Goal: Task Accomplishment & Management: Manage account settings

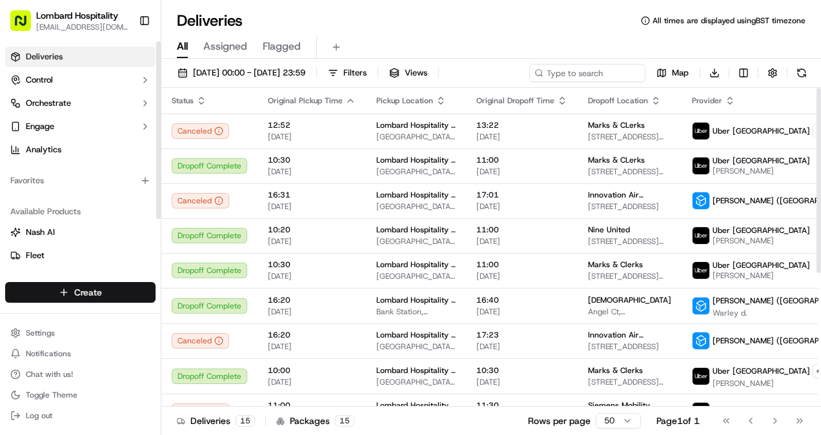
click at [112, 291] on html "Lombard Hospitality yasiru@lombardh.co.uk Toggle Sidebar Deliveries Control Orc…" at bounding box center [410, 217] width 821 height 435
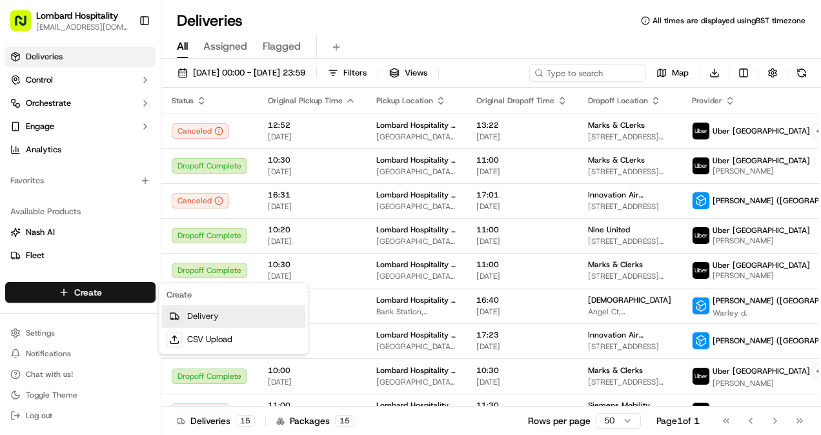
click at [185, 320] on link "Delivery" at bounding box center [233, 316] width 144 height 23
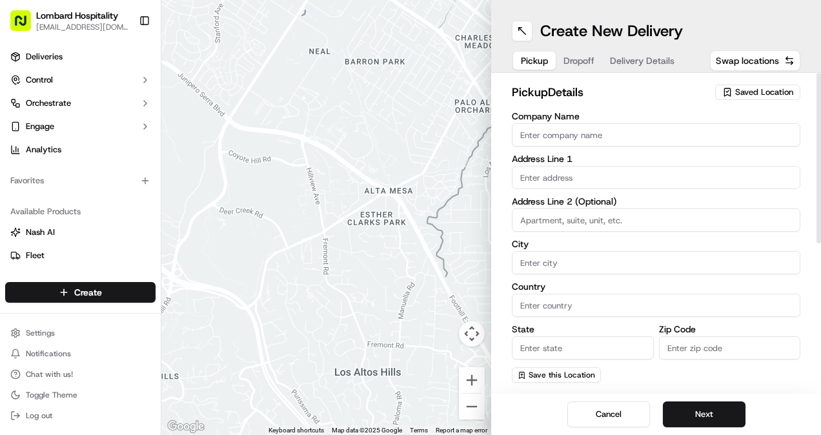
click at [564, 130] on input "Company Name" at bounding box center [656, 134] width 289 height 23
type input "Lombard Hospitality - Catering"
type input "Horace Road 36"
type input "London"
type input "United Kingdom"
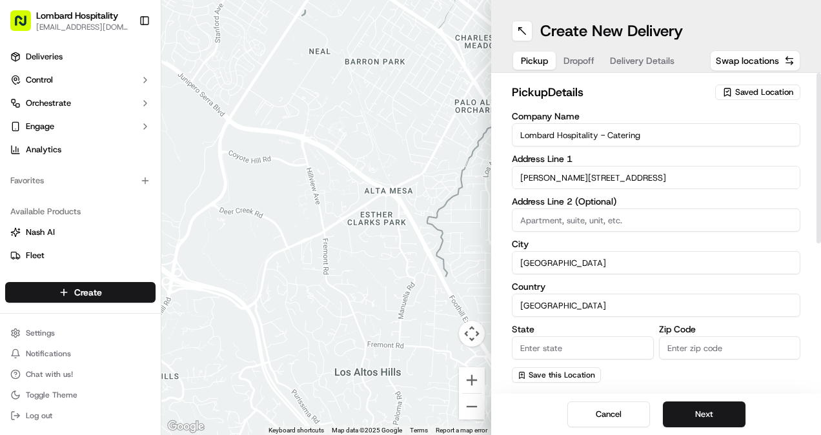
type input "Europe"
type input "EC3V 9AA"
type input "Yasiru"
type input "[GEOGRAPHIC_DATA]"
type input "[EMAIL_ADDRESS][DOMAIN_NAME]"
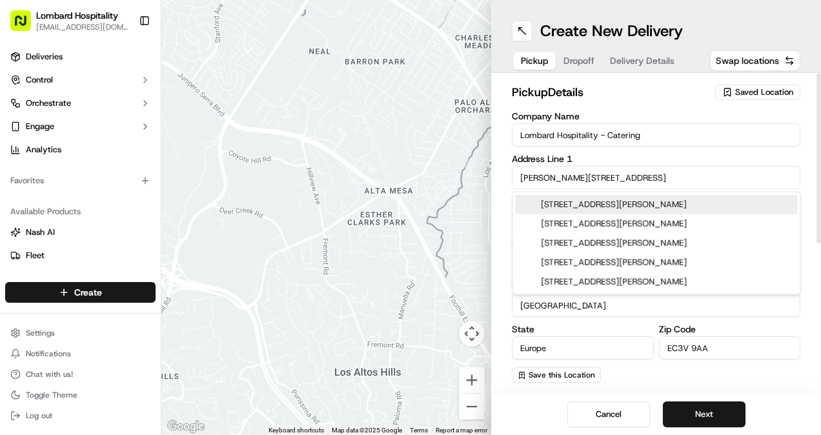
drag, startPoint x: 588, startPoint y: 177, endPoint x: 515, endPoint y: 174, distance: 73.0
click at [515, 174] on input "Horace Road 36" at bounding box center [656, 177] width 289 height 23
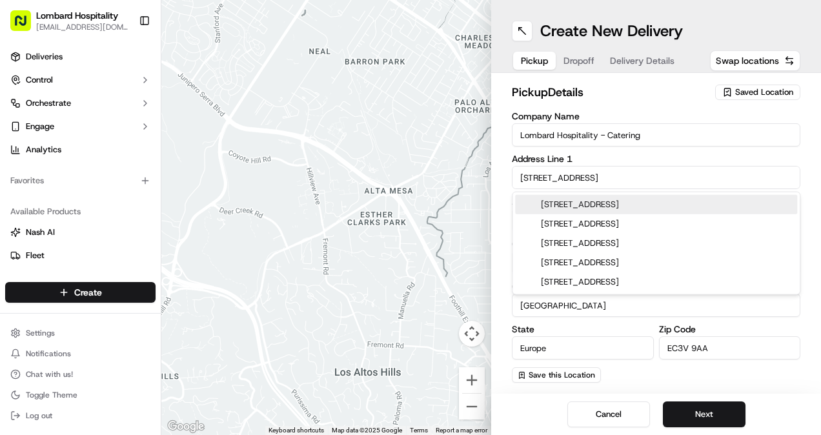
click at [605, 208] on div "1 Lombard Street, London, UK" at bounding box center [656, 204] width 282 height 19
type input "[GEOGRAPHIC_DATA], [STREET_ADDRESS]"
type input "England"
type input "EC3V 3LA"
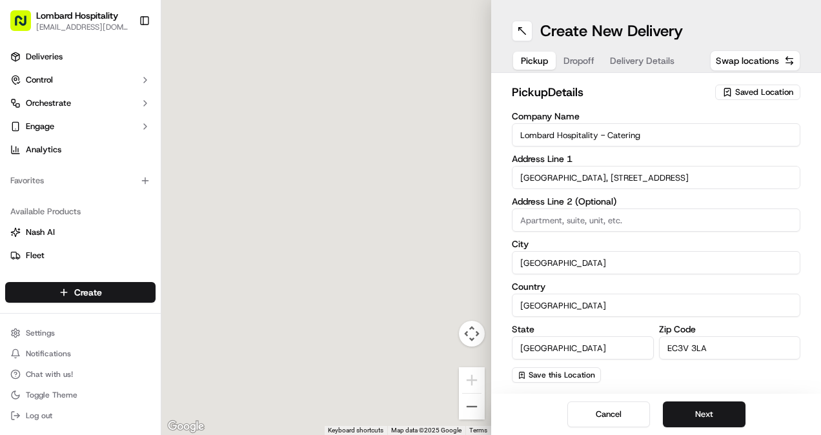
type input "1 Lombard Street"
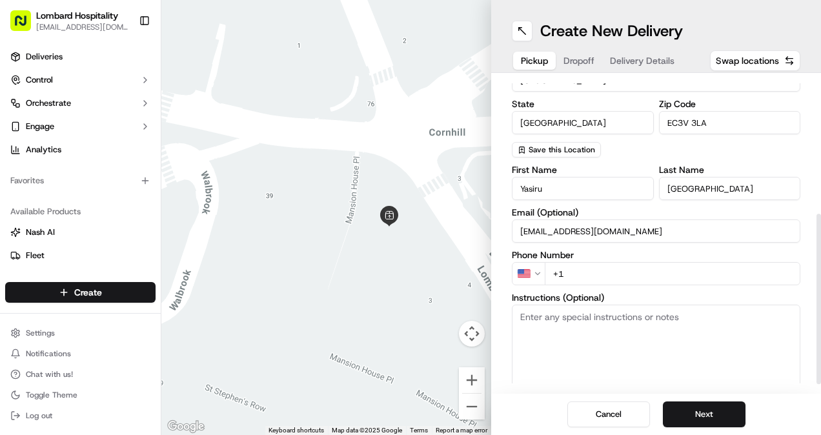
scroll to position [248, 0]
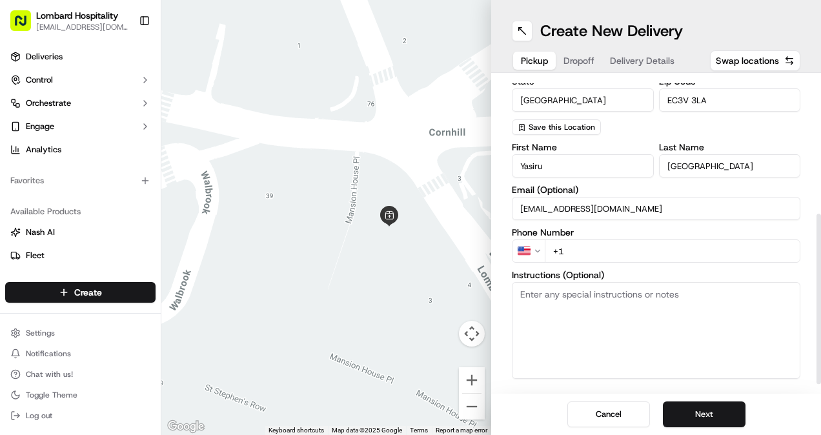
click at [597, 248] on input "+1" at bounding box center [673, 251] width 256 height 23
type input "[PHONE_NUMBER]"
click at [566, 327] on textarea "Instructions (Optional)" at bounding box center [656, 330] width 289 height 97
type textarea "Please enter from the side entrance on [GEOGRAPHIC_DATA]"
click at [685, 399] on div "Cancel Next" at bounding box center [656, 414] width 330 height 41
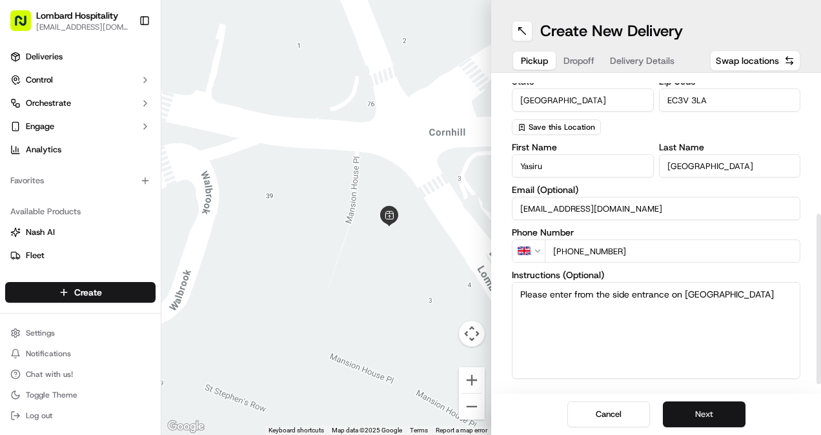
click at [682, 407] on button "Next" at bounding box center [704, 415] width 83 height 26
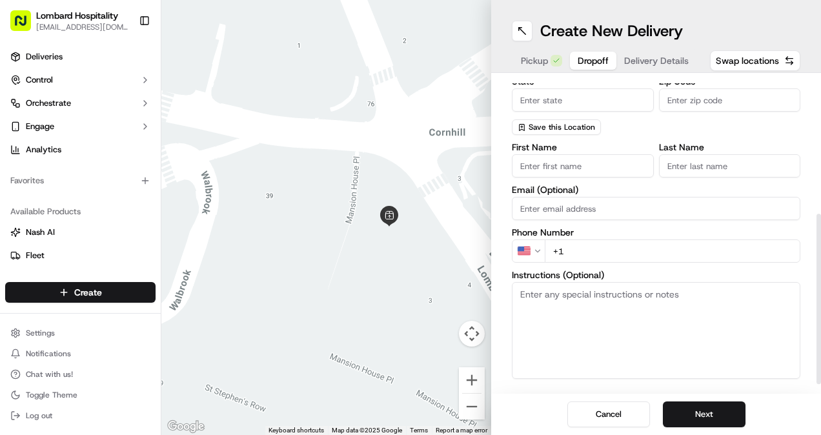
click at [582, 96] on input "State" at bounding box center [583, 99] width 142 height 23
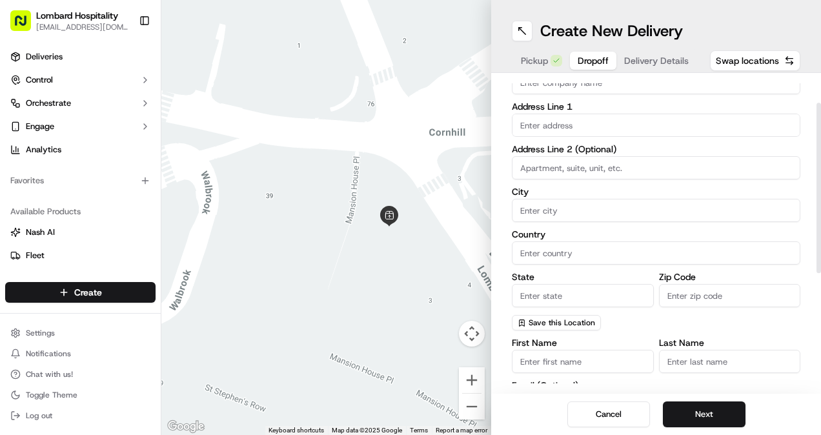
scroll to position [48, 0]
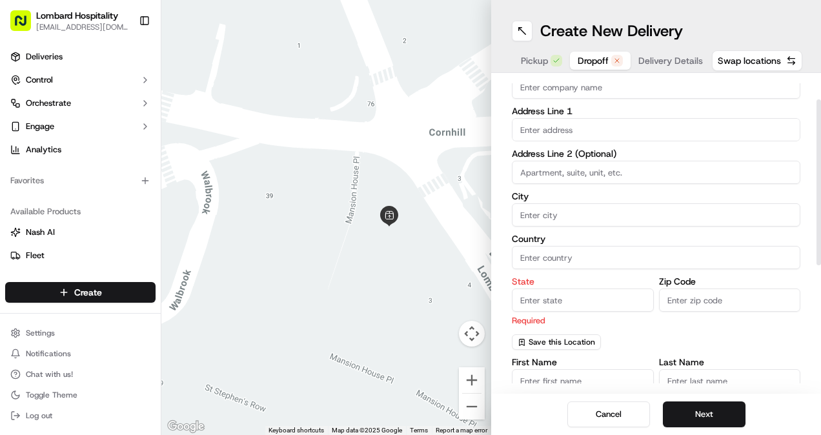
click at [538, 101] on div "Company Name Address Line 1 Address Line 2 (Optional) City Country State Requir…" at bounding box center [656, 207] width 289 height 286
click at [535, 99] on div "Company Name Address Line 1 Address Line 2 (Optional) City Country State Requir…" at bounding box center [656, 207] width 289 height 286
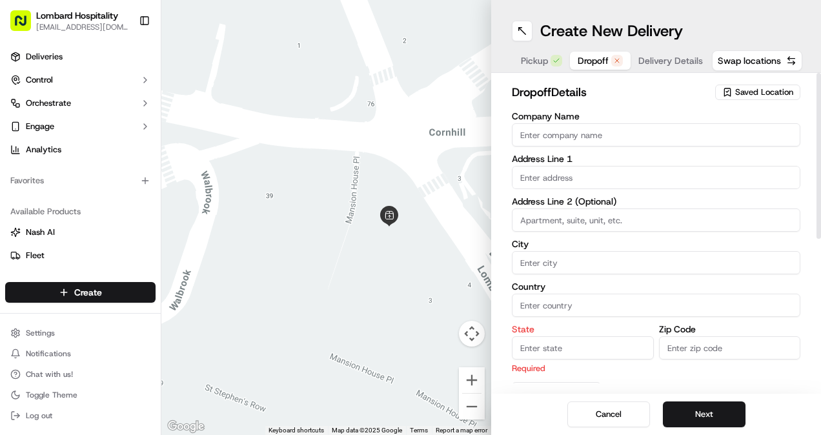
click at [527, 138] on input "Company Name" at bounding box center [656, 134] width 289 height 23
type input "Marks & Clerks"
type input "15 New Fetter Lane"
type input "London"
type input "United Kingdom"
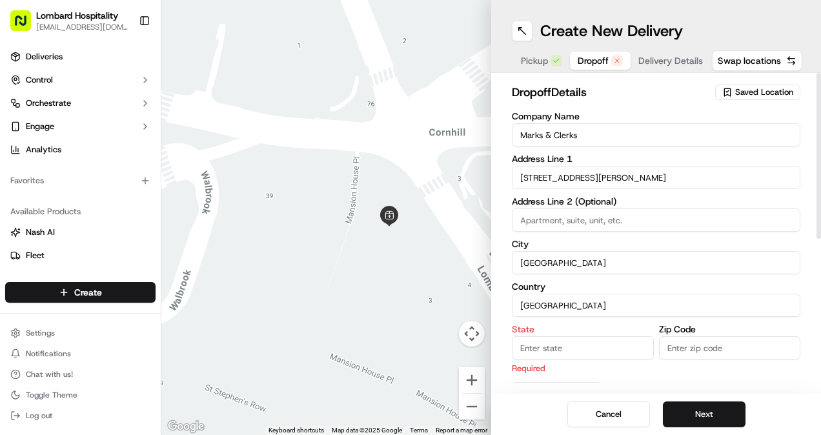
type input "England"
type input "EC4A"
type input "Paula"
type input "Archer"
type input "parcher@marks-clerk.com"
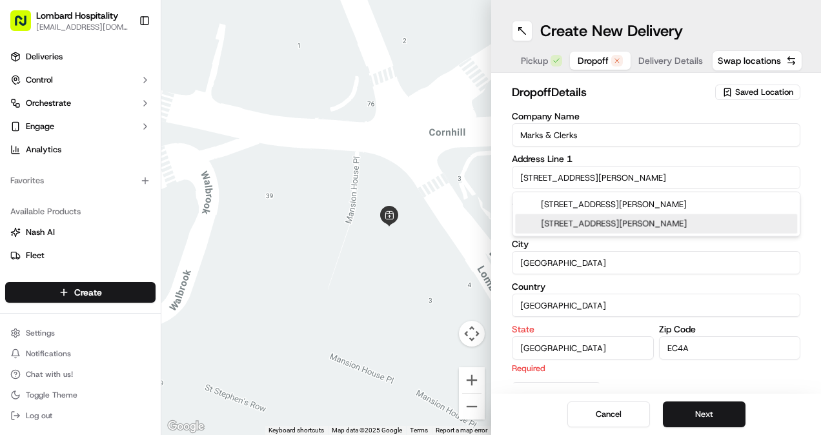
click at [567, 230] on div "15 New Fetter Lane, London, UK" at bounding box center [656, 223] width 282 height 19
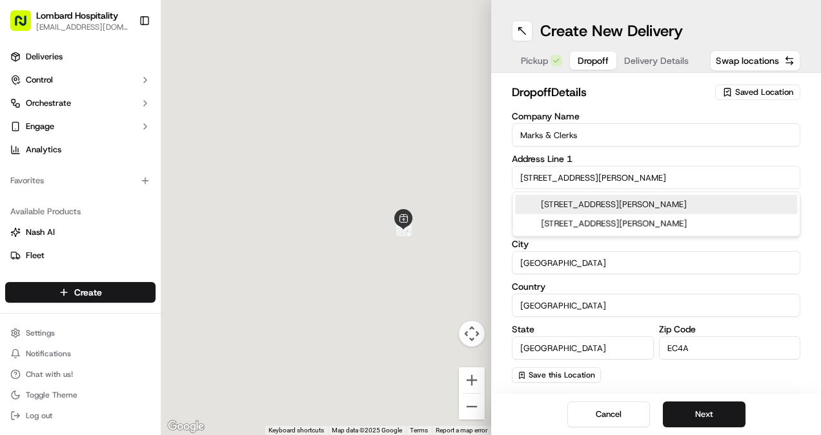
type input "[STREET_ADDRESS][PERSON_NAME]"
type input "EC4A 1BW"
type input "15 Fetter Lane"
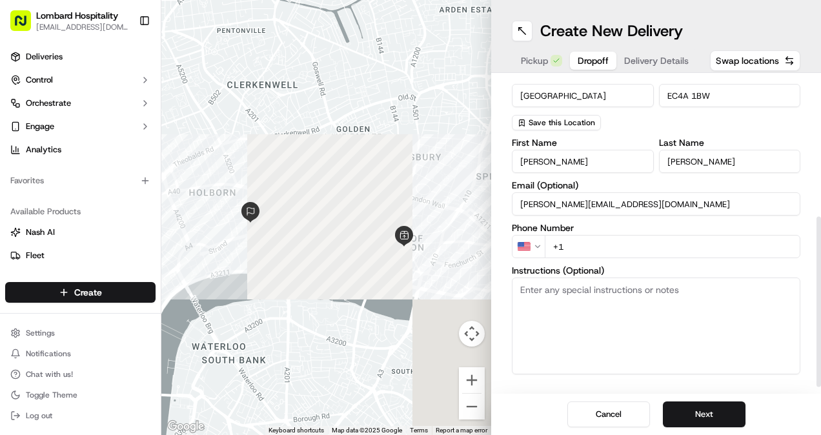
scroll to position [253, 0]
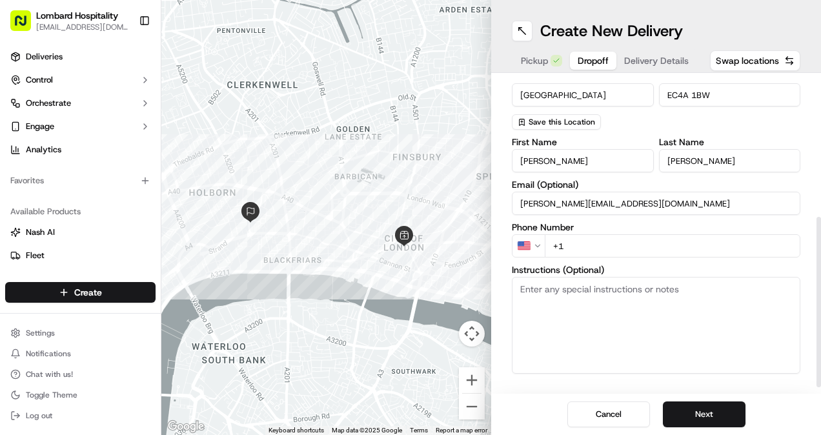
drag, startPoint x: 569, startPoint y: 247, endPoint x: 550, endPoint y: 245, distance: 18.8
click at [550, 245] on input "+1" at bounding box center [673, 245] width 256 height 23
click at [542, 290] on textarea "Instructions (Optional)" at bounding box center [656, 325] width 289 height 97
type textarea "Please bring up to 4th floor and handover to reception"
click at [683, 416] on button "Next" at bounding box center [704, 415] width 83 height 26
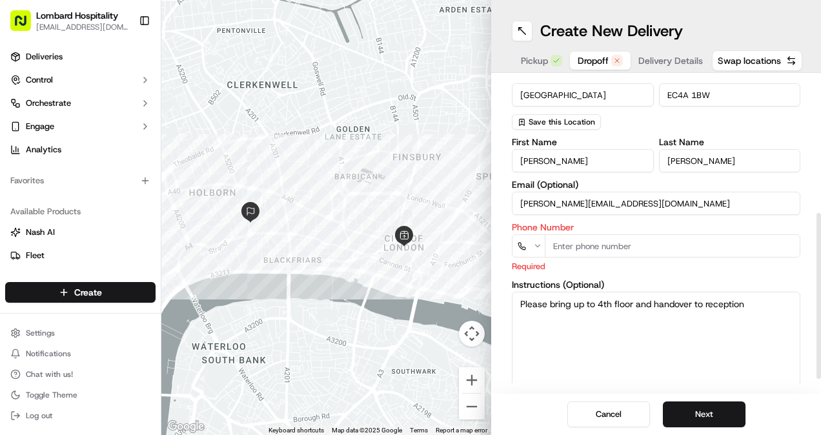
click at [591, 250] on input "tel" at bounding box center [673, 245] width 256 height 23
type input "+44 20 7420 4001"
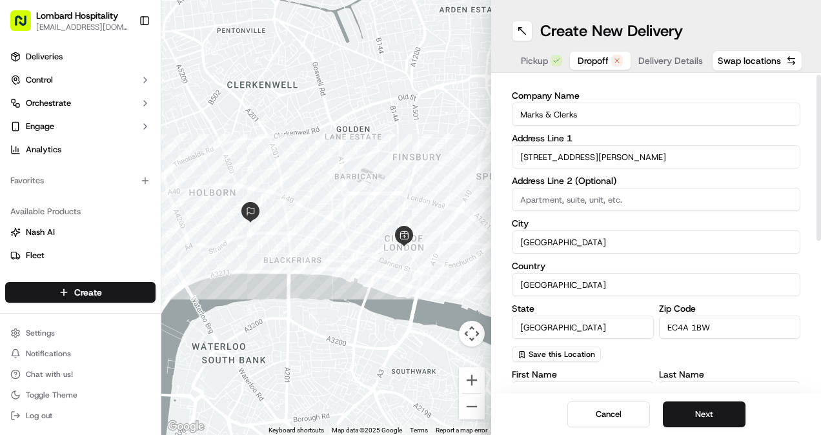
scroll to position [0, 0]
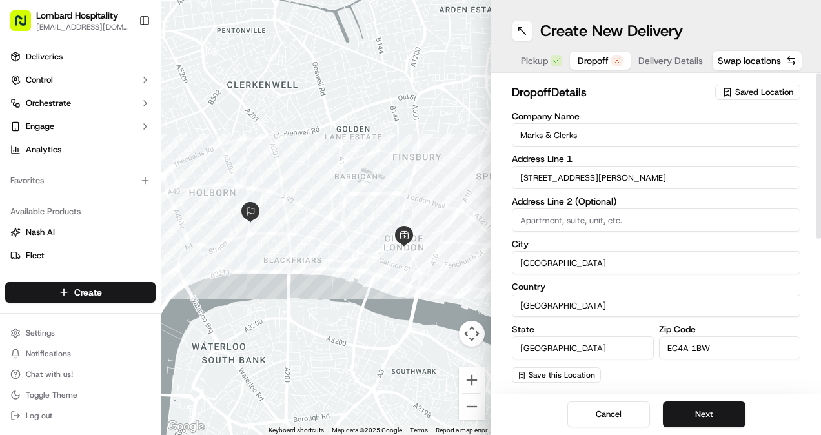
click at [609, 176] on input "15 Fetter Lane" at bounding box center [656, 177] width 289 height 23
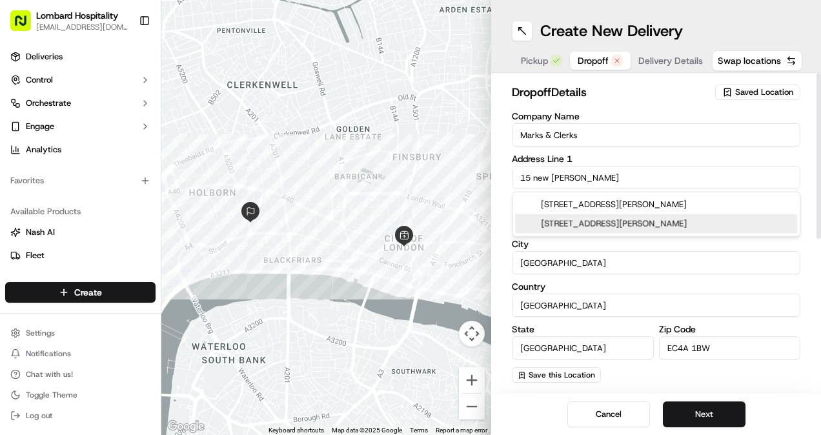
click at [586, 226] on div "15 New Fetter Lane, London, UK" at bounding box center [656, 223] width 282 height 19
type input "15 Fetter Lane"
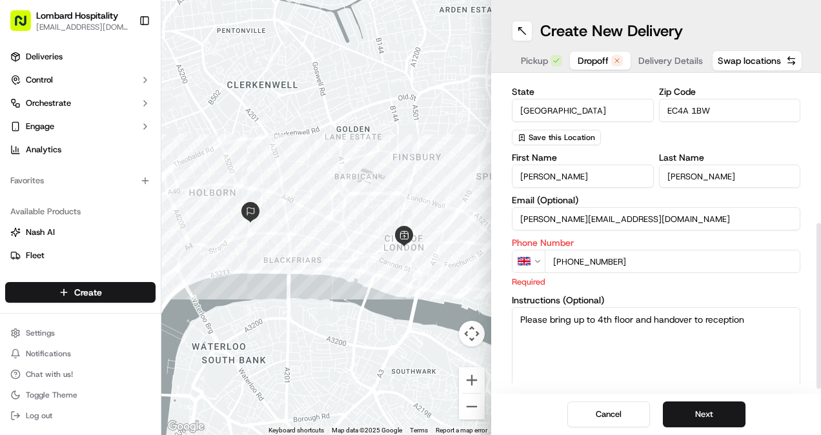
scroll to position [279, 0]
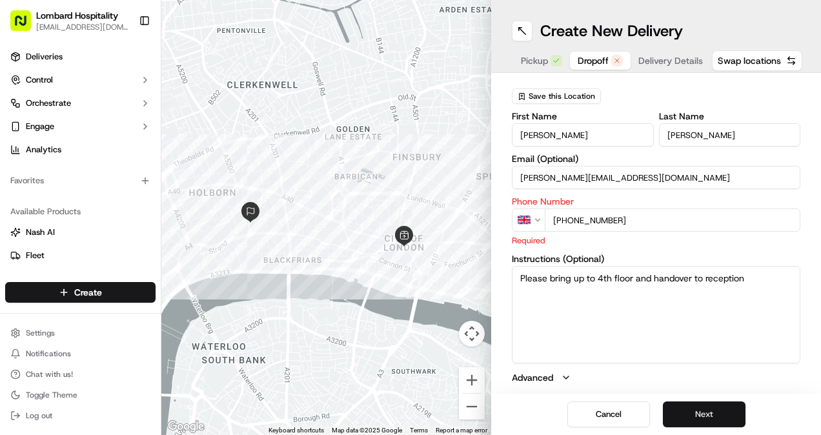
click at [689, 412] on button "Next" at bounding box center [704, 415] width 83 height 26
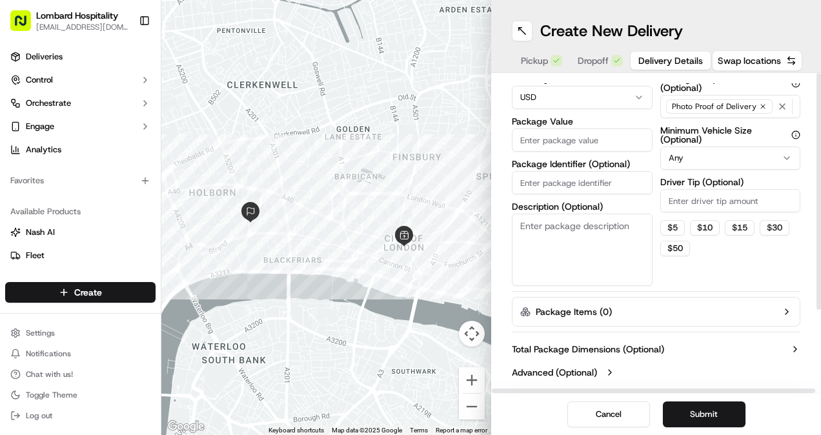
scroll to position [0, 0]
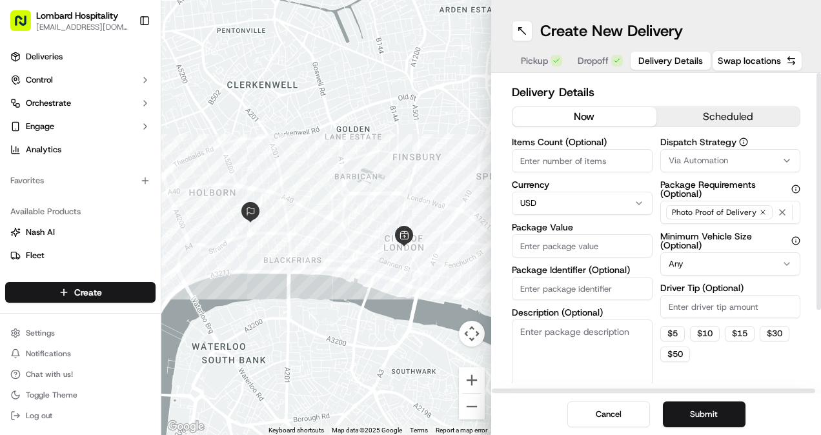
click at [603, 199] on html "Lombard Hospitality yasiru@lombardh.co.uk Toggle Sidebar Deliveries Control Orc…" at bounding box center [410, 217] width 821 height 435
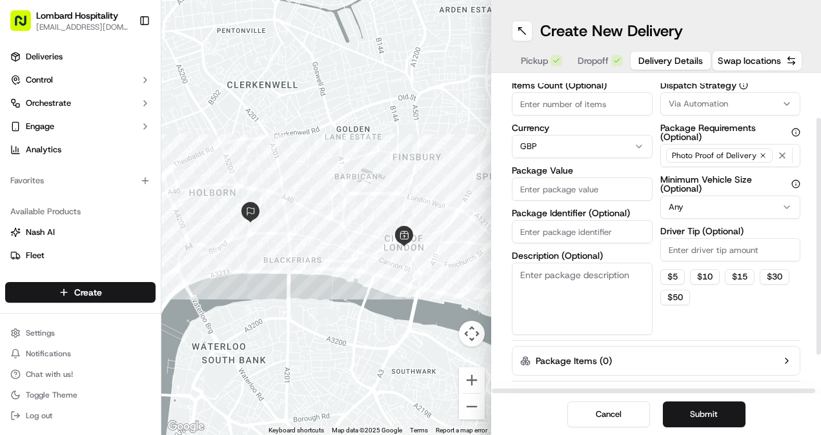
click at [587, 189] on input "Package Value" at bounding box center [582, 189] width 141 height 23
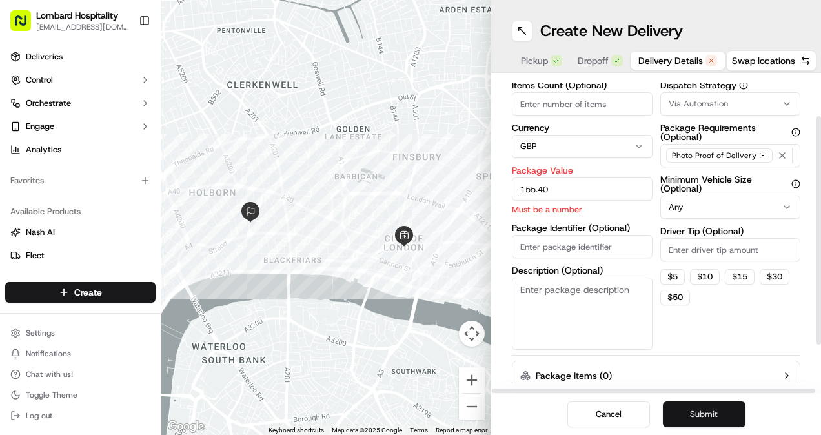
type input "155.40"
click at [686, 403] on button "Submit" at bounding box center [704, 415] width 83 height 26
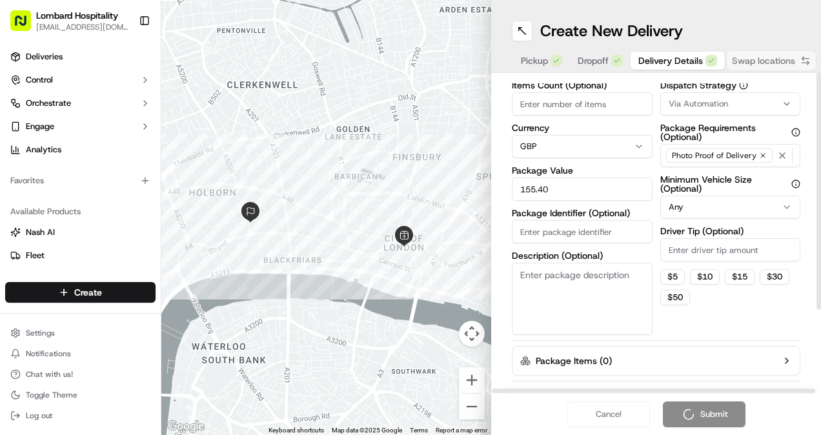
scroll to position [0, 0]
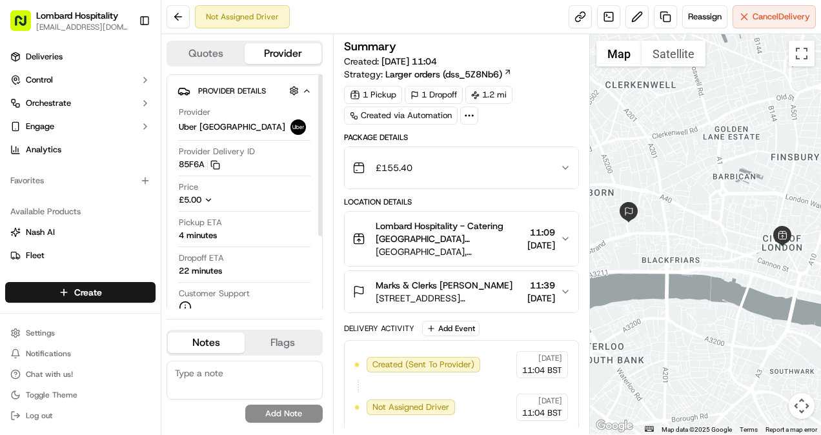
click at [221, 62] on button "Quotes" at bounding box center [206, 53] width 77 height 21
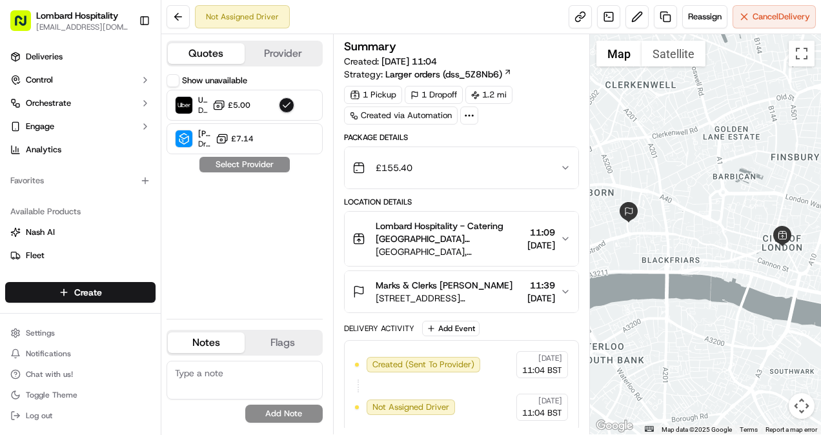
click at [281, 45] on button "Provider" at bounding box center [283, 53] width 77 height 21
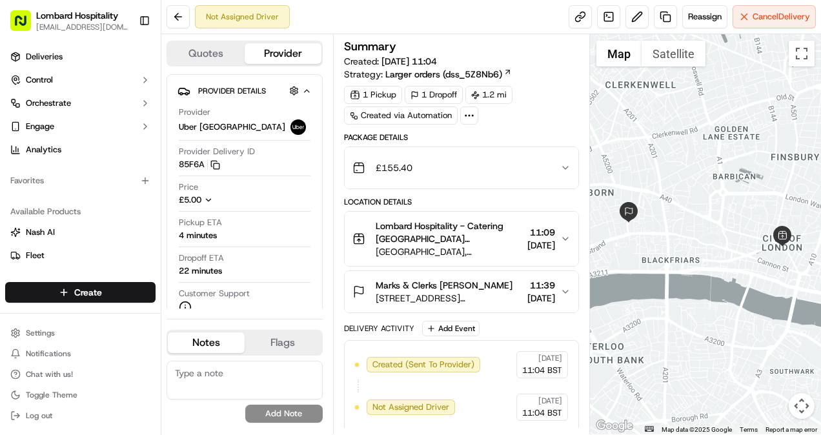
click at [281, 45] on button "Provider" at bounding box center [283, 53] width 77 height 21
click at [487, 279] on span "Marks & Clerks [PERSON_NAME]" at bounding box center [444, 285] width 137 height 13
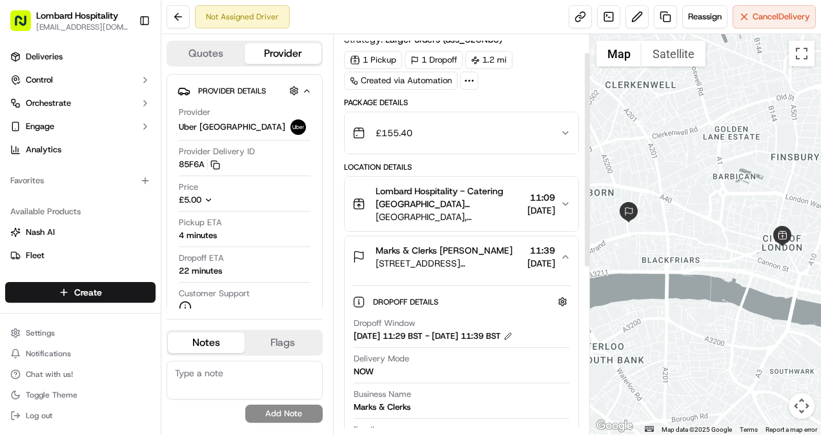
scroll to position [34, 0]
click at [485, 217] on span "[GEOGRAPHIC_DATA], [STREET_ADDRESS]" at bounding box center [449, 218] width 147 height 13
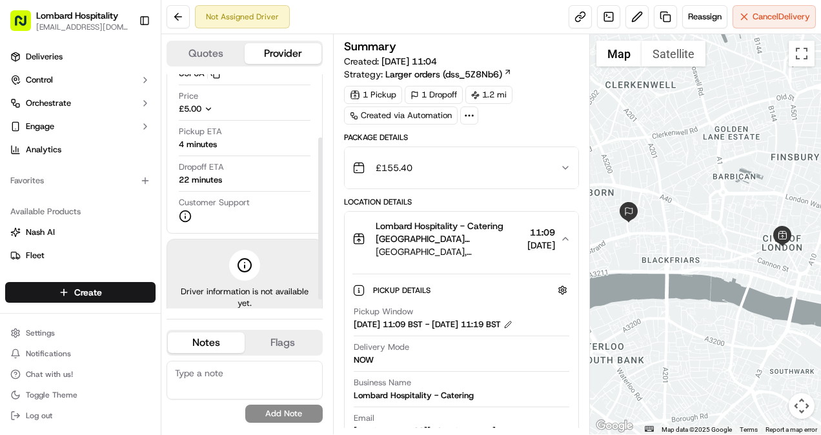
scroll to position [0, 0]
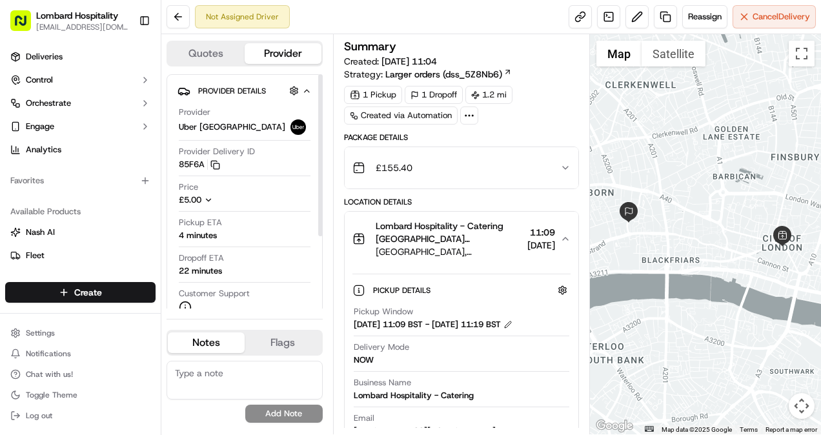
click at [210, 54] on button "Quotes" at bounding box center [206, 53] width 77 height 21
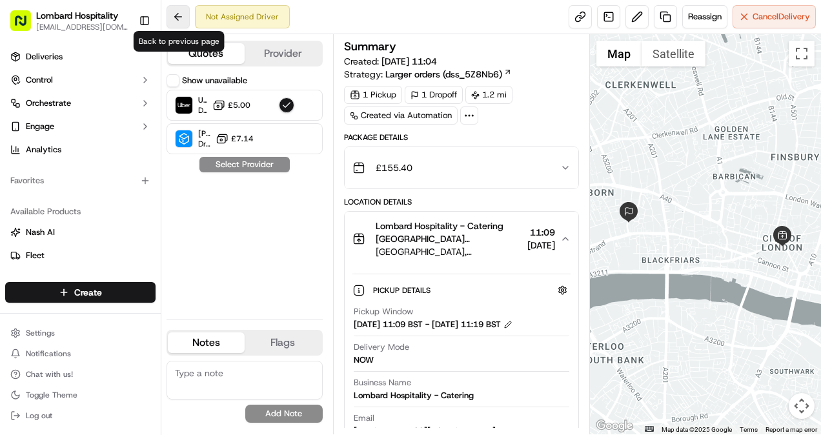
click at [181, 14] on button at bounding box center [178, 16] width 23 height 23
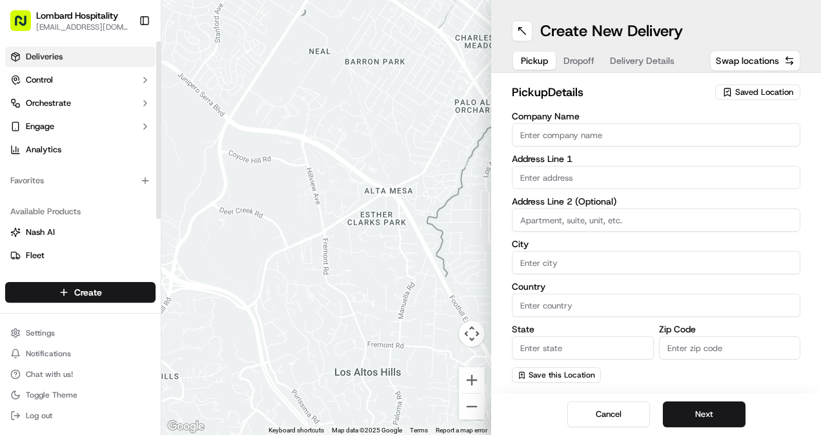
click at [44, 63] on link "Deliveries" at bounding box center [80, 56] width 150 height 21
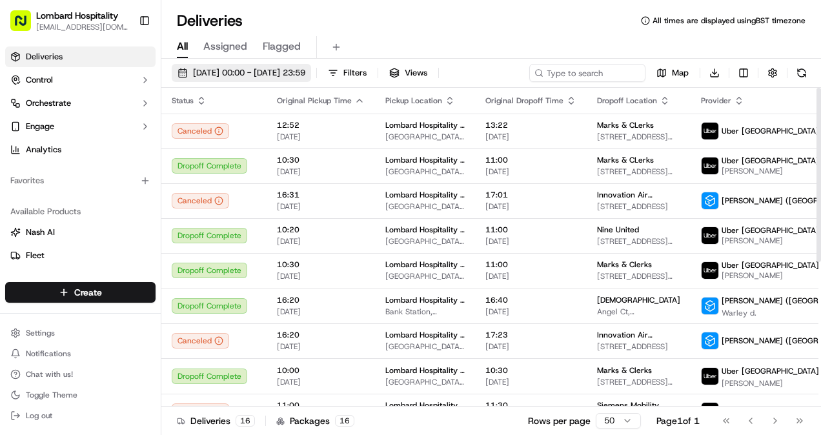
click at [227, 66] on button "01/08/2025 00:00 - 16/09/2025 23:59" at bounding box center [241, 73] width 139 height 18
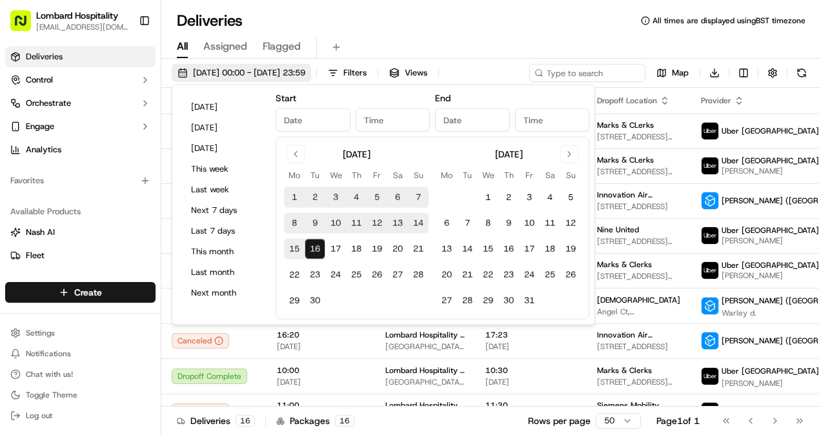
type input "Aug 1, 2025"
type input "12:00 AM"
type input "Sep 16, 2025"
type input "11:59 PM"
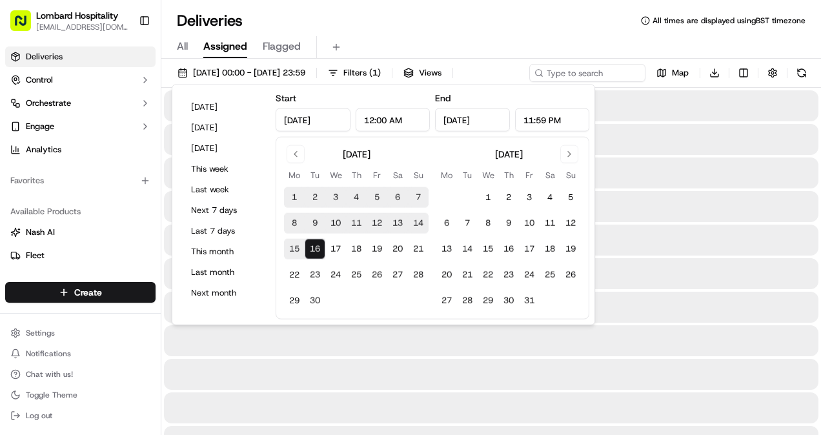
click at [227, 48] on span "Assigned" at bounding box center [225, 46] width 44 height 15
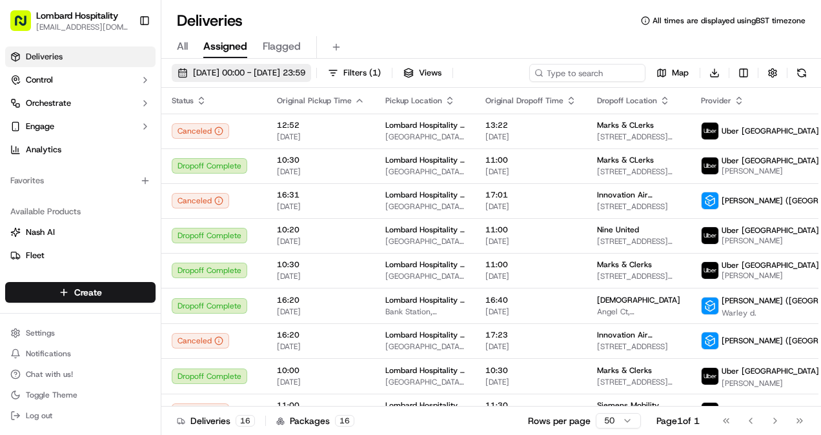
click at [256, 68] on span "01/08/2025 00:00 - 16/09/2025 23:59" at bounding box center [249, 73] width 112 height 12
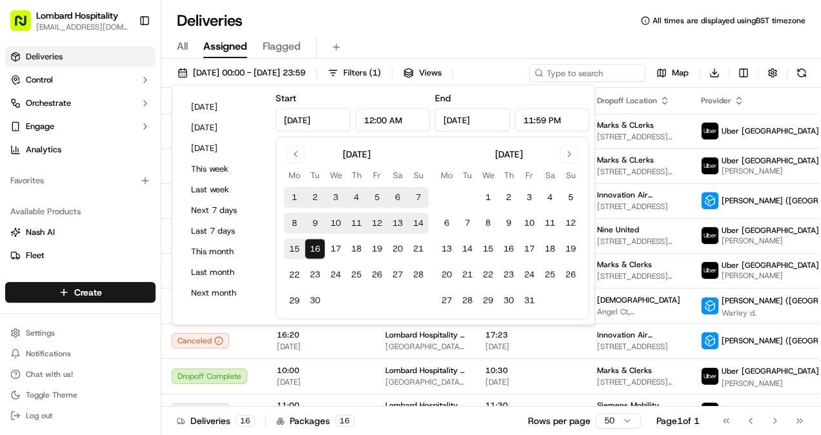
click at [292, 195] on button "1" at bounding box center [294, 197] width 21 height 21
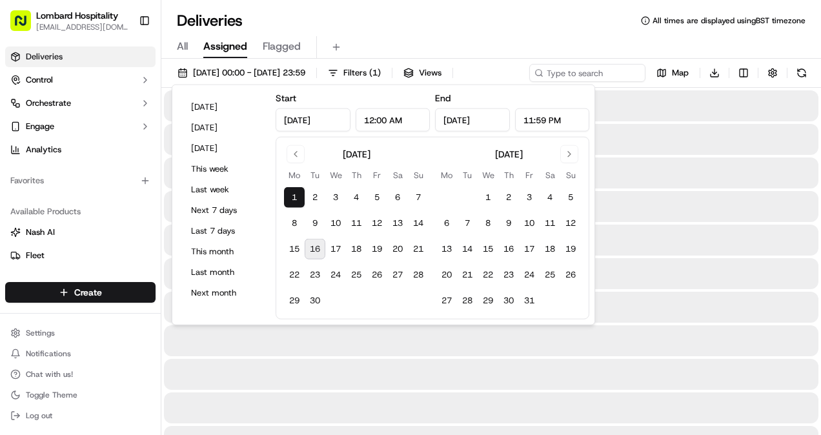
type input "Sep 1, 2025"
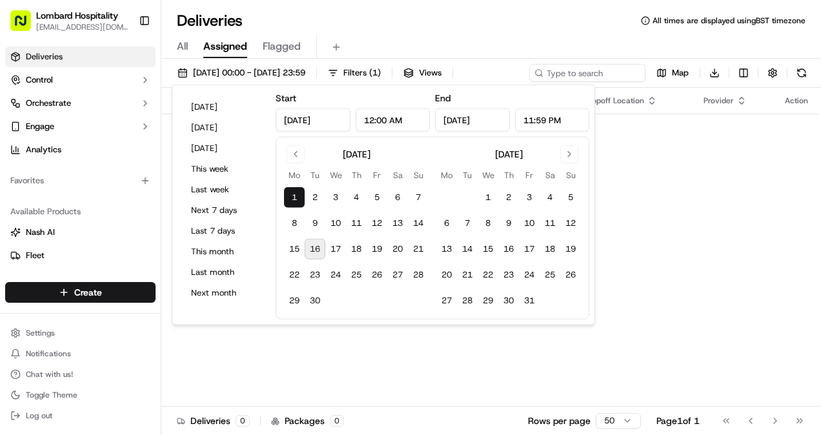
click at [320, 250] on button "16" at bounding box center [315, 249] width 21 height 21
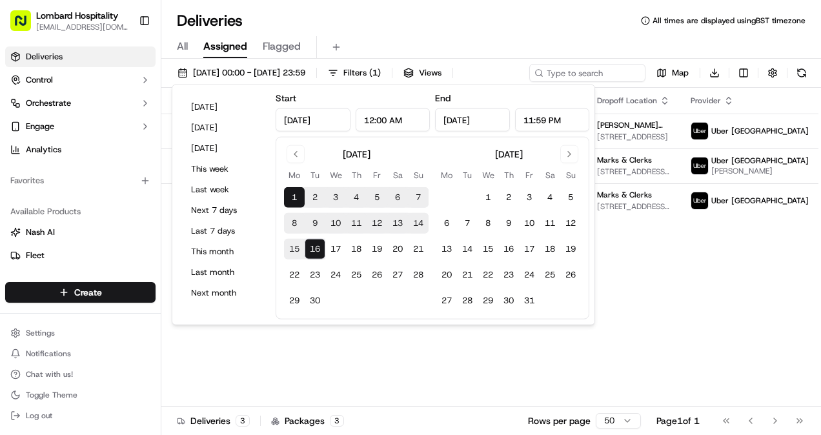
click at [297, 194] on button "1" at bounding box center [294, 197] width 21 height 21
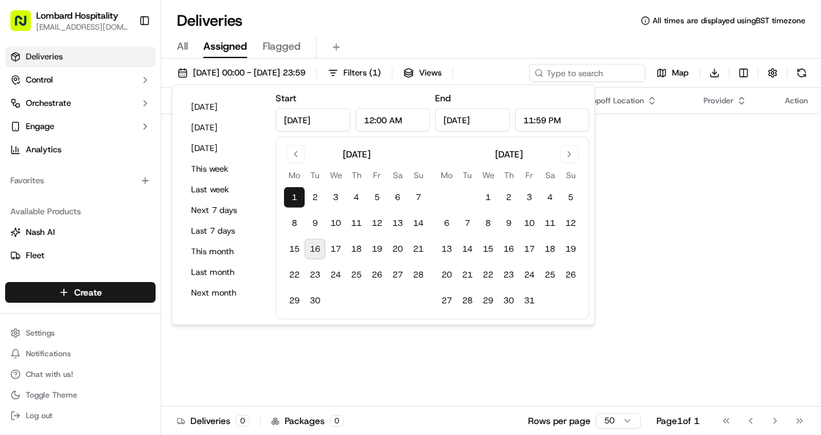
click at [315, 254] on button "16" at bounding box center [315, 249] width 21 height 21
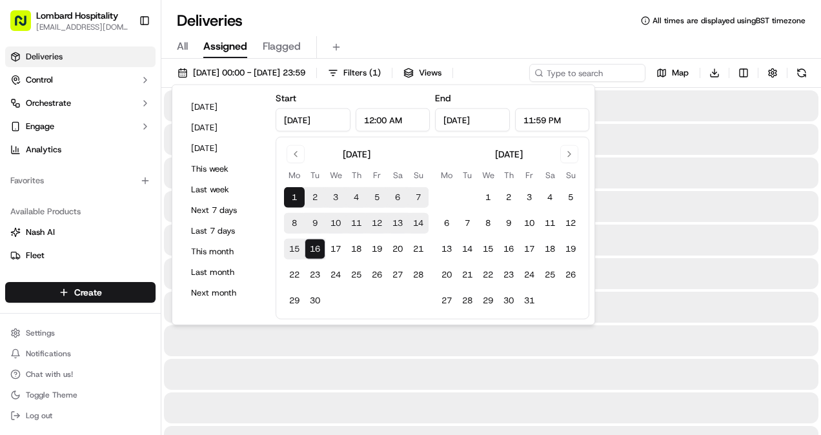
type input "Sep 16, 2025"
click at [315, 254] on button "16" at bounding box center [315, 249] width 21 height 21
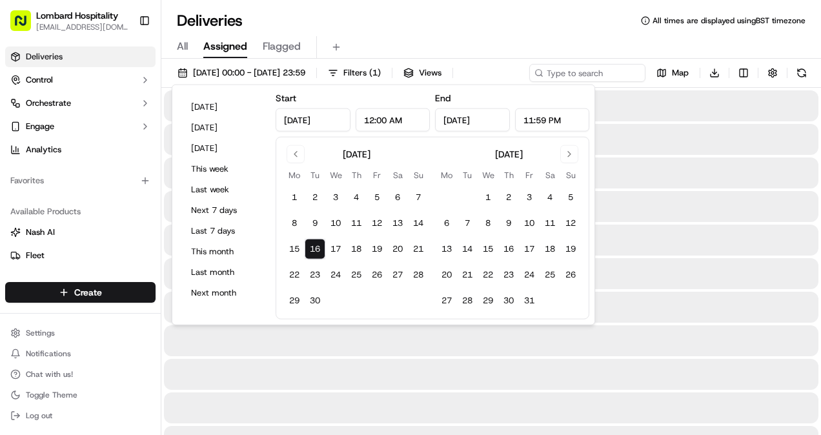
type input "Sep 16, 2025"
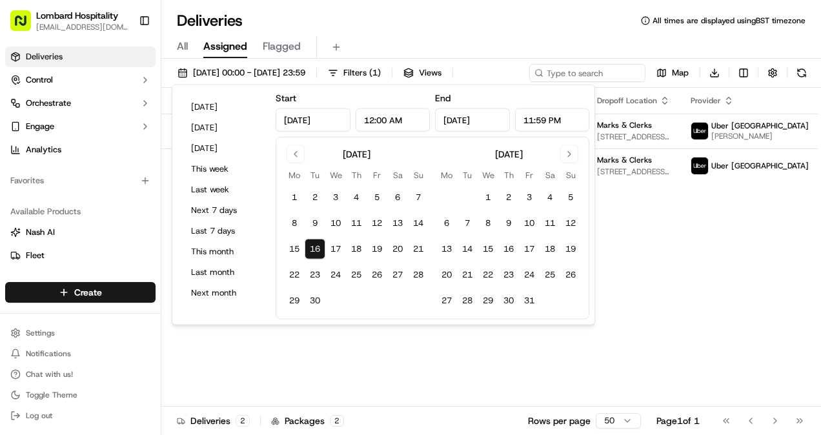
click at [708, 291] on div "Status Original Pickup Time Pickup Location Original Dropoff Time Dropoff Locat…" at bounding box center [514, 247] width 706 height 319
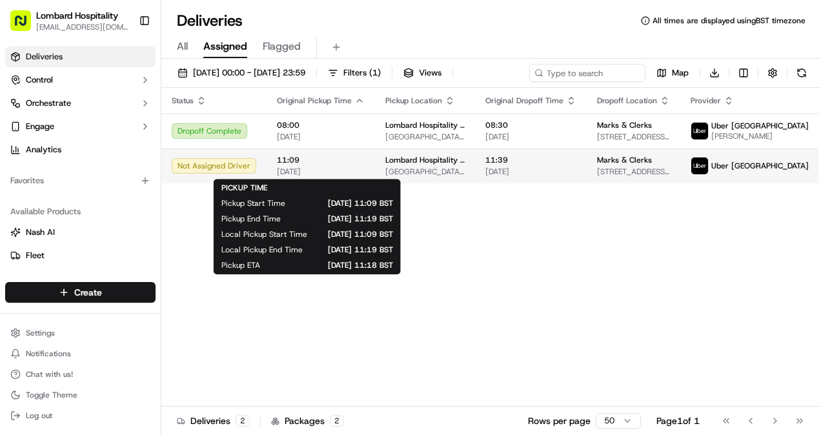
click at [292, 162] on span "11:09" at bounding box center [321, 160] width 88 height 10
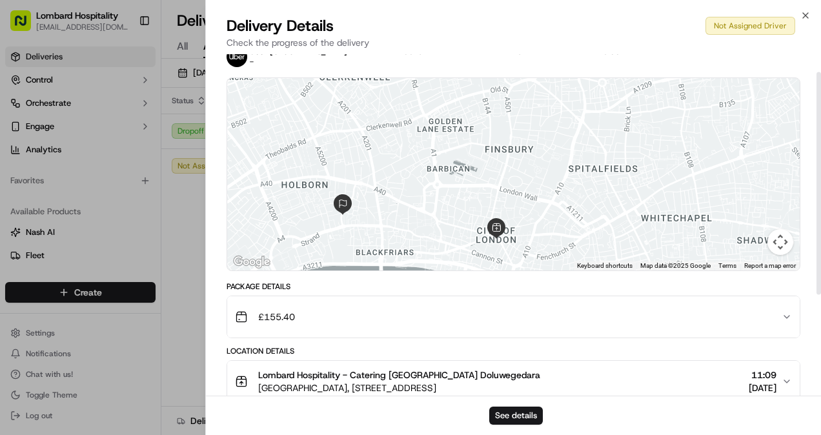
scroll to position [181, 0]
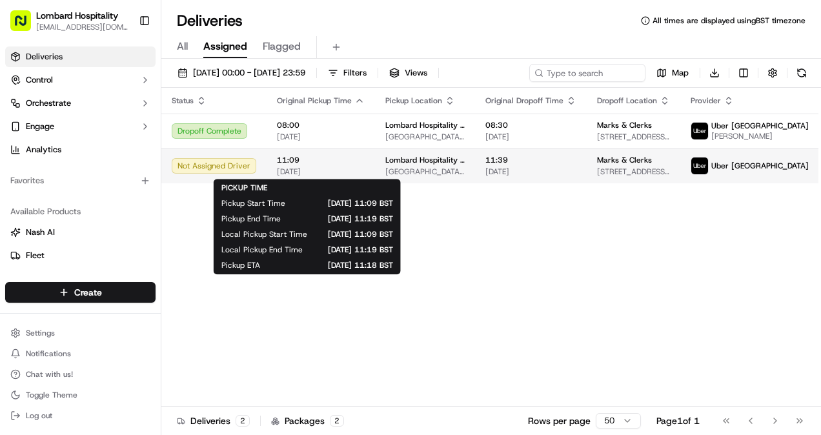
click at [338, 165] on div "11:09 16/09/2025" at bounding box center [321, 166] width 88 height 22
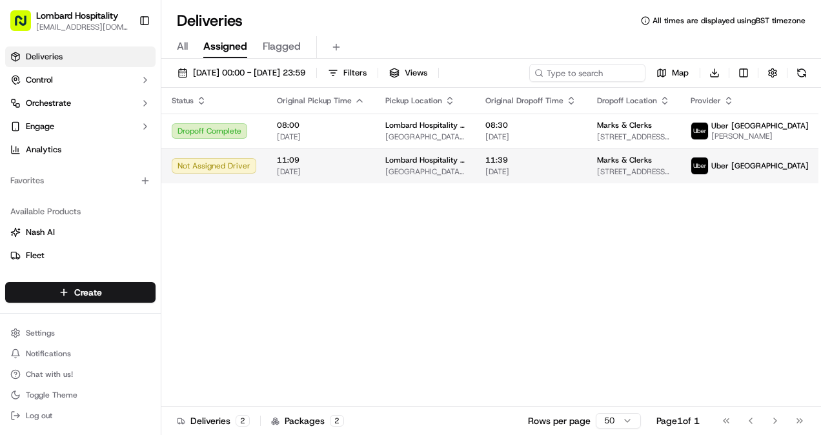
click at [377, 178] on td "Lombard Hospitality - Catering Underground Station Shop, [STREET_ADDRESS]" at bounding box center [425, 165] width 100 height 35
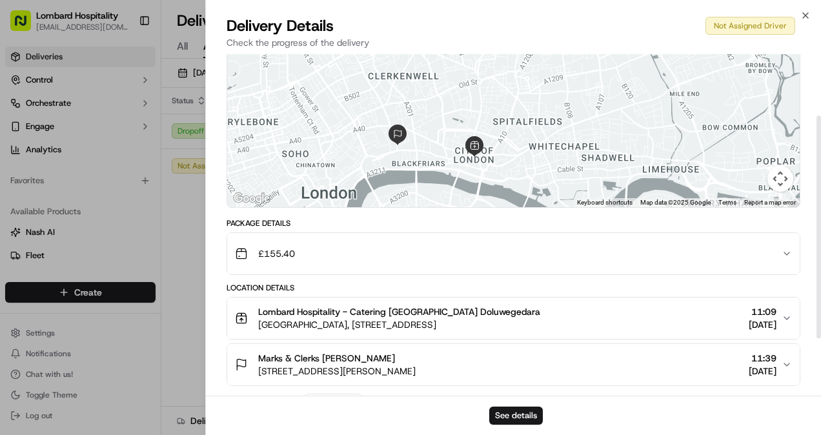
scroll to position [94, 0]
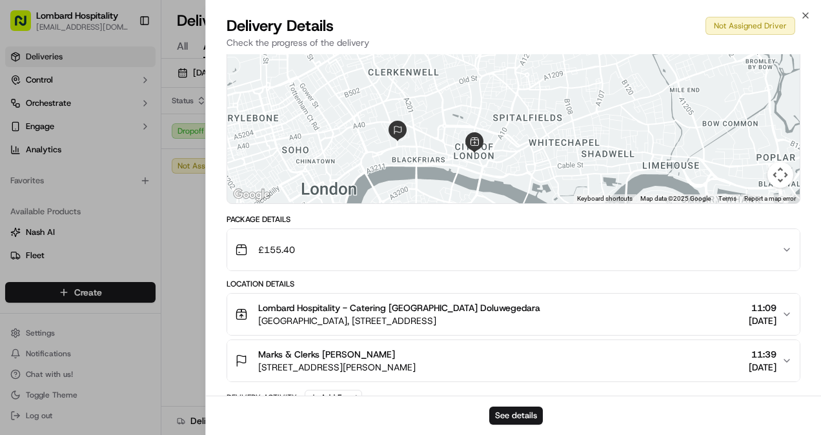
click at [212, 90] on div "Provider Uber UK - Provider Id 85F6A Dropoff ETA 11:26 Price £6.00 Distance 1.2…" at bounding box center [513, 223] width 615 height 526
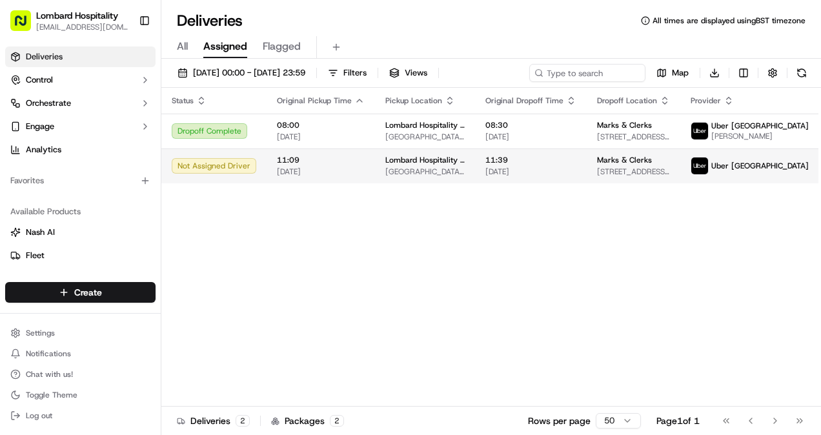
click at [267, 174] on td "11:09 [DATE]" at bounding box center [321, 165] width 108 height 35
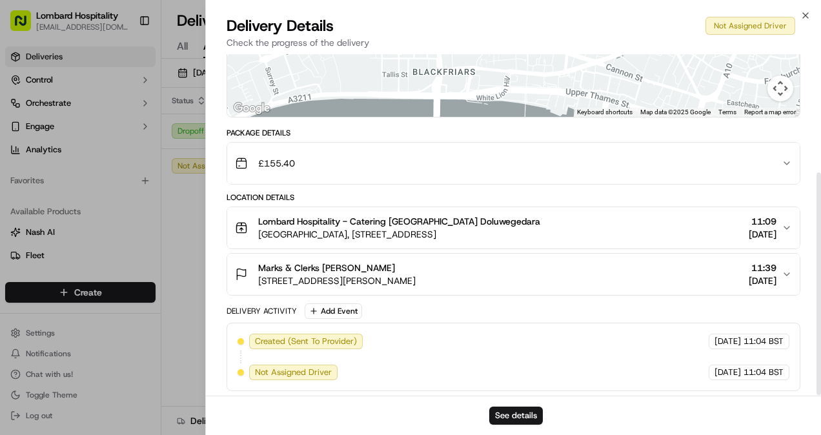
scroll to position [0, 0]
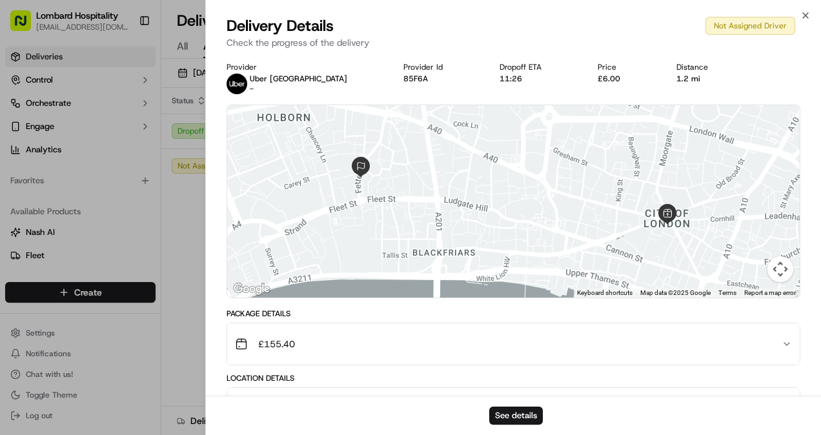
click at [807, 9] on div "Close Delivery Details Not Assigned Driver Check the progress of the delivery P…" at bounding box center [513, 217] width 616 height 435
click at [806, 17] on icon "button" at bounding box center [806, 15] width 10 height 10
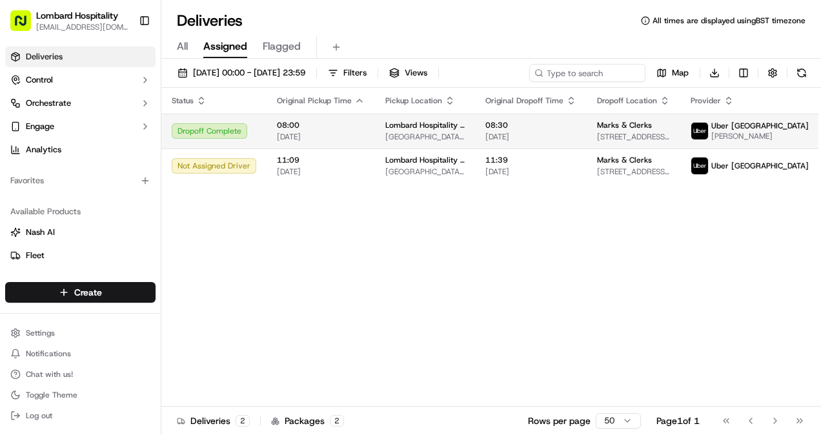
click at [429, 121] on span "Lombard Hospitality - Catering" at bounding box center [424, 125] width 79 height 10
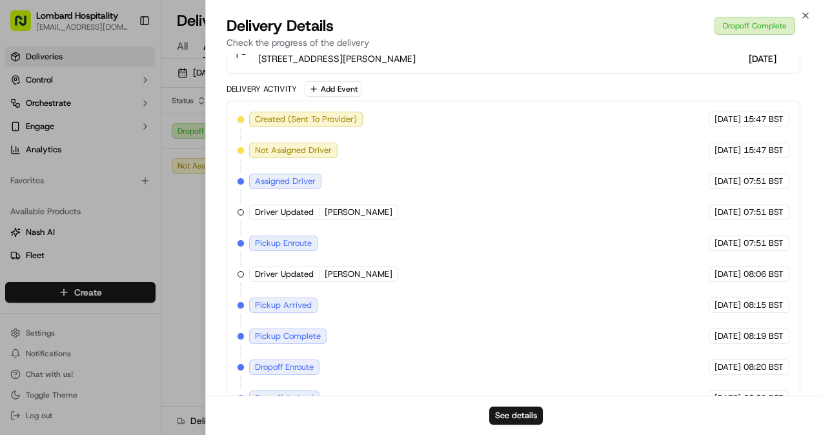
scroll to position [456, 0]
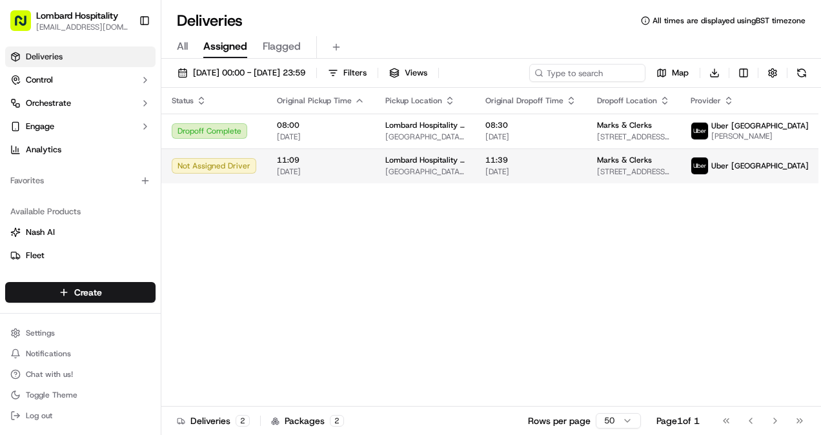
click at [375, 167] on td "Lombard Hospitality - Catering Underground Station Shop, 1 Lombard St, London E…" at bounding box center [425, 165] width 100 height 35
click at [257, 165] on td "Not Assigned Driver" at bounding box center [213, 165] width 105 height 35
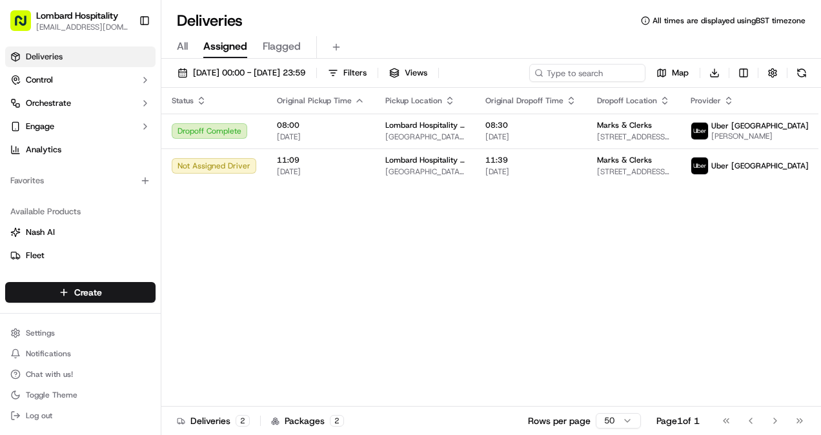
click at [426, 319] on div "Status Original Pickup Time Pickup Location Original Dropoff Time Dropoff Locat…" at bounding box center [514, 247] width 706 height 319
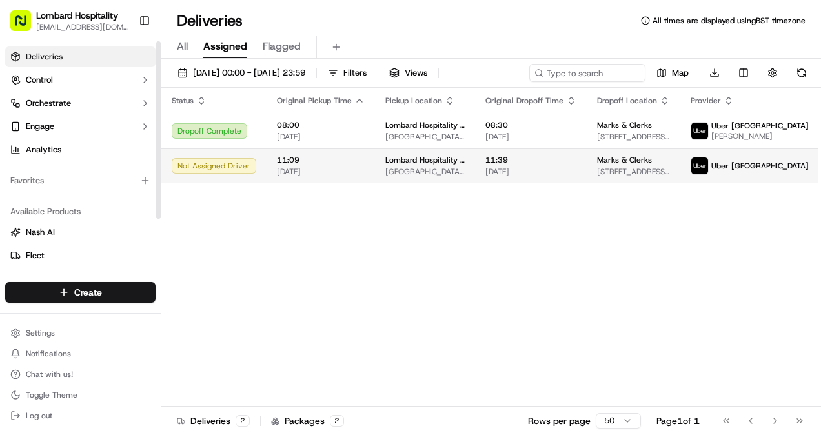
click at [240, 178] on td "Not Assigned Driver" at bounding box center [213, 165] width 105 height 35
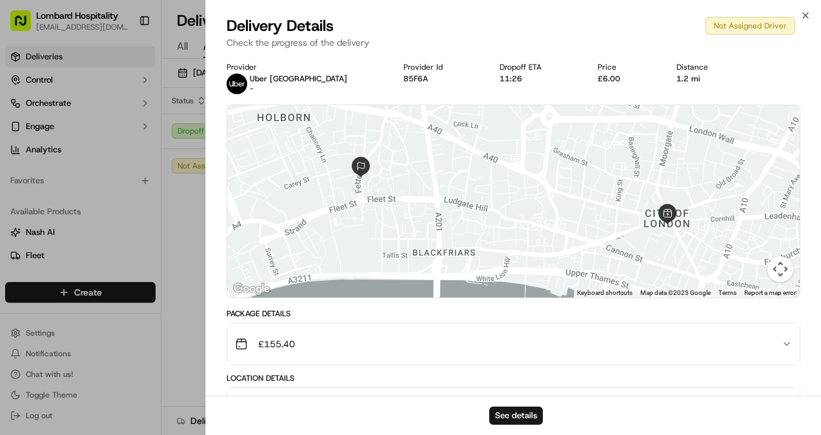
scroll to position [181, 0]
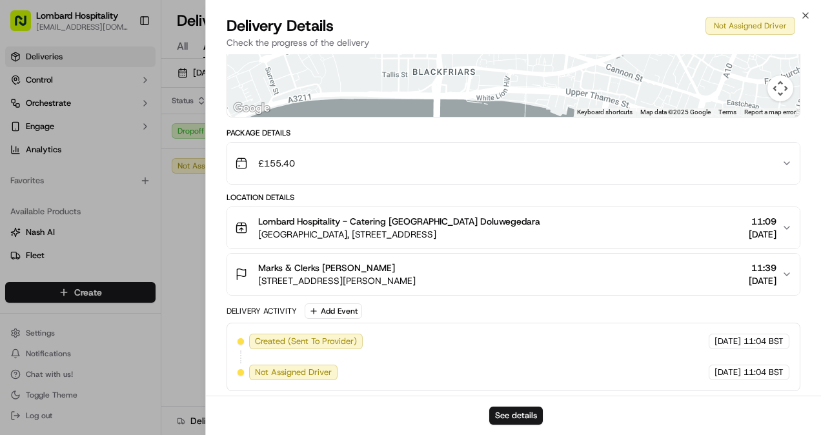
click at [377, 352] on div "Created (Sent To Provider) Uber UK 16/09/2025 11:04 BST Not Assigned Driver Ube…" at bounding box center [514, 357] width 552 height 46
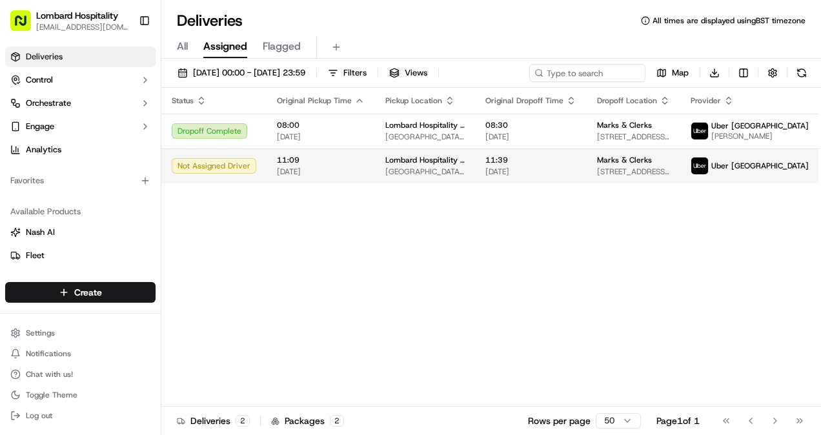
click at [323, 150] on td "11:09 [DATE]" at bounding box center [321, 165] width 108 height 35
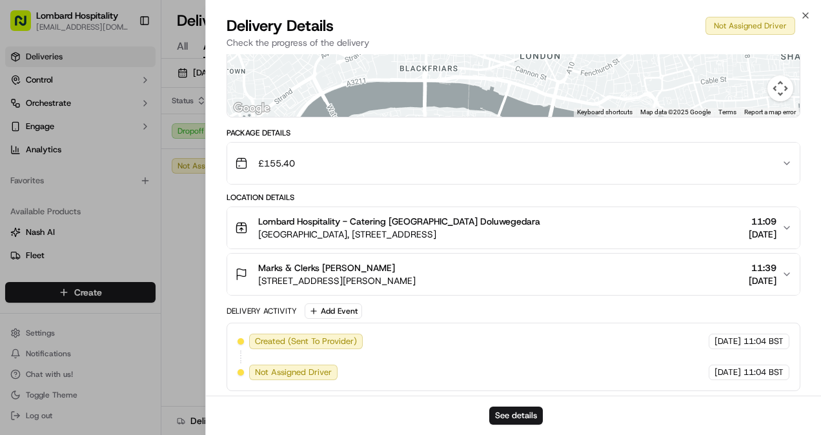
scroll to position [0, 0]
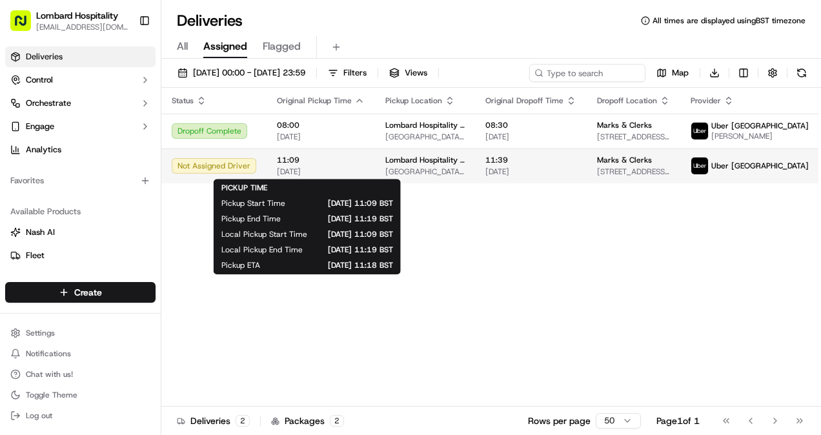
click at [329, 174] on span "[DATE]" at bounding box center [321, 172] width 88 height 10
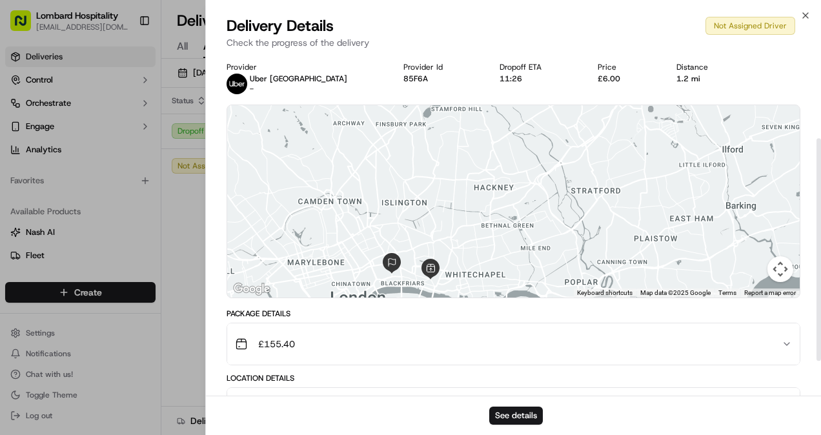
scroll to position [181, 0]
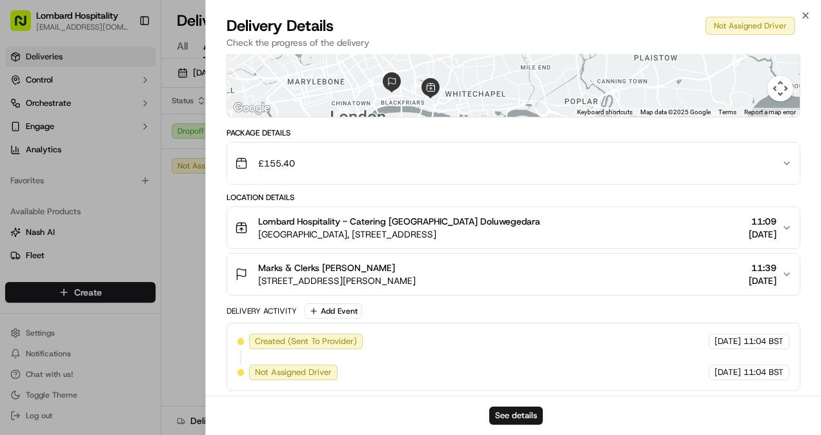
click at [398, 342] on div "Created (Sent To Provider) Uber UK 16/09/2025 11:04 BST Not Assigned Driver Ube…" at bounding box center [514, 357] width 552 height 46
click at [503, 416] on button "See details" at bounding box center [516, 416] width 54 height 18
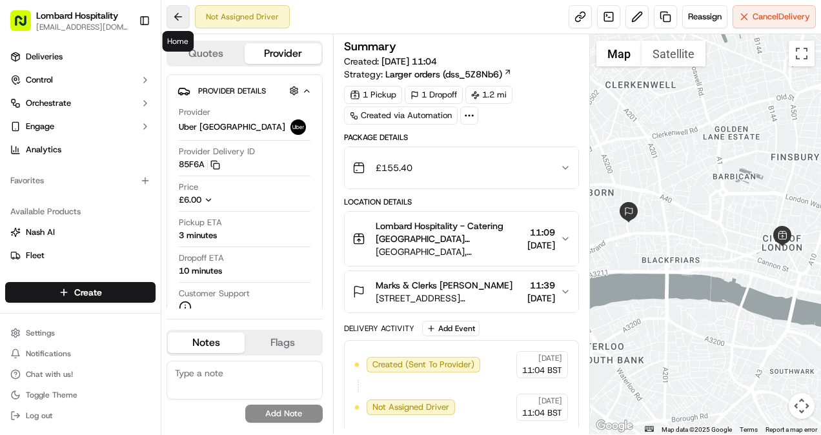
click at [179, 12] on button at bounding box center [178, 16] width 23 height 23
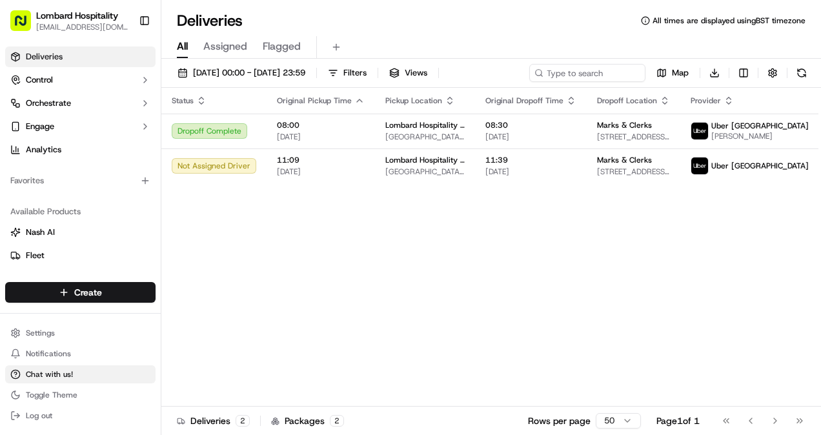
click at [52, 376] on span "Chat with us!" at bounding box center [49, 374] width 47 height 10
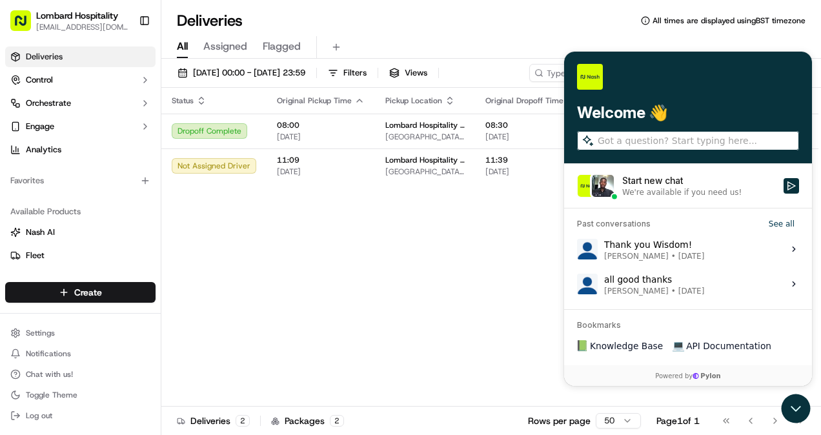
click at [651, 183] on div "Start new chat" at bounding box center [699, 180] width 154 height 13
click at [784, 183] on button "Start new chat We're available if you need us!" at bounding box center [791, 185] width 15 height 15
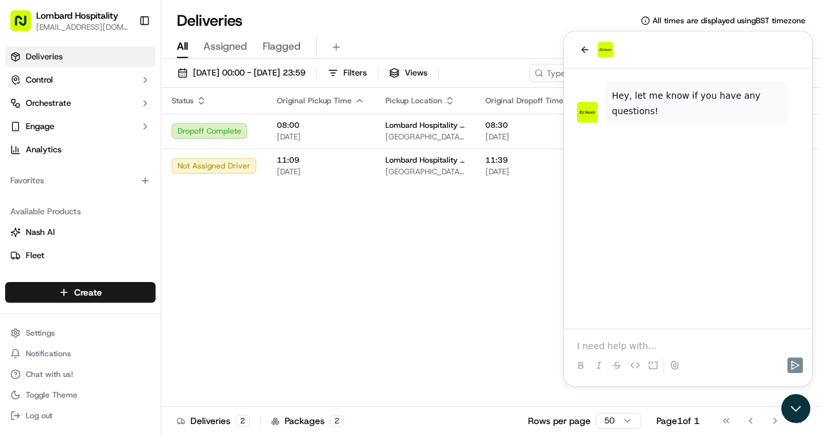
click at [588, 351] on p at bounding box center [688, 346] width 222 height 13
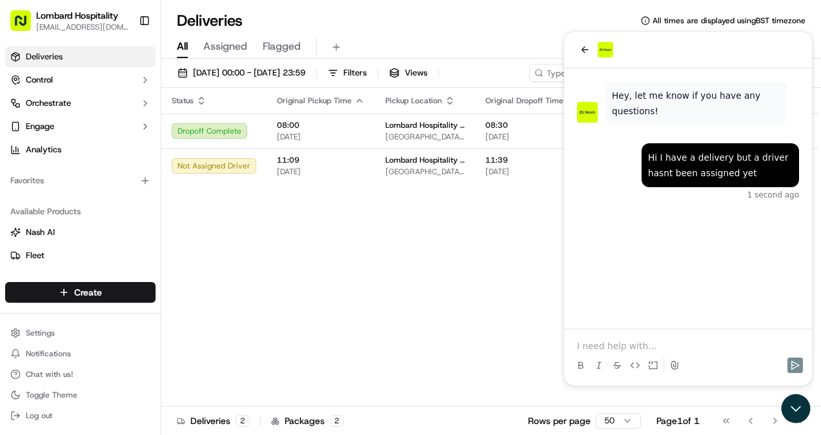
click at [427, 280] on div "Status Original Pickup Time Pickup Location Original Dropoff Time Dropoff Locat…" at bounding box center [514, 247] width 706 height 319
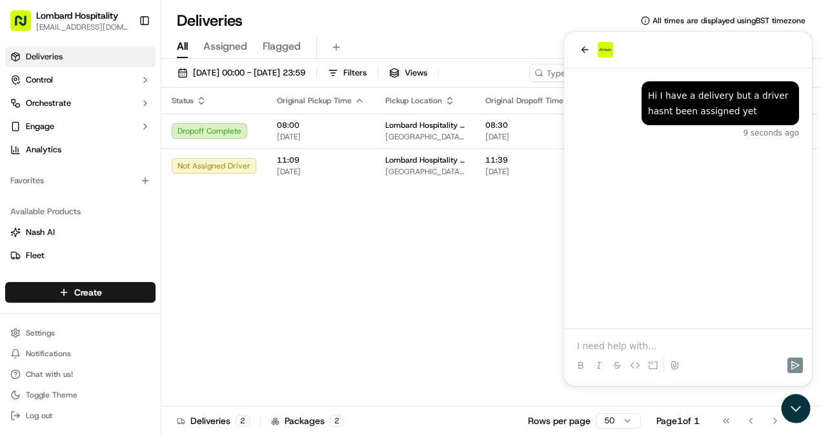
click at [345, 249] on div "Status Original Pickup Time Pickup Location Original Dropoff Time Dropoff Locat…" at bounding box center [514, 247] width 706 height 319
click at [407, 176] on span "[GEOGRAPHIC_DATA], [STREET_ADDRESS]" at bounding box center [424, 172] width 79 height 10
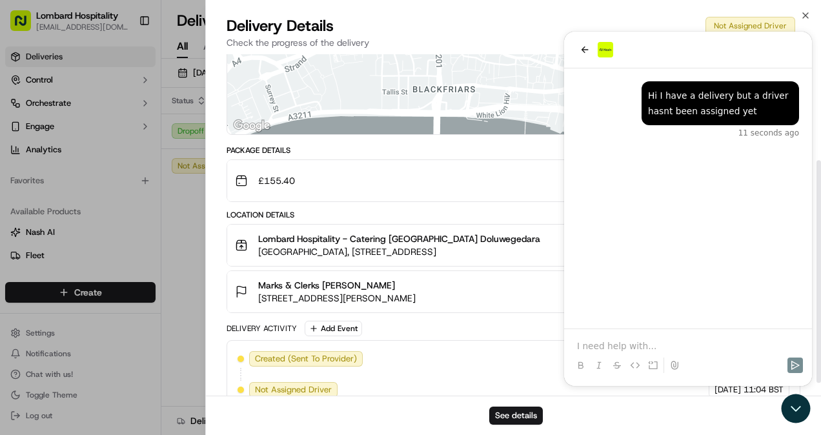
scroll to position [181, 0]
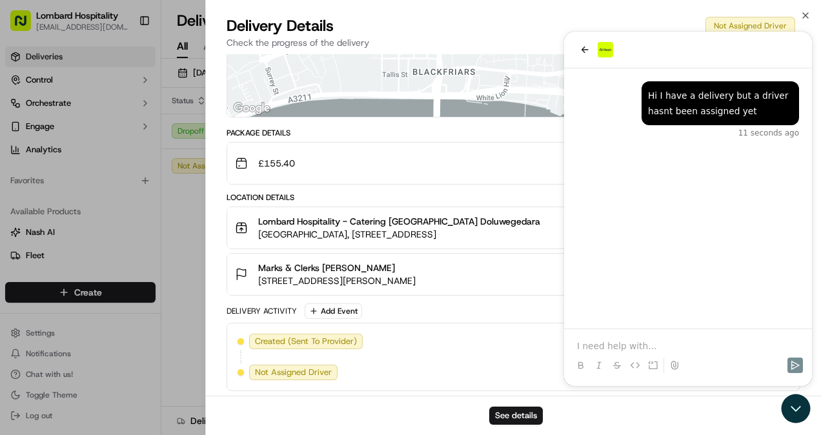
click at [812, 8] on div "Close Delivery Details Not Assigned Driver Check the progress of the delivery P…" at bounding box center [513, 217] width 616 height 435
click at [807, 13] on icon "button" at bounding box center [806, 15] width 10 height 10
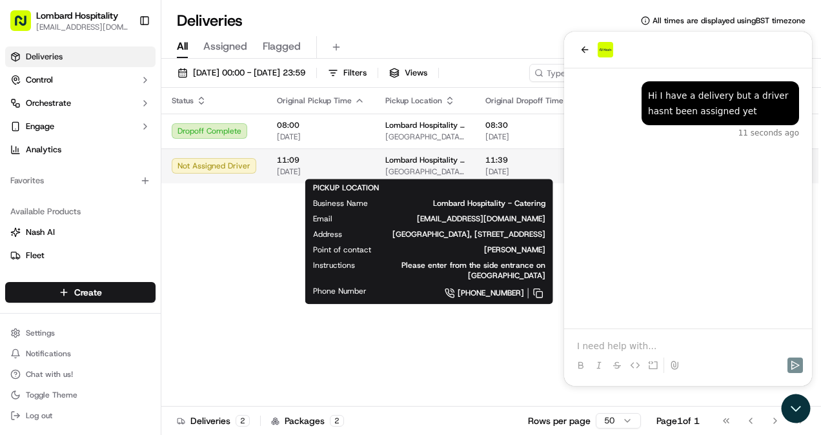
click at [408, 159] on span "Lombard Hospitality - Catering" at bounding box center [424, 160] width 79 height 10
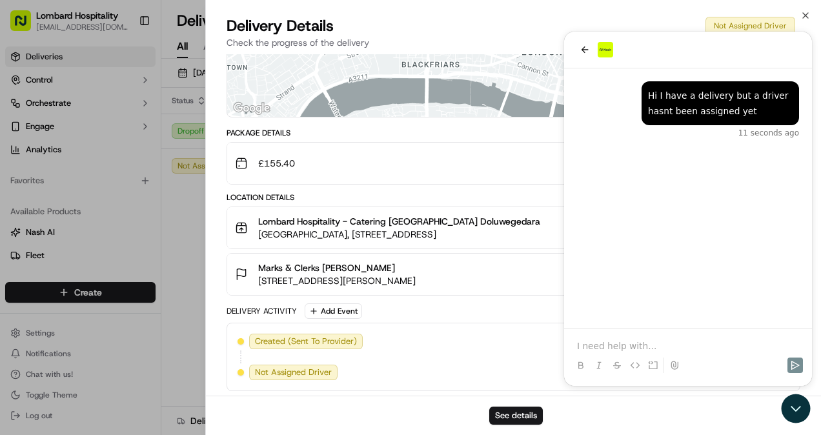
click at [584, 53] on div "Delivery Details Not Assigned Driver Check the progress of the delivery" at bounding box center [513, 34] width 615 height 39
click at [585, 52] on div "Delivery Details Not Assigned Driver Check the progress of the delivery" at bounding box center [513, 34] width 615 height 39
click at [800, 418] on div "See details" at bounding box center [513, 415] width 615 height 39
click at [805, 17] on icon "button" at bounding box center [806, 15] width 10 height 10
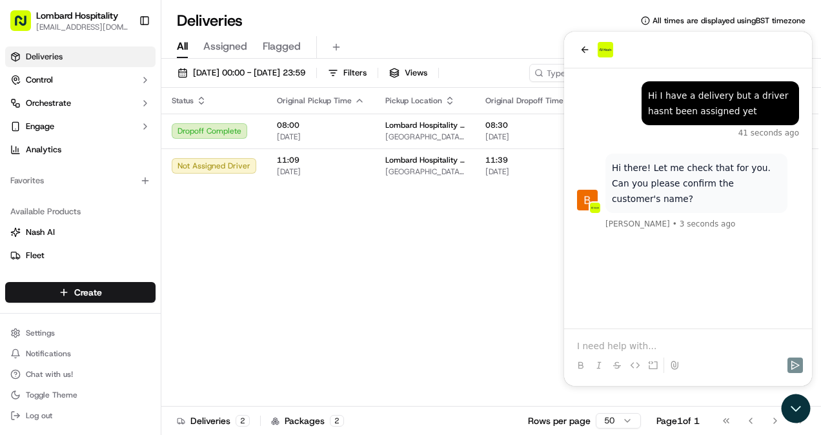
click at [620, 337] on div at bounding box center [688, 353] width 238 height 49
click at [600, 347] on p at bounding box center [688, 346] width 222 height 13
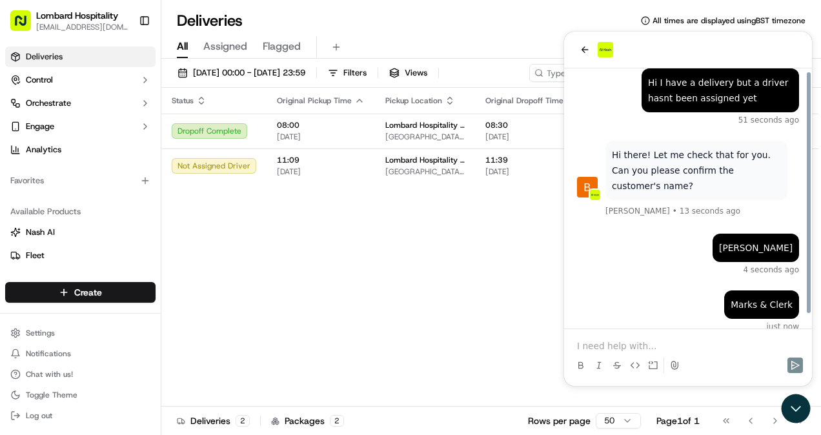
scroll to position [0, 0]
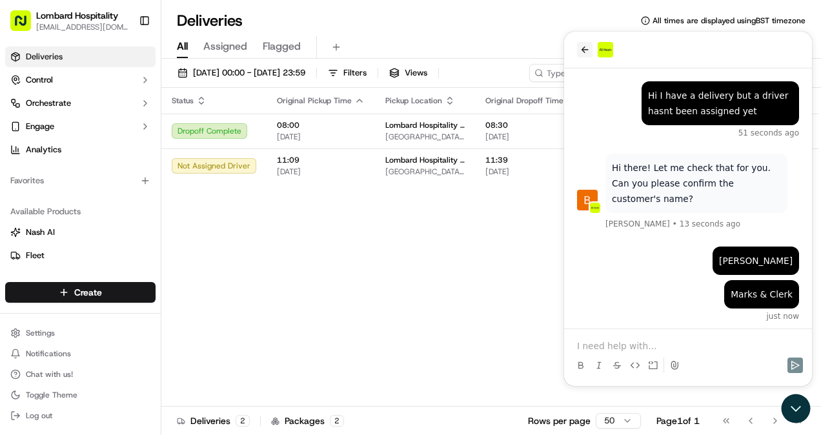
click at [582, 44] on button "back" at bounding box center [584, 49] width 15 height 15
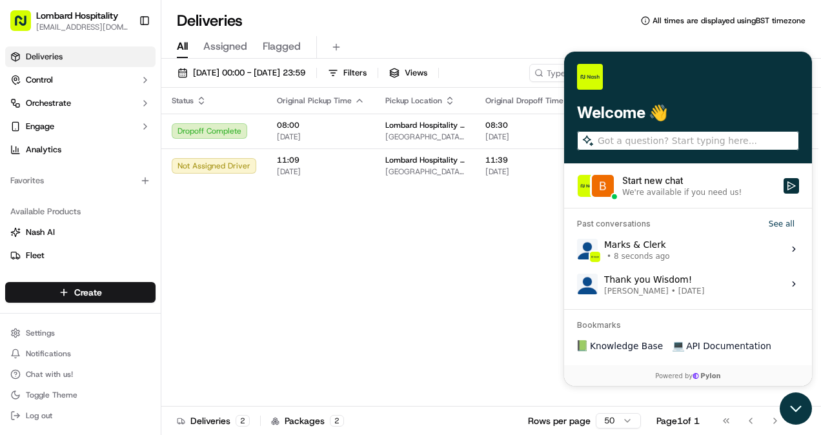
drag, startPoint x: 1318, startPoint y: 637, endPoint x: 795, endPoint y: 414, distance: 568.1
click at [795, 414] on icon "Open customer support" at bounding box center [796, 409] width 32 height 32
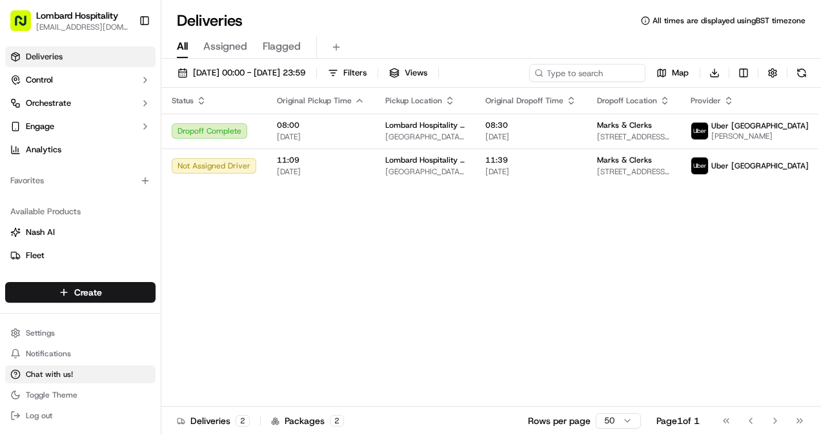
click at [83, 374] on button "Chat with us!" at bounding box center [80, 374] width 150 height 18
click at [58, 373] on span "Chat with us!" at bounding box center [49, 374] width 47 height 10
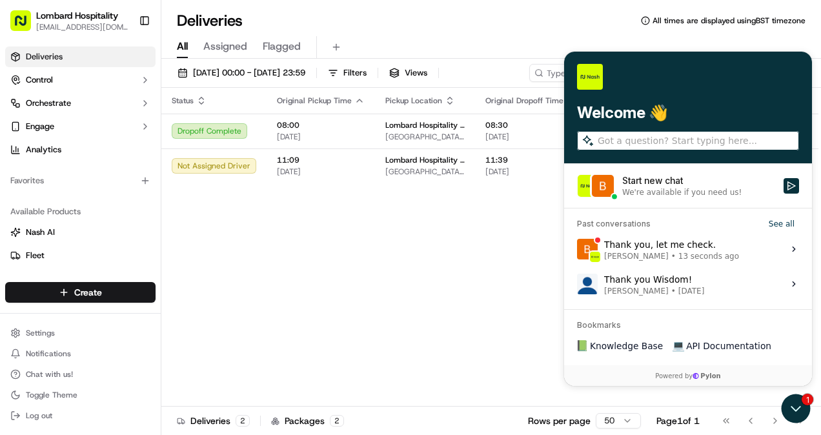
click at [655, 250] on div "Thank you, let me check. [PERSON_NAME] • 13 seconds ago" at bounding box center [671, 249] width 135 height 25
click at [577, 250] on button "View issue" at bounding box center [577, 249] width 1 height 1
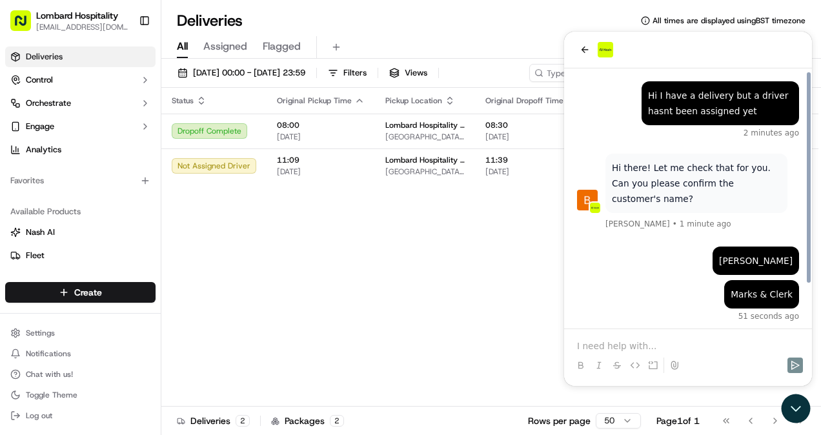
scroll to position [52, 0]
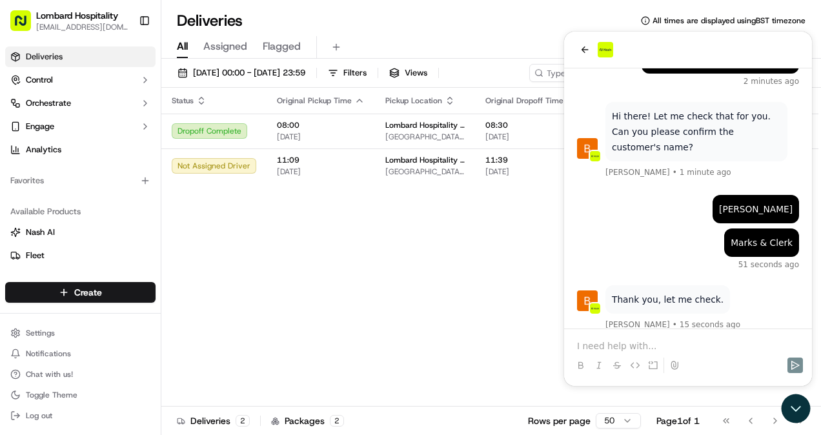
click at [622, 355] on div at bounding box center [688, 365] width 238 height 26
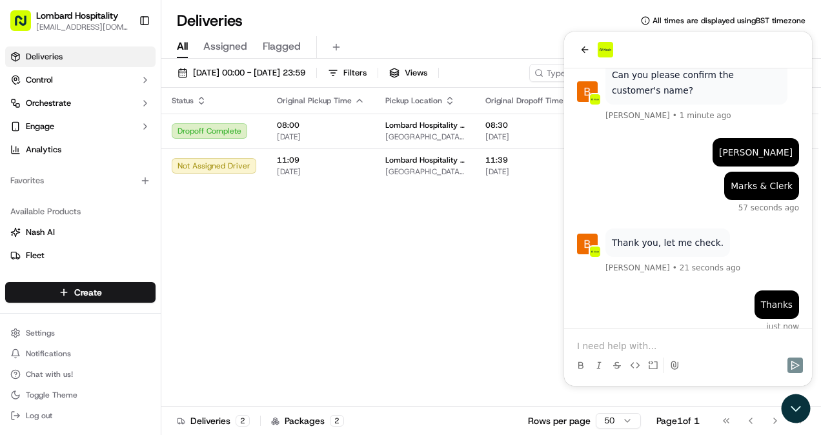
click at [371, 208] on div "Status Original Pickup Time Pickup Location Original Dropoff Time Dropoff Locat…" at bounding box center [514, 247] width 706 height 319
click at [366, 215] on div "Status Original Pickup Time Pickup Location Original Dropoff Time Dropoff Locat…" at bounding box center [514, 247] width 706 height 319
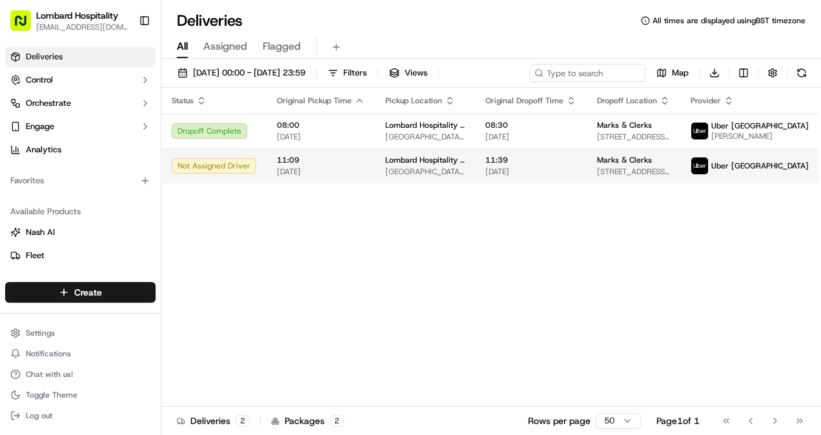
click at [500, 150] on td "11:39 [DATE]" at bounding box center [531, 165] width 112 height 35
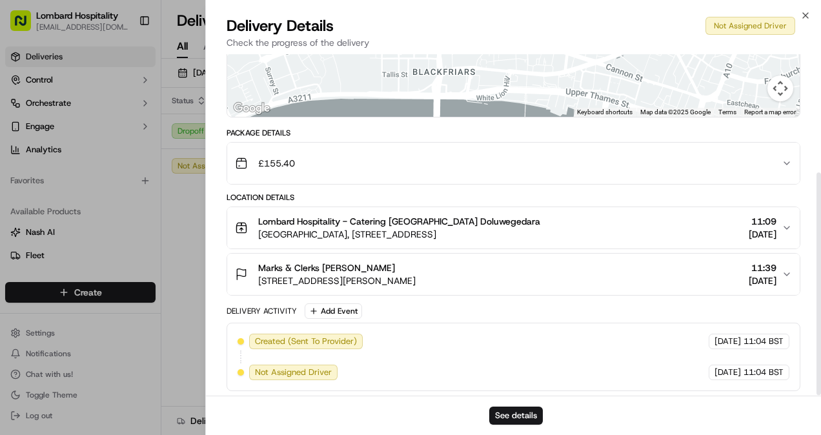
scroll to position [181, 0]
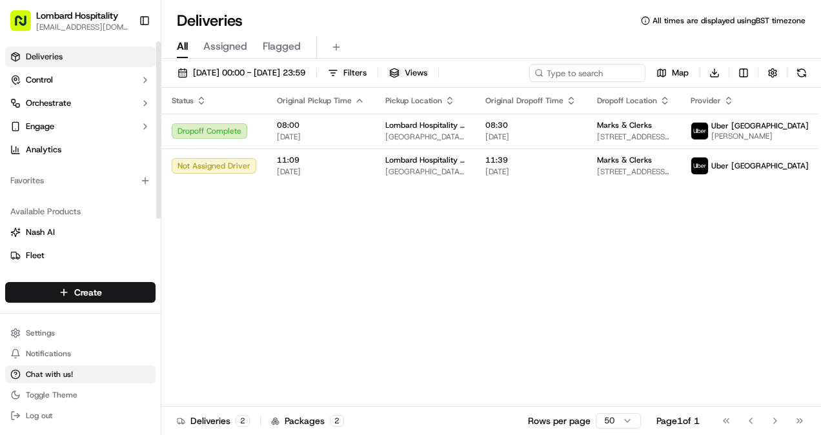
click at [67, 371] on span "Chat with us!" at bounding box center [49, 374] width 47 height 10
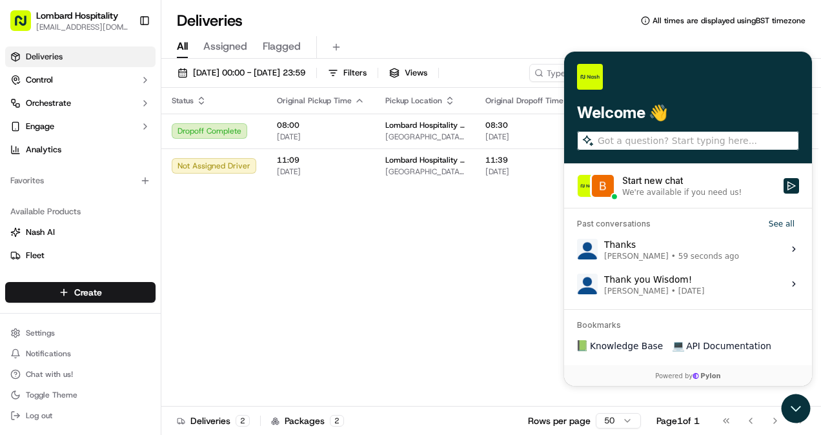
click at [678, 196] on div "We're available if you need us!" at bounding box center [681, 192] width 119 height 10
click at [784, 194] on button "Start new chat We're available if you need us!" at bounding box center [791, 185] width 15 height 15
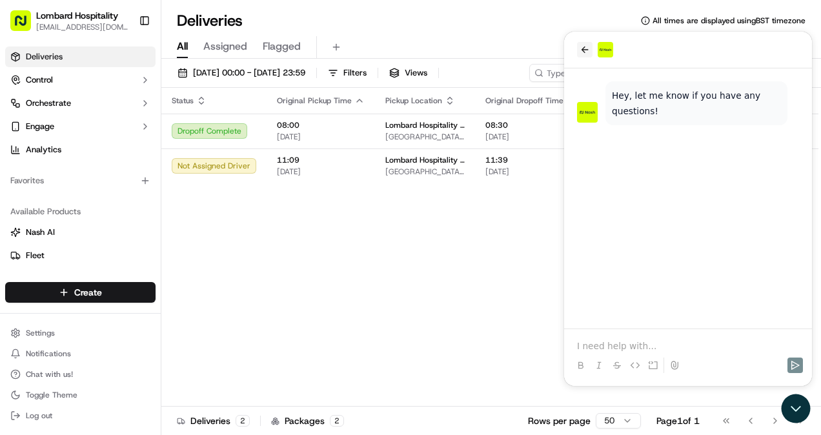
click at [581, 53] on icon "back" at bounding box center [585, 50] width 10 height 10
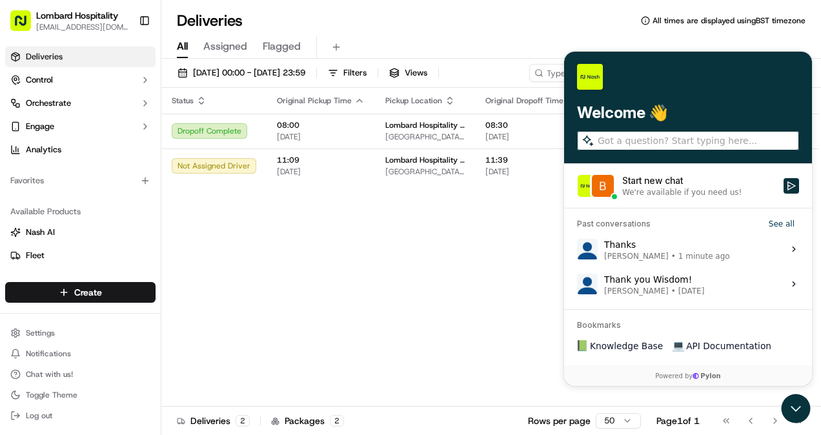
click at [667, 258] on span "[PERSON_NAME]" at bounding box center [636, 256] width 65 height 10
click at [577, 250] on button "View issue" at bounding box center [577, 249] width 1 height 1
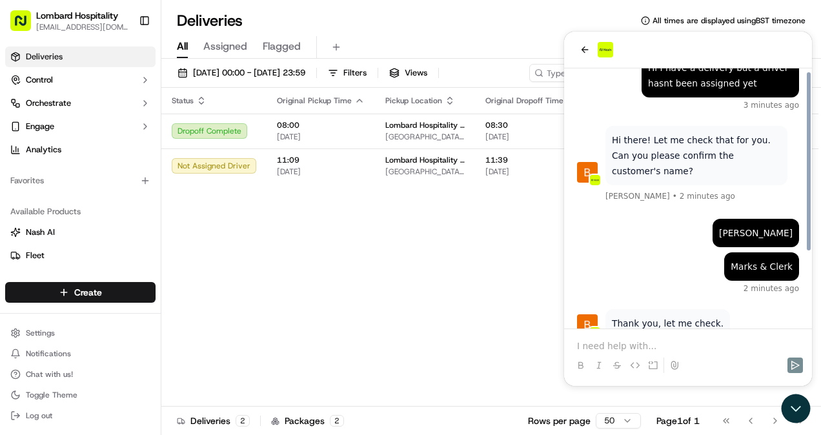
scroll to position [108, 0]
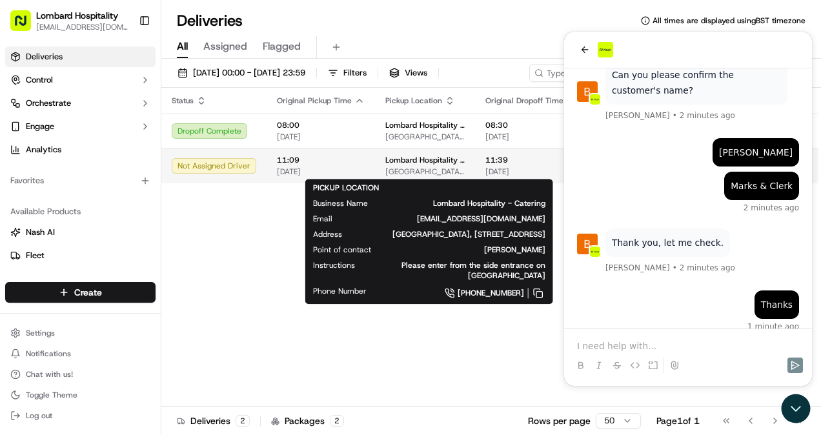
click at [465, 165] on span "Lombard Hospitality - Catering" at bounding box center [424, 160] width 79 height 10
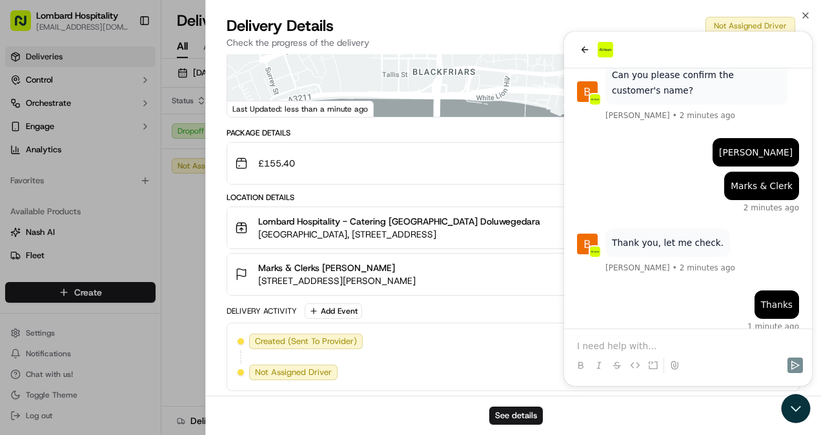
scroll to position [0, 0]
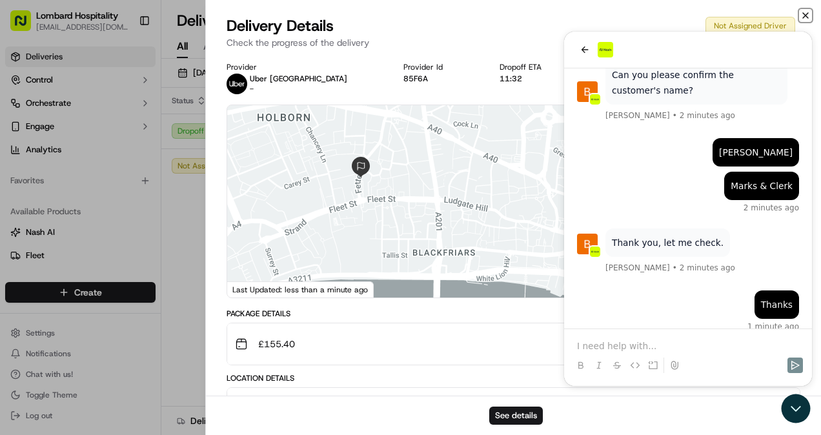
click at [810, 17] on icon "button" at bounding box center [806, 15] width 10 height 10
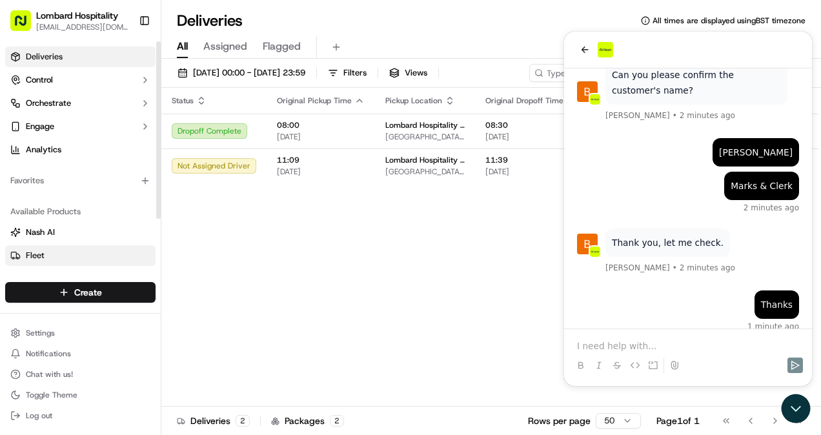
click at [55, 254] on link "Fleet" at bounding box center [80, 256] width 140 height 12
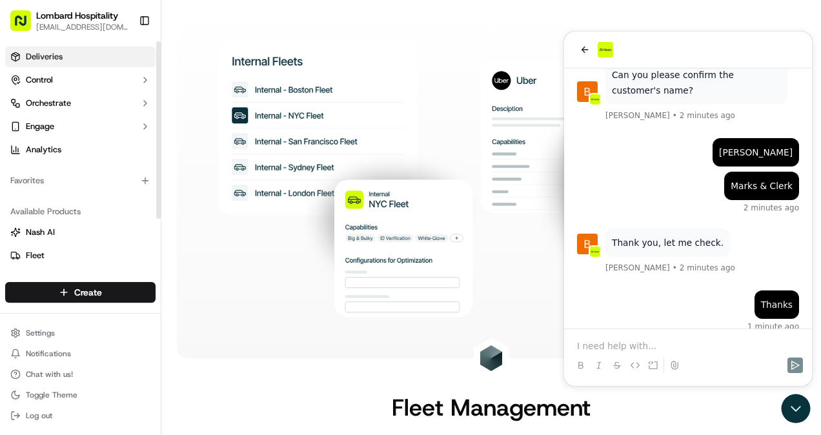
click at [65, 55] on link "Deliveries" at bounding box center [80, 56] width 150 height 21
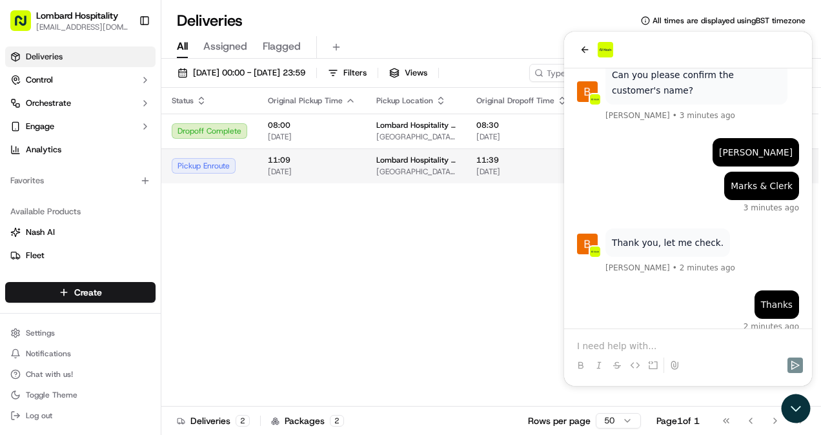
click at [358, 163] on td "11:09 [DATE]" at bounding box center [312, 165] width 108 height 35
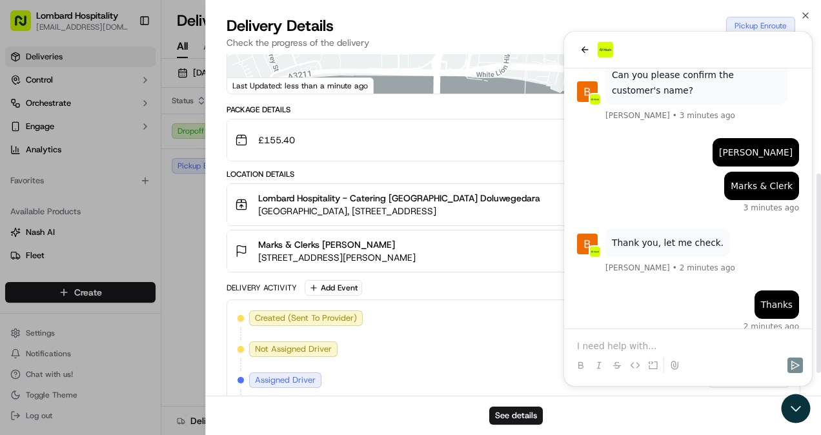
scroll to position [242, 0]
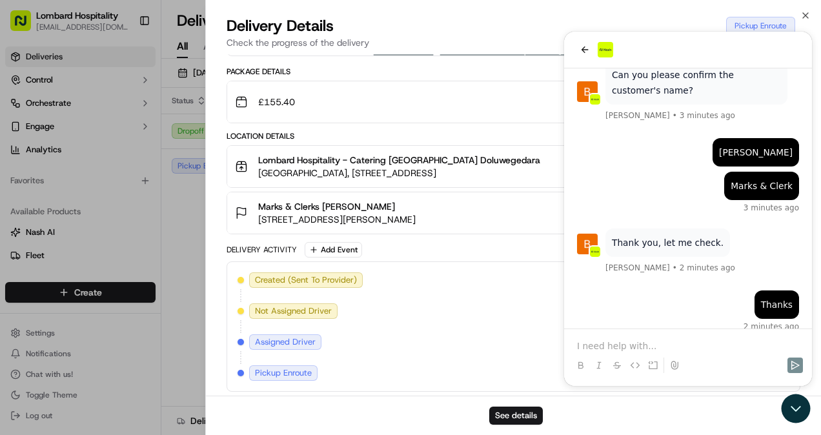
click at [580, 47] on p "Check the progress of the delivery" at bounding box center [514, 42] width 574 height 13
click at [802, 411] on div "See details" at bounding box center [513, 415] width 615 height 39
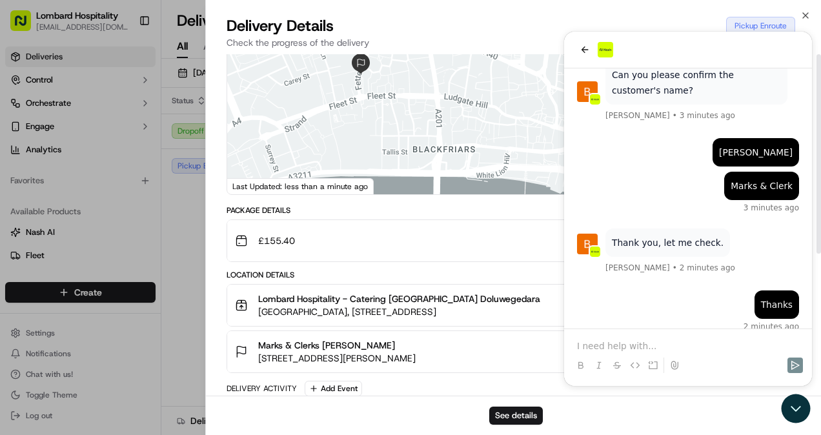
scroll to position [0, 0]
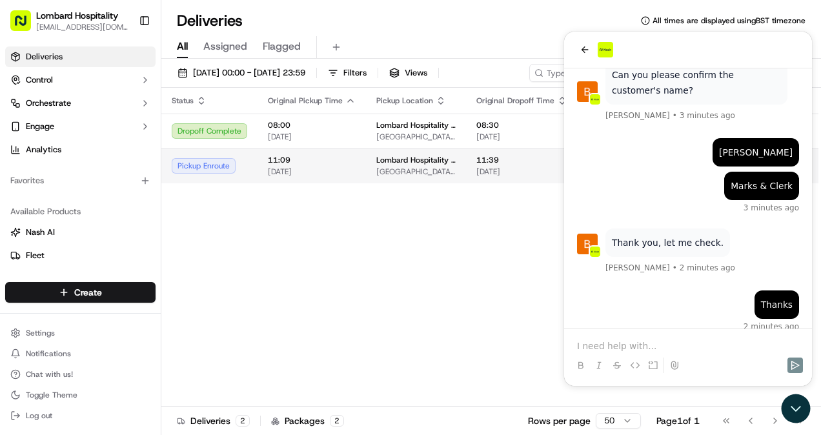
click at [367, 178] on td "Lombard Hospitality - Catering Underground Station Shop, [STREET_ADDRESS]" at bounding box center [416, 165] width 100 height 35
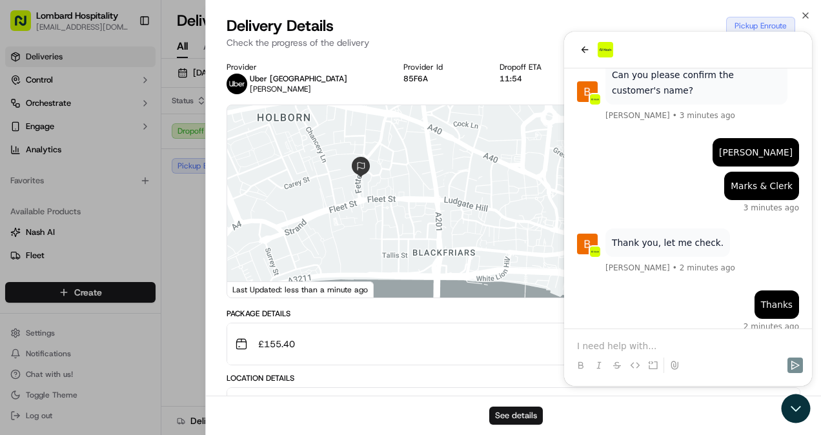
click at [502, 417] on button "See details" at bounding box center [516, 416] width 54 height 18
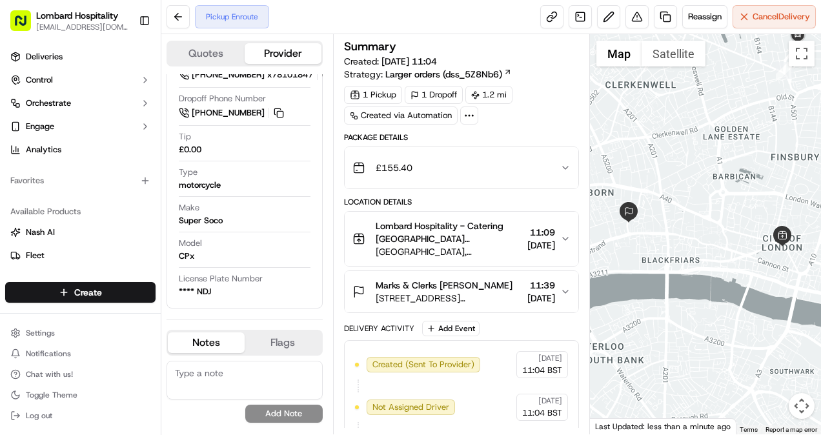
scroll to position [35, 0]
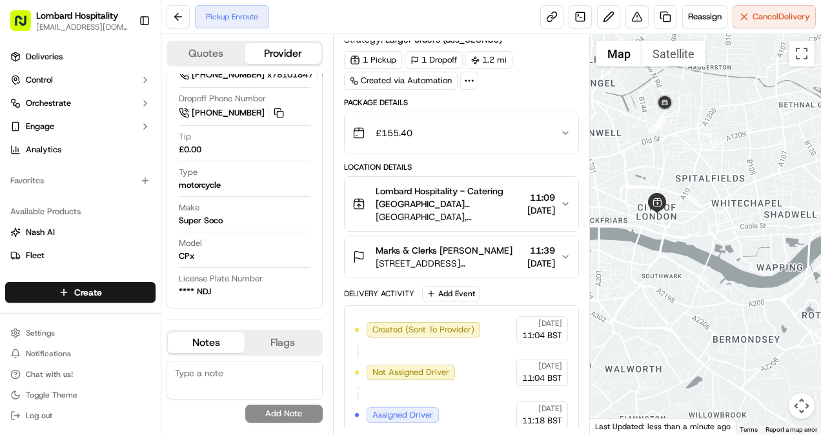
drag, startPoint x: 746, startPoint y: 119, endPoint x: 671, endPoint y: 131, distance: 75.8
click at [671, 131] on div at bounding box center [705, 234] width 231 height 400
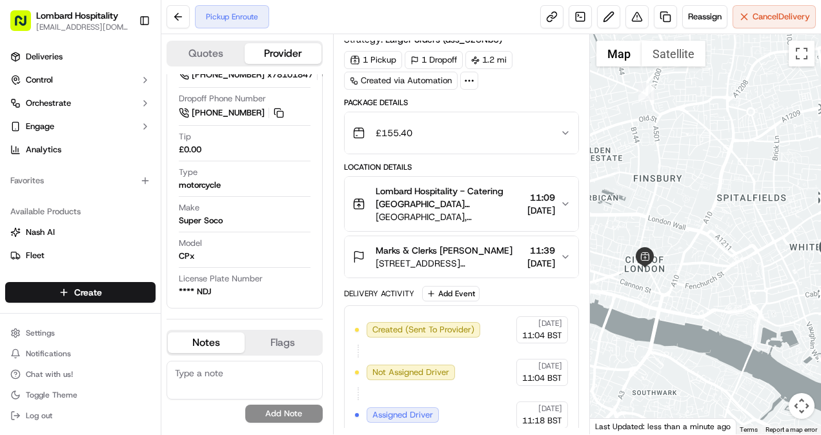
drag, startPoint x: 665, startPoint y: 221, endPoint x: 640, endPoint y: 176, distance: 51.4
click at [640, 176] on div at bounding box center [705, 234] width 231 height 400
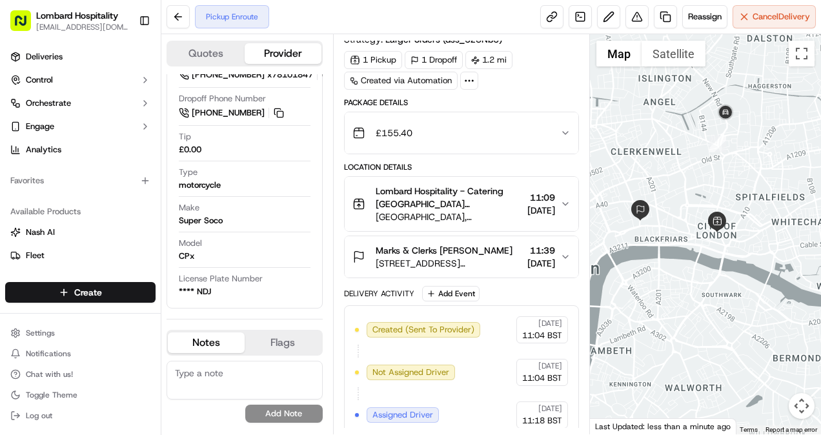
drag, startPoint x: 706, startPoint y: 152, endPoint x: 755, endPoint y: 186, distance: 59.4
click at [755, 186] on div at bounding box center [705, 234] width 231 height 400
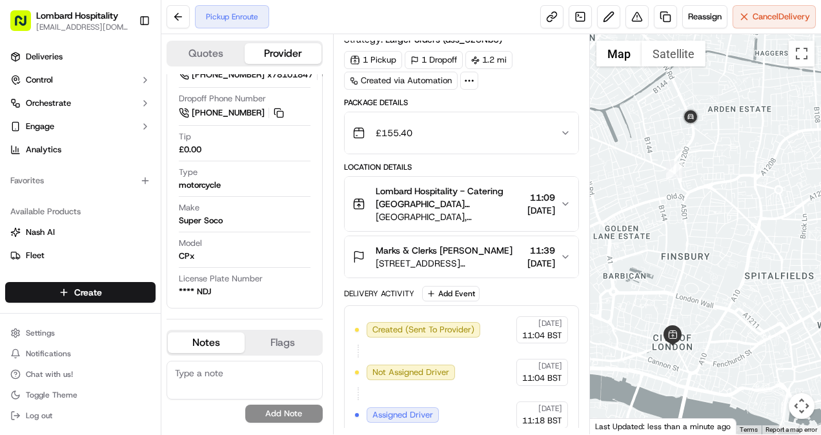
drag, startPoint x: 697, startPoint y: 119, endPoint x: 700, endPoint y: 143, distance: 24.7
click at [700, 143] on div at bounding box center [705, 234] width 231 height 400
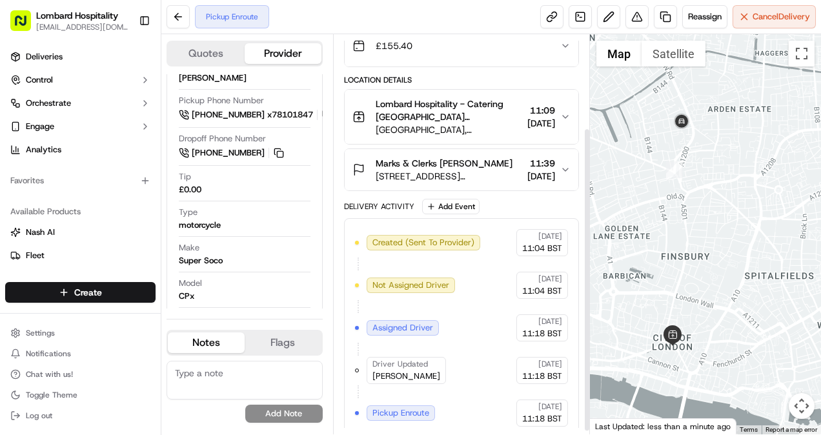
scroll to position [127, 0]
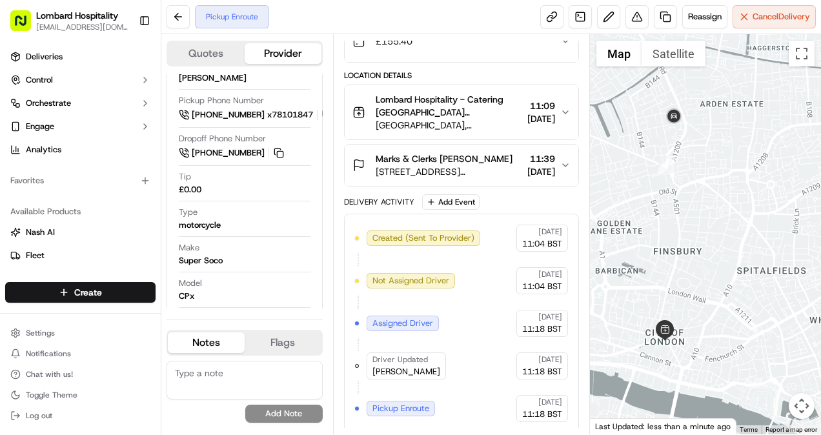
drag, startPoint x: 662, startPoint y: 240, endPoint x: 653, endPoint y: 234, distance: 11.3
click at [653, 234] on div at bounding box center [705, 234] width 231 height 400
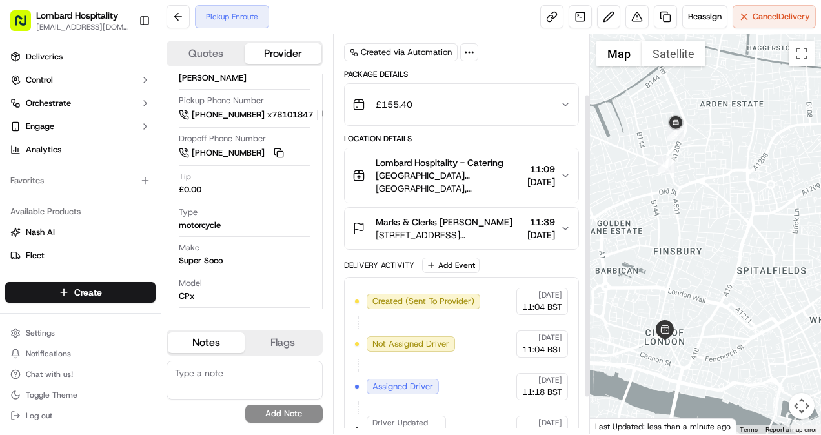
scroll to position [79, 0]
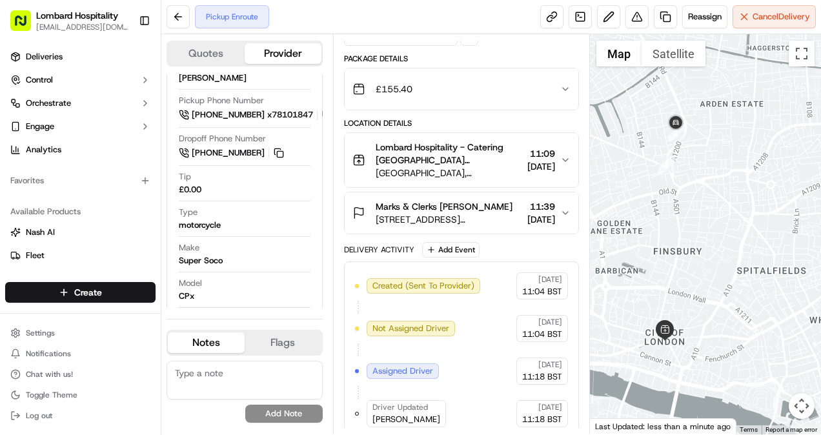
click at [562, 155] on icon "button" at bounding box center [565, 160] width 10 height 10
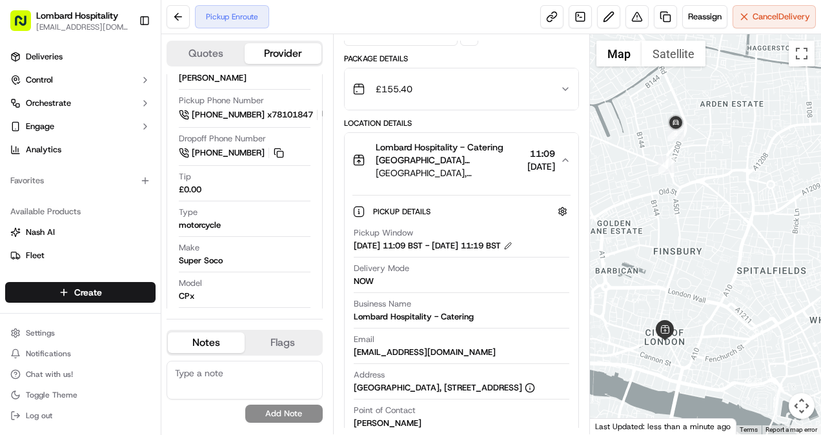
click at [562, 155] on icon "button" at bounding box center [565, 160] width 10 height 10
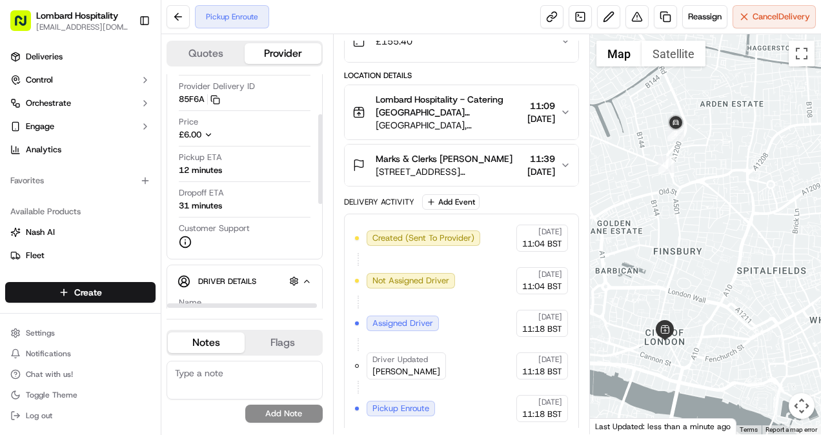
scroll to position [106, 0]
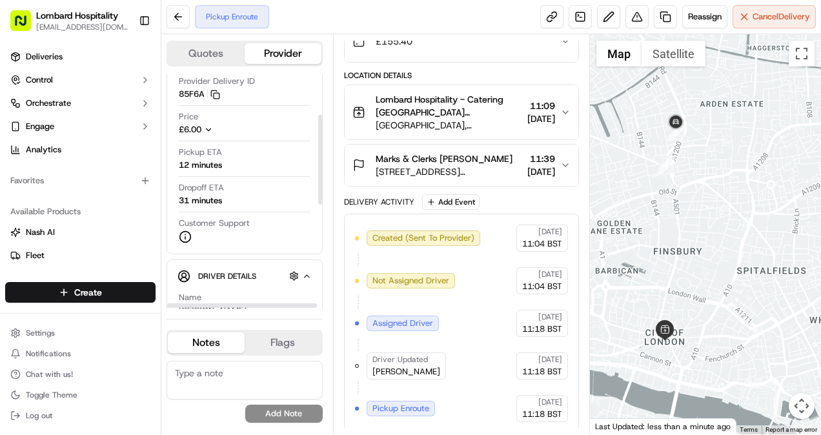
click at [211, 129] on icon "button" at bounding box center [208, 129] width 9 height 9
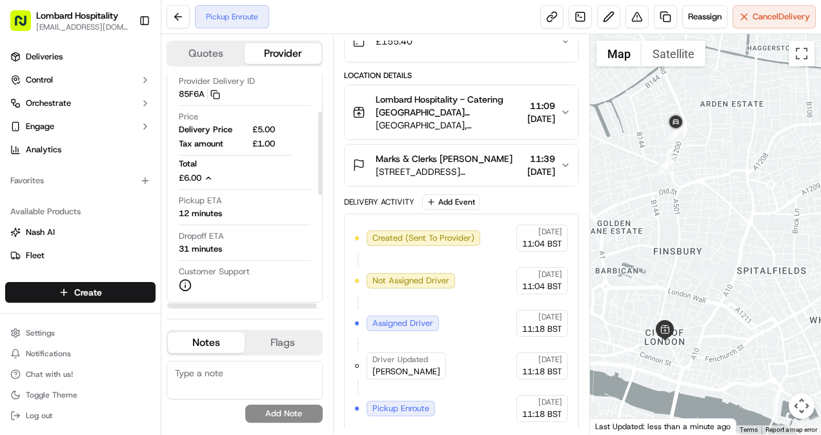
click at [210, 179] on icon "button" at bounding box center [208, 178] width 9 height 9
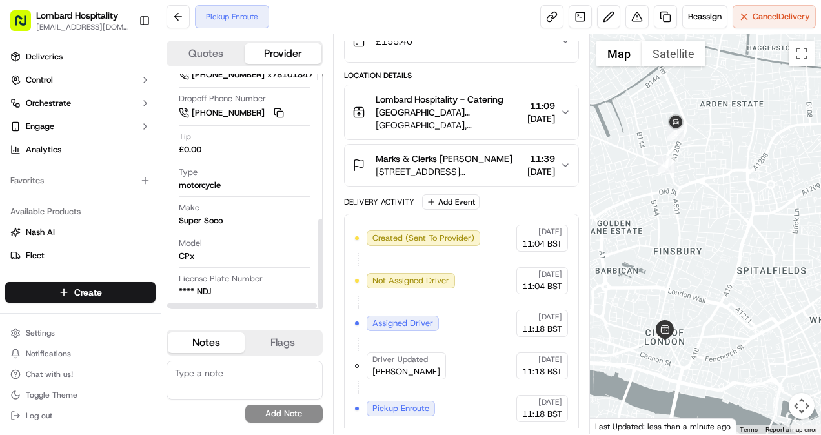
scroll to position [0, 0]
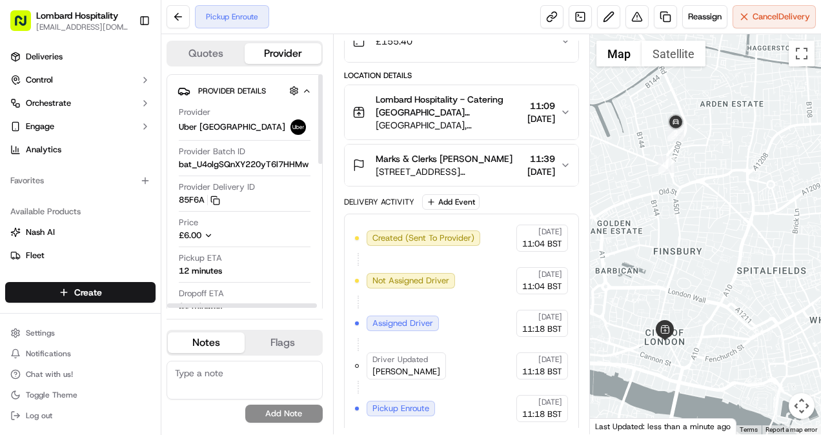
click at [209, 54] on button "Quotes" at bounding box center [206, 53] width 77 height 21
click at [289, 53] on button "Provider" at bounding box center [283, 53] width 77 height 21
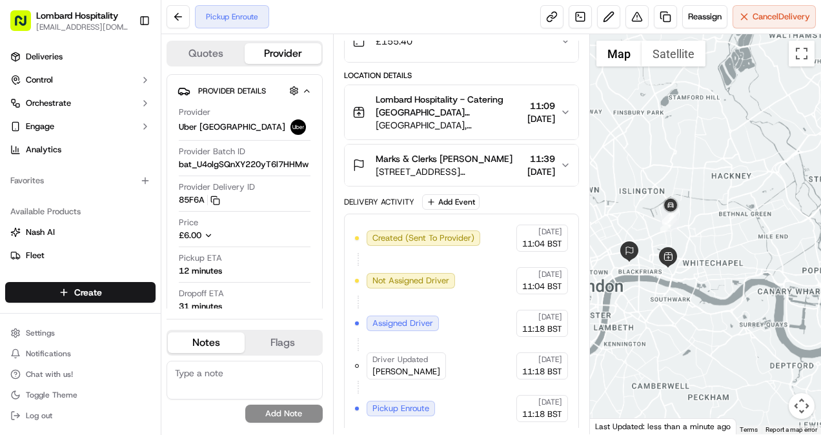
drag, startPoint x: 695, startPoint y: 267, endPoint x: 714, endPoint y: 209, distance: 61.0
click at [714, 209] on div at bounding box center [705, 234] width 231 height 400
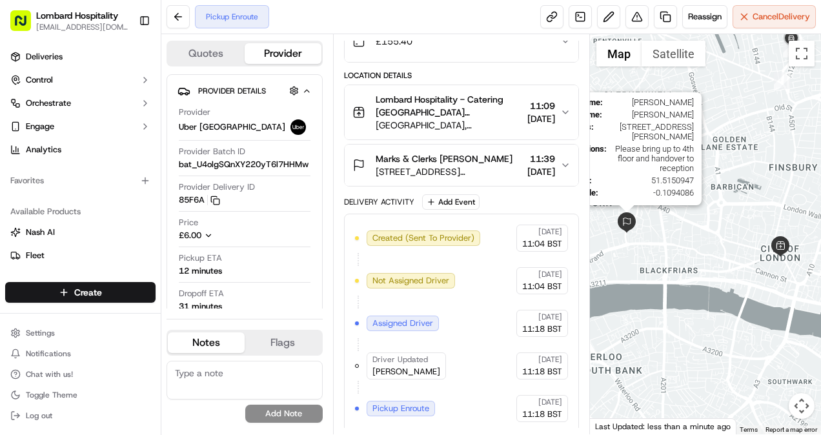
click at [627, 222] on img at bounding box center [627, 222] width 21 height 21
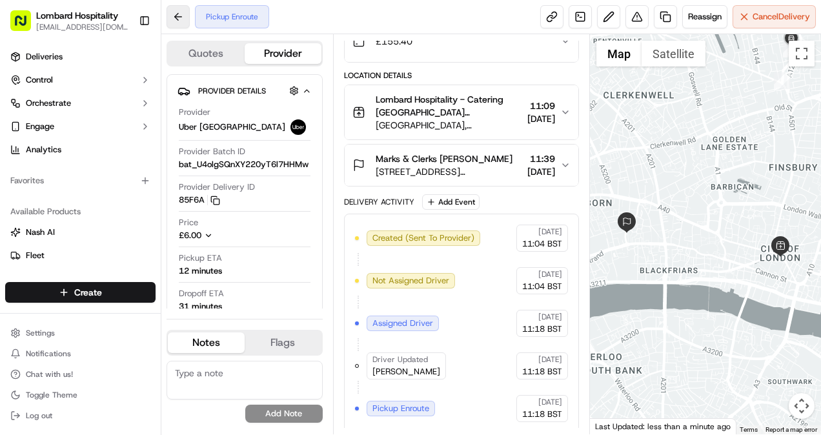
click at [181, 16] on button at bounding box center [178, 16] width 23 height 23
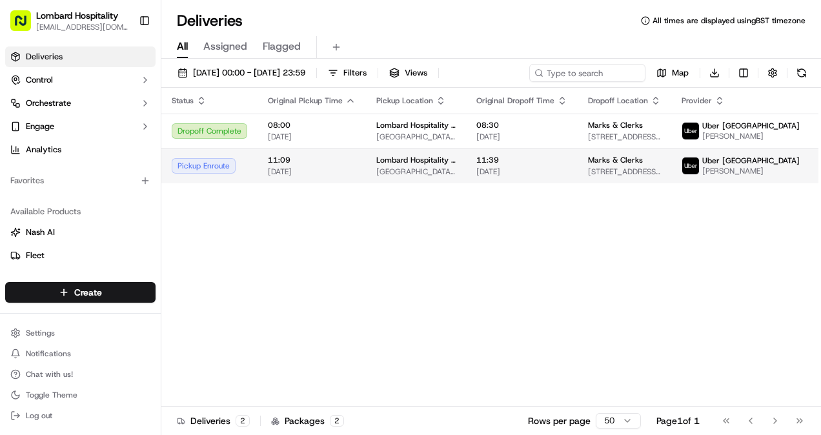
click at [381, 165] on span "Lombard Hospitality - Catering" at bounding box center [415, 160] width 79 height 10
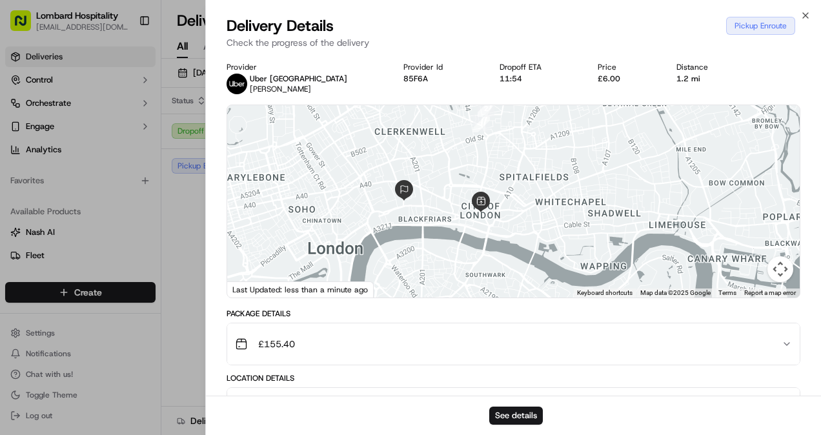
drag, startPoint x: 500, startPoint y: 185, endPoint x: 473, endPoint y: 172, distance: 29.2
click at [473, 172] on div at bounding box center [513, 201] width 573 height 192
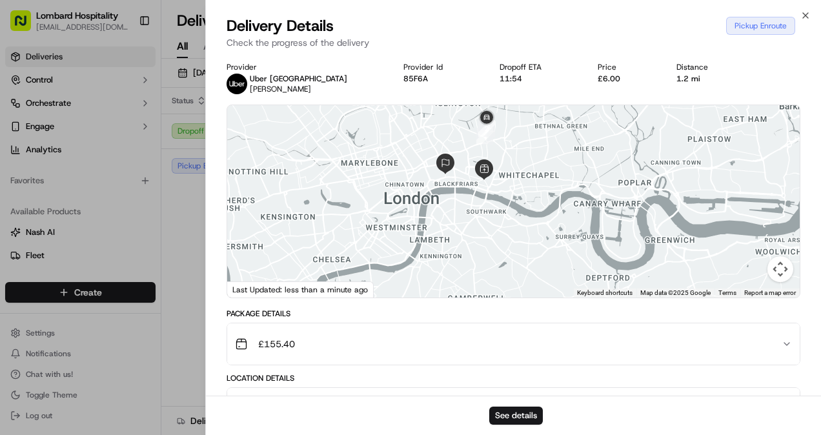
drag, startPoint x: 502, startPoint y: 157, endPoint x: 506, endPoint y: 174, distance: 18.0
click at [506, 174] on div at bounding box center [513, 201] width 573 height 192
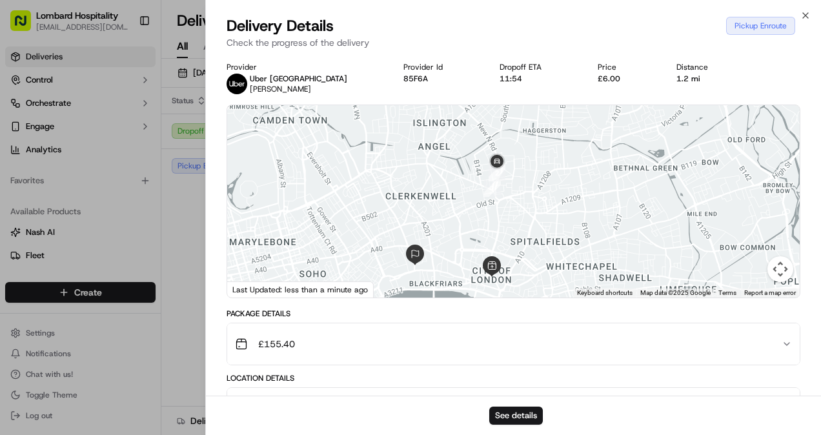
drag, startPoint x: 549, startPoint y: 152, endPoint x: 542, endPoint y: 211, distance: 59.2
click at [542, 211] on div at bounding box center [513, 201] width 573 height 192
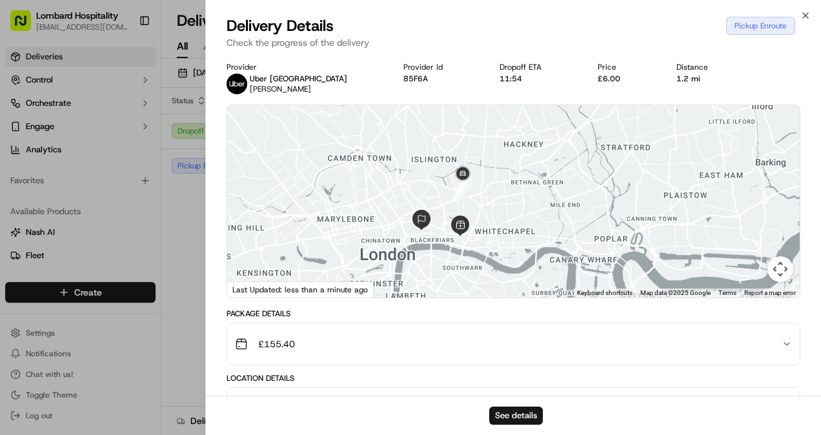
drag, startPoint x: 498, startPoint y: 272, endPoint x: 480, endPoint y: 217, distance: 58.6
click at [480, 217] on div at bounding box center [513, 201] width 573 height 192
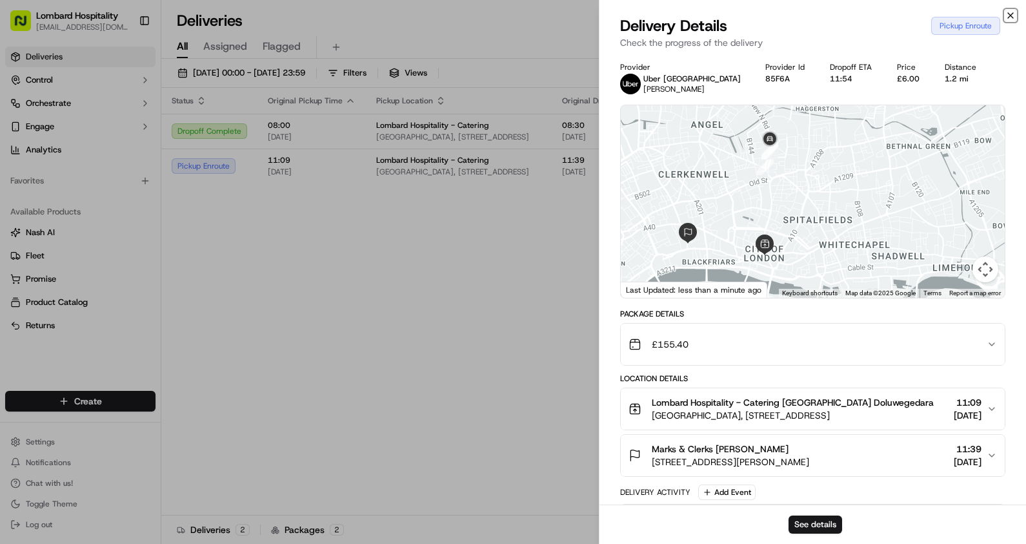
click at [821, 13] on icon "button" at bounding box center [1011, 15] width 10 height 10
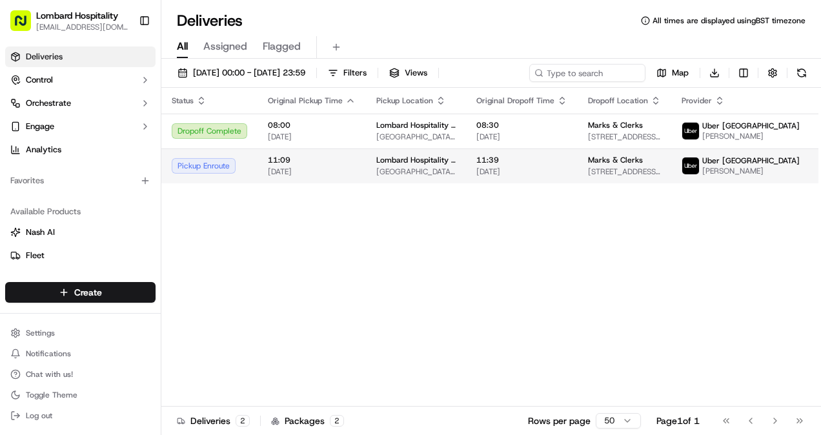
click at [279, 164] on span "11:09" at bounding box center [312, 160] width 88 height 10
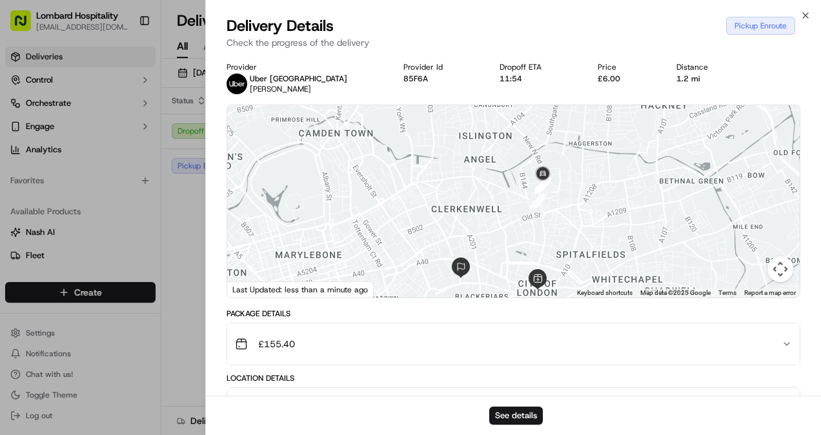
drag, startPoint x: 612, startPoint y: 143, endPoint x: 556, endPoint y: 233, distance: 106.1
click at [556, 233] on div at bounding box center [513, 201] width 573 height 192
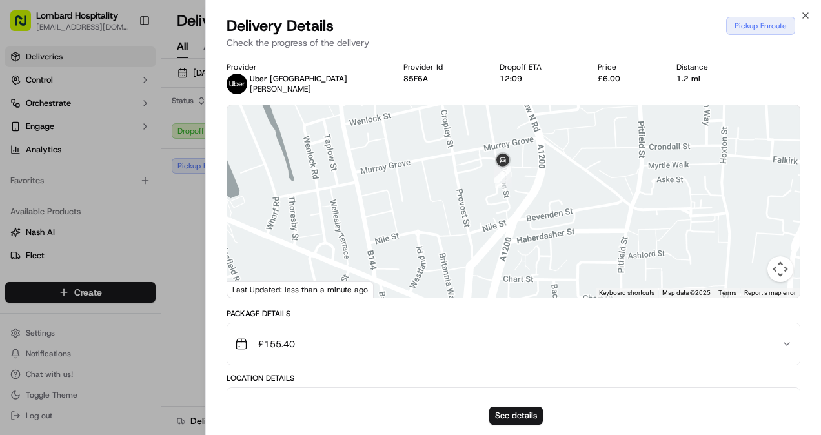
drag, startPoint x: 518, startPoint y: 179, endPoint x: 527, endPoint y: 242, distance: 63.8
click at [527, 242] on div at bounding box center [513, 201] width 573 height 192
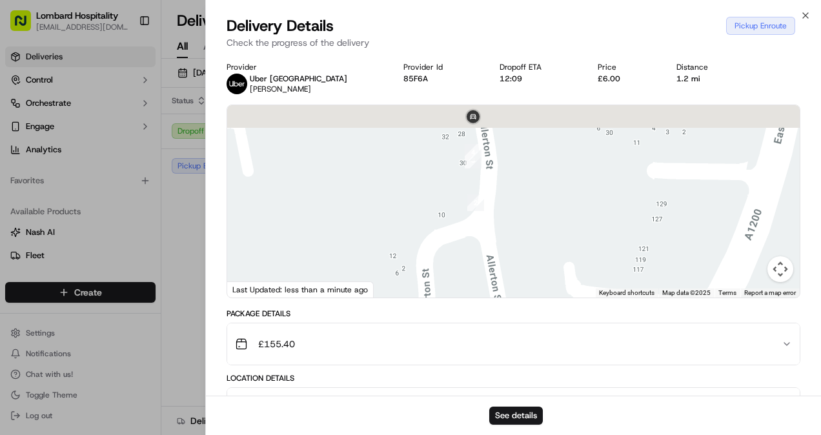
drag, startPoint x: 496, startPoint y: 150, endPoint x: 528, endPoint y: 258, distance: 113.0
click at [528, 258] on div at bounding box center [513, 201] width 573 height 192
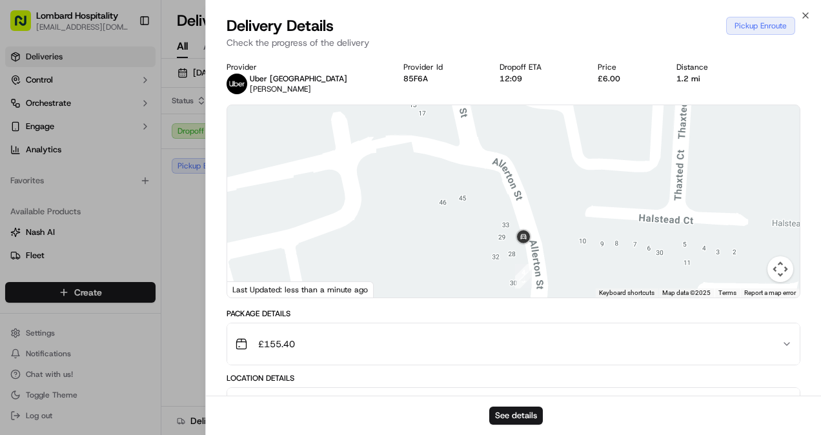
drag, startPoint x: 528, startPoint y: 258, endPoint x: 548, endPoint y: 280, distance: 29.7
click at [548, 280] on div at bounding box center [513, 201] width 573 height 192
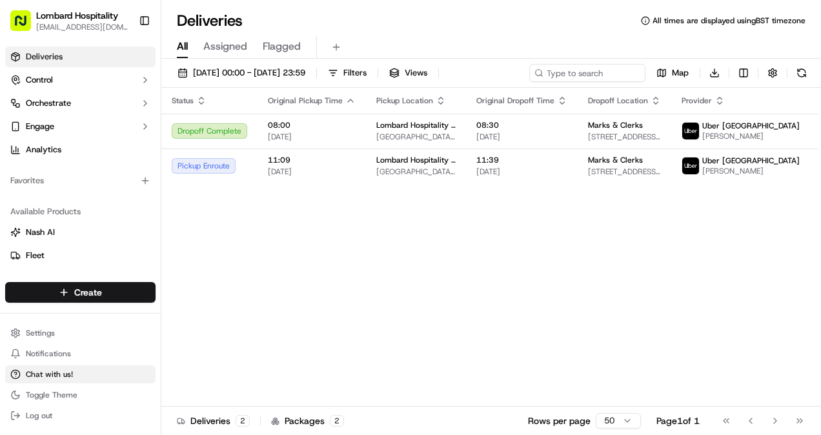
click at [48, 366] on button "Chat with us!" at bounding box center [80, 374] width 150 height 18
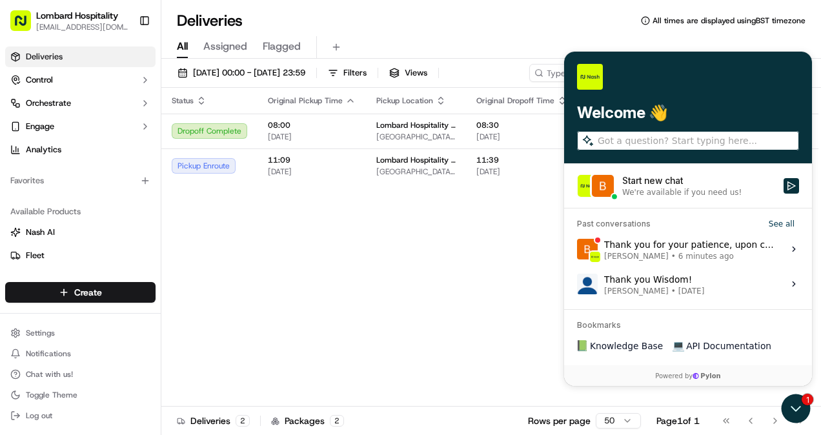
click at [703, 245] on div "Thank you for your patience, upon checking here there is already a driver assig…" at bounding box center [690, 249] width 172 height 25
click at [577, 249] on button "View issue" at bounding box center [577, 249] width 1 height 1
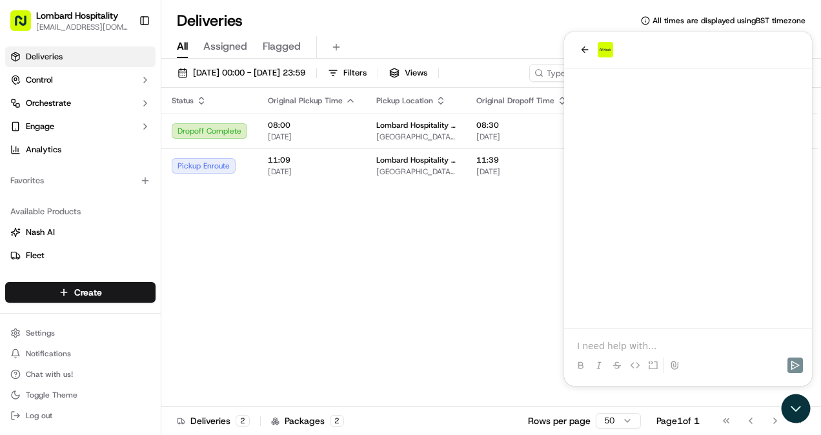
scroll to position [263, 0]
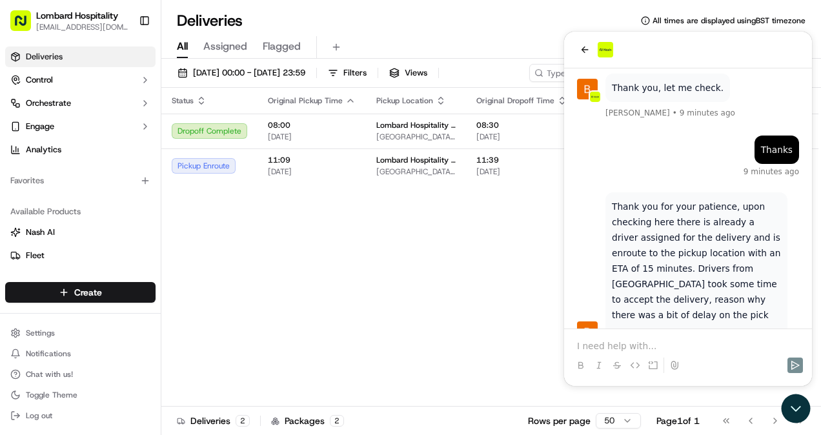
click at [656, 347] on p at bounding box center [688, 346] width 222 height 13
click at [447, 254] on div "Status Original Pickup Time Pickup Location Original Dropoff Time Dropoff Locat…" at bounding box center [509, 247] width 697 height 319
click at [388, 176] on span "[GEOGRAPHIC_DATA], [STREET_ADDRESS]" at bounding box center [415, 172] width 79 height 10
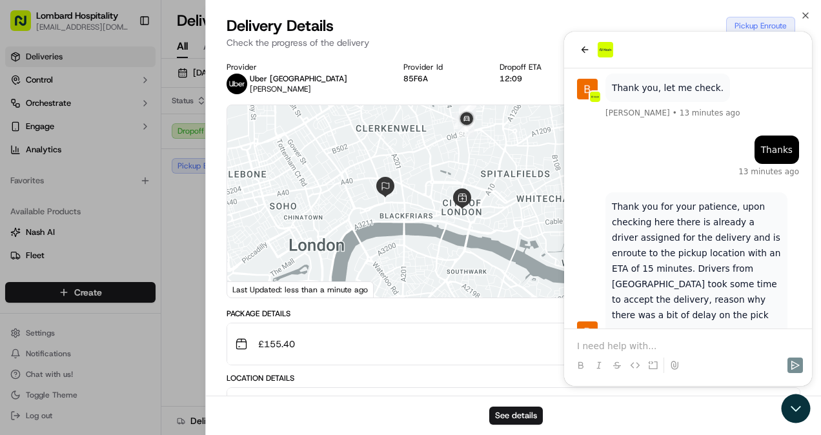
drag, startPoint x: 471, startPoint y: 213, endPoint x: 396, endPoint y: 243, distance: 80.8
click at [396, 243] on div at bounding box center [513, 201] width 573 height 192
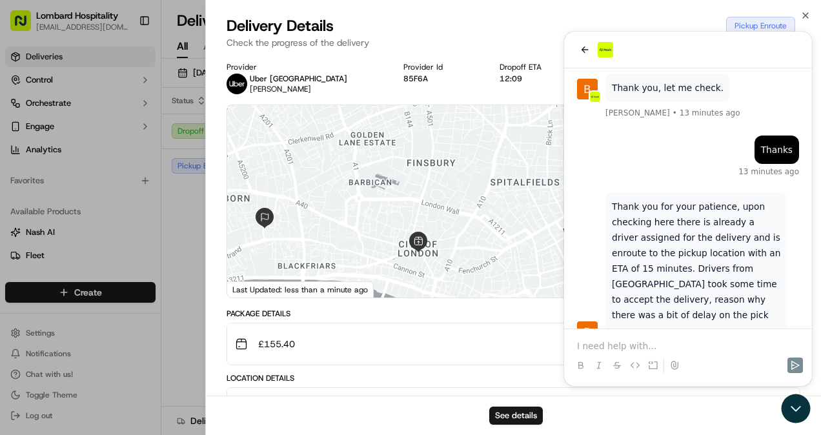
drag, startPoint x: 458, startPoint y: 215, endPoint x: 429, endPoint y: 140, distance: 80.1
click at [429, 140] on div at bounding box center [513, 201] width 573 height 192
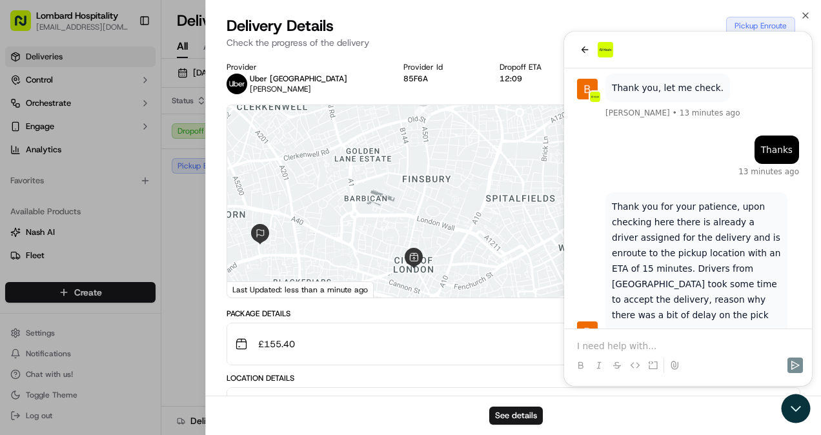
drag, startPoint x: 440, startPoint y: 155, endPoint x: 436, endPoint y: 176, distance: 20.9
click at [436, 176] on div at bounding box center [513, 201] width 573 height 192
click at [804, 13] on icon "button" at bounding box center [806, 15] width 10 height 10
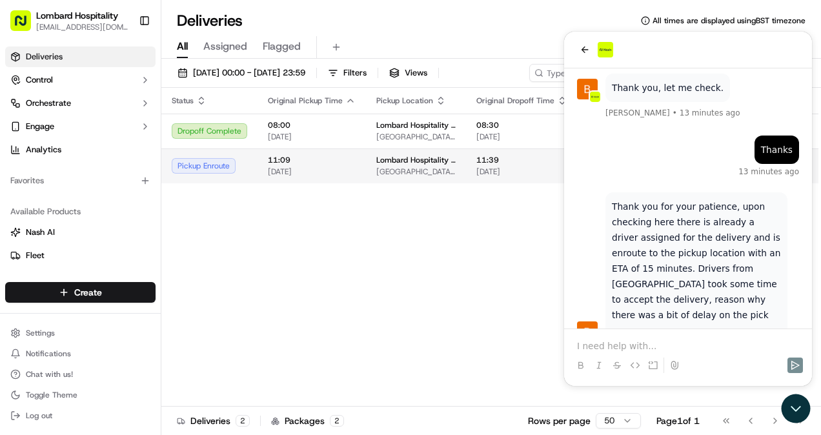
click at [482, 172] on td "11:39 16/09/2025" at bounding box center [522, 165] width 112 height 35
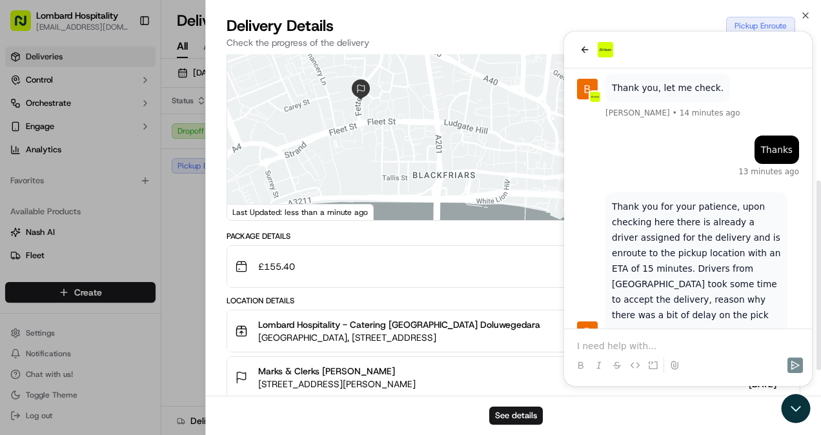
scroll to position [0, 0]
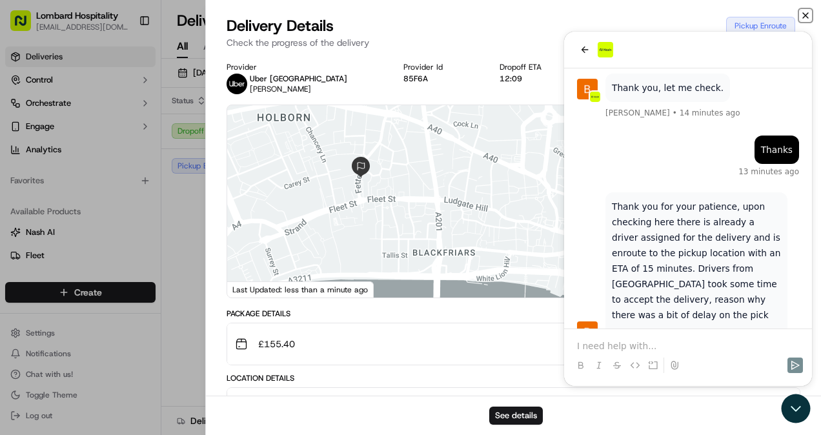
click at [802, 12] on icon "button" at bounding box center [806, 15] width 10 height 10
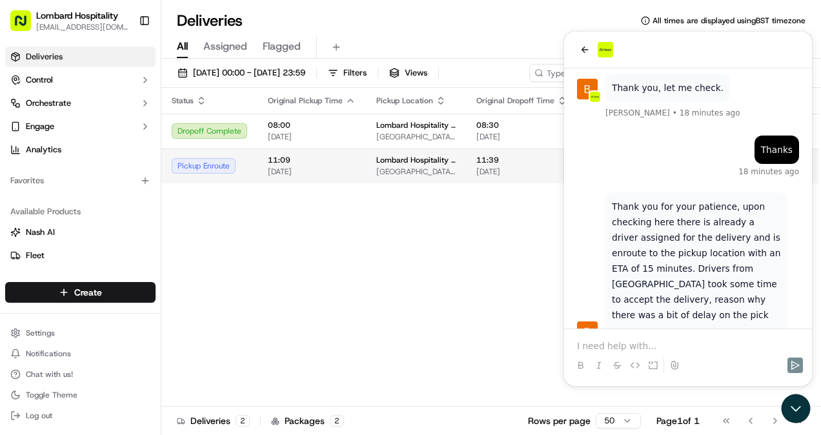
click at [278, 165] on span "11:09" at bounding box center [312, 160] width 88 height 10
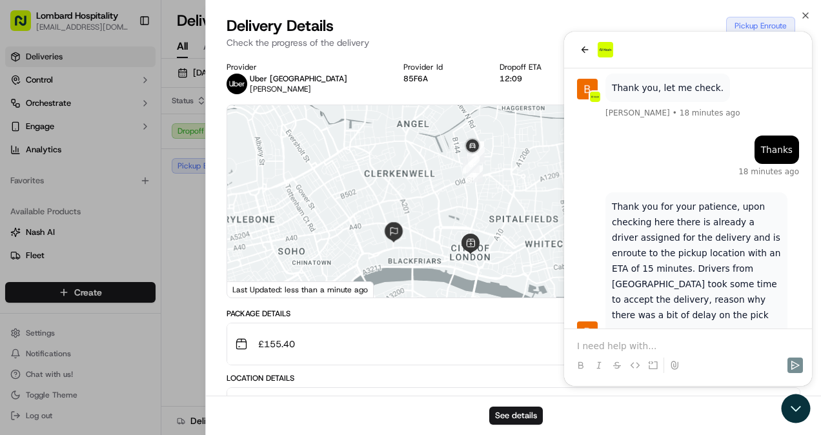
drag, startPoint x: 509, startPoint y: 245, endPoint x: 426, endPoint y: 244, distance: 82.6
click at [426, 244] on div at bounding box center [513, 201] width 573 height 192
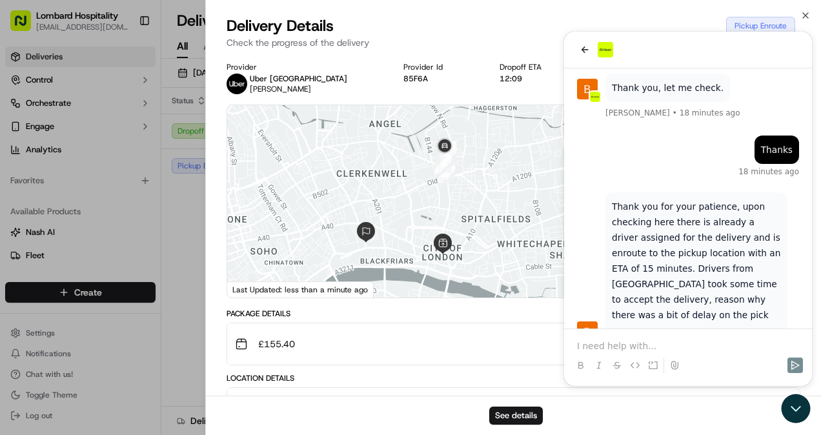
drag, startPoint x: 458, startPoint y: 199, endPoint x: 438, endPoint y: 199, distance: 20.0
click at [438, 199] on div at bounding box center [513, 201] width 573 height 192
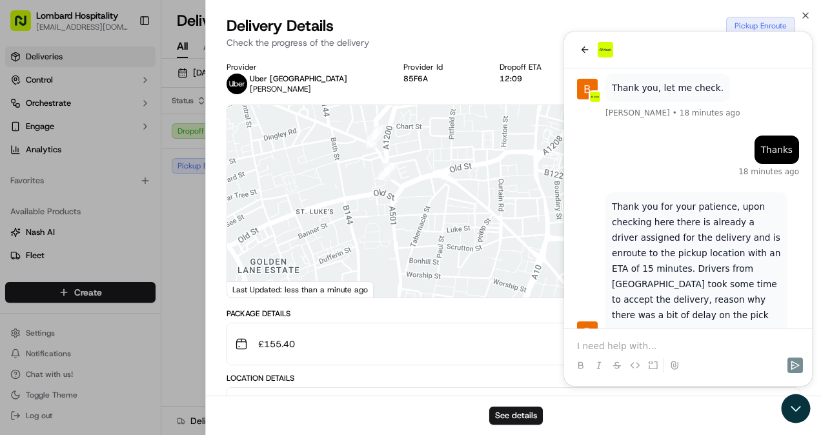
drag, startPoint x: 425, startPoint y: 163, endPoint x: 438, endPoint y: 252, distance: 89.4
click at [438, 252] on div at bounding box center [513, 201] width 573 height 192
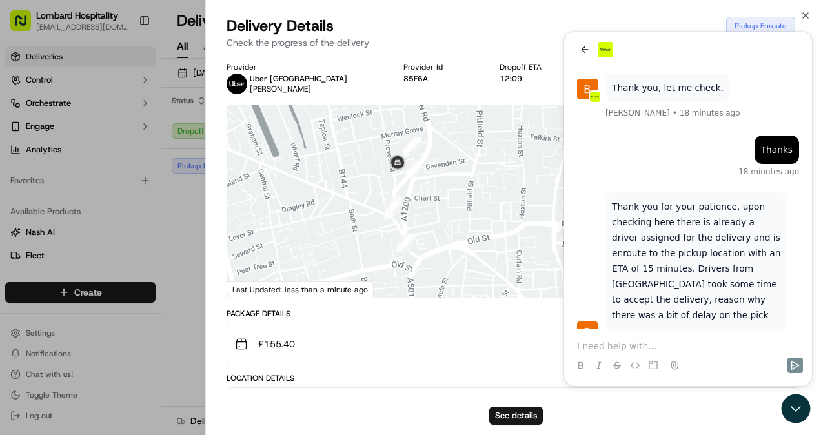
drag, startPoint x: 435, startPoint y: 229, endPoint x: 443, endPoint y: 249, distance: 21.5
click at [443, 249] on div at bounding box center [513, 201] width 573 height 192
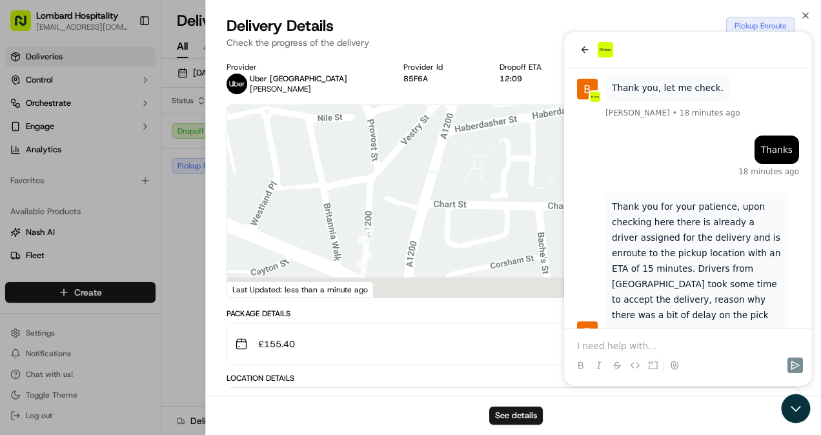
drag, startPoint x: 422, startPoint y: 205, endPoint x: 395, endPoint y: 136, distance: 74.2
click at [395, 136] on div at bounding box center [513, 201] width 573 height 192
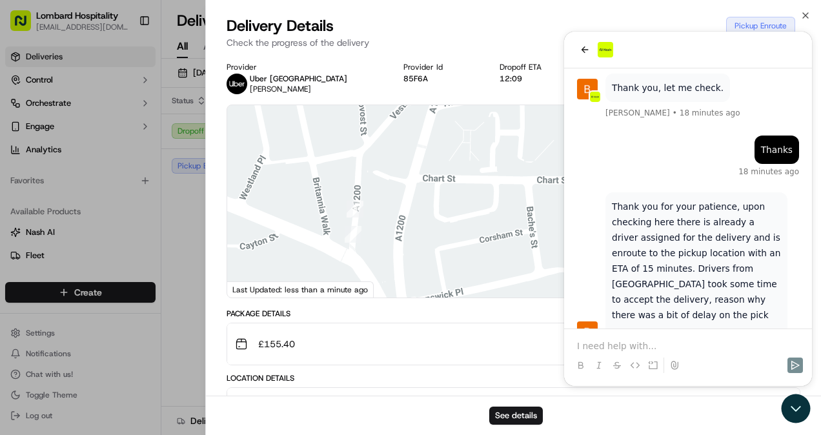
drag, startPoint x: 393, startPoint y: 201, endPoint x: 371, endPoint y: 152, distance: 53.2
click at [371, 152] on div at bounding box center [513, 201] width 573 height 192
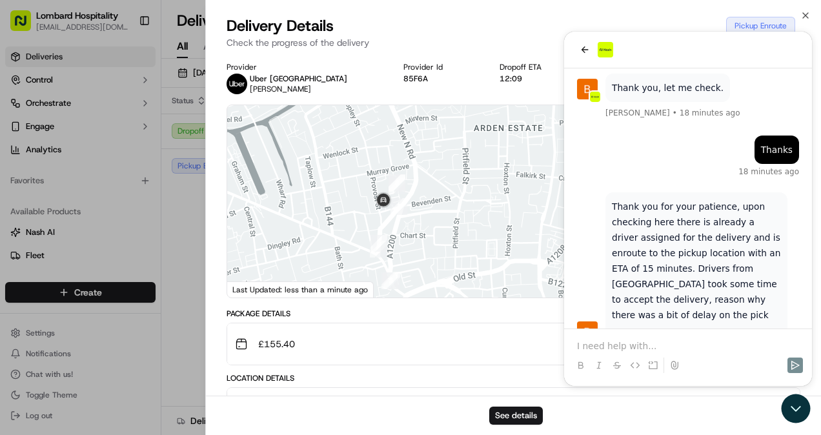
drag, startPoint x: 385, startPoint y: 152, endPoint x: 404, endPoint y: 249, distance: 99.4
click at [404, 249] on div at bounding box center [513, 201] width 573 height 192
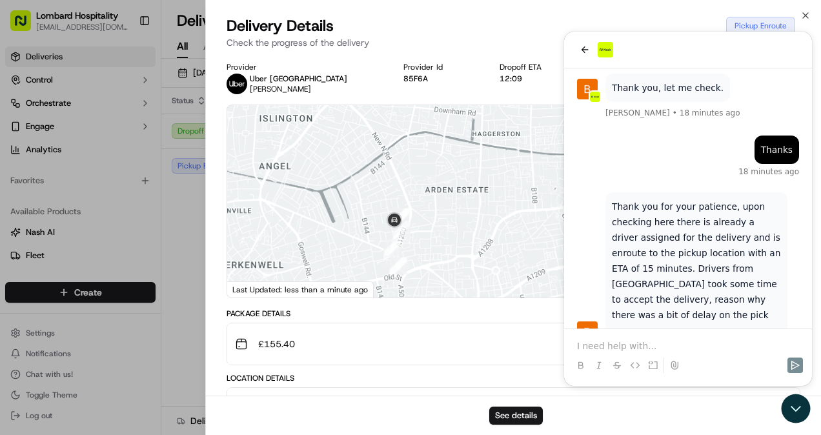
drag, startPoint x: 419, startPoint y: 260, endPoint x: 383, endPoint y: 162, distance: 104.0
click at [383, 162] on div at bounding box center [513, 201] width 573 height 192
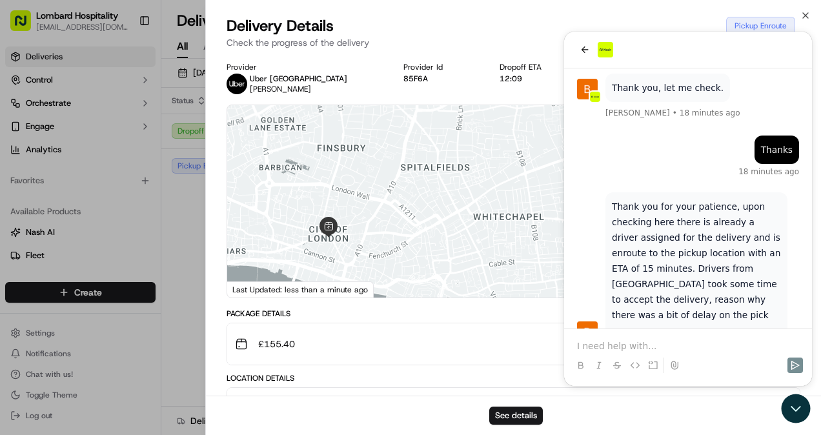
drag, startPoint x: 396, startPoint y: 181, endPoint x: 453, endPoint y: 238, distance: 80.8
click at [453, 238] on div at bounding box center [513, 201] width 573 height 192
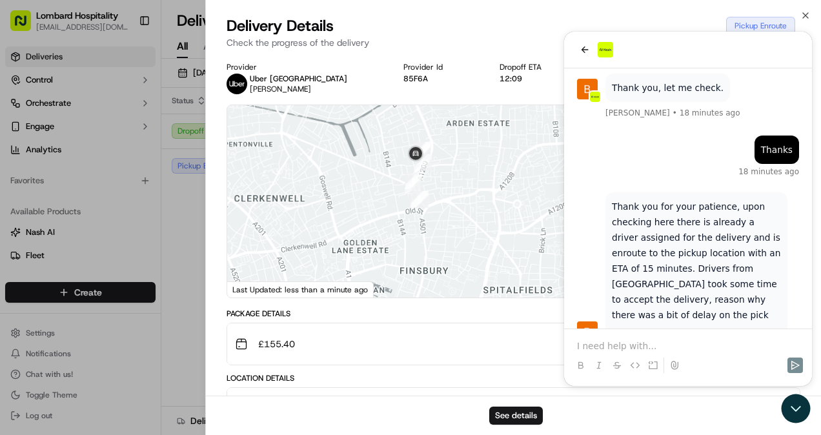
drag, startPoint x: 449, startPoint y: 199, endPoint x: 365, endPoint y: 156, distance: 94.1
click at [411, 191] on img "7" at bounding box center [419, 199] width 17 height 17
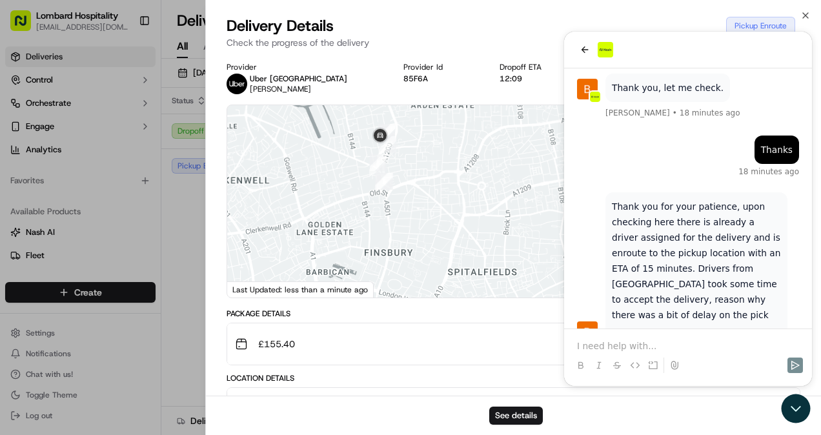
drag, startPoint x: 393, startPoint y: 197, endPoint x: 411, endPoint y: 234, distance: 41.9
click at [411, 234] on div at bounding box center [513, 201] width 573 height 192
click at [574, 43] on p "Check the progress of the delivery" at bounding box center [514, 42] width 574 height 13
click at [582, 50] on div "Delivery Details Pickup Enroute Check the progress of the delivery" at bounding box center [513, 34] width 615 height 39
click at [590, 50] on div "Delivery Details Pickup Enroute Check the progress of the delivery" at bounding box center [513, 34] width 615 height 39
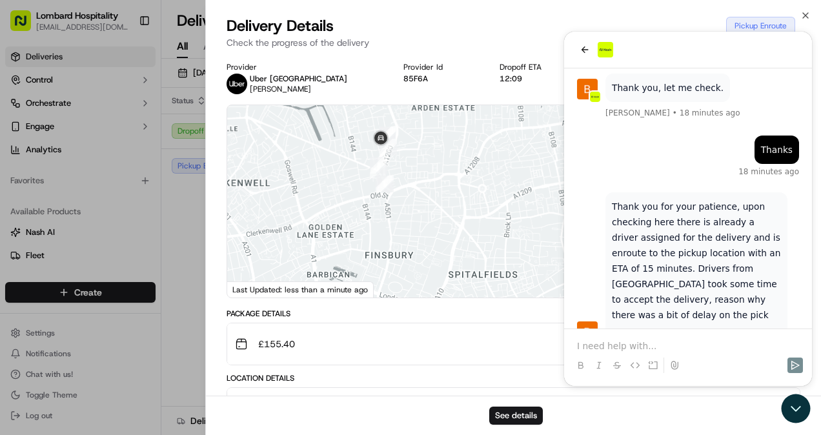
click at [794, 405] on div "See details" at bounding box center [513, 415] width 615 height 39
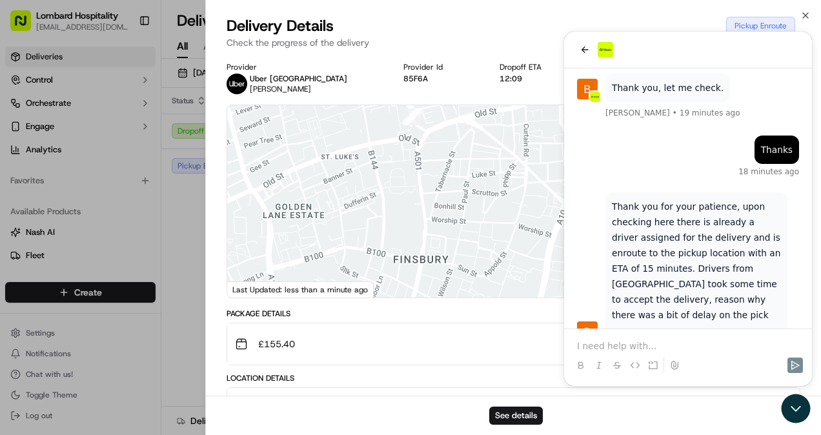
drag, startPoint x: 427, startPoint y: 256, endPoint x: 442, endPoint y: 110, distance: 147.2
click at [442, 110] on div at bounding box center [513, 201] width 573 height 192
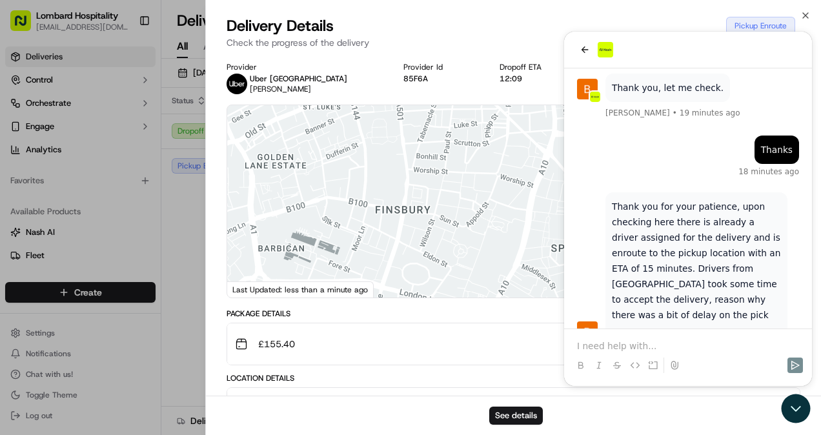
drag, startPoint x: 432, startPoint y: 173, endPoint x: 412, endPoint y: 119, distance: 57.2
click at [412, 119] on div at bounding box center [513, 201] width 573 height 192
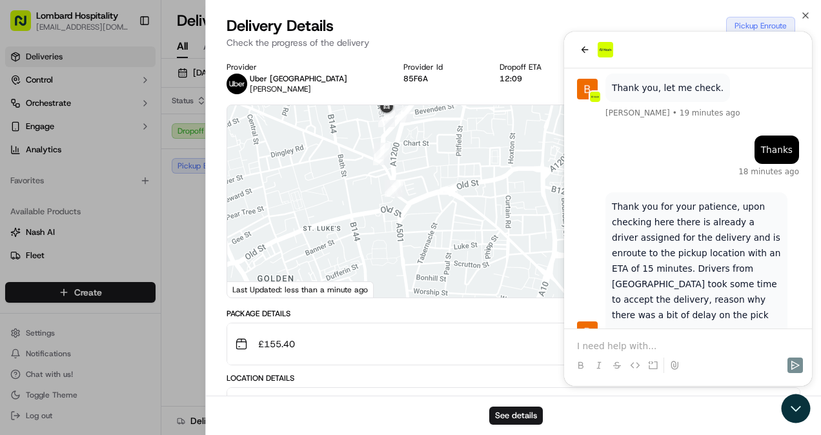
drag, startPoint x: 411, startPoint y: 119, endPoint x: 412, endPoint y: 247, distance: 127.8
click at [412, 247] on div at bounding box center [513, 201] width 573 height 192
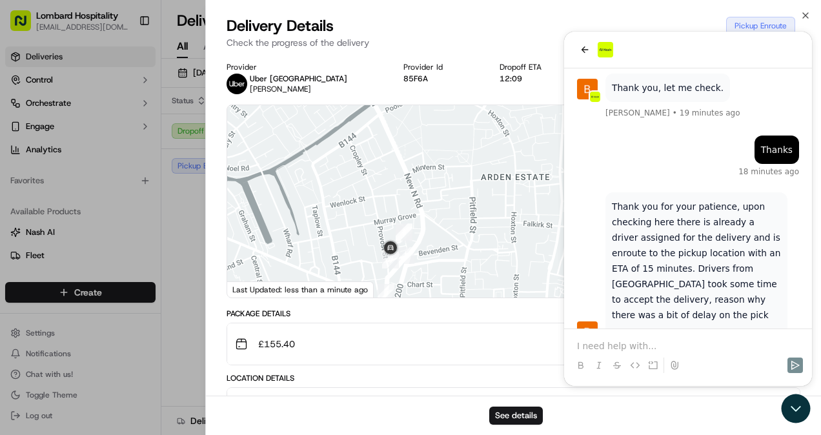
drag, startPoint x: 412, startPoint y: 247, endPoint x: 414, endPoint y: 262, distance: 15.1
click at [414, 262] on div at bounding box center [513, 201] width 573 height 192
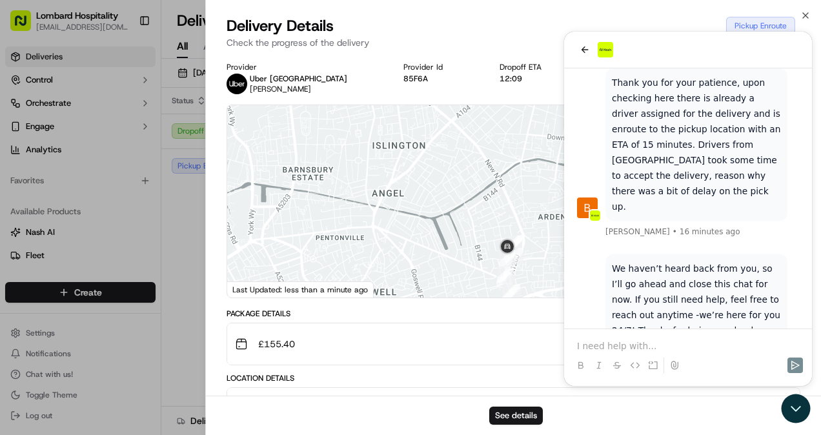
drag, startPoint x: 444, startPoint y: 258, endPoint x: 368, endPoint y: 224, distance: 82.9
click at [368, 224] on div at bounding box center [513, 201] width 573 height 192
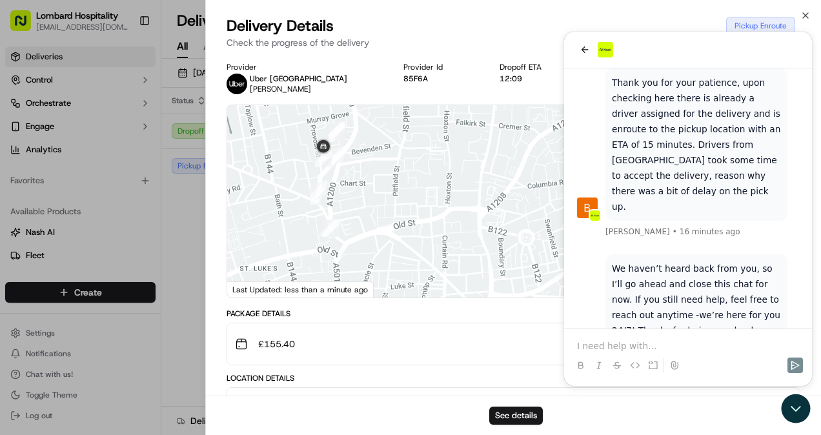
drag, startPoint x: 397, startPoint y: 201, endPoint x: 499, endPoint y: 176, distance: 105.2
click at [499, 176] on div at bounding box center [513, 201] width 573 height 192
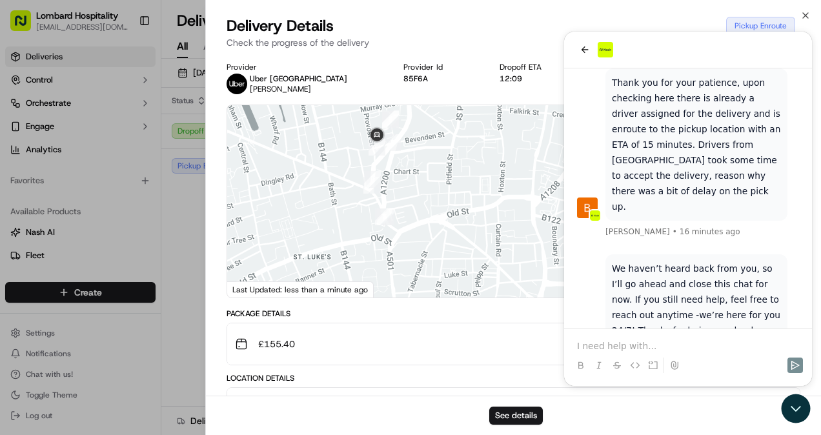
drag, startPoint x: 456, startPoint y: 186, endPoint x: 481, endPoint y: 210, distance: 35.2
click at [481, 210] on div at bounding box center [513, 201] width 573 height 192
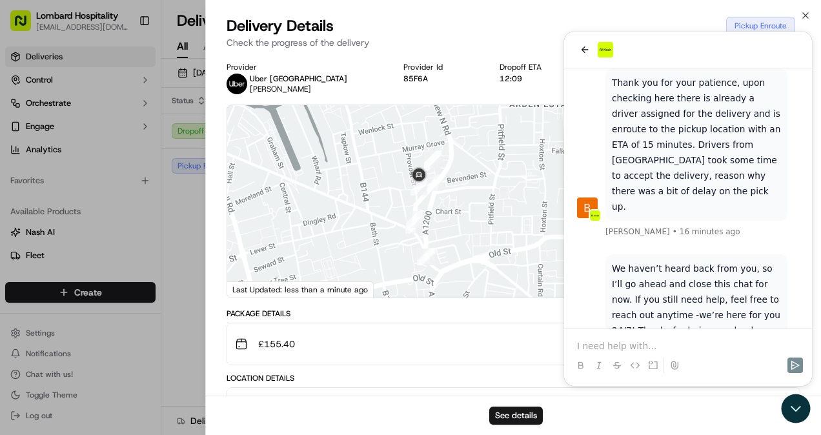
click at [606, 349] on div "£155.40" at bounding box center [508, 344] width 547 height 26
click at [600, 333] on div "£155.40" at bounding box center [508, 344] width 547 height 26
click at [593, 342] on div "£155.40" at bounding box center [508, 344] width 547 height 26
click at [791, 404] on div "See details" at bounding box center [513, 415] width 615 height 39
click at [644, 134] on div at bounding box center [513, 201] width 573 height 192
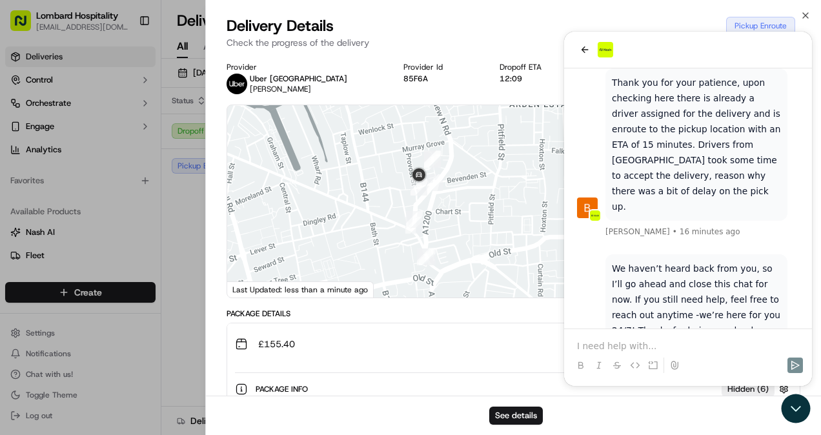
click at [580, 50] on div "Delivery Details Pickup Enroute Check the progress of the delivery" at bounding box center [513, 34] width 615 height 39
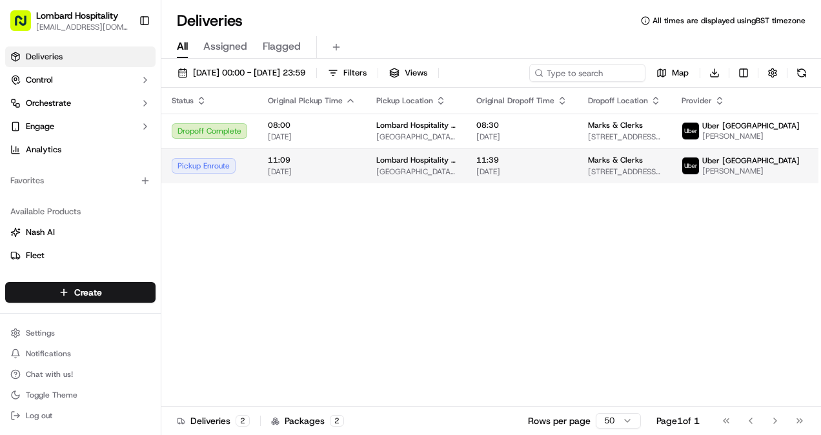
click at [305, 154] on td "11:09 [DATE]" at bounding box center [312, 165] width 108 height 35
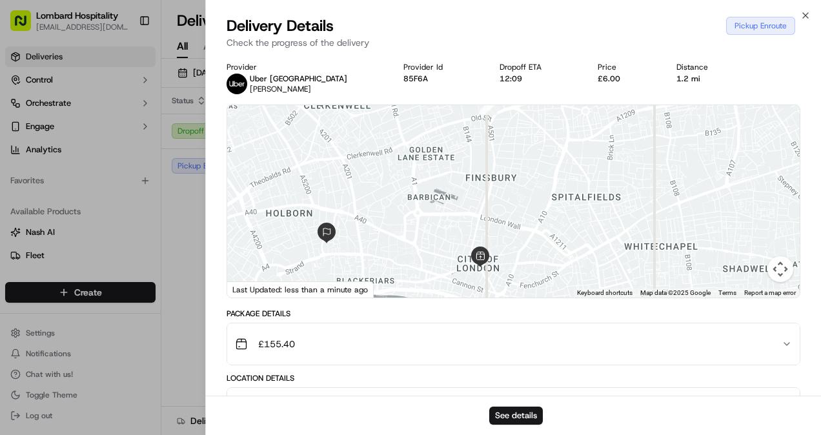
drag, startPoint x: 582, startPoint y: 170, endPoint x: 450, endPoint y: 251, distance: 155.3
click at [450, 251] on div at bounding box center [513, 201] width 573 height 192
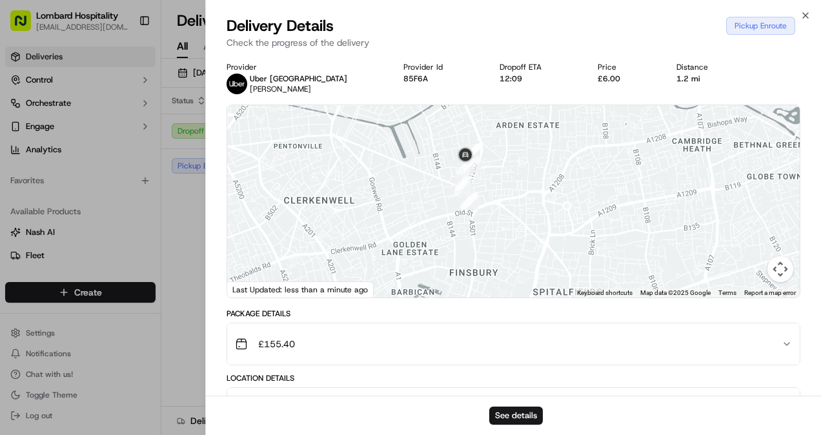
drag, startPoint x: 484, startPoint y: 162, endPoint x: 485, endPoint y: 248, distance: 85.9
click at [485, 248] on div at bounding box center [513, 201] width 573 height 192
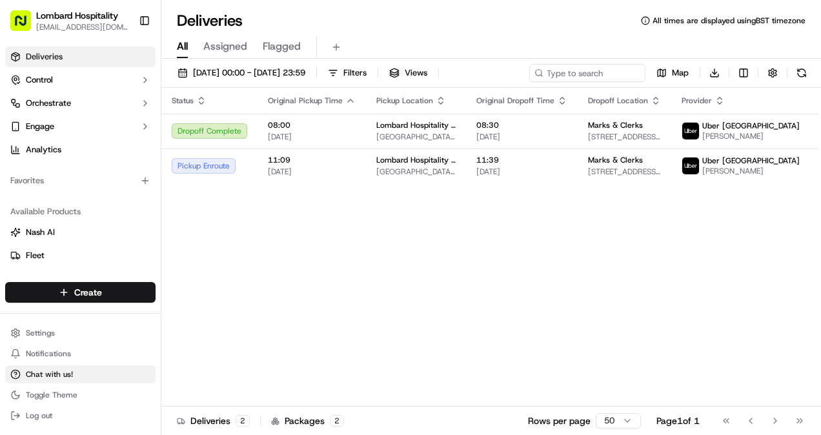
click at [54, 380] on button "Chat with us!" at bounding box center [80, 374] width 150 height 18
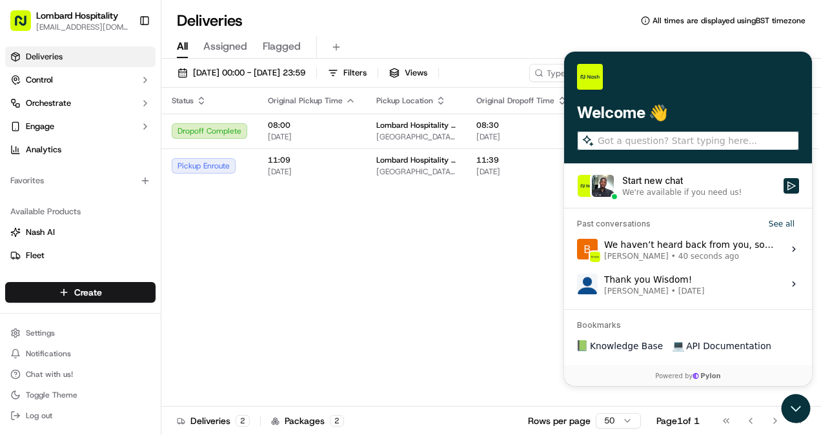
click at [637, 257] on span "[PERSON_NAME]" at bounding box center [636, 256] width 65 height 10
click at [577, 250] on button "View issue" at bounding box center [577, 249] width 1 height 1
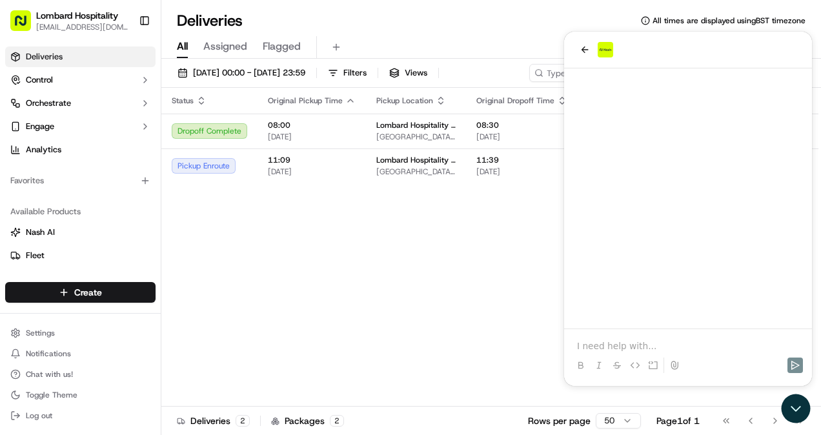
scroll to position [387, 0]
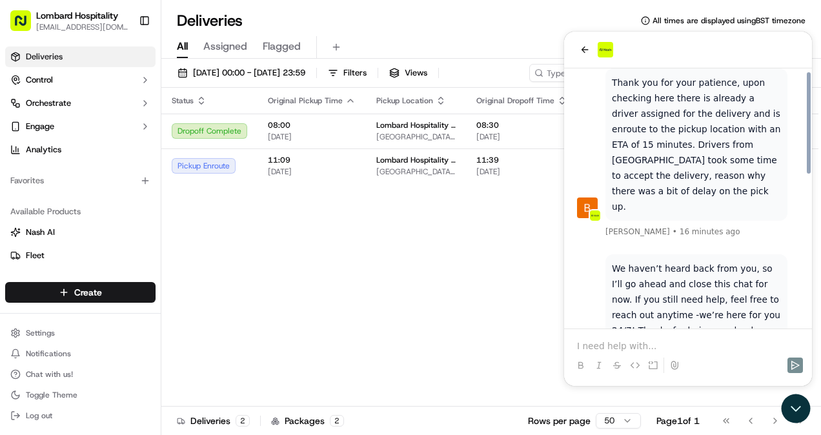
click at [619, 338] on div at bounding box center [688, 353] width 238 height 49
click at [607, 343] on p at bounding box center [688, 346] width 222 height 13
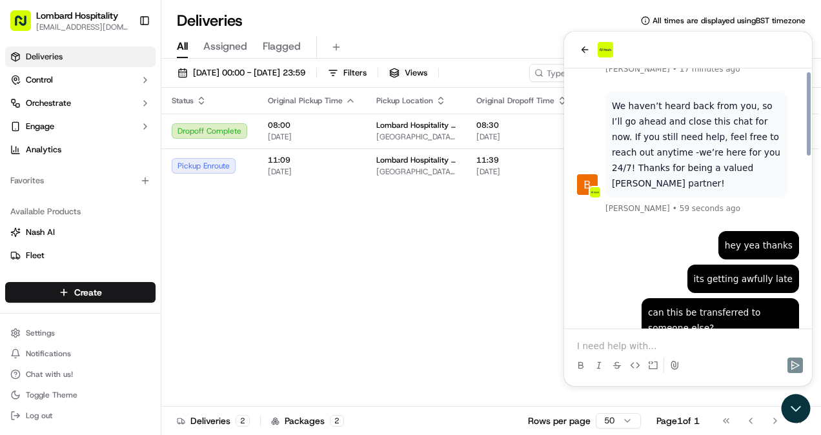
scroll to position [527, 0]
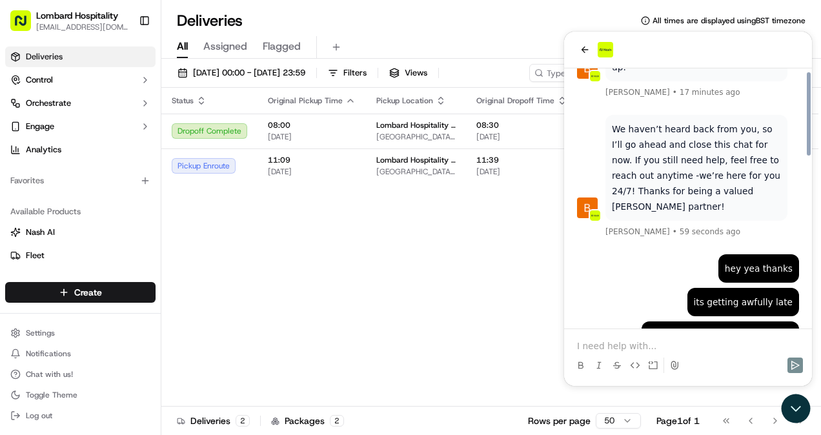
click at [650, 352] on p at bounding box center [688, 346] width 222 height 13
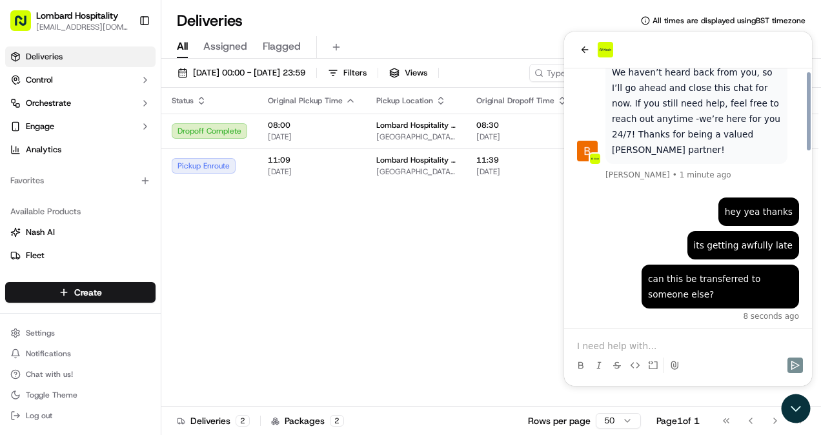
scroll to position [560, 0]
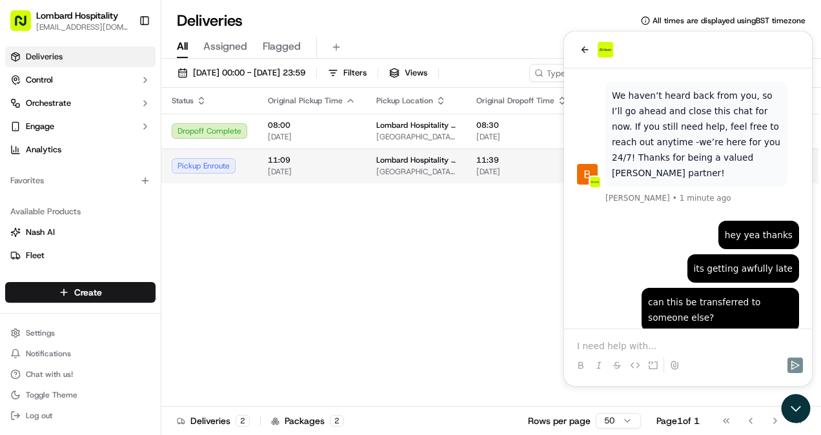
click at [498, 162] on span "11:39" at bounding box center [521, 160] width 91 height 10
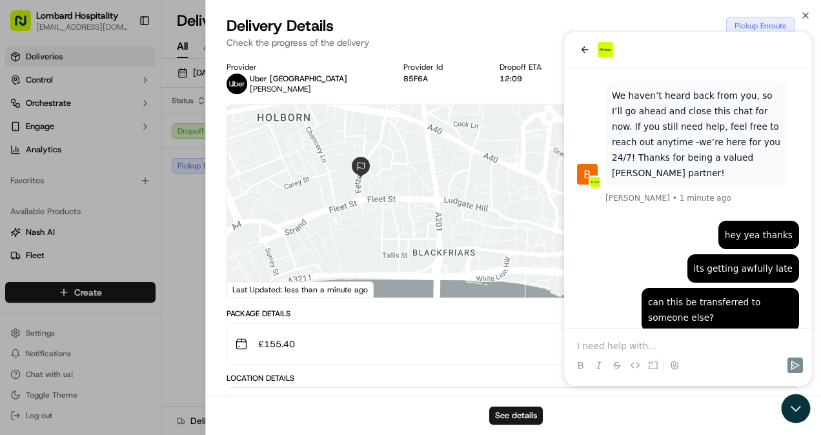
drag, startPoint x: 415, startPoint y: 238, endPoint x: 408, endPoint y: 240, distance: 7.6
click at [408, 240] on div at bounding box center [513, 201] width 573 height 192
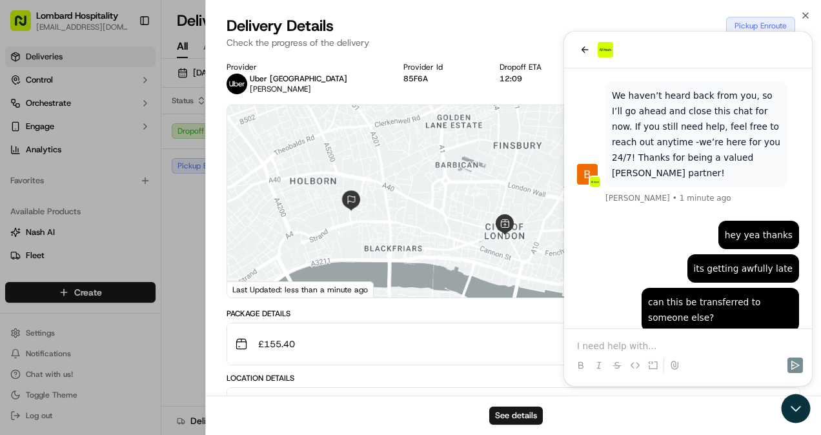
drag, startPoint x: 469, startPoint y: 219, endPoint x: 385, endPoint y: 201, distance: 86.3
click at [385, 201] on div at bounding box center [513, 201] width 573 height 192
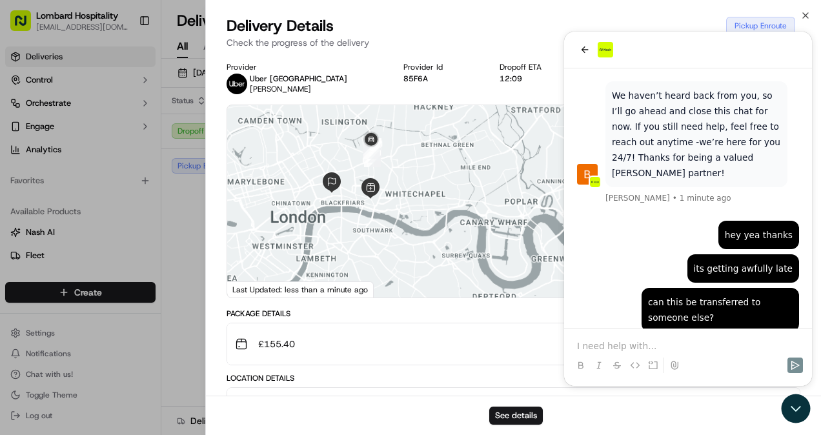
drag, startPoint x: 395, startPoint y: 163, endPoint x: 426, endPoint y: 195, distance: 44.7
click at [426, 195] on div at bounding box center [513, 201] width 573 height 192
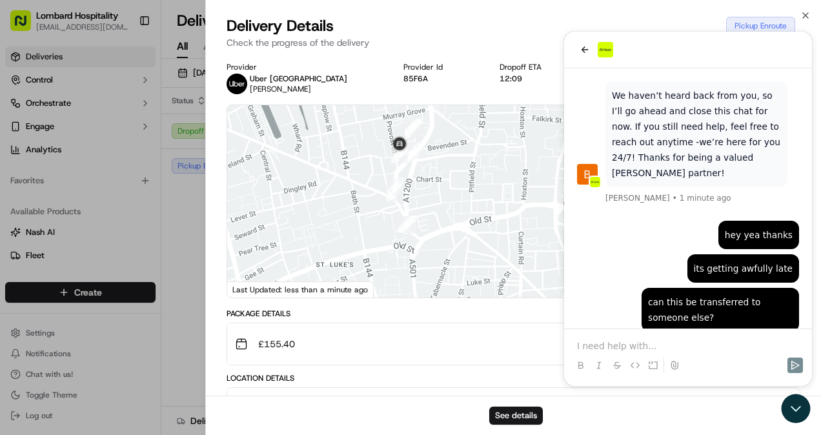
drag, startPoint x: 421, startPoint y: 234, endPoint x: 416, endPoint y: 167, distance: 68.0
click at [416, 167] on div at bounding box center [513, 201] width 573 height 192
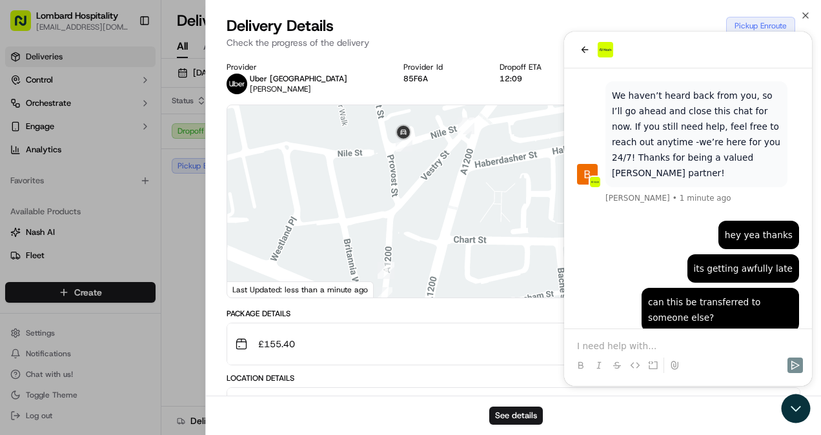
drag, startPoint x: 414, startPoint y: 191, endPoint x: 414, endPoint y: 158, distance: 33.6
click at [414, 158] on div at bounding box center [513, 201] width 573 height 192
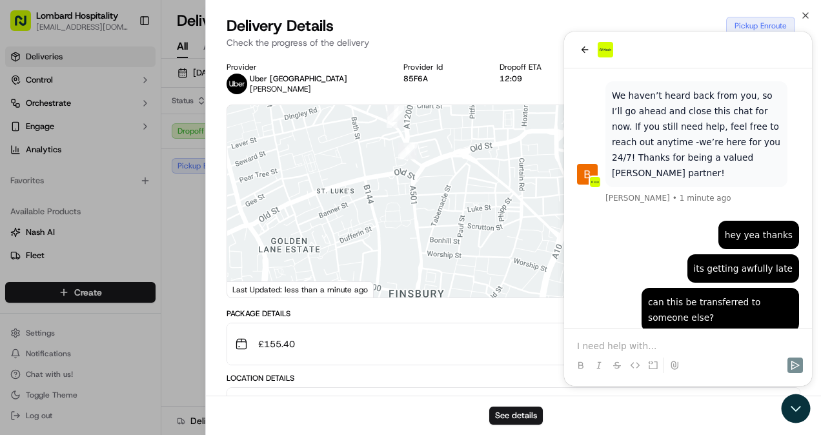
drag, startPoint x: 439, startPoint y: 227, endPoint x: 427, endPoint y: 151, distance: 77.1
click at [427, 151] on div at bounding box center [513, 201] width 573 height 192
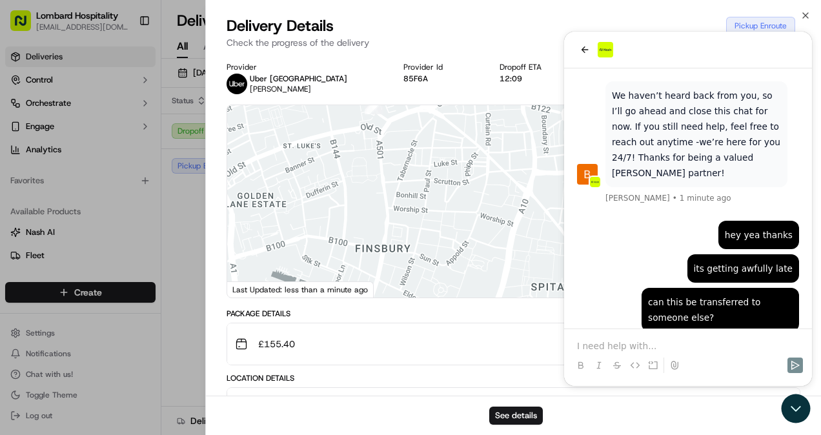
drag, startPoint x: 463, startPoint y: 207, endPoint x: 385, endPoint y: 136, distance: 105.1
click at [385, 136] on div at bounding box center [513, 201] width 573 height 192
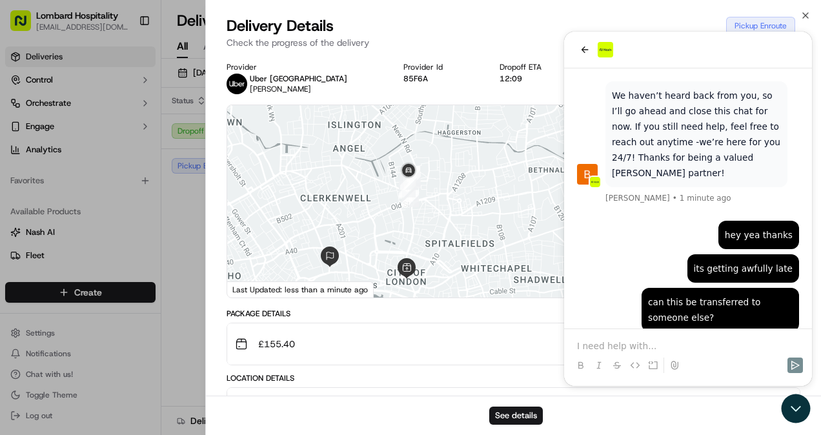
drag, startPoint x: 400, startPoint y: 217, endPoint x: 410, endPoint y: 235, distance: 20.5
click at [410, 235] on div at bounding box center [513, 201] width 573 height 192
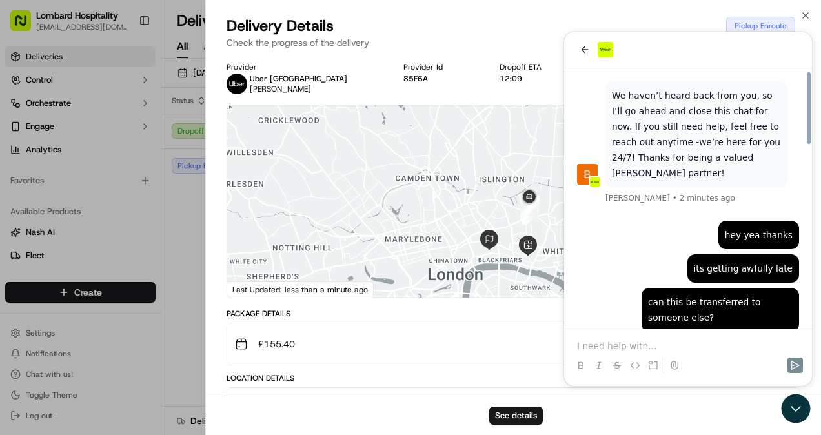
scroll to position [653, 0]
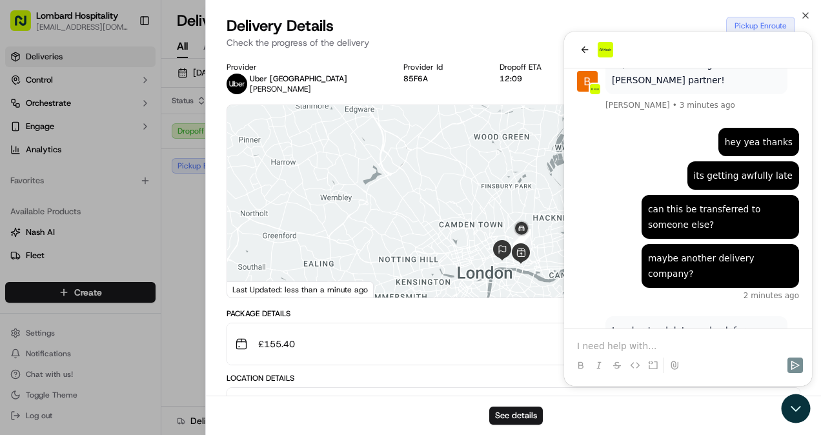
drag, startPoint x: 469, startPoint y: 235, endPoint x: 333, endPoint y: 172, distance: 149.3
click at [333, 172] on div at bounding box center [513, 201] width 573 height 192
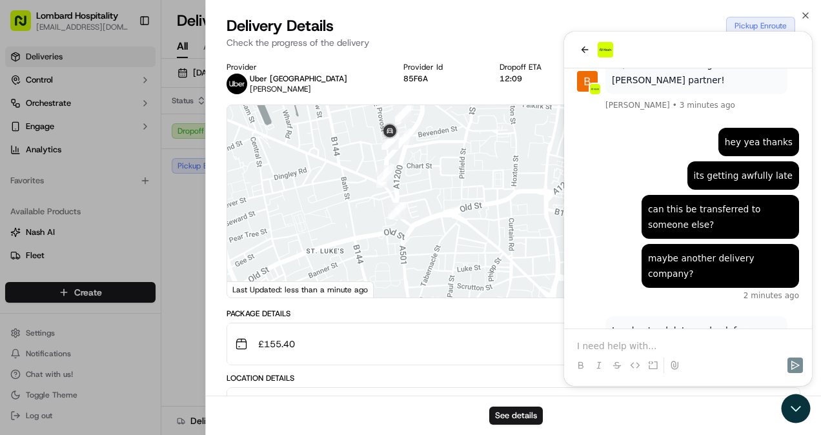
drag, startPoint x: 422, startPoint y: 204, endPoint x: 363, endPoint y: 173, distance: 67.0
click at [363, 173] on div at bounding box center [513, 201] width 573 height 192
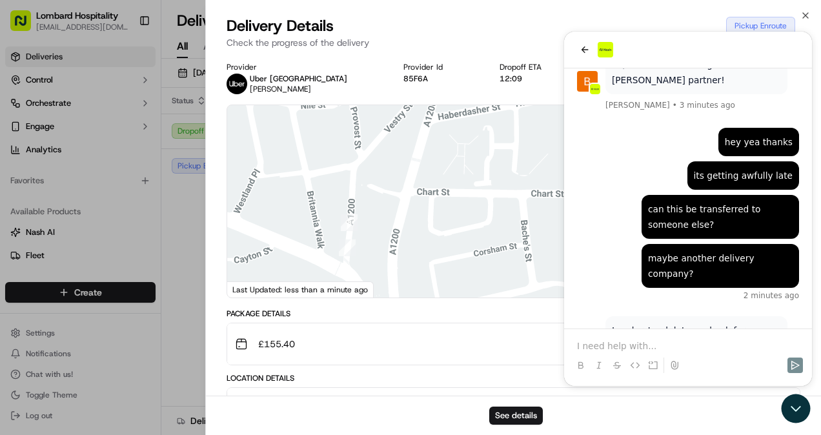
drag, startPoint x: 380, startPoint y: 146, endPoint x: 400, endPoint y: 237, distance: 93.2
click at [400, 237] on div at bounding box center [513, 201] width 573 height 192
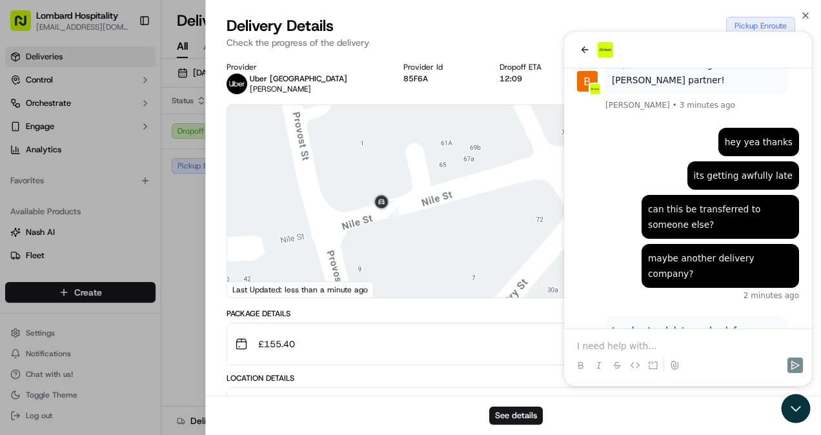
drag, startPoint x: 438, startPoint y: 216, endPoint x: 389, endPoint y: 165, distance: 70.8
click at [389, 165] on div at bounding box center [513, 201] width 573 height 192
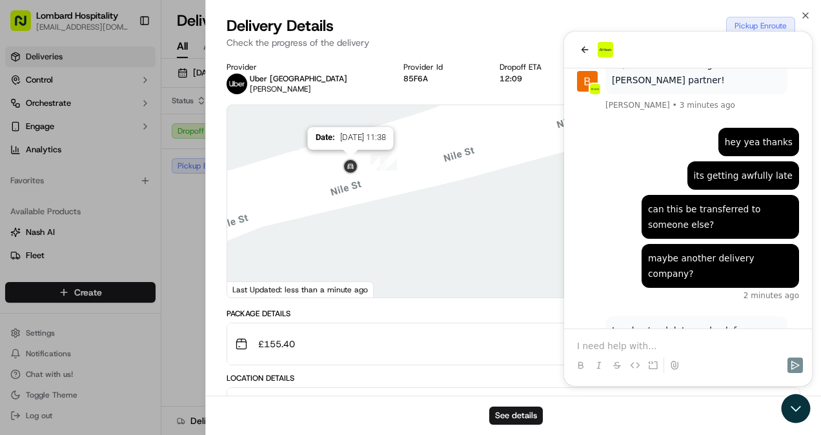
click at [351, 165] on img at bounding box center [350, 167] width 21 height 21
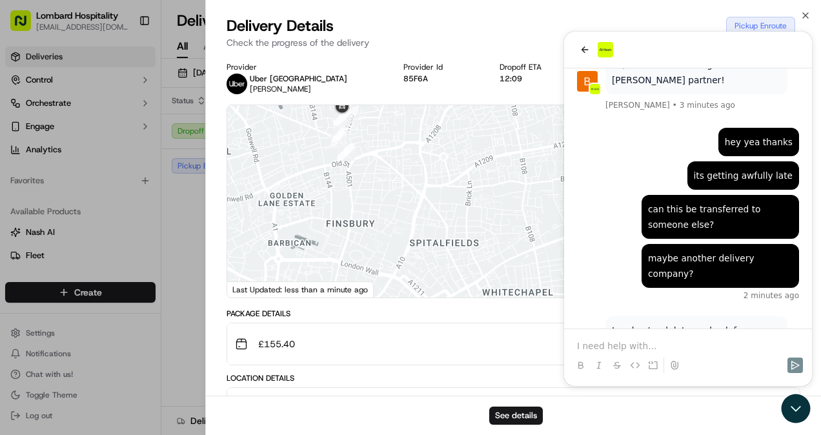
drag, startPoint x: 376, startPoint y: 227, endPoint x: 355, endPoint y: 117, distance: 111.8
click at [355, 117] on div at bounding box center [513, 201] width 573 height 192
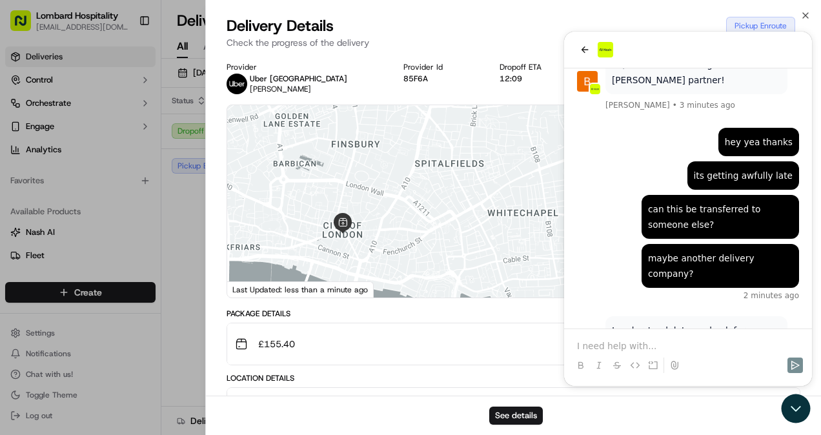
drag, startPoint x: 362, startPoint y: 189, endPoint x: 373, endPoint y: 114, distance: 75.0
click at [373, 114] on div at bounding box center [513, 201] width 573 height 192
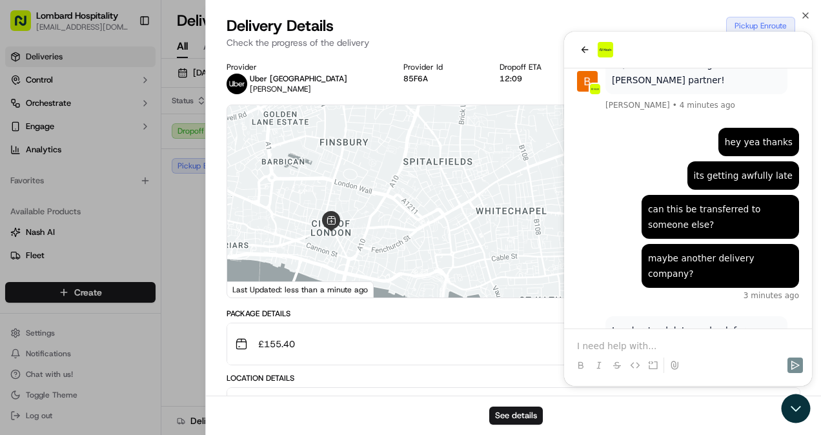
drag, startPoint x: 429, startPoint y: 234, endPoint x: 330, endPoint y: 219, distance: 100.4
click at [330, 219] on div at bounding box center [513, 201] width 573 height 192
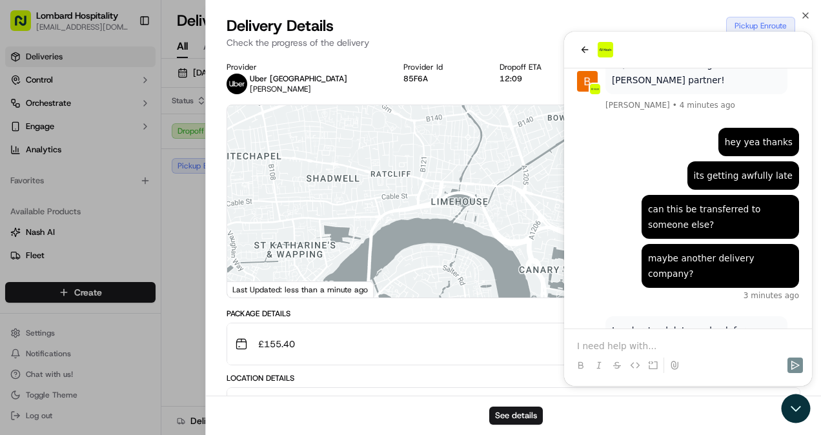
drag, startPoint x: 497, startPoint y: 271, endPoint x: 524, endPoint y: 226, distance: 52.7
click at [524, 226] on div at bounding box center [513, 201] width 573 height 192
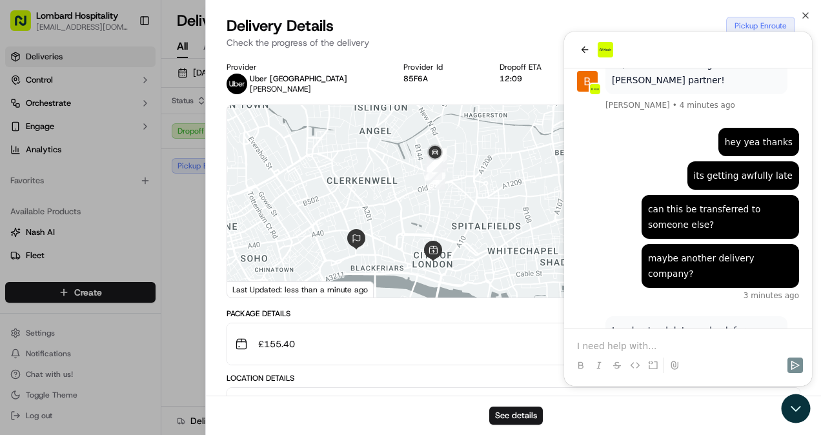
drag, startPoint x: 458, startPoint y: 153, endPoint x: 442, endPoint y: 279, distance: 126.9
click at [442, 279] on div at bounding box center [513, 201] width 573 height 192
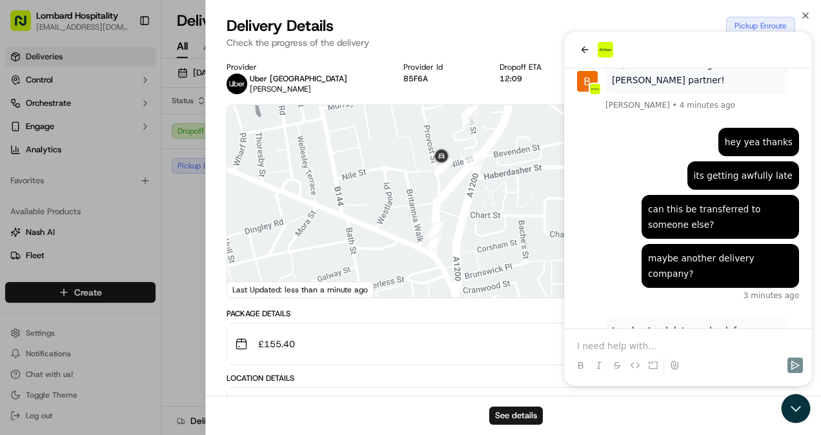
drag, startPoint x: 484, startPoint y: 261, endPoint x: 465, endPoint y: 186, distance: 78.0
click at [465, 186] on div at bounding box center [513, 201] width 573 height 192
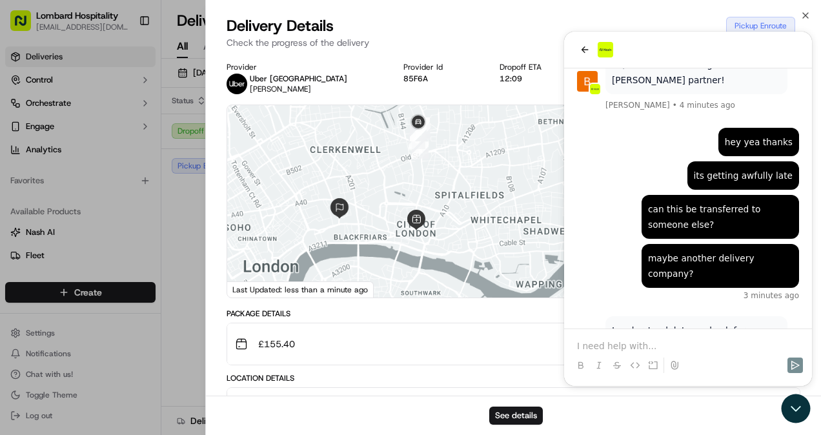
drag, startPoint x: 483, startPoint y: 231, endPoint x: 438, endPoint y: 188, distance: 62.6
click at [438, 188] on div at bounding box center [513, 201] width 573 height 192
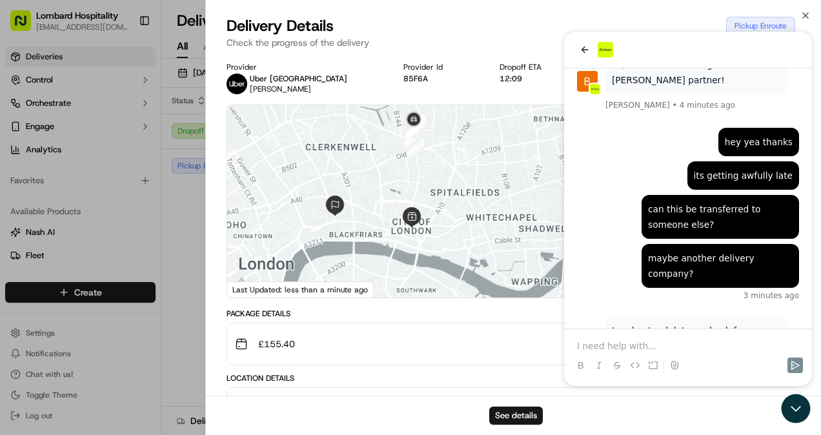
scroll to position [272, 0]
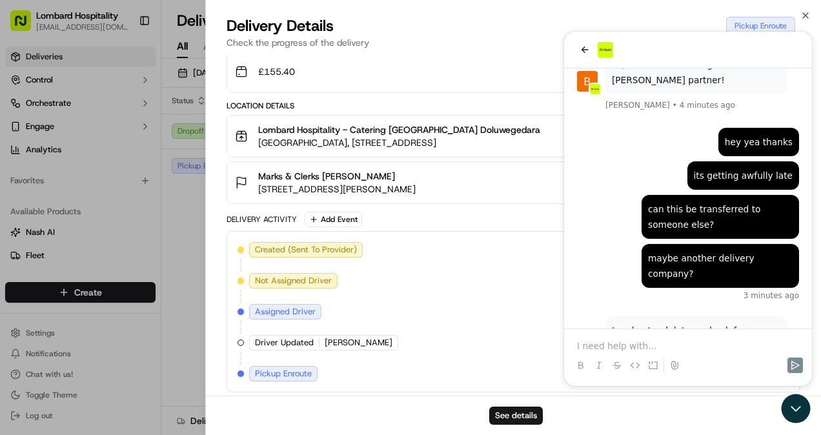
click at [345, 340] on span "[PERSON_NAME]" at bounding box center [359, 343] width 68 height 12
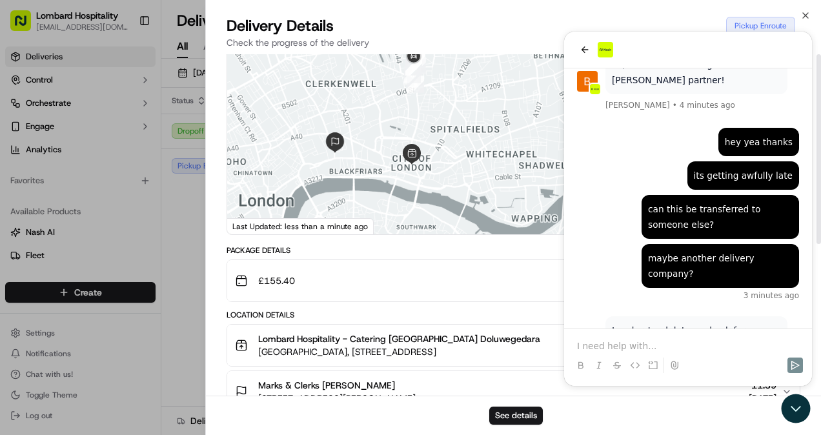
scroll to position [0, 0]
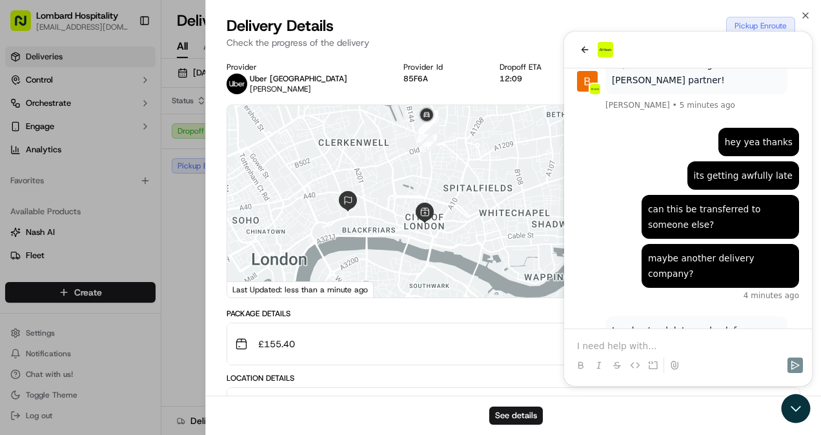
drag, startPoint x: 461, startPoint y: 212, endPoint x: 478, endPoint y: 199, distance: 21.6
click at [478, 199] on div at bounding box center [513, 201] width 573 height 192
click at [427, 125] on img at bounding box center [428, 126] width 21 height 21
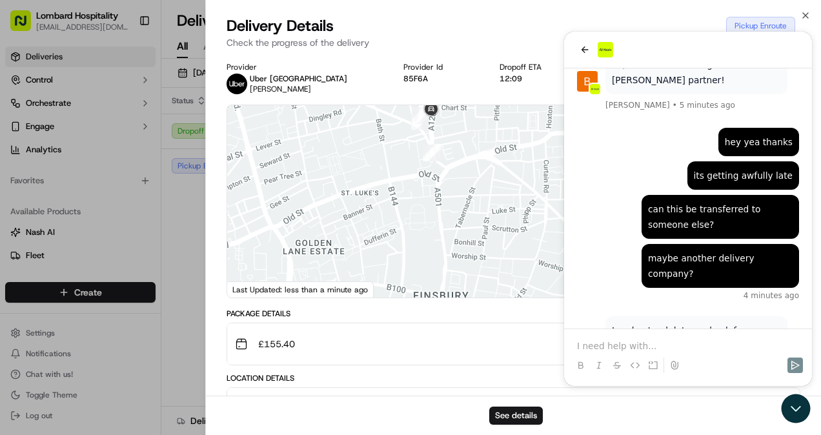
drag, startPoint x: 453, startPoint y: 130, endPoint x: 426, endPoint y: 274, distance: 146.4
click at [426, 274] on div at bounding box center [513, 201] width 573 height 192
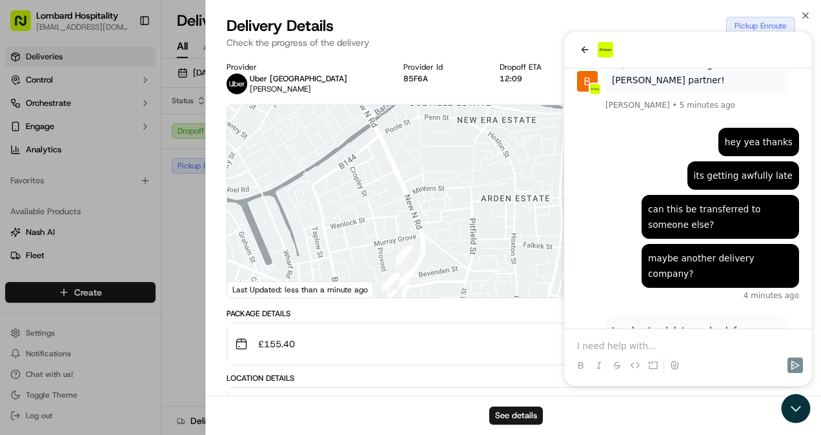
drag, startPoint x: 427, startPoint y: 238, endPoint x: 421, endPoint y: 186, distance: 52.0
click at [421, 186] on div at bounding box center [513, 201] width 573 height 192
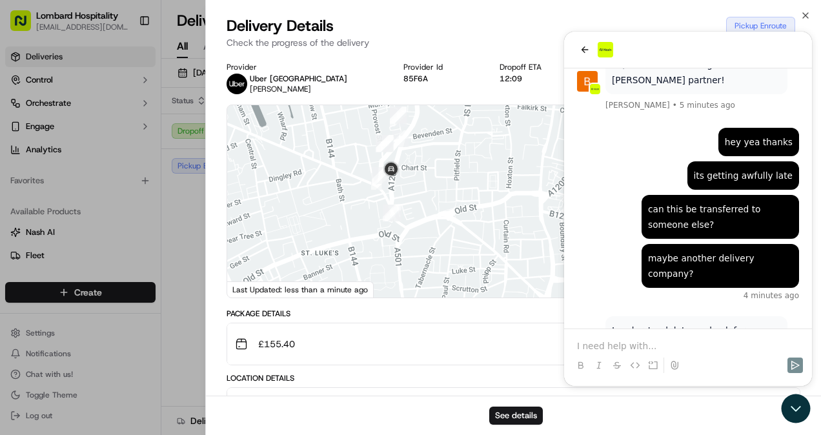
drag, startPoint x: 418, startPoint y: 152, endPoint x: 434, endPoint y: 179, distance: 30.7
click at [434, 179] on div at bounding box center [513, 201] width 573 height 192
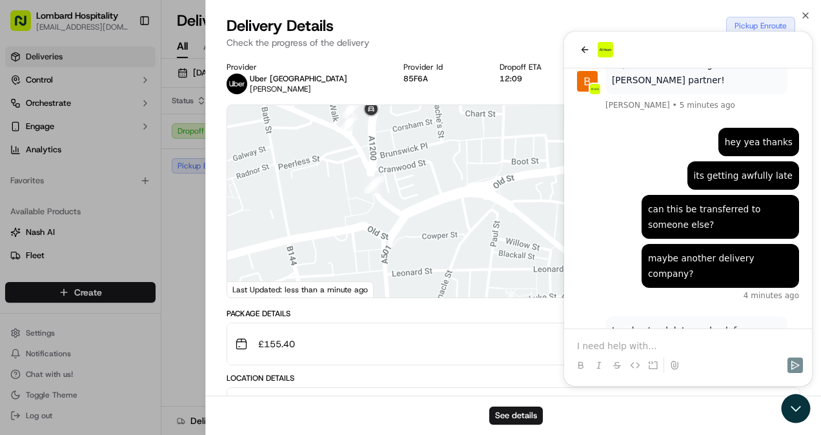
drag, startPoint x: 408, startPoint y: 198, endPoint x: 391, endPoint y: 133, distance: 66.7
click at [391, 133] on div at bounding box center [513, 201] width 573 height 192
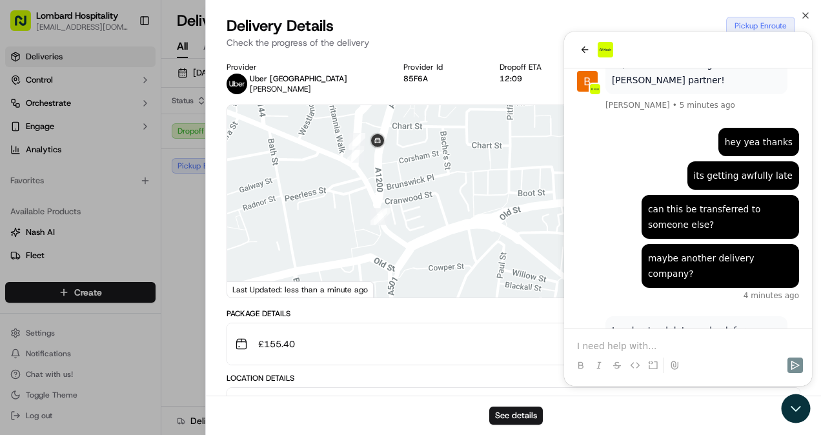
drag, startPoint x: 391, startPoint y: 149, endPoint x: 398, endPoint y: 189, distance: 40.8
click at [398, 189] on div at bounding box center [513, 201] width 573 height 192
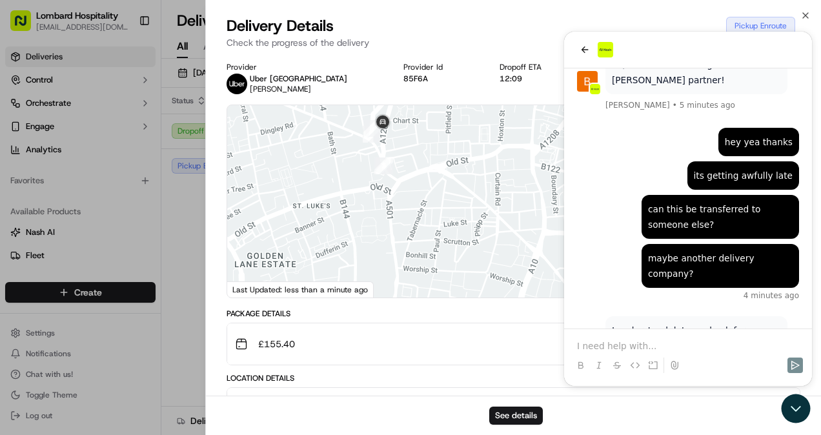
drag, startPoint x: 403, startPoint y: 191, endPoint x: 396, endPoint y: 151, distance: 40.5
click at [396, 151] on div at bounding box center [513, 201] width 573 height 192
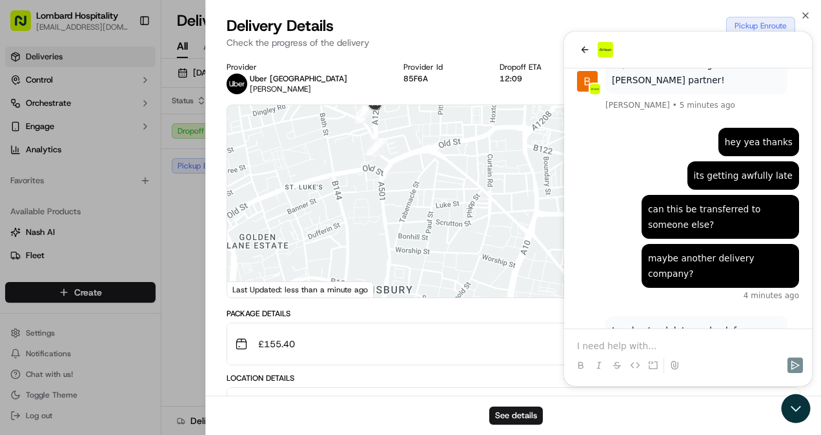
drag, startPoint x: 431, startPoint y: 192, endPoint x: 425, endPoint y: 177, distance: 16.8
click at [425, 177] on div at bounding box center [513, 201] width 573 height 192
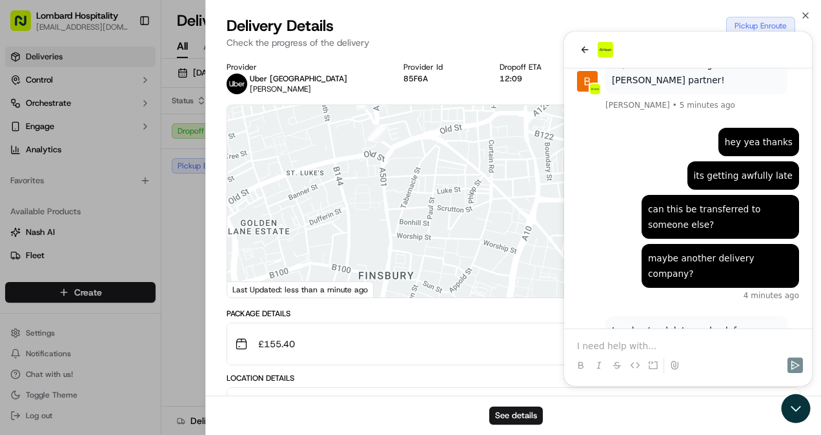
drag, startPoint x: 423, startPoint y: 190, endPoint x: 420, endPoint y: 165, distance: 24.7
click at [420, 165] on div at bounding box center [513, 201] width 573 height 192
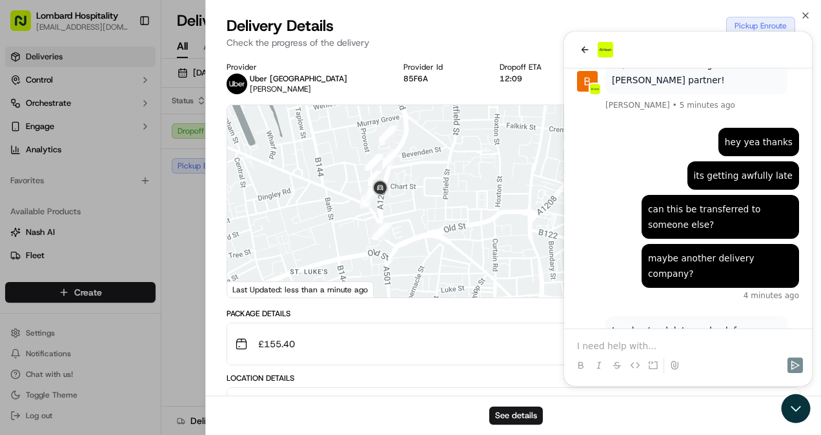
drag, startPoint x: 420, startPoint y: 165, endPoint x: 424, endPoint y: 266, distance: 100.8
click at [424, 266] on div at bounding box center [513, 201] width 573 height 192
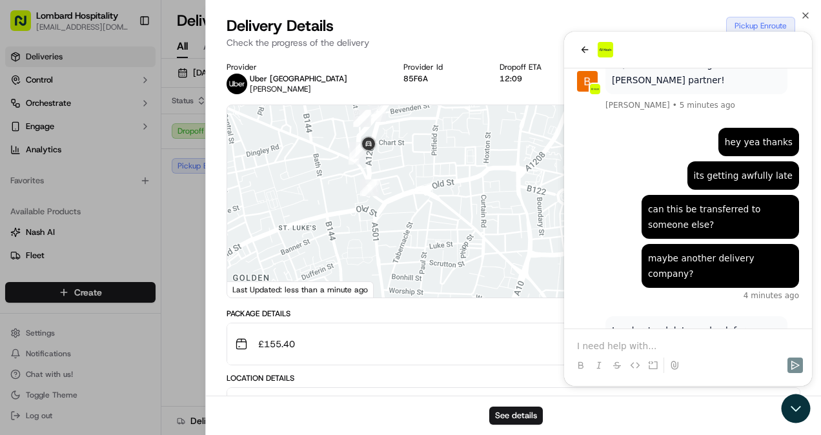
drag, startPoint x: 424, startPoint y: 266, endPoint x: 411, endPoint y: 216, distance: 52.1
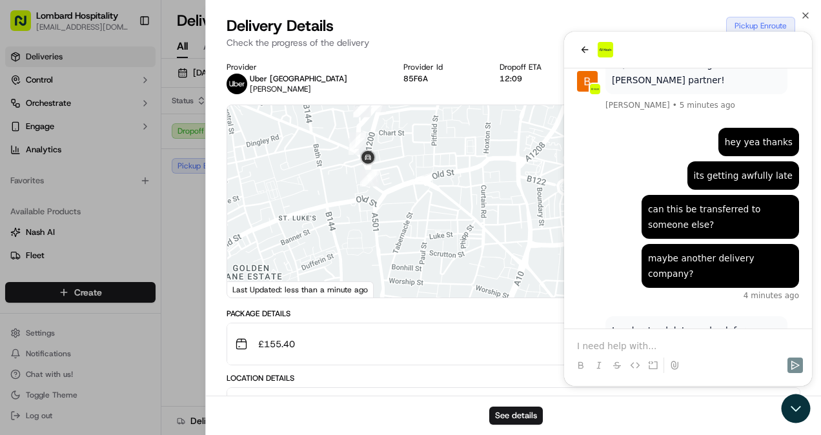
drag, startPoint x: 430, startPoint y: 170, endPoint x: 429, endPoint y: 159, distance: 11.1
click at [429, 159] on div at bounding box center [513, 201] width 573 height 192
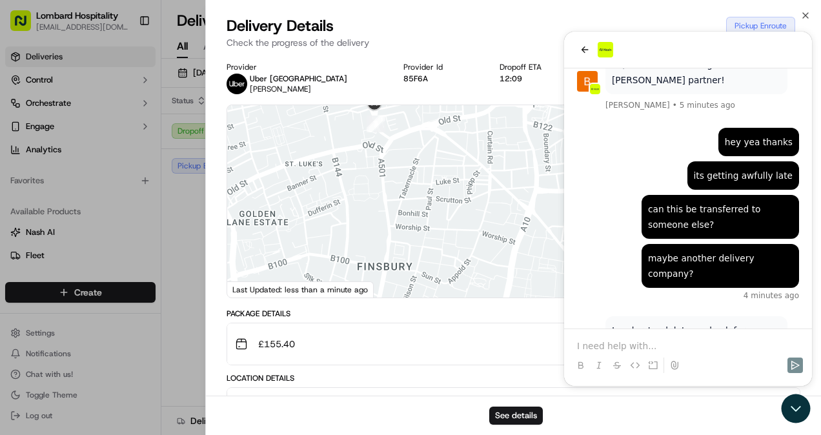
drag, startPoint x: 399, startPoint y: 189, endPoint x: 407, endPoint y: 128, distance: 61.8
click at [407, 128] on div at bounding box center [513, 201] width 573 height 192
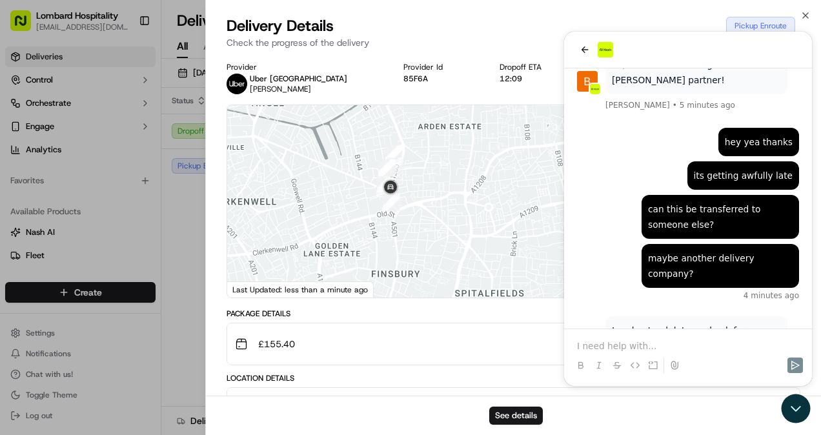
drag, startPoint x: 424, startPoint y: 158, endPoint x: 426, endPoint y: 238, distance: 80.1
click at [426, 238] on div at bounding box center [513, 201] width 573 height 192
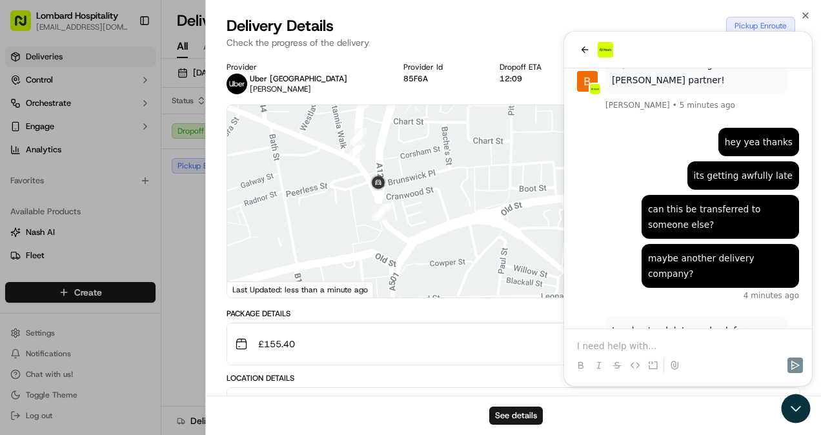
drag, startPoint x: 424, startPoint y: 234, endPoint x: 408, endPoint y: 181, distance: 54.5
click at [408, 181] on div at bounding box center [513, 201] width 573 height 192
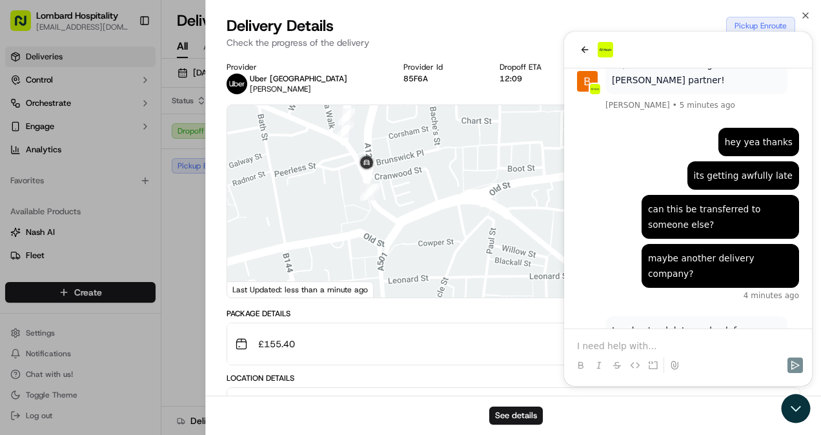
drag, startPoint x: 409, startPoint y: 185, endPoint x: 396, endPoint y: 168, distance: 20.8
click at [396, 168] on div at bounding box center [513, 201] width 573 height 192
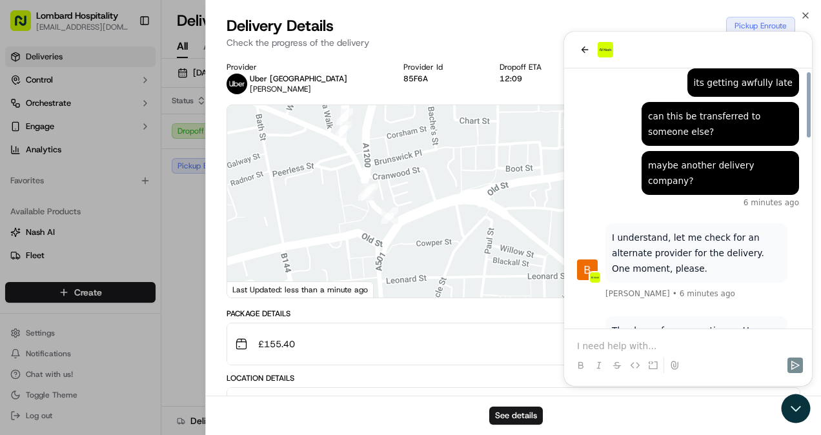
drag, startPoint x: 444, startPoint y: 211, endPoint x: 405, endPoint y: 189, distance: 45.1
click at [405, 189] on div at bounding box center [513, 201] width 573 height 192
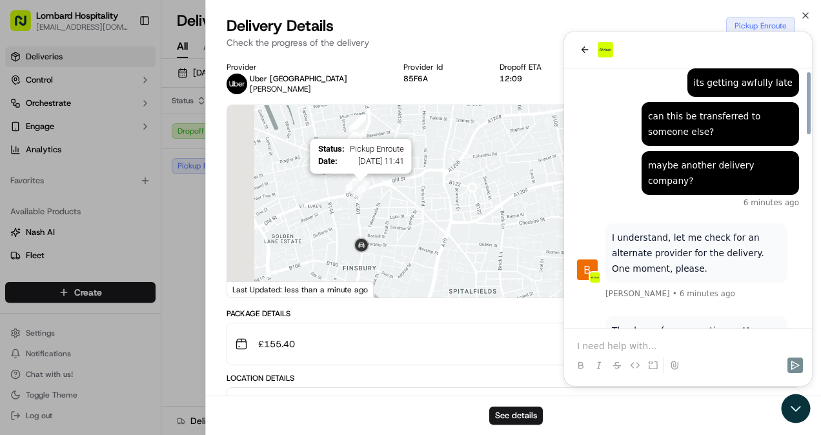
scroll to position [795, 0]
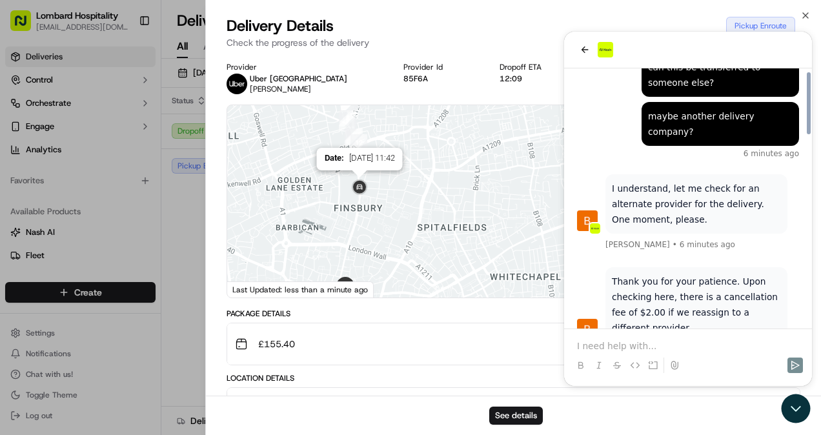
drag, startPoint x: 371, startPoint y: 243, endPoint x: 366, endPoint y: 189, distance: 54.4
click at [366, 189] on div "Date : 16/09/2025 11:42" at bounding box center [513, 201] width 573 height 192
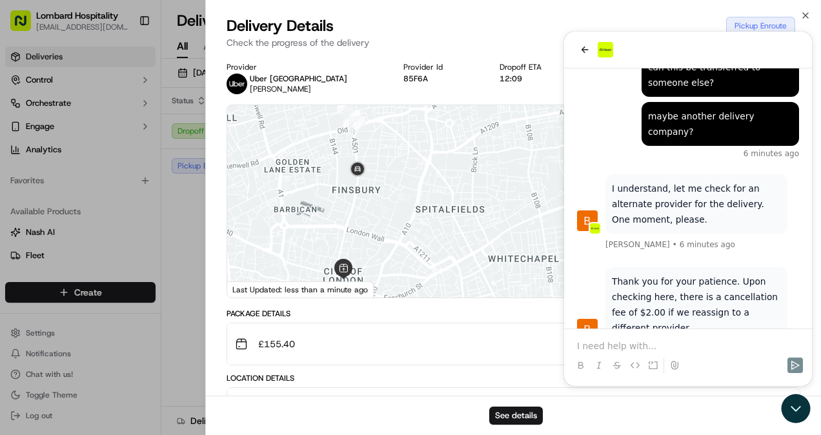
drag, startPoint x: 358, startPoint y: 203, endPoint x: 353, endPoint y: 181, distance: 21.8
click at [353, 181] on div at bounding box center [513, 201] width 573 height 192
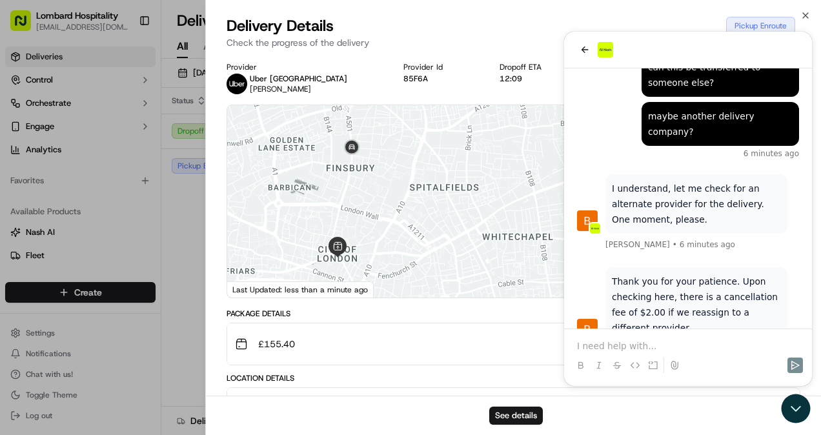
click at [660, 254] on div at bounding box center [513, 201] width 573 height 192
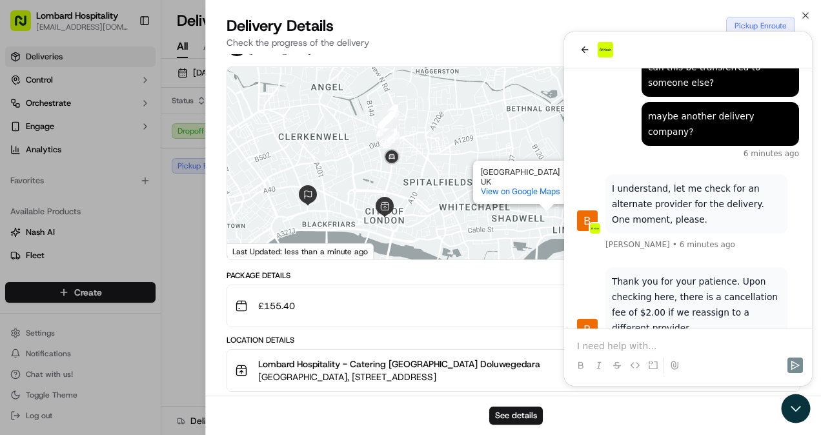
drag, startPoint x: 416, startPoint y: 187, endPoint x: 436, endPoint y: 196, distance: 22.3
click at [436, 196] on div "Ratcliff Ratcliff London UK View on Google Maps" at bounding box center [513, 163] width 573 height 192
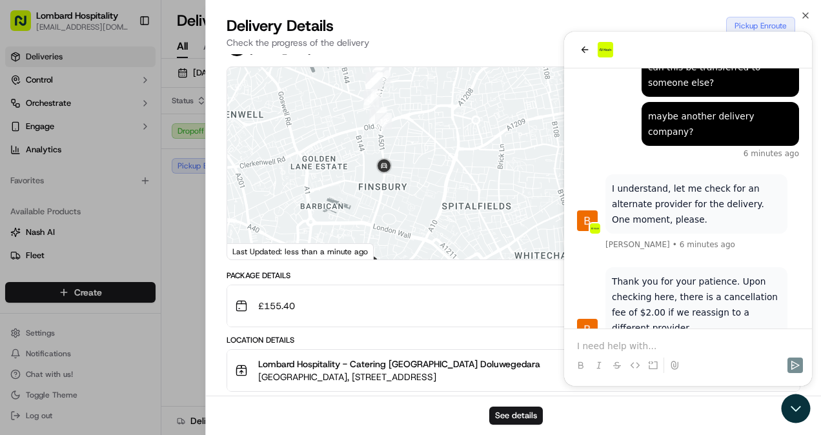
drag, startPoint x: 374, startPoint y: 150, endPoint x: 397, endPoint y: 241, distance: 94.4
click at [397, 241] on div "Ratcliff Ratcliff London UK View on Google Maps" at bounding box center [513, 163] width 573 height 192
click at [397, 240] on div "Ratcliff Ratcliff London UK View on Google Maps" at bounding box center [513, 163] width 573 height 192
click at [394, 232] on div "Ratcliff Ratcliff London UK View on Google Maps" at bounding box center [513, 163] width 573 height 192
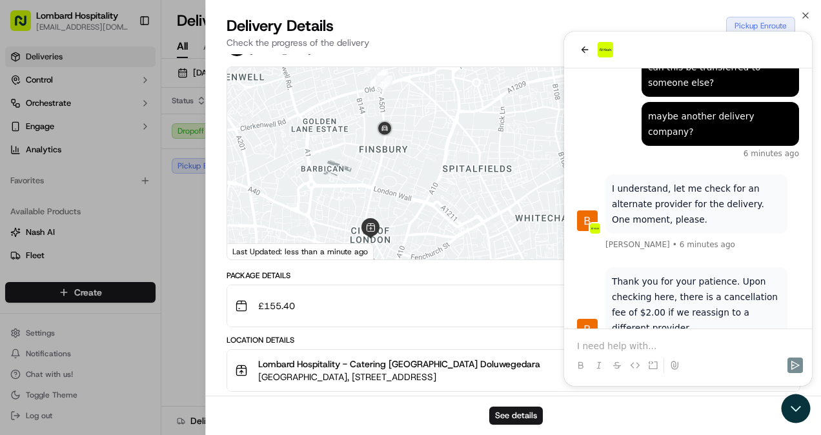
drag, startPoint x: 434, startPoint y: 190, endPoint x: 433, endPoint y: 146, distance: 43.9
click at [433, 146] on div "Ratcliff Ratcliff London UK View on Google Maps" at bounding box center [513, 163] width 573 height 192
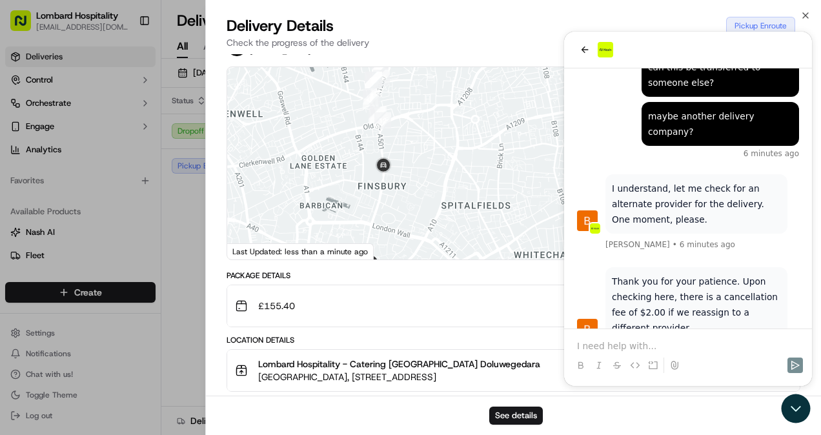
drag, startPoint x: 433, startPoint y: 146, endPoint x: 432, endPoint y: 203, distance: 56.8
click at [432, 203] on div "Ratcliff Ratcliff London UK View on Google Maps" at bounding box center [513, 163] width 573 height 192
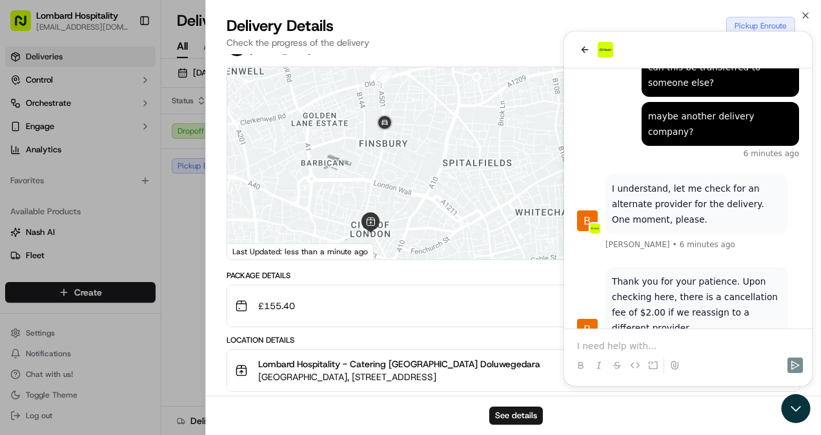
drag, startPoint x: 404, startPoint y: 192, endPoint x: 408, endPoint y: 146, distance: 46.6
click at [408, 146] on div at bounding box center [513, 163] width 573 height 192
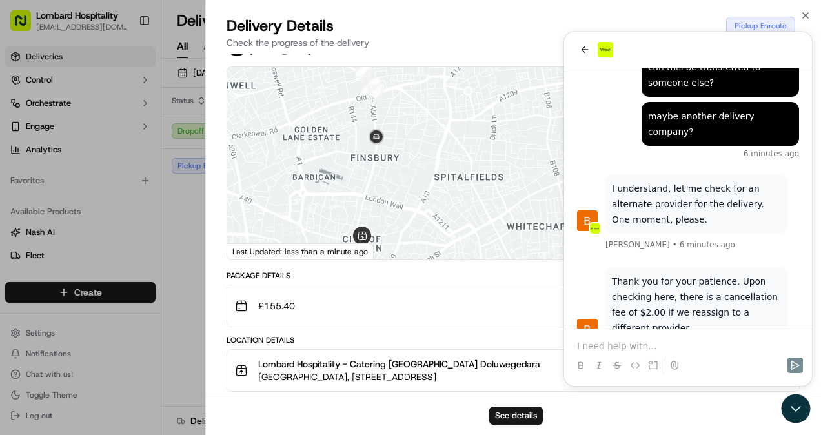
drag, startPoint x: 415, startPoint y: 176, endPoint x: 407, endPoint y: 191, distance: 17.6
click at [407, 191] on div at bounding box center [513, 163] width 573 height 192
click at [620, 338] on div "Location Details" at bounding box center [514, 340] width 574 height 10
click at [606, 345] on div "Location Details Lombard Hospitality - Catering Yasiru Doluwegedara Underground…" at bounding box center [514, 386] width 574 height 103
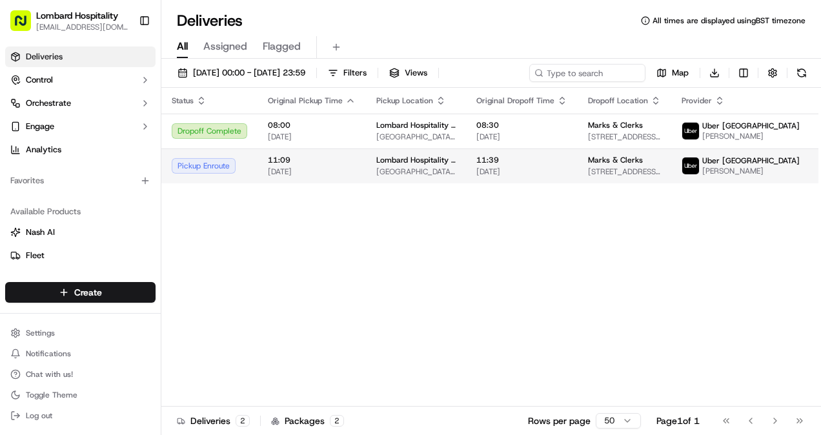
click at [351, 172] on span "[DATE]" at bounding box center [312, 172] width 88 height 10
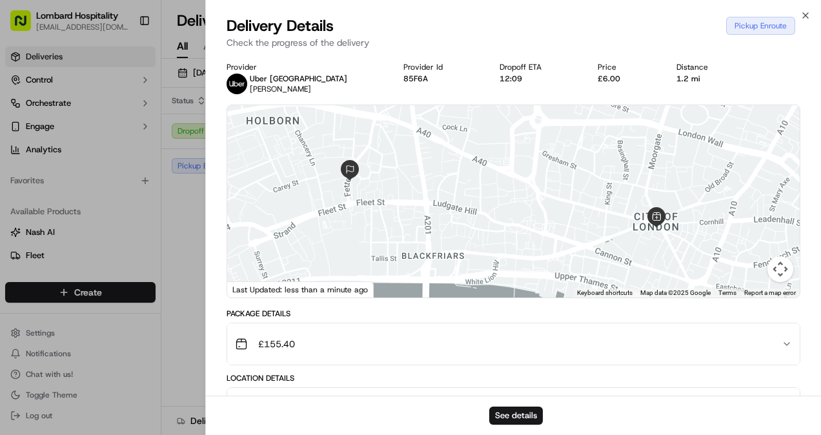
drag, startPoint x: 509, startPoint y: 228, endPoint x: 461, endPoint y: 245, distance: 50.6
click at [461, 245] on div at bounding box center [513, 201] width 573 height 192
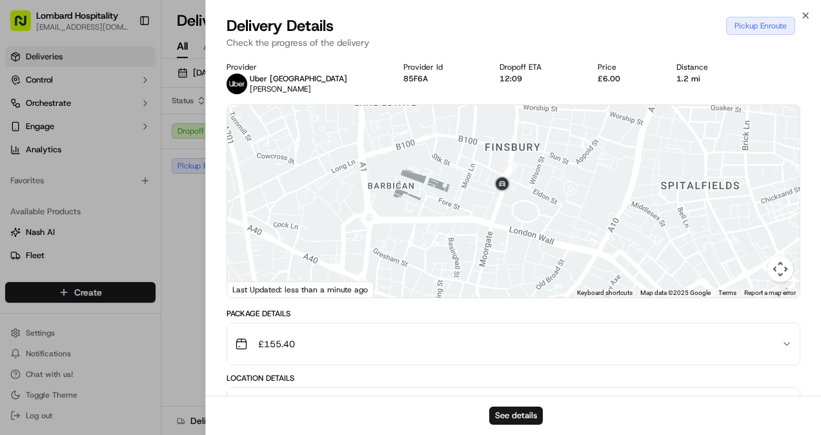
drag, startPoint x: 585, startPoint y: 173, endPoint x: 510, endPoint y: 239, distance: 99.7
click at [510, 239] on div at bounding box center [513, 201] width 573 height 192
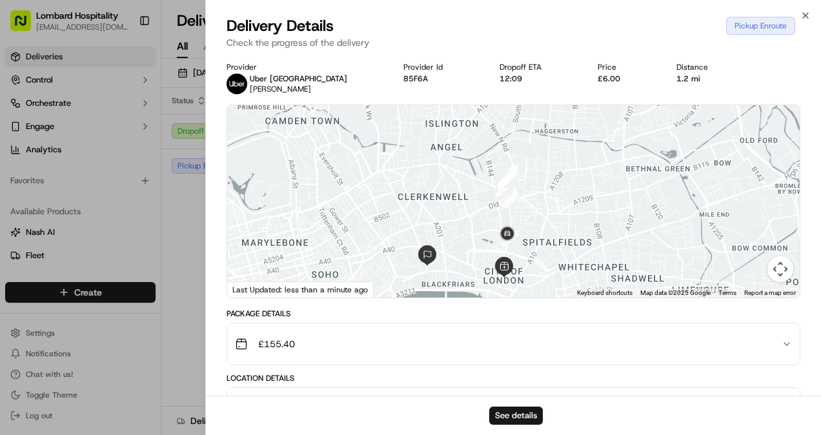
drag, startPoint x: 560, startPoint y: 186, endPoint x: 559, endPoint y: 209, distance: 23.3
click at [559, 209] on div at bounding box center [513, 201] width 573 height 192
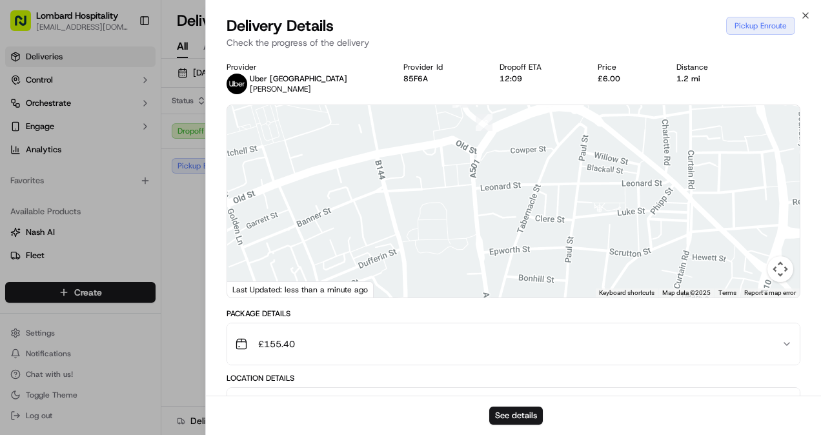
drag, startPoint x: 527, startPoint y: 174, endPoint x: 533, endPoint y: 274, distance: 100.2
click at [533, 274] on div at bounding box center [513, 201] width 573 height 192
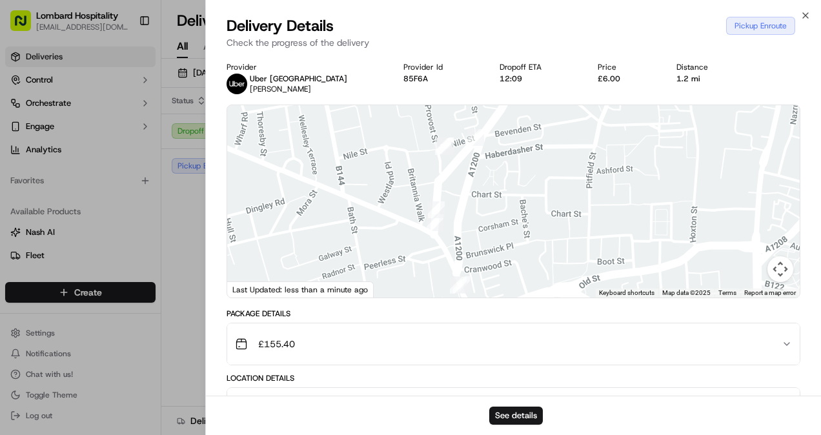
drag, startPoint x: 523, startPoint y: 247, endPoint x: 496, endPoint y: 174, distance: 77.8
click at [496, 174] on div at bounding box center [513, 201] width 573 height 192
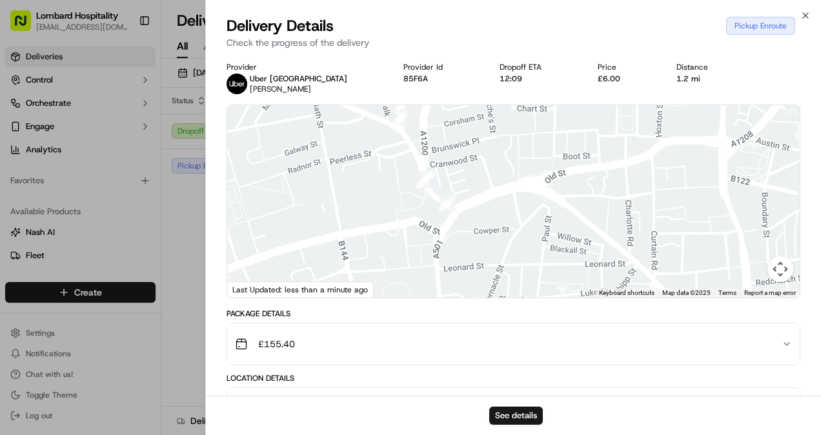
drag, startPoint x: 505, startPoint y: 242, endPoint x: 488, endPoint y: 183, distance: 61.7
click at [488, 183] on div at bounding box center [513, 201] width 573 height 192
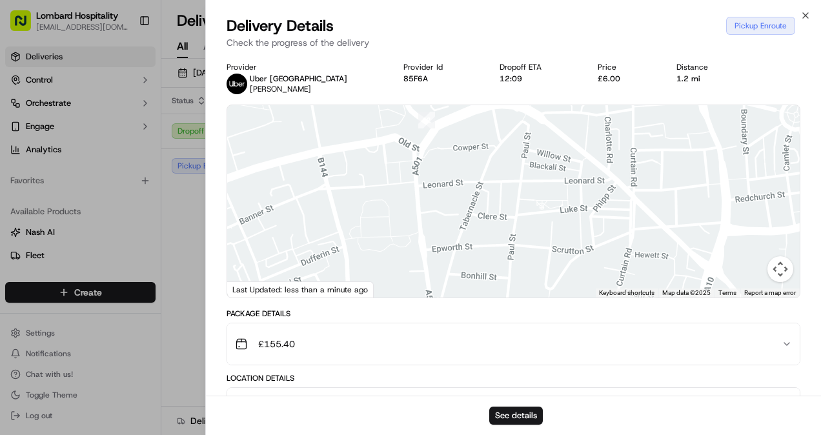
drag, startPoint x: 492, startPoint y: 231, endPoint x: 480, endPoint y: 154, distance: 78.3
click at [480, 154] on div at bounding box center [513, 201] width 573 height 192
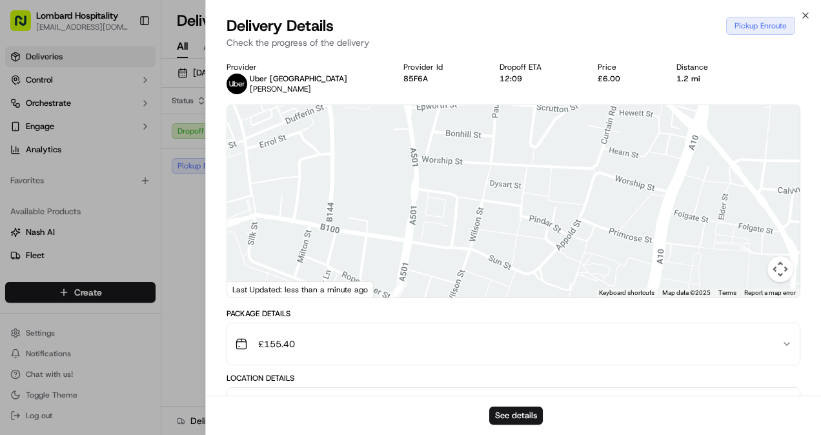
drag, startPoint x: 461, startPoint y: 232, endPoint x: 467, endPoint y: 147, distance: 85.5
click at [467, 147] on div at bounding box center [513, 201] width 573 height 192
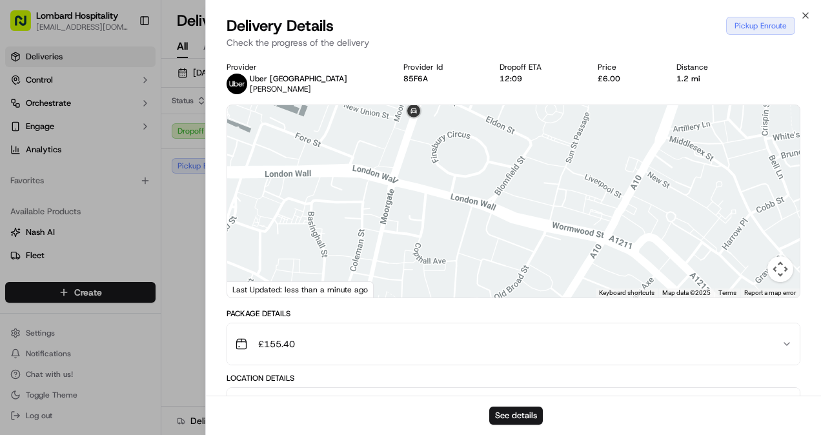
drag, startPoint x: 448, startPoint y: 178, endPoint x: 482, endPoint y: 69, distance: 114.2
click at [482, 69] on div "Provider Uber UK [PERSON_NAME] M. Provider Id 85F6A Dropoff ETA 12:09 Price £6.…" at bounding box center [514, 363] width 574 height 603
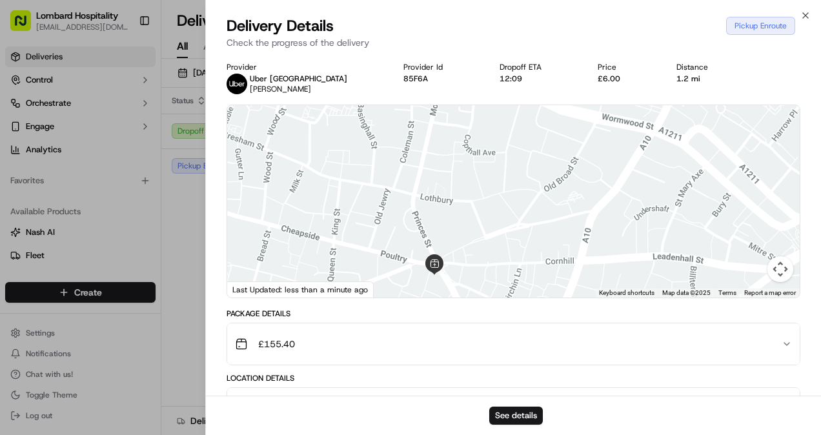
drag, startPoint x: 472, startPoint y: 181, endPoint x: 464, endPoint y: 158, distance: 24.1
click at [464, 158] on div at bounding box center [513, 201] width 573 height 192
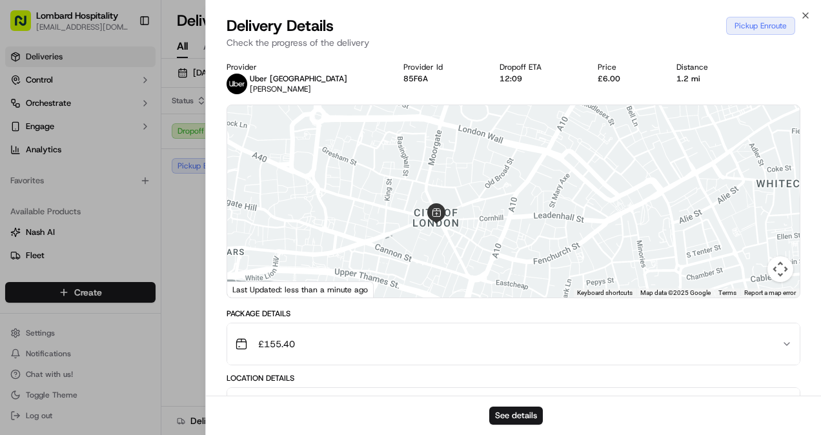
drag, startPoint x: 467, startPoint y: 155, endPoint x: 442, endPoint y: 249, distance: 96.9
click at [442, 249] on div at bounding box center [513, 201] width 573 height 192
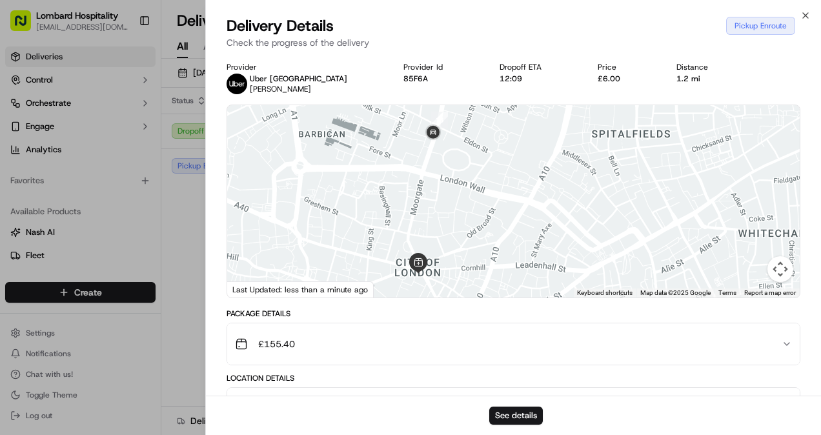
drag, startPoint x: 454, startPoint y: 203, endPoint x: 453, endPoint y: 194, distance: 9.1
click at [453, 194] on div at bounding box center [513, 201] width 573 height 192
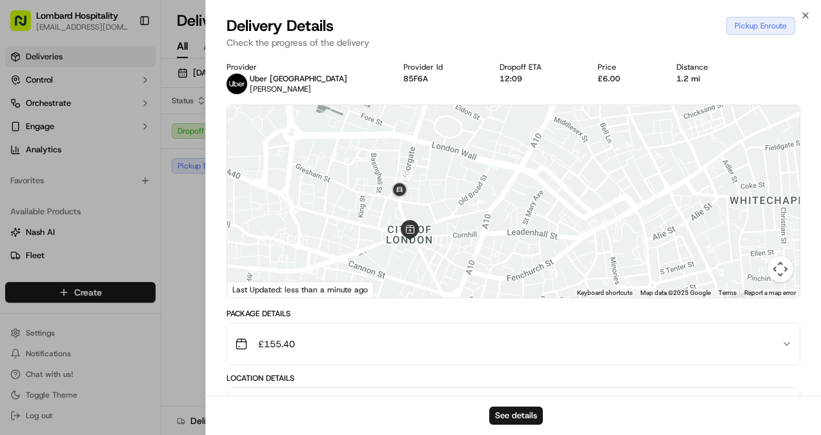
drag, startPoint x: 465, startPoint y: 256, endPoint x: 457, endPoint y: 221, distance: 35.9
click at [457, 221] on div at bounding box center [513, 201] width 573 height 192
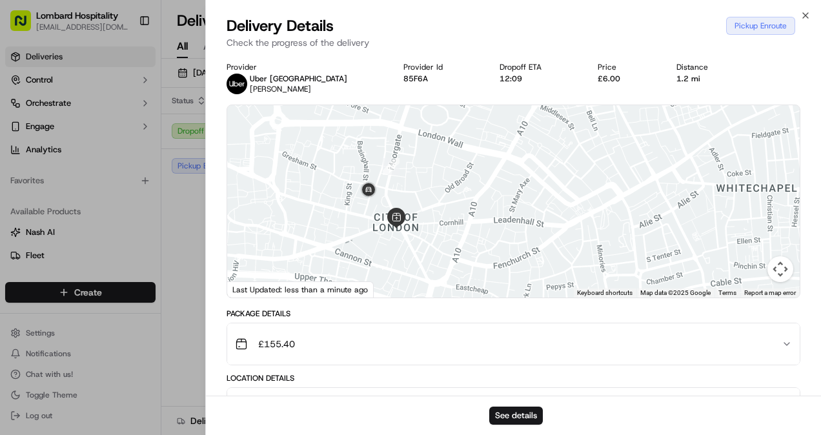
drag, startPoint x: 453, startPoint y: 226, endPoint x: 435, endPoint y: 209, distance: 24.2
click at [435, 209] on div at bounding box center [513, 201] width 573 height 192
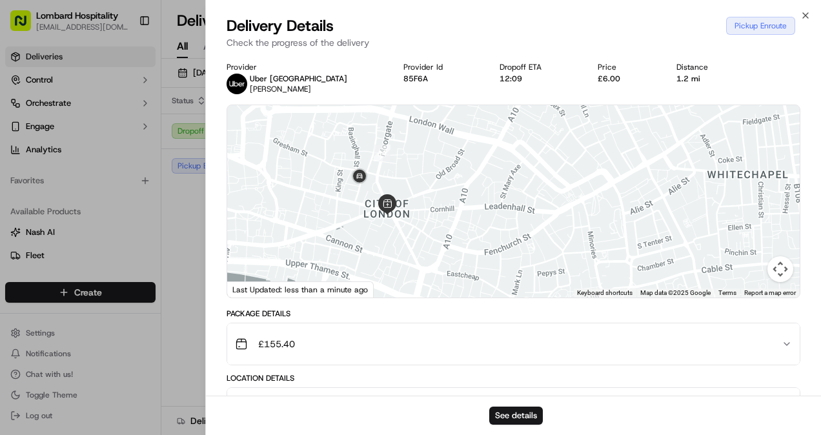
drag, startPoint x: 400, startPoint y: 194, endPoint x: 390, endPoint y: 181, distance: 16.5
click at [390, 181] on div at bounding box center [513, 201] width 573 height 192
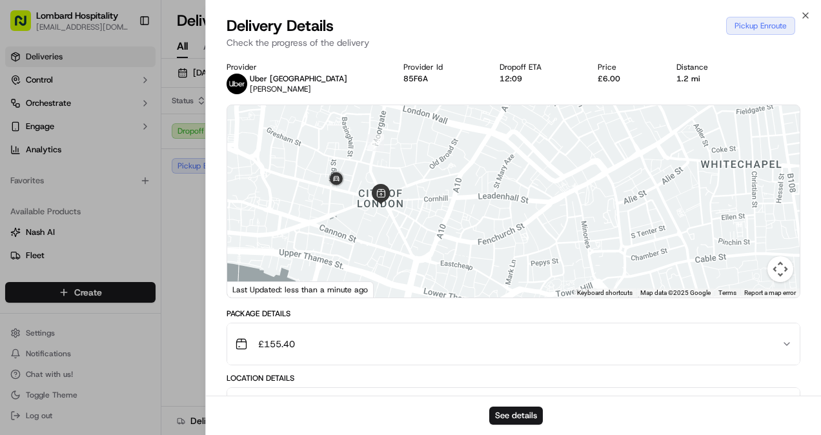
drag, startPoint x: 472, startPoint y: 235, endPoint x: 460, endPoint y: 219, distance: 19.8
click at [460, 219] on div at bounding box center [513, 201] width 573 height 192
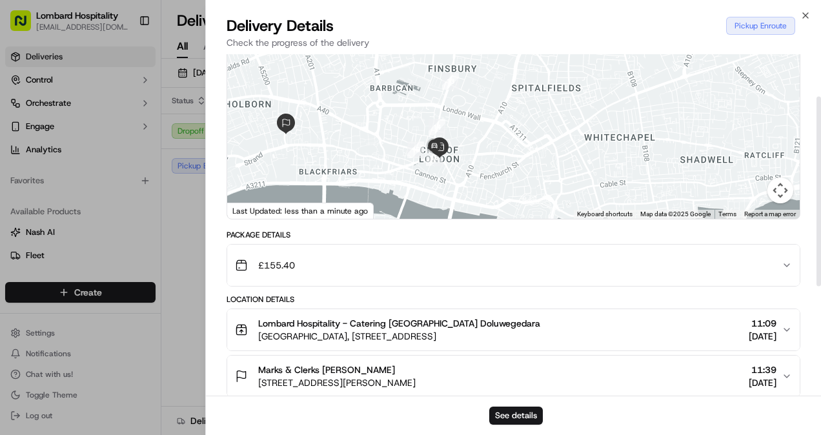
scroll to position [76, 0]
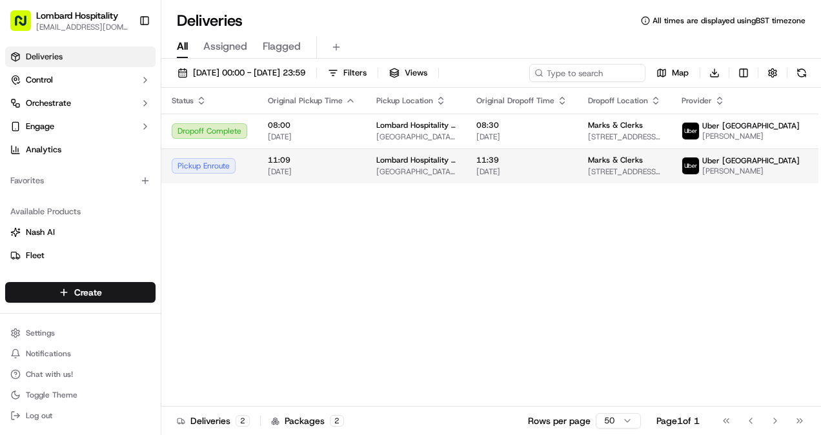
click at [260, 164] on td "11:09 [DATE]" at bounding box center [312, 165] width 108 height 35
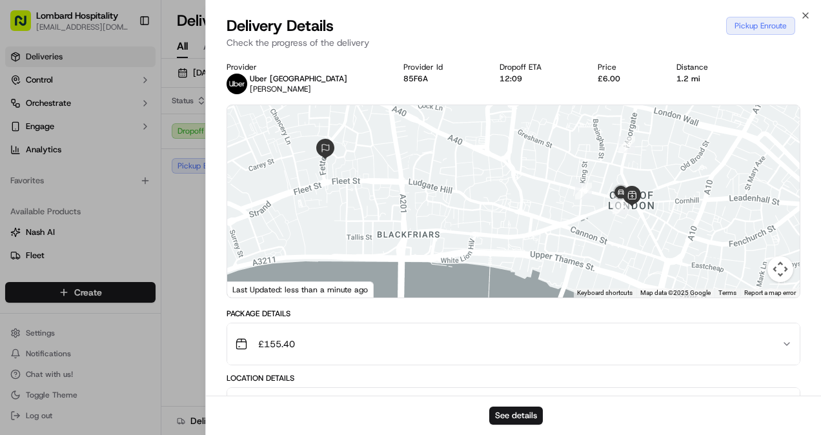
drag, startPoint x: 558, startPoint y: 260, endPoint x: 451, endPoint y: 207, distance: 119.5
click at [451, 207] on div at bounding box center [513, 201] width 573 height 192
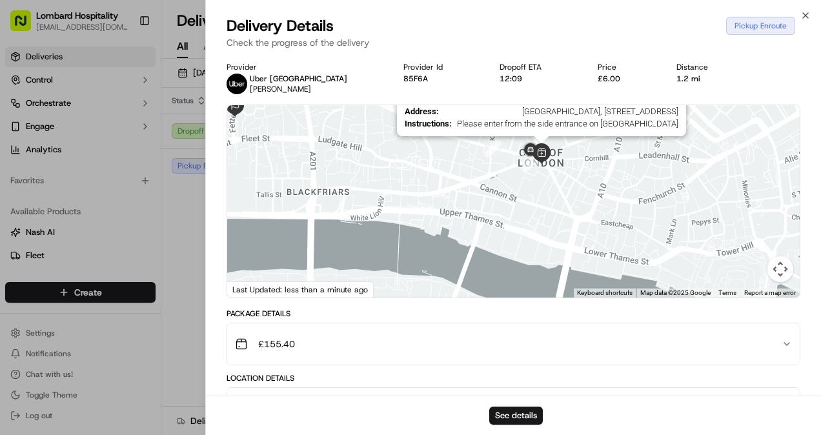
click at [543, 152] on img at bounding box center [541, 153] width 21 height 21
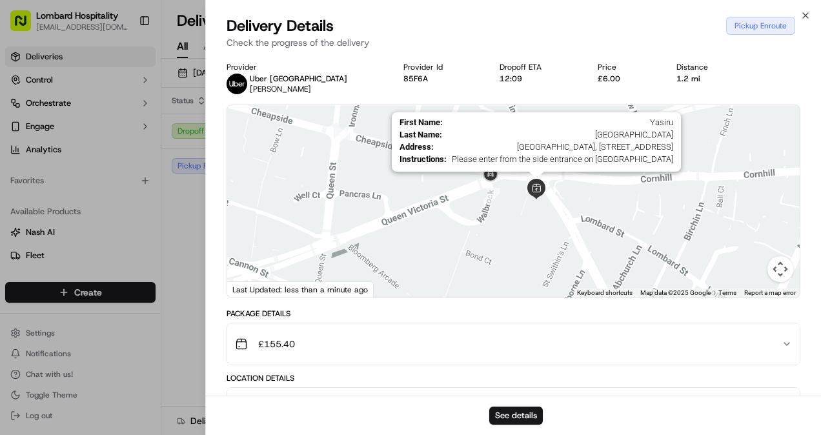
click at [534, 190] on img at bounding box center [536, 189] width 21 height 21
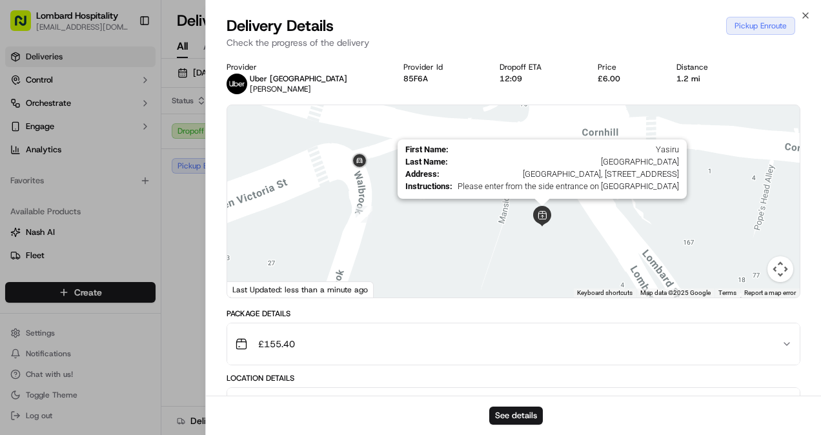
click at [538, 210] on img at bounding box center [542, 216] width 21 height 21
click at [545, 220] on img at bounding box center [542, 216] width 21 height 21
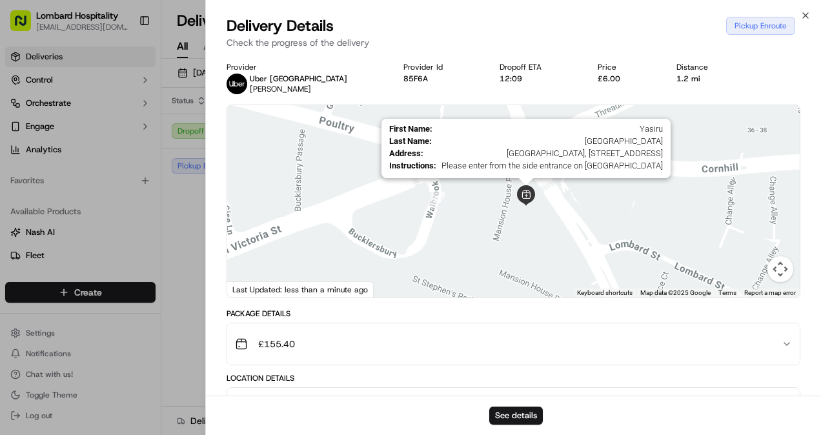
click at [529, 191] on img at bounding box center [526, 195] width 21 height 21
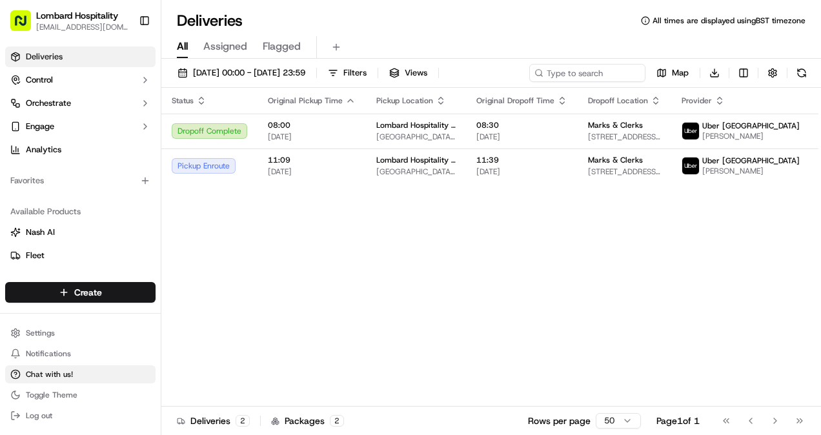
click at [67, 372] on span "Chat with us!" at bounding box center [49, 374] width 47 height 10
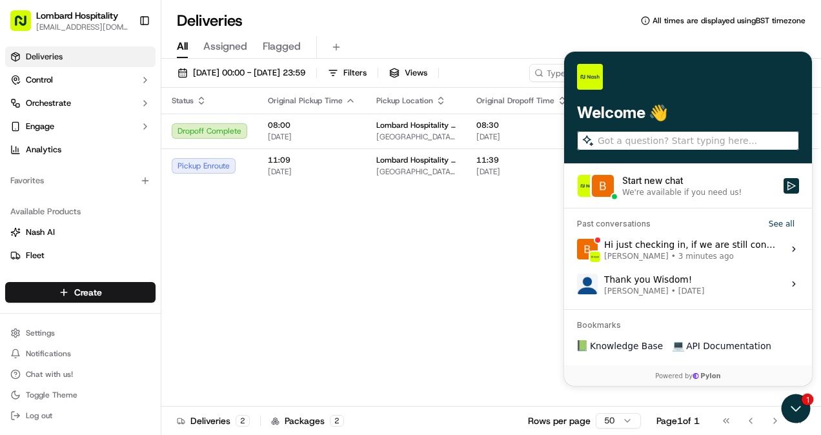
click at [679, 256] on span "3 minutes ago" at bounding box center [707, 256] width 56 height 10
click at [577, 250] on button "View issue" at bounding box center [577, 249] width 1 height 1
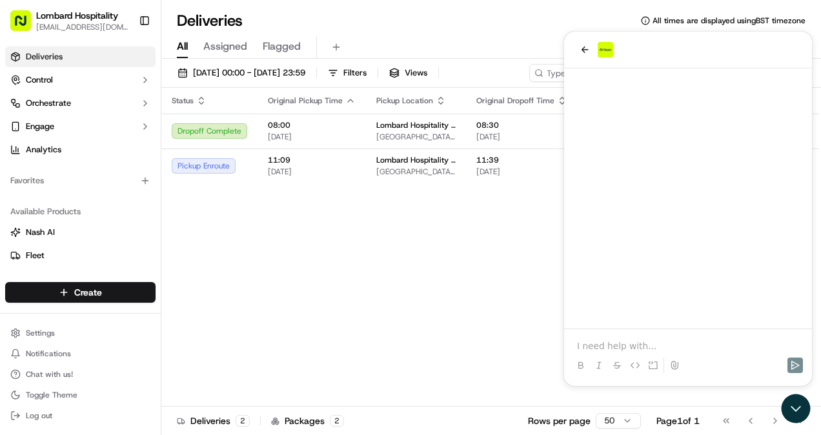
scroll to position [906, 0]
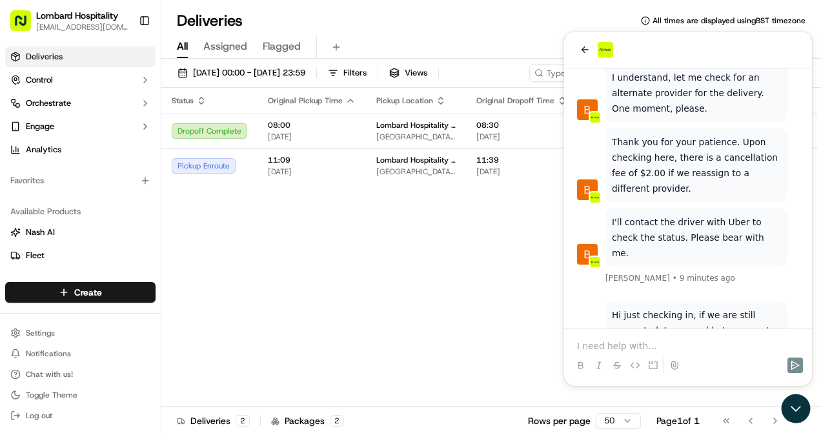
click at [635, 340] on p at bounding box center [688, 346] width 222 height 13
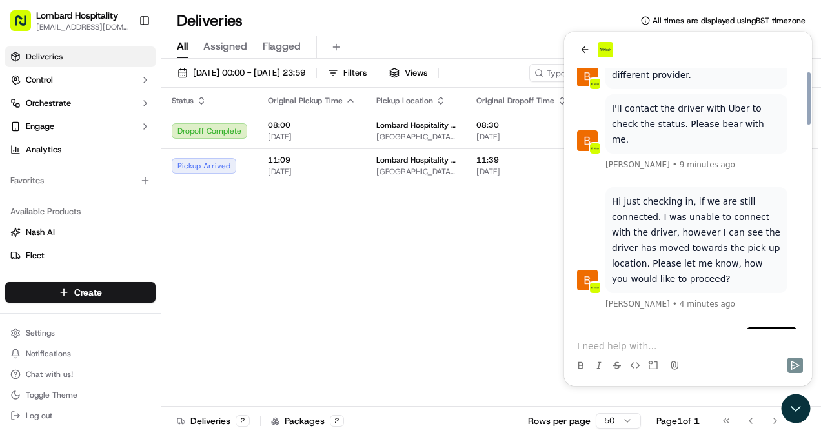
scroll to position [997, 0]
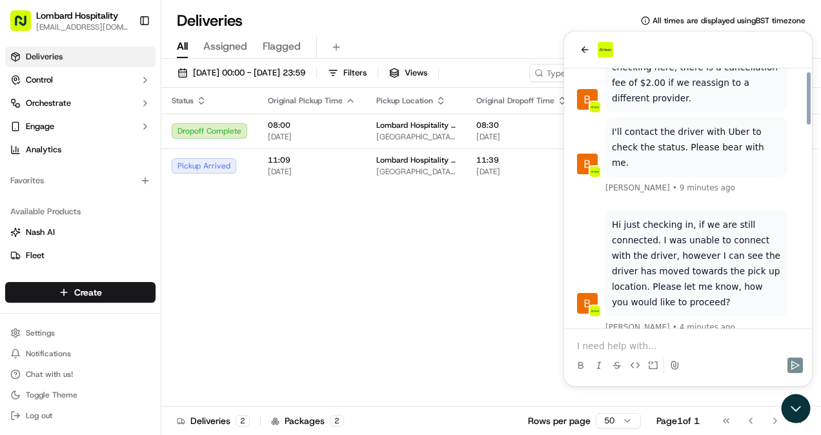
click at [505, 227] on div "Status Original Pickup Time Pickup Location Original Dropoff Time Dropoff Locat…" at bounding box center [509, 247] width 697 height 319
click at [585, 38] on div at bounding box center [688, 50] width 248 height 37
click at [586, 46] on icon "back" at bounding box center [585, 50] width 10 height 10
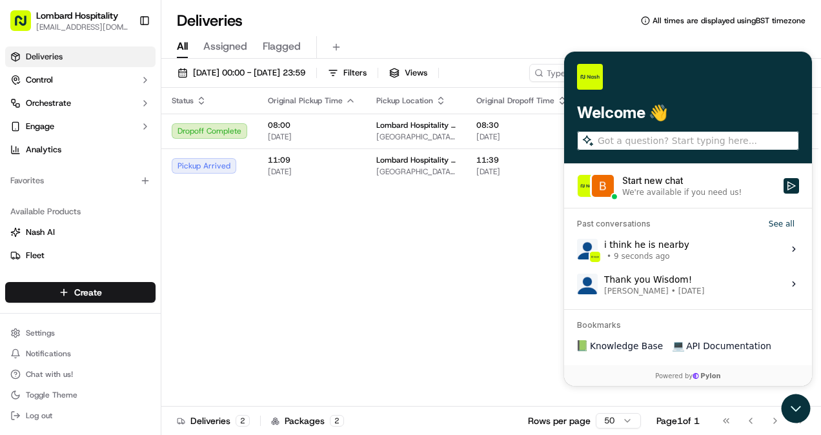
click at [439, 324] on div "Status Original Pickup Time Pickup Location Original Dropoff Time Dropoff Locat…" at bounding box center [509, 247] width 697 height 319
click at [232, 150] on td "Pickup Arrived" at bounding box center [209, 165] width 96 height 35
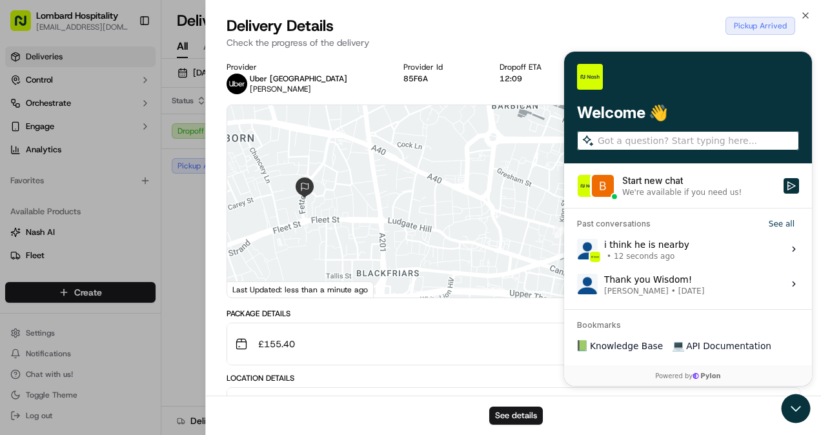
drag, startPoint x: 489, startPoint y: 215, endPoint x: 389, endPoint y: 223, distance: 100.4
click at [389, 223] on div at bounding box center [513, 201] width 573 height 192
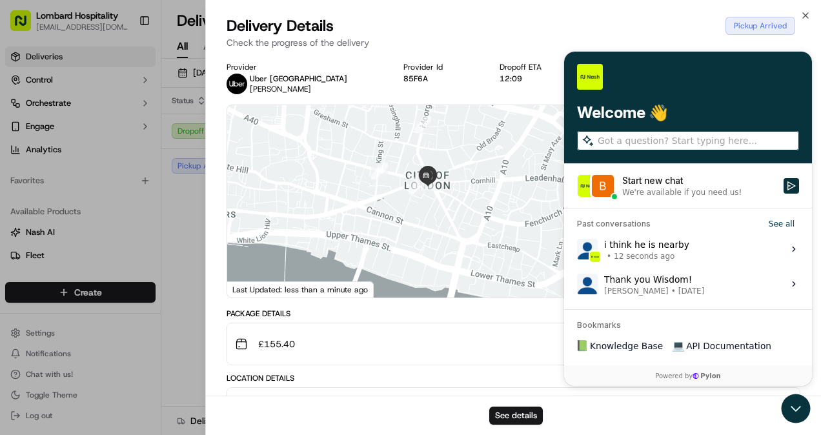
drag, startPoint x: 459, startPoint y: 242, endPoint x: 389, endPoint y: 219, distance: 73.9
click at [389, 219] on div at bounding box center [513, 201] width 573 height 192
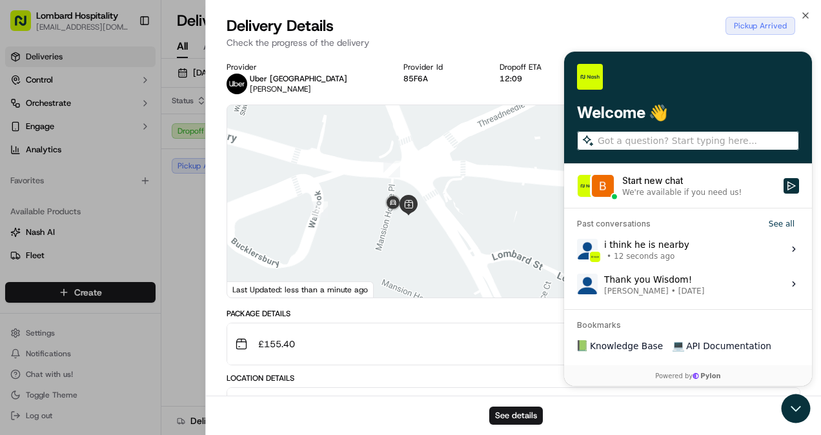
drag, startPoint x: 467, startPoint y: 219, endPoint x: 420, endPoint y: 196, distance: 53.1
click at [420, 196] on div at bounding box center [513, 201] width 573 height 192
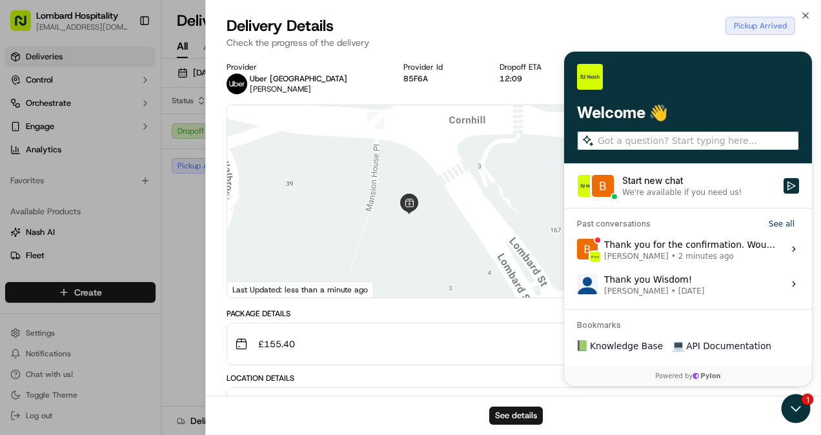
click at [793, 406] on div "See details" at bounding box center [513, 415] width 615 height 39
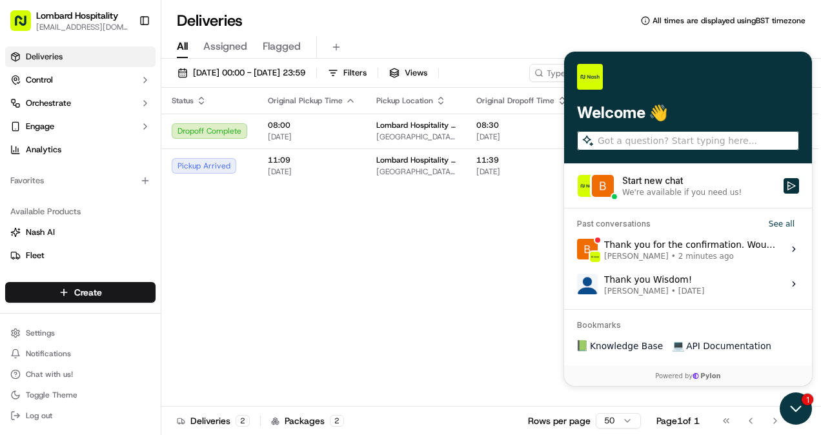
click at [802, 412] on icon "Open customer support" at bounding box center [796, 409] width 32 height 32
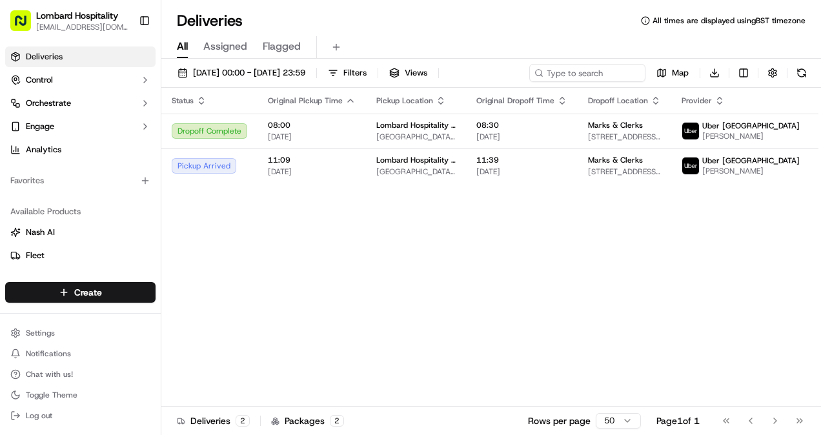
click at [497, 253] on div "Status Original Pickup Time Pickup Location Original Dropoff Time Dropoff Locat…" at bounding box center [509, 247] width 697 height 319
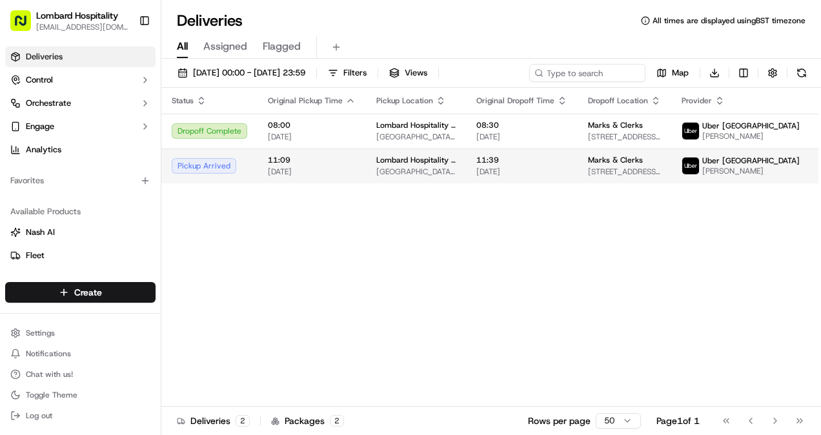
click at [291, 183] on td "11:09 16/09/2025" at bounding box center [312, 165] width 108 height 35
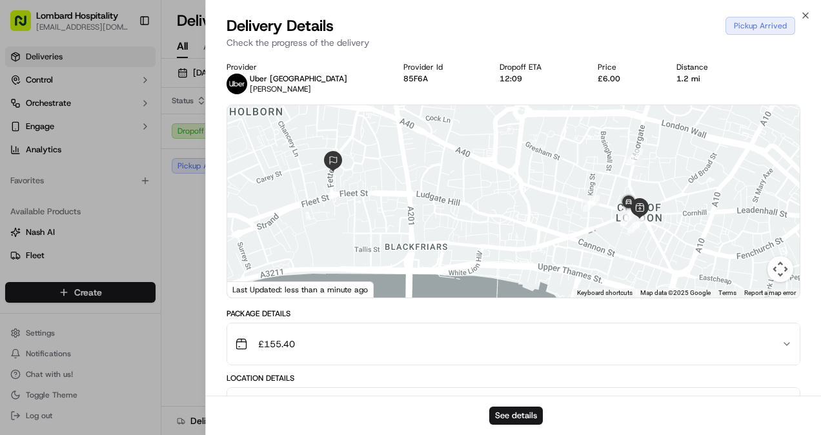
drag, startPoint x: 624, startPoint y: 232, endPoint x: 559, endPoint y: 221, distance: 65.4
click at [559, 221] on div at bounding box center [513, 201] width 573 height 192
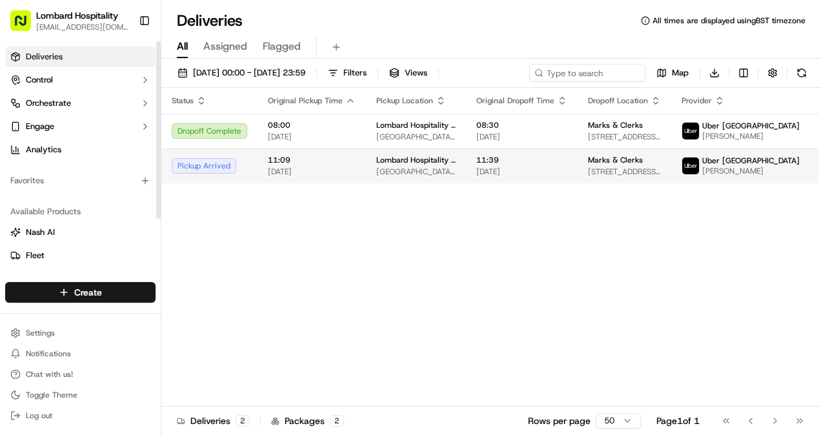
click at [238, 168] on div "Pickup Arrived" at bounding box center [210, 165] width 76 height 15
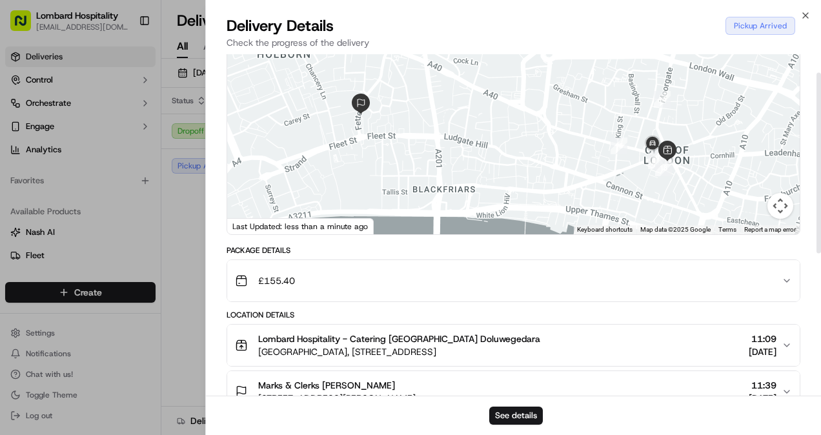
scroll to position [0, 0]
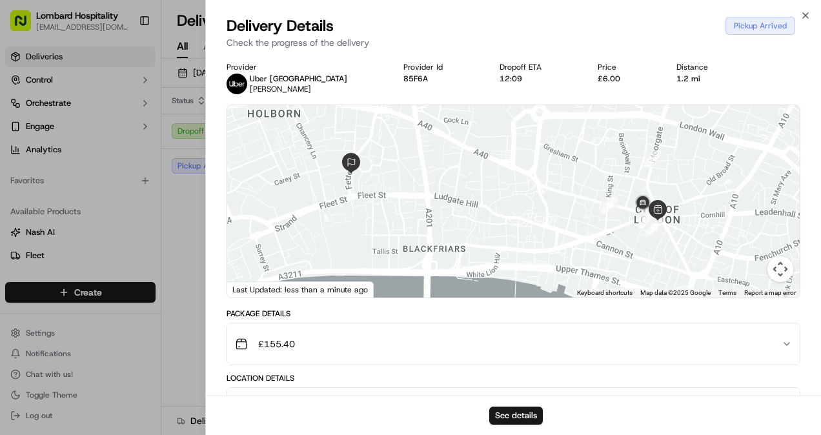
drag, startPoint x: 582, startPoint y: 222, endPoint x: 523, endPoint y: 196, distance: 64.8
click at [523, 196] on div at bounding box center [513, 201] width 573 height 192
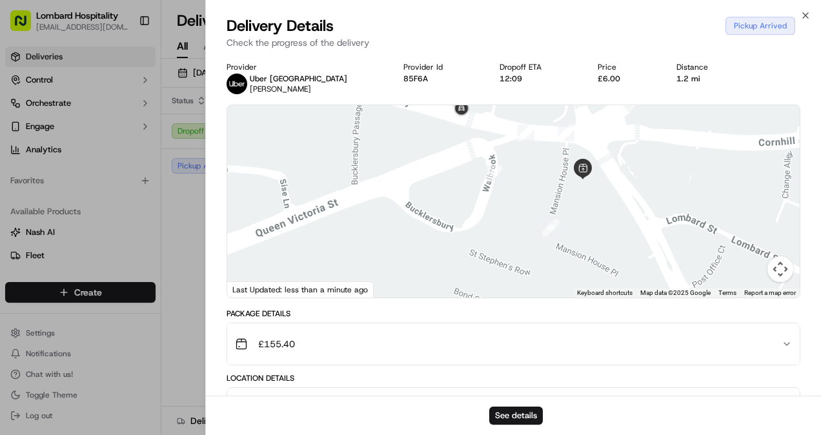
drag, startPoint x: 524, startPoint y: 156, endPoint x: 445, endPoint y: 198, distance: 89.5
click at [445, 198] on div at bounding box center [513, 201] width 573 height 192
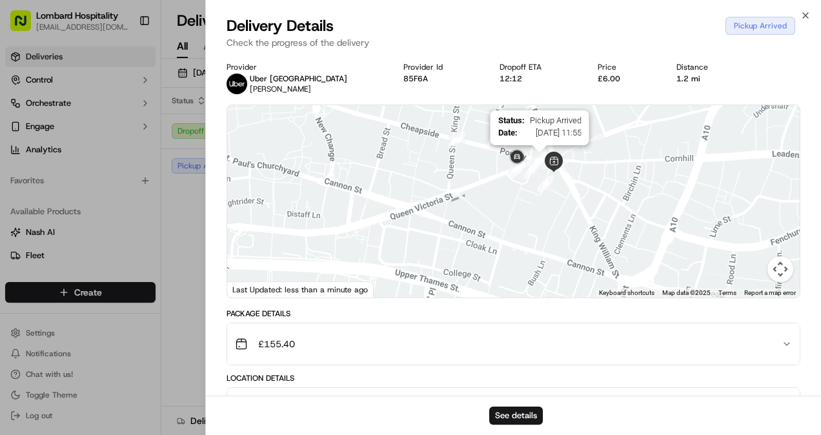
click at [538, 155] on img "19" at bounding box center [539, 160] width 17 height 17
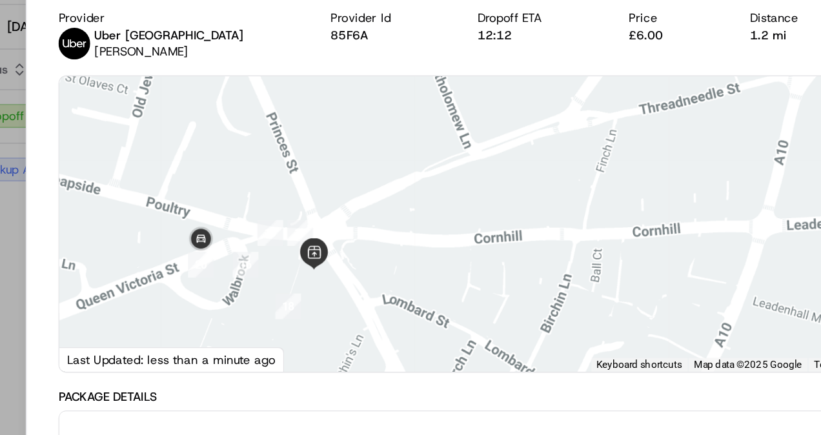
drag, startPoint x: 464, startPoint y: 254, endPoint x: 281, endPoint y: 229, distance: 184.3
click at [281, 229] on div at bounding box center [513, 201] width 573 height 192
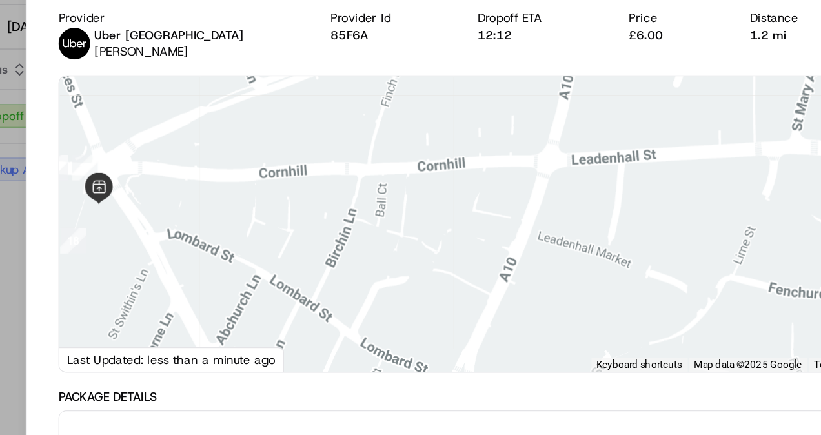
drag, startPoint x: 329, startPoint y: 185, endPoint x: 509, endPoint y: 159, distance: 182.0
click at [509, 159] on div at bounding box center [513, 201] width 573 height 192
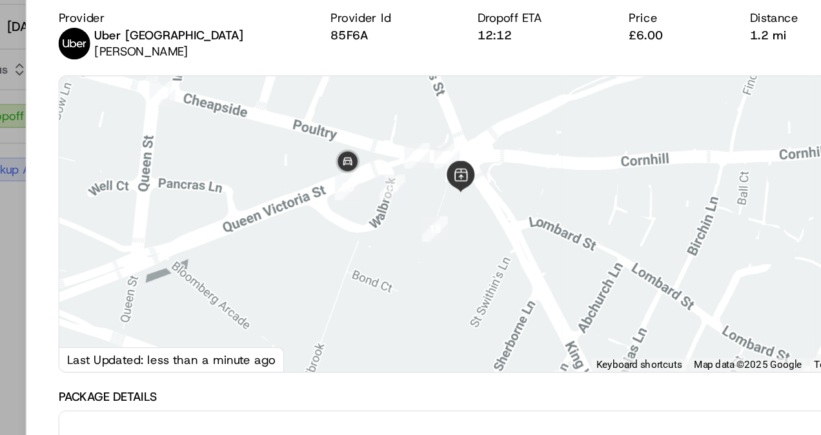
scroll to position [303, 0]
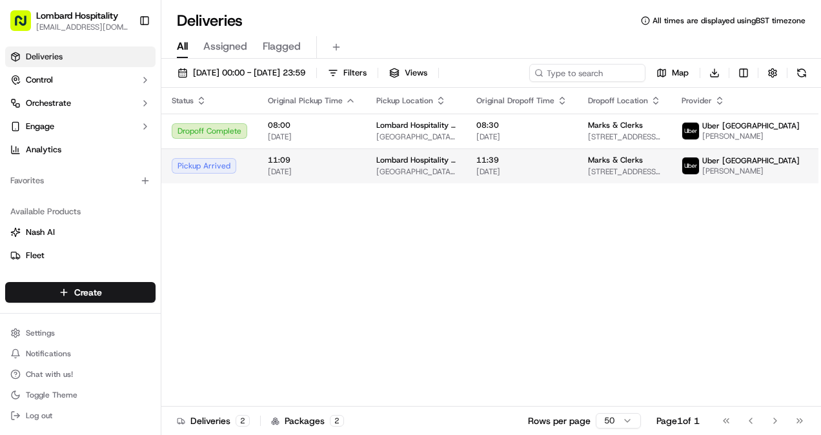
click at [338, 163] on span "11:09" at bounding box center [312, 160] width 88 height 10
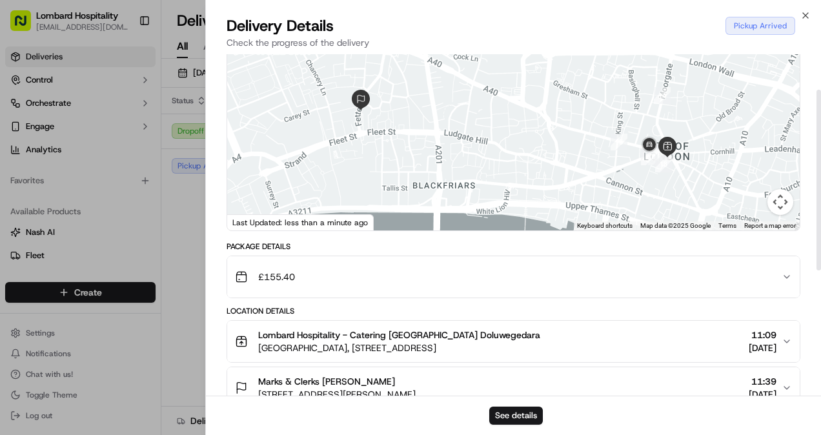
scroll to position [63, 0]
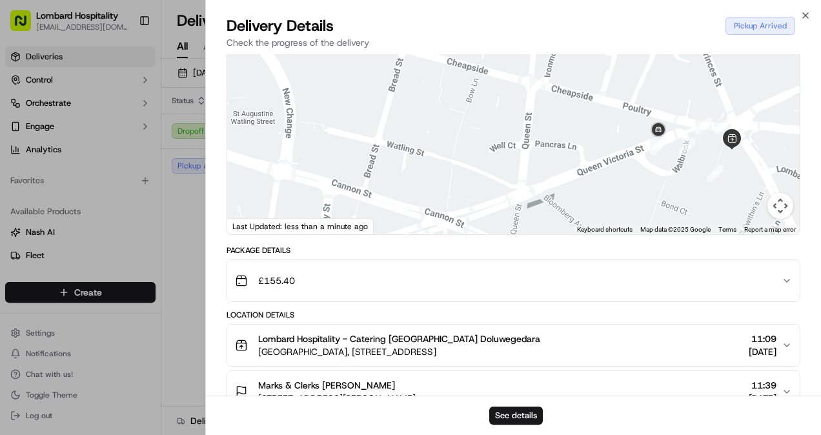
drag, startPoint x: 638, startPoint y: 179, endPoint x: 585, endPoint y: 165, distance: 55.4
click at [585, 165] on div at bounding box center [513, 138] width 573 height 192
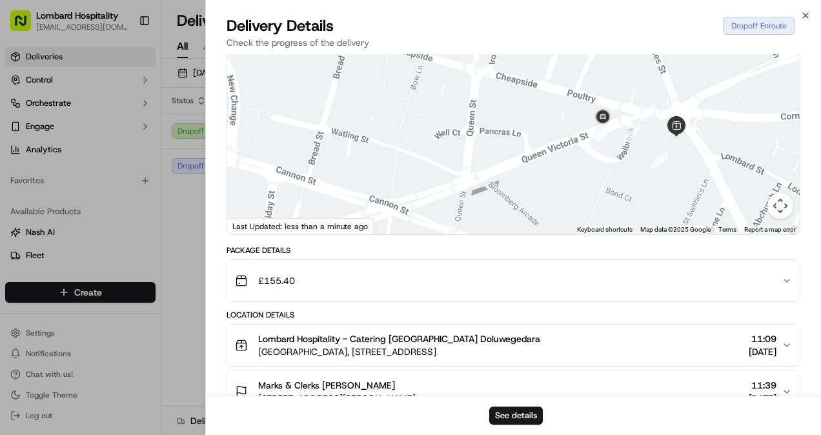
drag, startPoint x: 598, startPoint y: 166, endPoint x: 556, endPoint y: 174, distance: 42.7
click at [556, 174] on div at bounding box center [513, 138] width 573 height 192
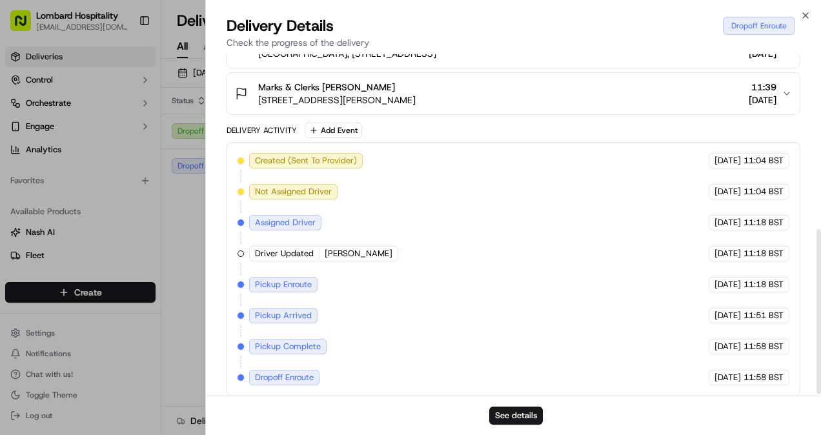
scroll to position [0, 0]
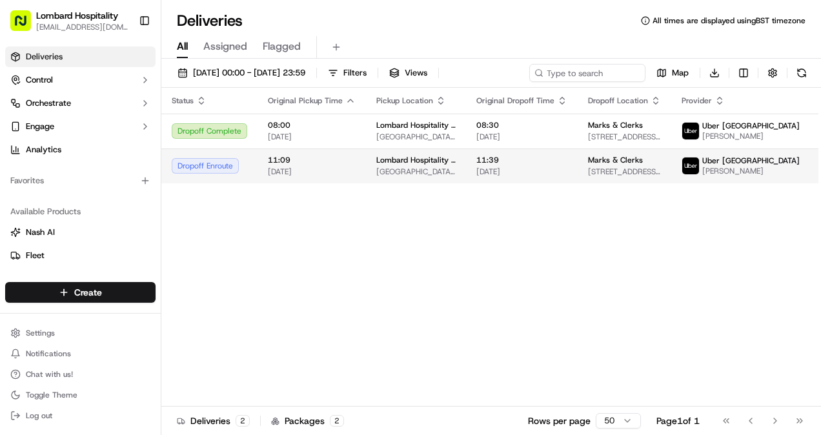
click at [221, 167] on div "Dropoff Enroute" at bounding box center [210, 165] width 76 height 15
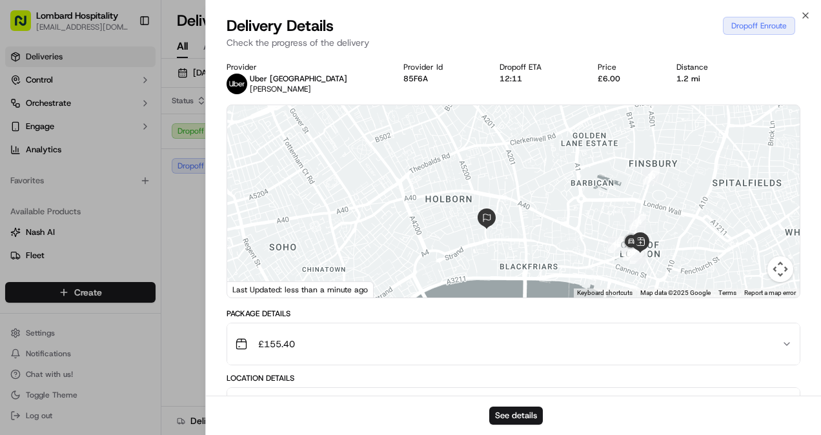
click at [542, 392] on button "Lombard Hospitality - Catering Yasiru Doluwegedara Underground Station Shop, 1 …" at bounding box center [513, 408] width 573 height 41
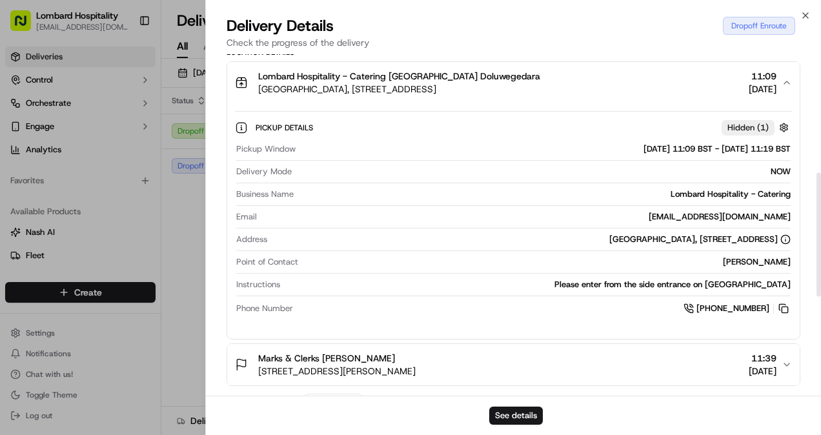
scroll to position [599, 0]
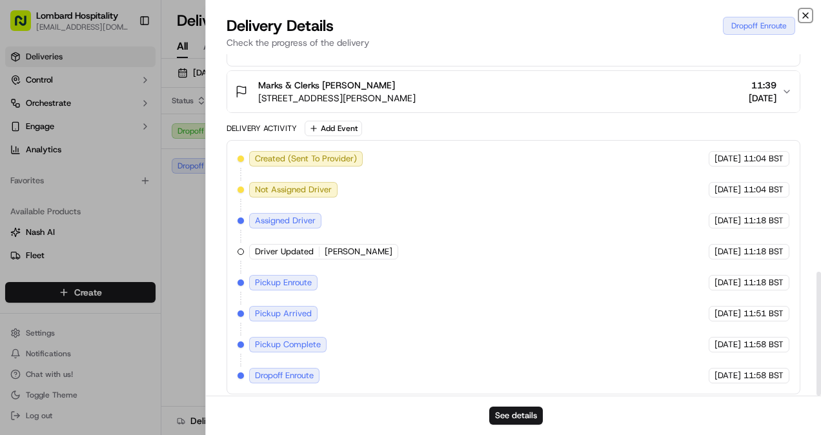
click at [807, 17] on icon "button" at bounding box center [805, 15] width 5 height 5
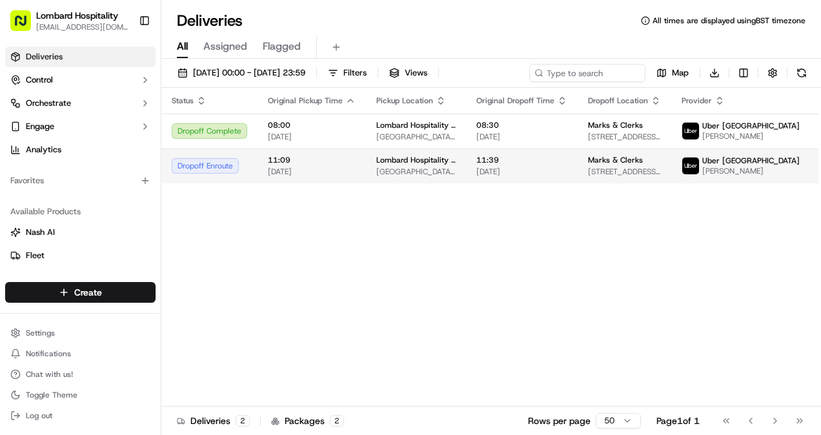
click at [591, 168] on td "Marks & Clerks 15 Fetter Ln, London EC4A 1BW, UK" at bounding box center [625, 165] width 94 height 35
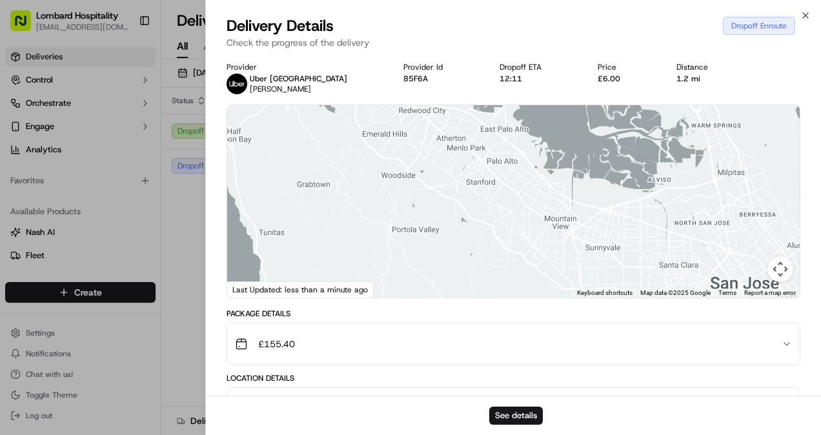
drag, startPoint x: 544, startPoint y: 233, endPoint x: 515, endPoint y: 148, distance: 89.6
click at [515, 148] on div at bounding box center [513, 201] width 573 height 192
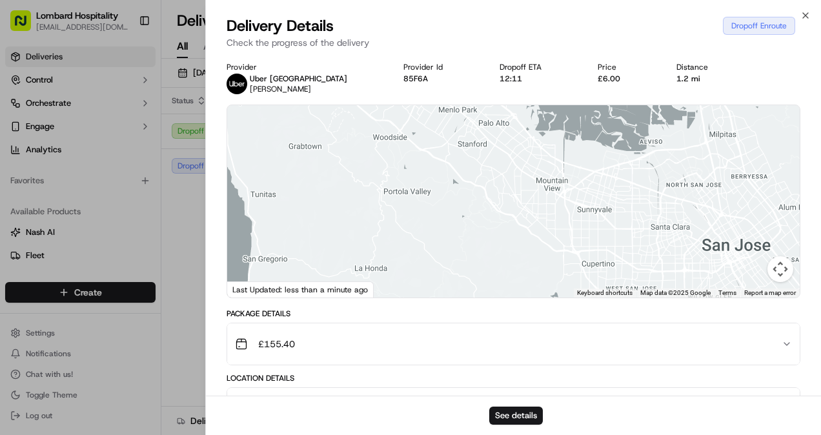
click at [784, 266] on button "Map camera controls" at bounding box center [781, 269] width 26 height 26
click at [562, 329] on button "£155.40" at bounding box center [513, 343] width 573 height 41
click at [801, 14] on icon "button" at bounding box center [806, 15] width 10 height 10
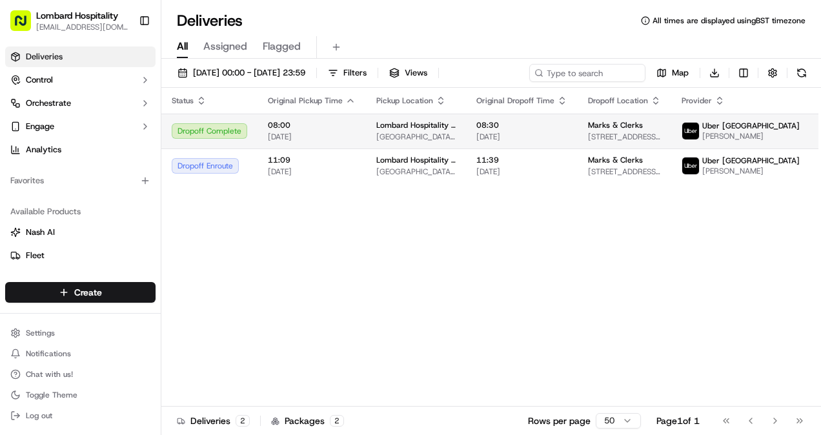
click at [431, 142] on td "Lombard Hospitality - Catering Underground Station Shop, 1 Lombard St, London E…" at bounding box center [416, 131] width 100 height 35
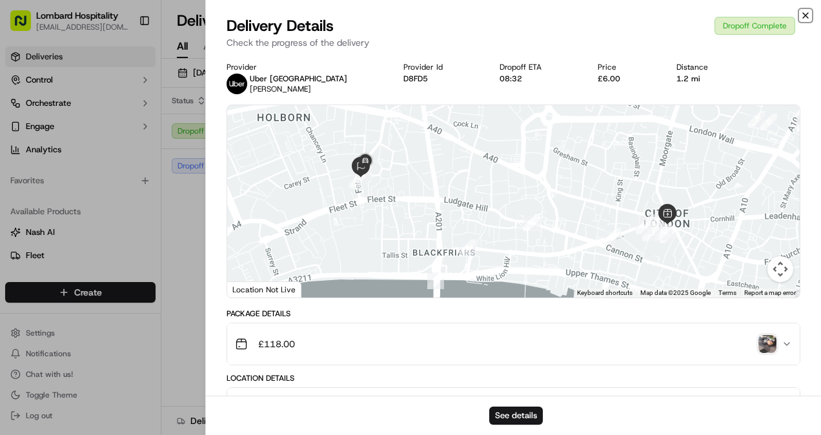
click at [803, 19] on icon "button" at bounding box center [806, 15] width 10 height 10
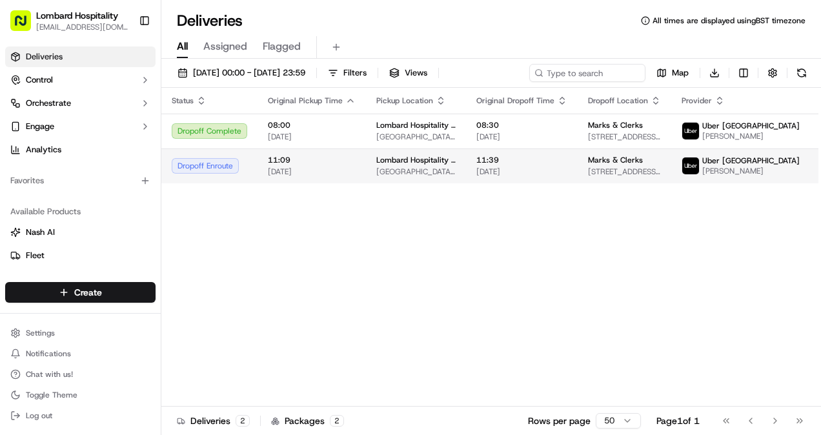
click at [466, 172] on td "Lombard Hospitality - Catering Underground Station Shop, 1 Lombard St, London E…" at bounding box center [416, 165] width 100 height 35
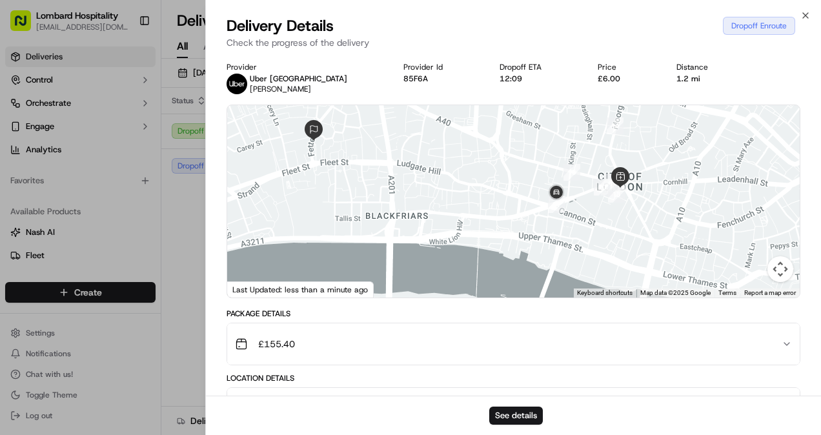
drag, startPoint x: 555, startPoint y: 224, endPoint x: 493, endPoint y: 183, distance: 73.6
click at [493, 183] on div at bounding box center [513, 201] width 573 height 192
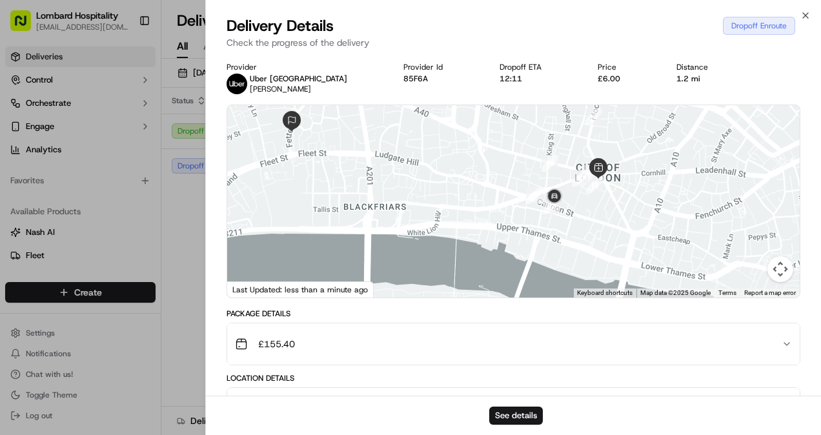
drag, startPoint x: 548, startPoint y: 234, endPoint x: 510, endPoint y: 216, distance: 42.2
click at [510, 216] on div at bounding box center [513, 201] width 573 height 192
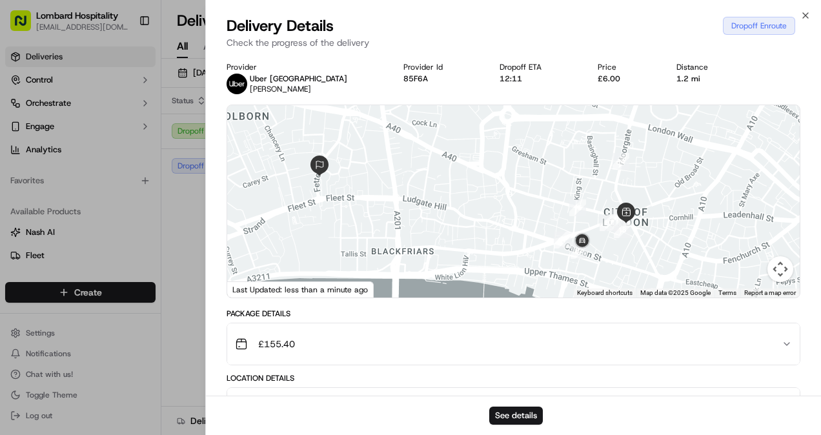
drag, startPoint x: 309, startPoint y: 150, endPoint x: 355, endPoint y: 225, distance: 87.6
click at [355, 225] on div at bounding box center [513, 201] width 573 height 192
drag, startPoint x: 504, startPoint y: 216, endPoint x: 462, endPoint y: 161, distance: 68.7
click at [462, 161] on div at bounding box center [513, 201] width 573 height 192
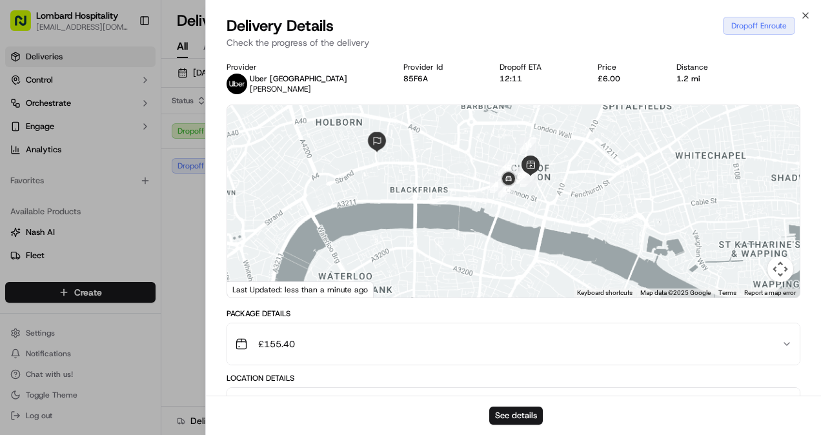
drag, startPoint x: 519, startPoint y: 207, endPoint x: 456, endPoint y: 161, distance: 78.1
click at [456, 161] on div at bounding box center [513, 201] width 573 height 192
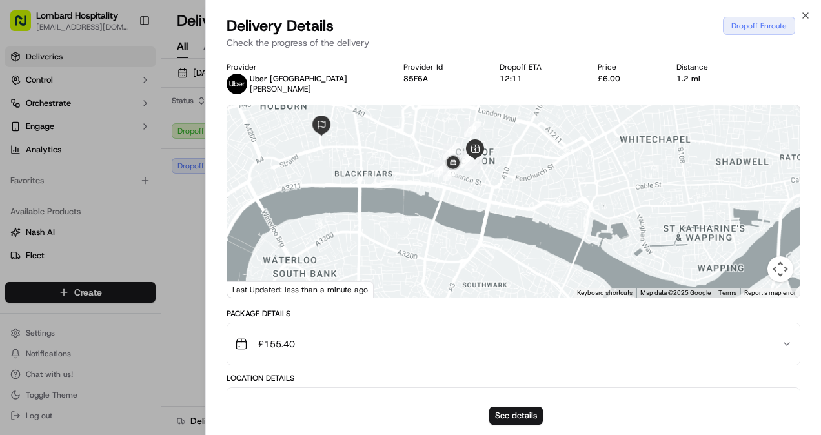
drag, startPoint x: 476, startPoint y: 193, endPoint x: 431, endPoint y: 181, distance: 47.4
click at [431, 181] on div at bounding box center [513, 201] width 573 height 192
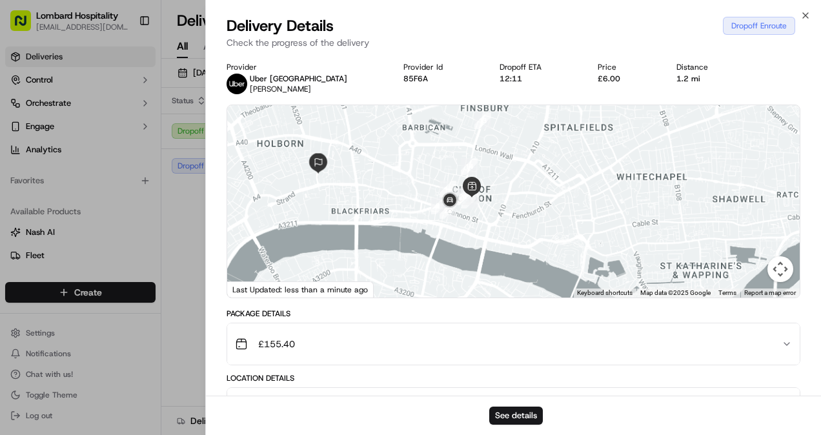
drag, startPoint x: 417, startPoint y: 168, endPoint x: 417, endPoint y: 217, distance: 49.1
click at [417, 217] on div at bounding box center [513, 201] width 573 height 192
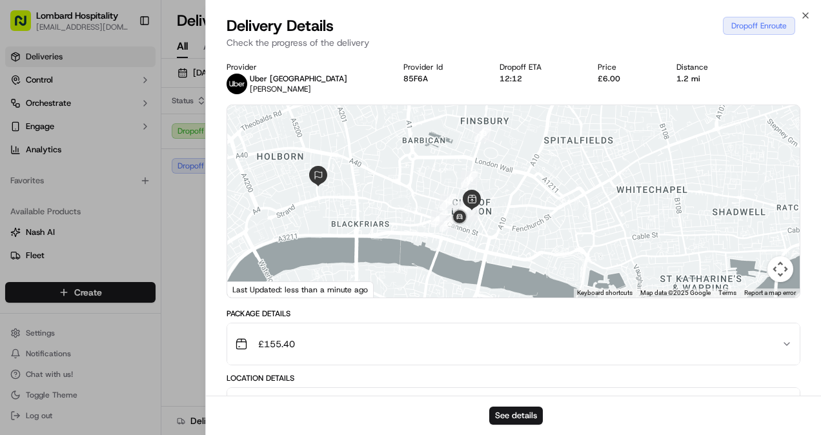
drag, startPoint x: 464, startPoint y: 282, endPoint x: 424, endPoint y: 268, distance: 41.9
click at [424, 268] on div at bounding box center [513, 201] width 573 height 192
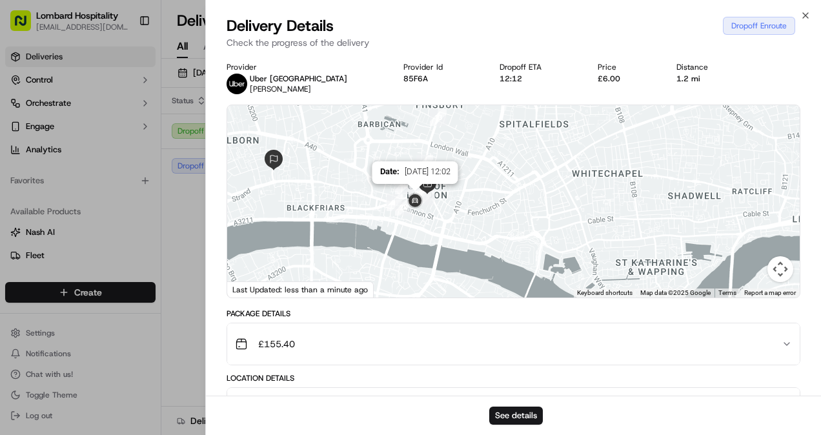
click at [417, 195] on img at bounding box center [415, 201] width 21 height 21
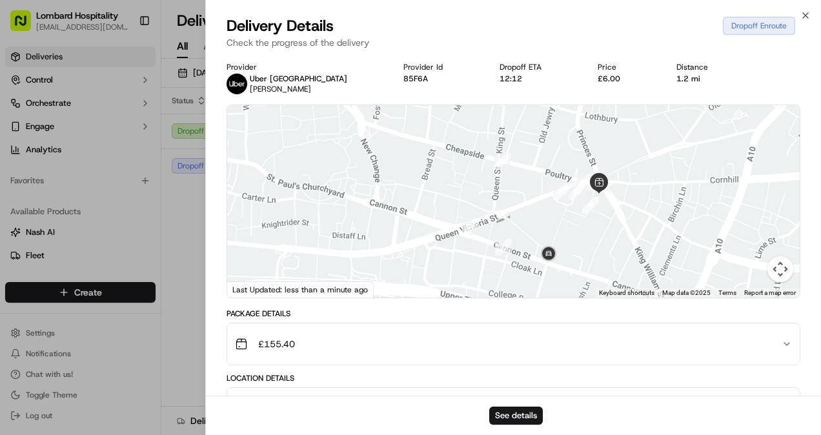
drag, startPoint x: 400, startPoint y: 272, endPoint x: 514, endPoint y: 307, distance: 119.0
click at [514, 307] on div "Provider Uber UK MUZAMMIL AKBER M. Provider Id 85F6A Dropoff ETA 12:12 Price £6…" at bounding box center [514, 410] width 574 height 696
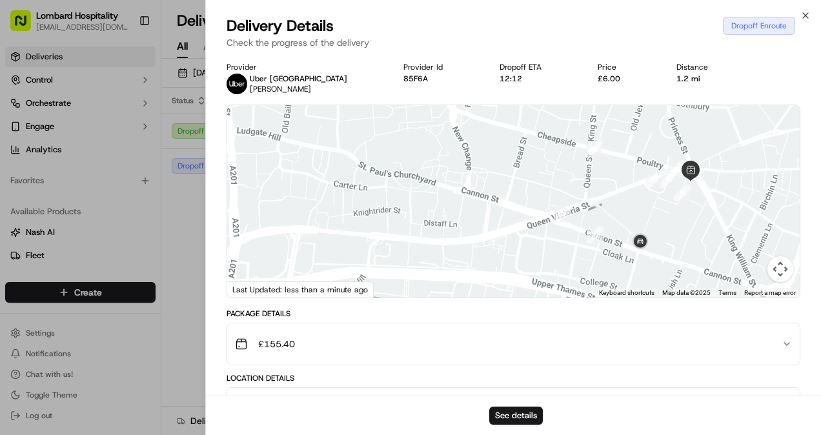
drag, startPoint x: 462, startPoint y: 270, endPoint x: 552, endPoint y: 276, distance: 89.9
click at [552, 276] on div at bounding box center [513, 201] width 573 height 192
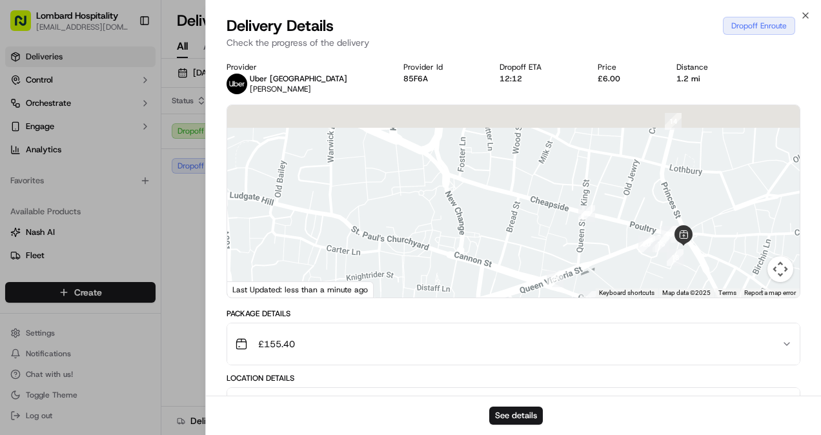
drag, startPoint x: 391, startPoint y: 120, endPoint x: 507, endPoint y: 179, distance: 130.5
click at [507, 179] on div at bounding box center [513, 201] width 573 height 192
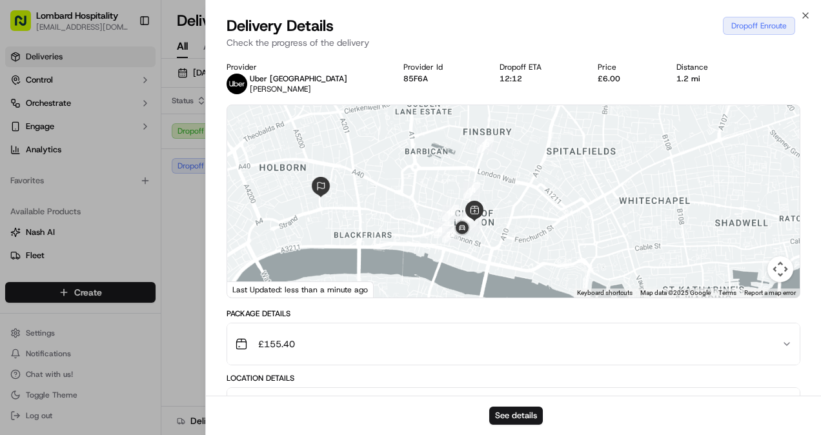
drag, startPoint x: 487, startPoint y: 206, endPoint x: 434, endPoint y: 183, distance: 57.0
click at [434, 183] on div at bounding box center [513, 201] width 573 height 192
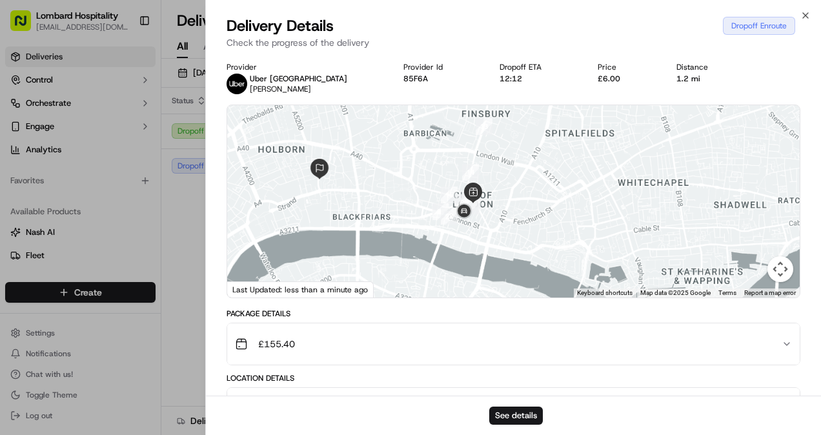
drag, startPoint x: 511, startPoint y: 245, endPoint x: 503, endPoint y: 218, distance: 28.4
click at [503, 218] on div at bounding box center [513, 201] width 573 height 192
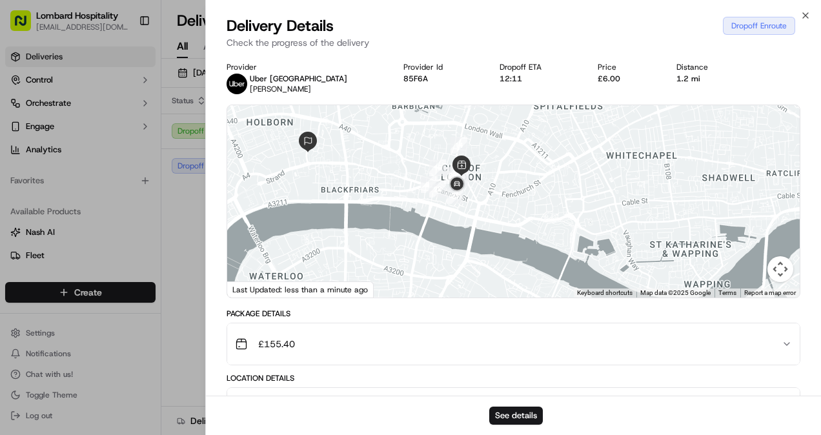
drag, startPoint x: 491, startPoint y: 248, endPoint x: 484, endPoint y: 245, distance: 7.0
click at [484, 245] on div at bounding box center [513, 201] width 573 height 192
click at [807, 15] on icon "button" at bounding box center [806, 15] width 10 height 10
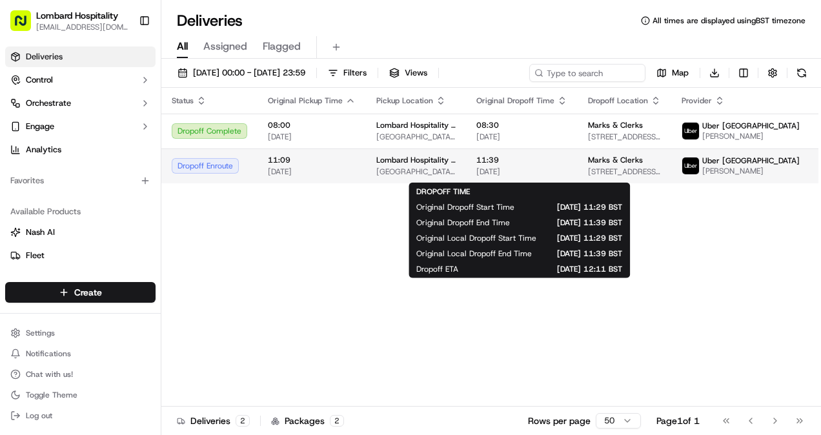
click at [504, 159] on span "11:39" at bounding box center [521, 160] width 91 height 10
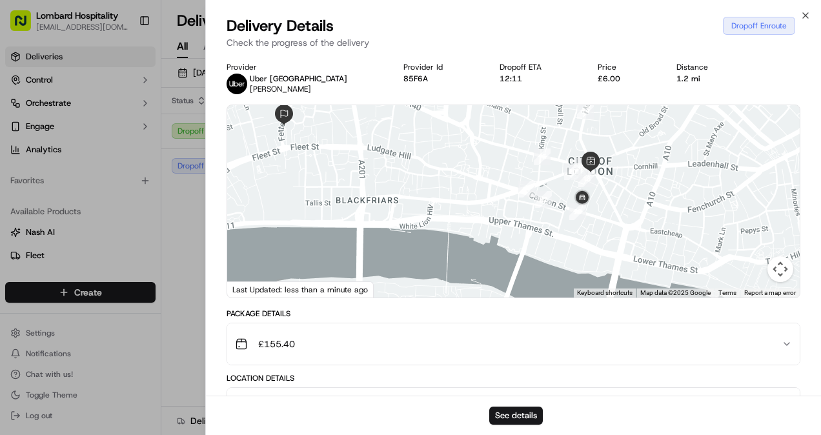
drag, startPoint x: 477, startPoint y: 218, endPoint x: 396, endPoint y: 205, distance: 82.3
click at [396, 205] on div at bounding box center [513, 201] width 573 height 192
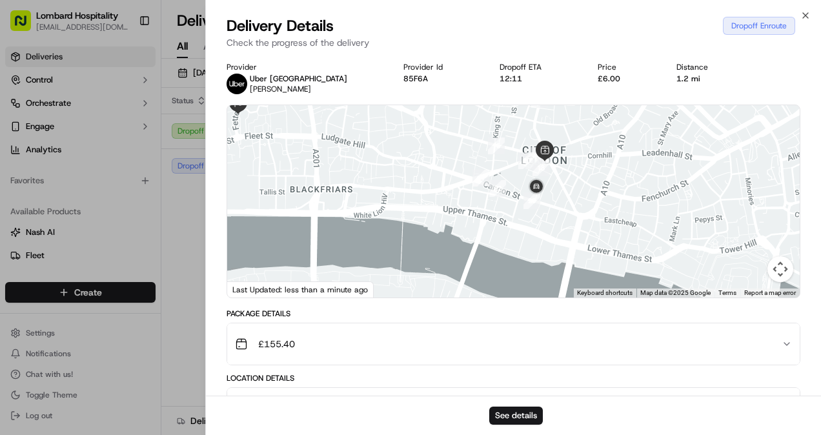
drag, startPoint x: 451, startPoint y: 207, endPoint x: 429, endPoint y: 191, distance: 27.8
click at [429, 191] on div at bounding box center [513, 201] width 573 height 192
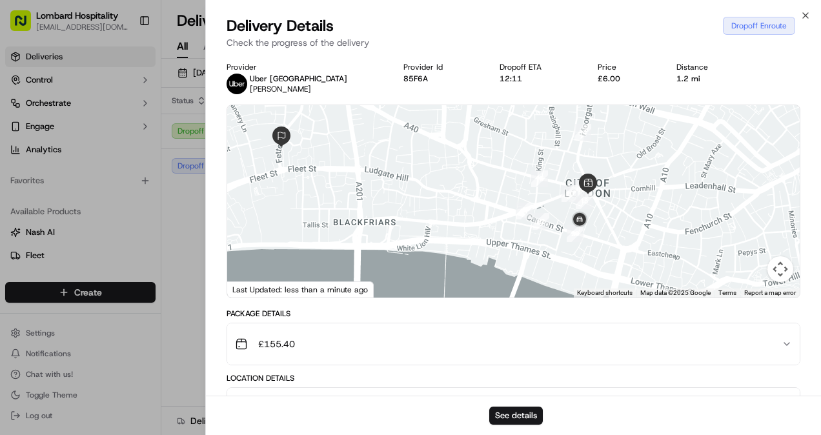
drag, startPoint x: 429, startPoint y: 191, endPoint x: 475, endPoint y: 225, distance: 57.2
click at [475, 225] on div at bounding box center [513, 201] width 573 height 192
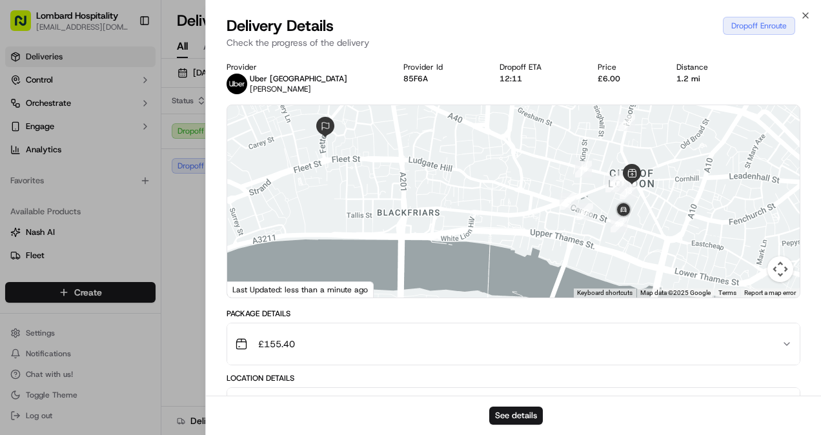
drag, startPoint x: 475, startPoint y: 225, endPoint x: 525, endPoint y: 216, distance: 51.3
click at [525, 216] on div at bounding box center [513, 201] width 573 height 192
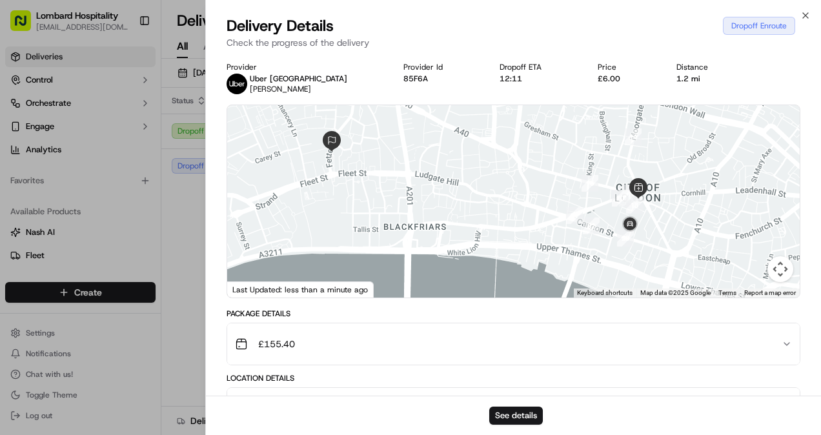
drag, startPoint x: 514, startPoint y: 185, endPoint x: 515, endPoint y: 207, distance: 22.6
click at [515, 207] on div at bounding box center [513, 201] width 573 height 192
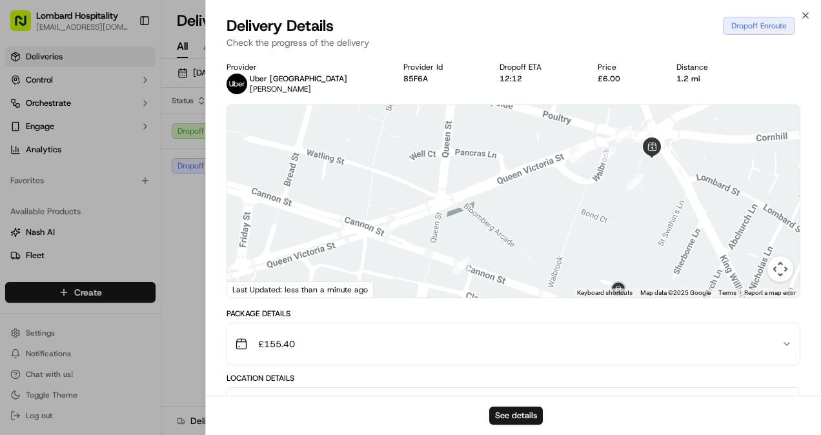
drag, startPoint x: 584, startPoint y: 252, endPoint x: 522, endPoint y: 205, distance: 77.5
click at [522, 205] on div at bounding box center [513, 201] width 573 height 192
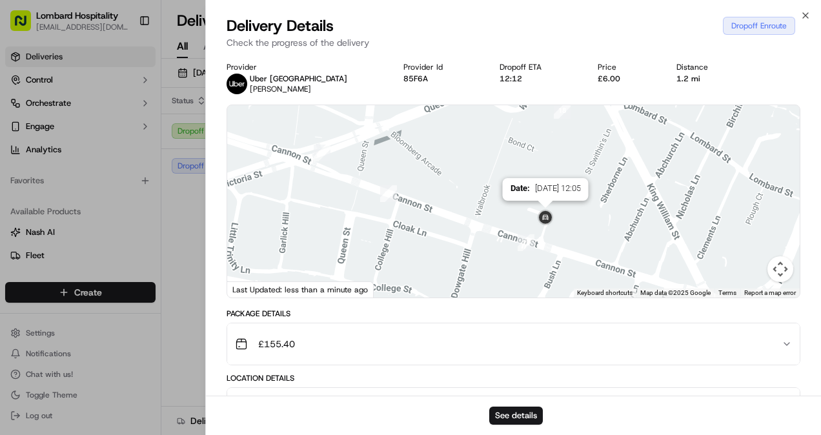
drag, startPoint x: 551, startPoint y: 243, endPoint x: 537, endPoint y: 221, distance: 26.4
click at [537, 221] on img at bounding box center [545, 218] width 21 height 21
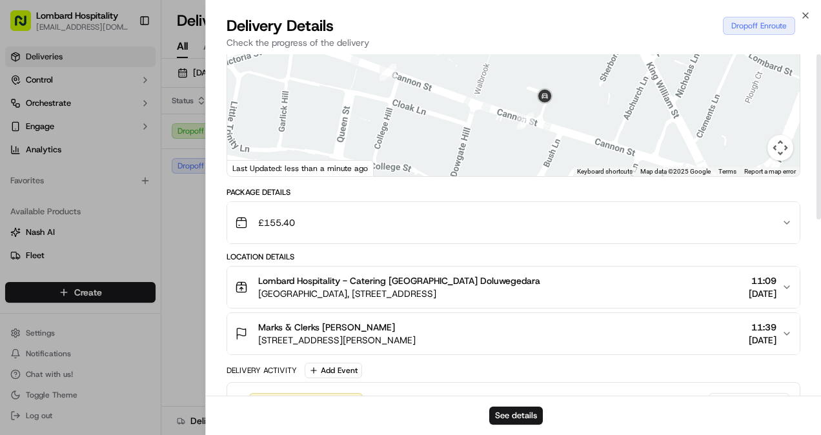
scroll to position [0, 0]
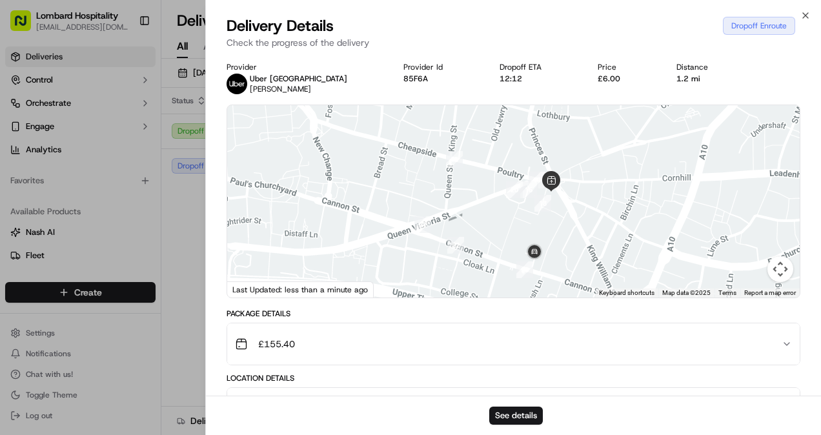
drag, startPoint x: 501, startPoint y: 183, endPoint x: 502, endPoint y: 230, distance: 47.1
click at [502, 230] on div at bounding box center [513, 201] width 573 height 192
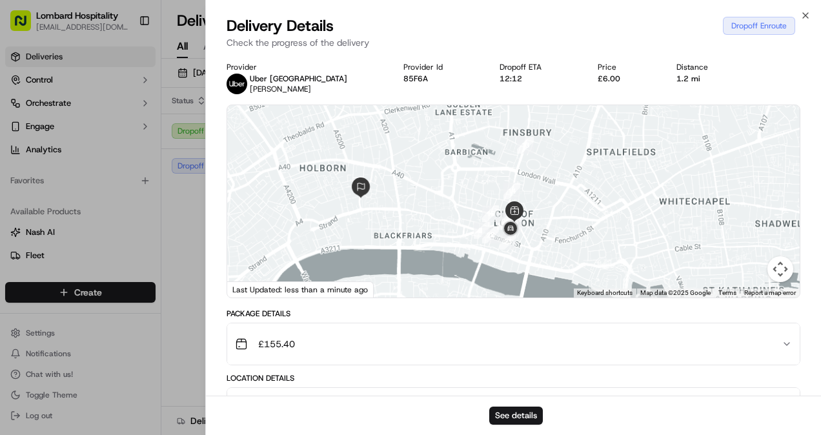
drag, startPoint x: 553, startPoint y: 187, endPoint x: 550, endPoint y: 175, distance: 11.9
click at [550, 175] on div at bounding box center [513, 201] width 573 height 192
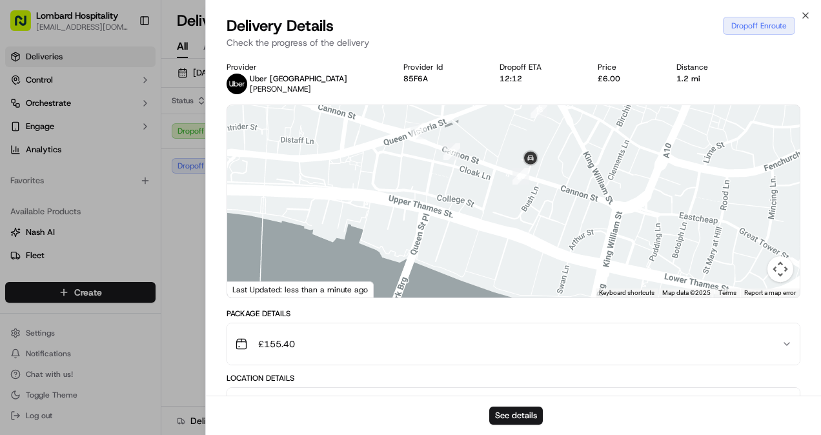
drag, startPoint x: 589, startPoint y: 217, endPoint x: 552, endPoint y: 210, distance: 37.5
click at [552, 210] on div at bounding box center [513, 201] width 573 height 192
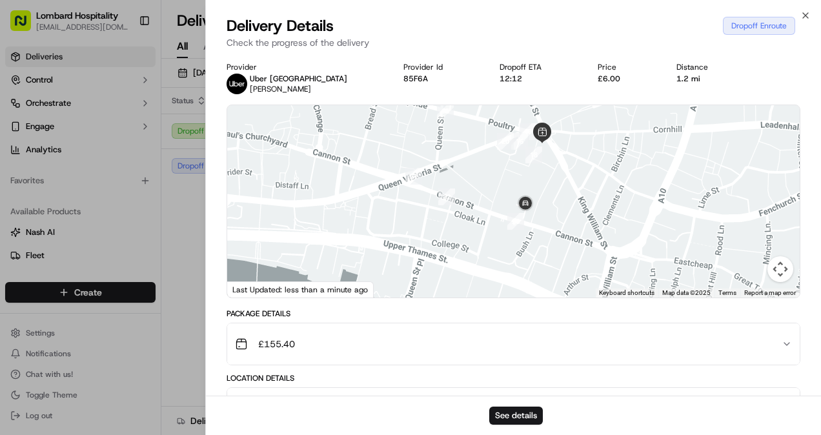
drag, startPoint x: 540, startPoint y: 195, endPoint x: 535, endPoint y: 265, distance: 69.9
click at [535, 265] on div at bounding box center [513, 201] width 573 height 192
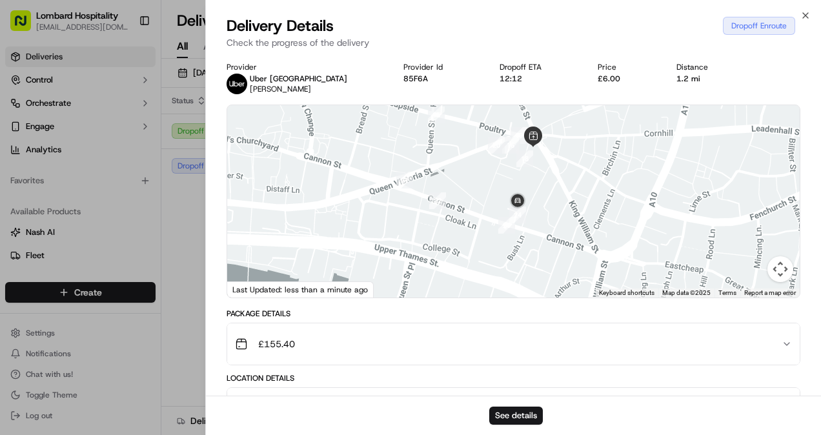
drag, startPoint x: 542, startPoint y: 247, endPoint x: 531, endPoint y: 250, distance: 11.0
click at [531, 250] on div at bounding box center [513, 201] width 573 height 192
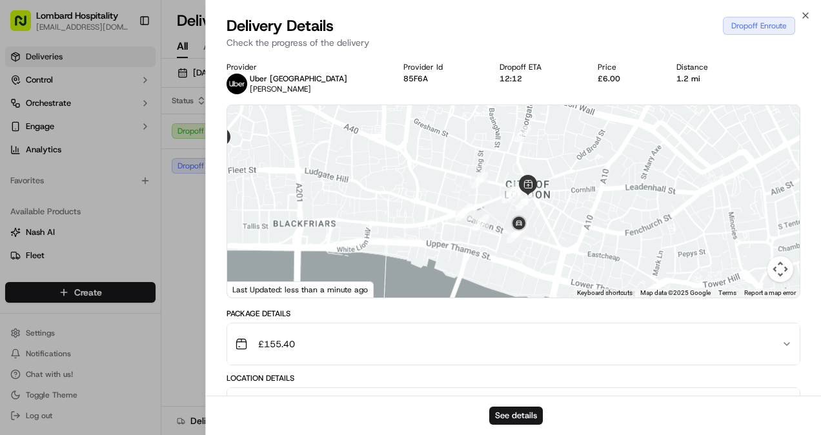
click at [523, 320] on div "Package Details £155.40" at bounding box center [514, 337] width 574 height 57
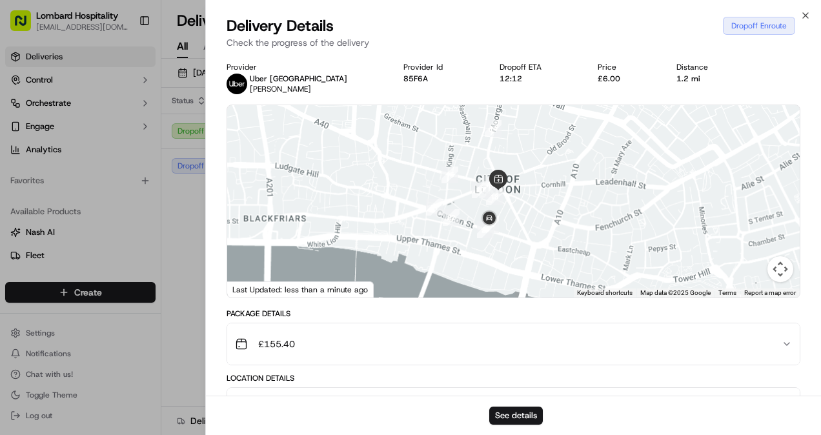
drag, startPoint x: 476, startPoint y: 213, endPoint x: 431, endPoint y: 208, distance: 45.5
click at [431, 208] on div "Status : Dropoff Enroute Date : 16/09/2025 11:59" at bounding box center [513, 201] width 573 height 192
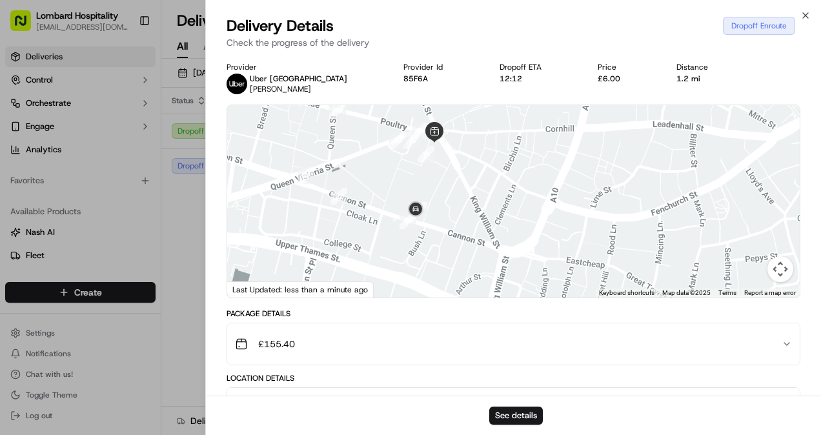
drag, startPoint x: 424, startPoint y: 234, endPoint x: 426, endPoint y: 186, distance: 47.8
click at [426, 186] on div at bounding box center [513, 201] width 573 height 192
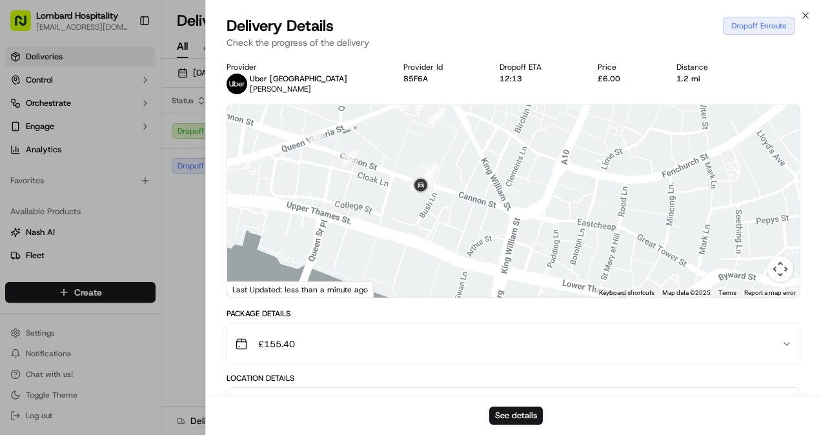
drag, startPoint x: 460, startPoint y: 258, endPoint x: 452, endPoint y: 183, distance: 75.3
click at [452, 183] on div at bounding box center [513, 201] width 573 height 192
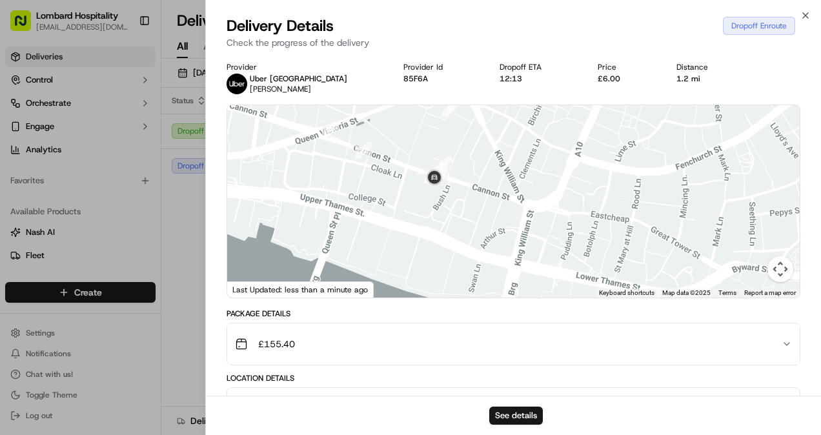
drag, startPoint x: 441, startPoint y: 213, endPoint x: 458, endPoint y: 202, distance: 20.6
click at [458, 202] on div at bounding box center [513, 201] width 573 height 192
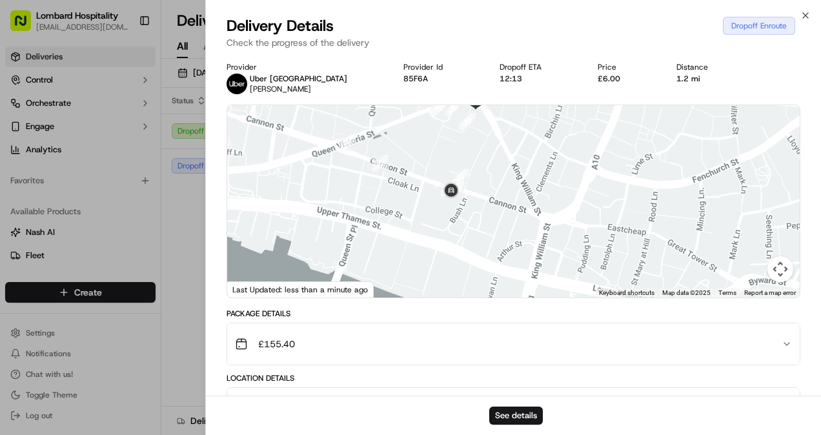
drag, startPoint x: 442, startPoint y: 198, endPoint x: 451, endPoint y: 210, distance: 14.9
click at [451, 210] on div at bounding box center [513, 201] width 573 height 192
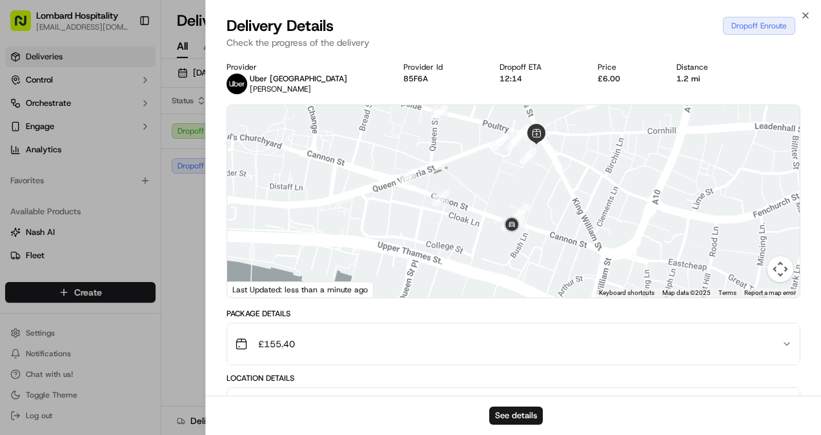
drag, startPoint x: 490, startPoint y: 199, endPoint x: 535, endPoint y: 232, distance: 55.8
click at [535, 232] on div at bounding box center [513, 201] width 573 height 192
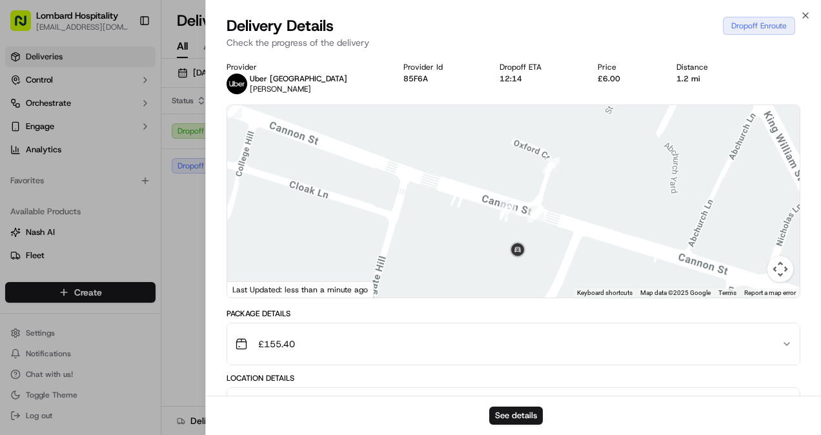
drag, startPoint x: 501, startPoint y: 220, endPoint x: 449, endPoint y: 161, distance: 78.7
click at [449, 161] on div at bounding box center [513, 201] width 573 height 192
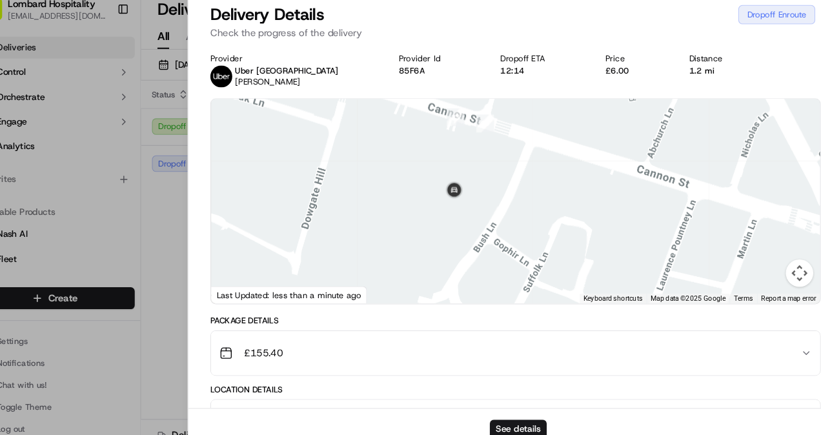
drag, startPoint x: 495, startPoint y: 250, endPoint x: 450, endPoint y: 147, distance: 112.5
click at [450, 147] on div at bounding box center [513, 201] width 573 height 192
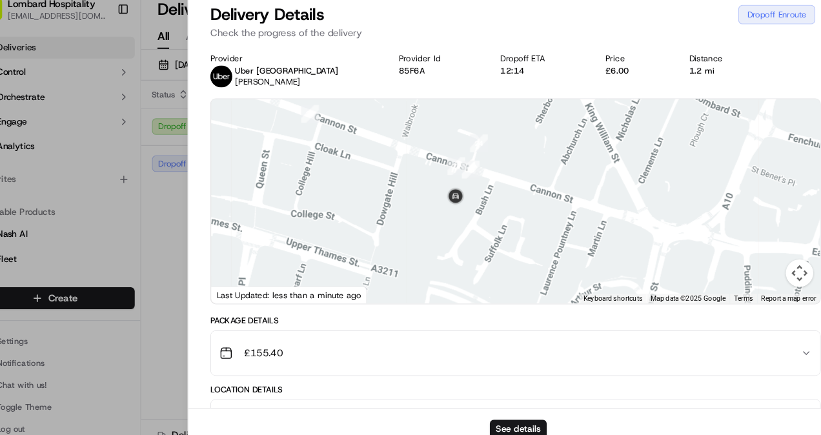
click at [518, 329] on button "£155.40" at bounding box center [513, 343] width 573 height 41
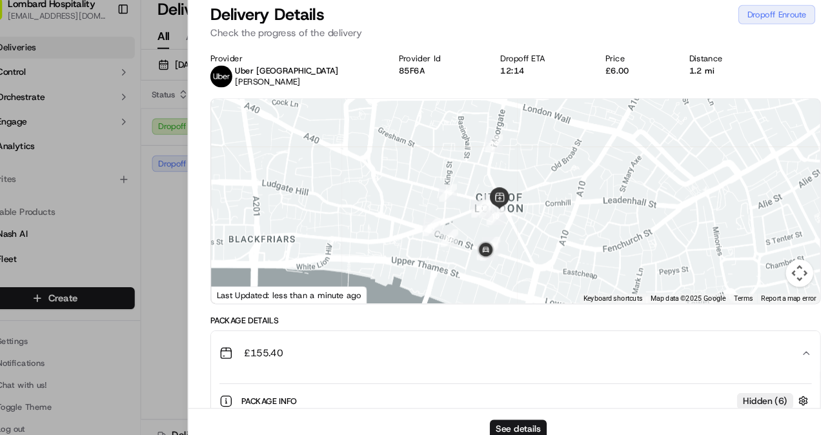
click at [768, 349] on div "£155.40" at bounding box center [508, 344] width 547 height 26
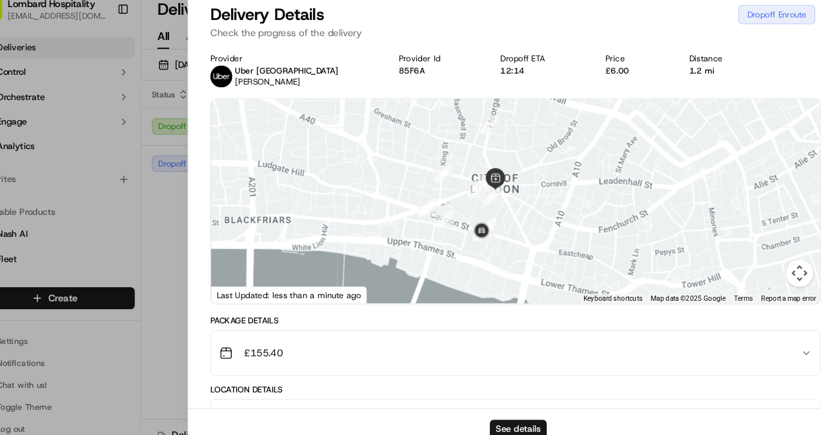
drag, startPoint x: 498, startPoint y: 219, endPoint x: 486, endPoint y: 163, distance: 56.7
click at [510, 183] on div "To navigate, press the arrow keys." at bounding box center [796, 183] width 573 height 0
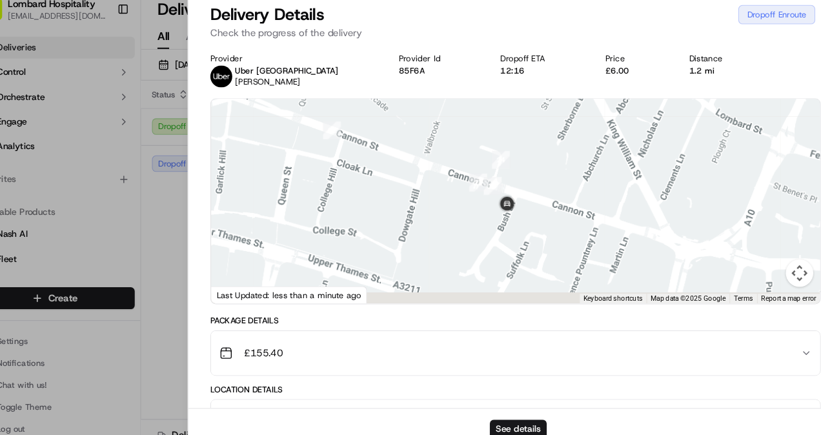
drag, startPoint x: 480, startPoint y: 230, endPoint x: 454, endPoint y: 182, distance: 54.3
click at [454, 182] on div at bounding box center [513, 201] width 573 height 192
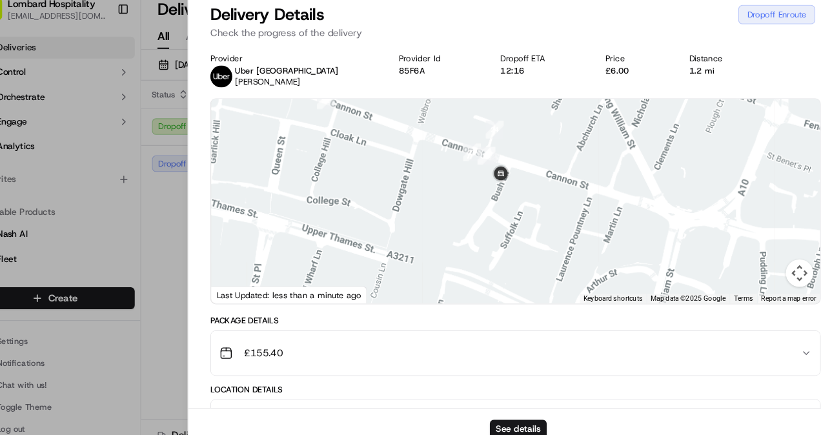
drag, startPoint x: 513, startPoint y: 236, endPoint x: 507, endPoint y: 202, distance: 34.6
click at [507, 202] on div at bounding box center [513, 201] width 573 height 192
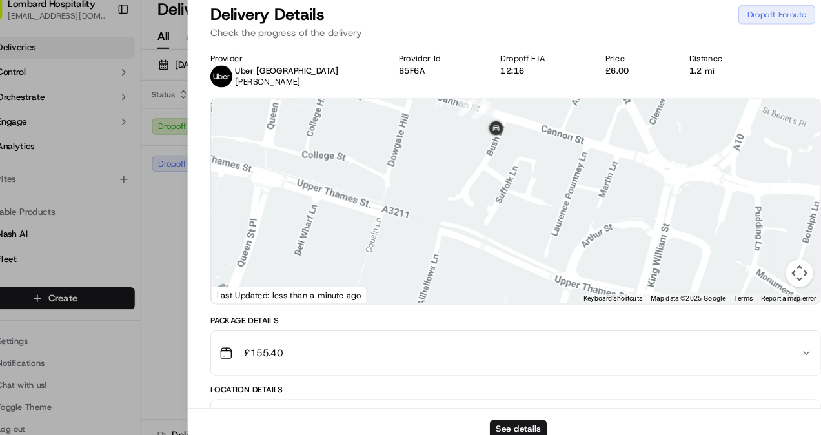
drag, startPoint x: 507, startPoint y: 202, endPoint x: 498, endPoint y: 148, distance: 55.0
click at [498, 148] on div at bounding box center [513, 201] width 573 height 192
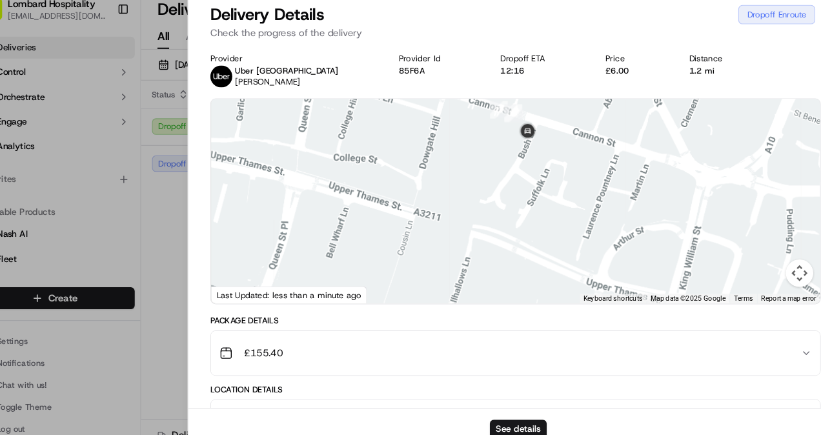
drag, startPoint x: 482, startPoint y: 219, endPoint x: 526, endPoint y: 198, distance: 48.8
click at [526, 198] on div at bounding box center [513, 201] width 573 height 192
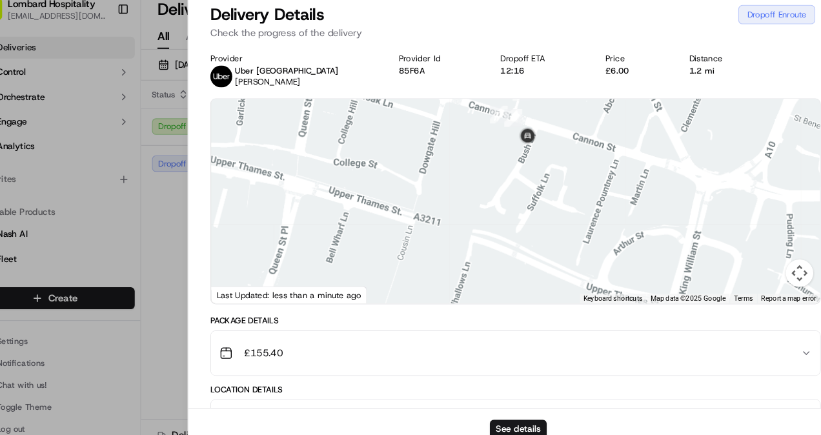
drag, startPoint x: 486, startPoint y: 218, endPoint x: 484, endPoint y: 245, distance: 27.2
click at [484, 245] on div at bounding box center [513, 201] width 573 height 192
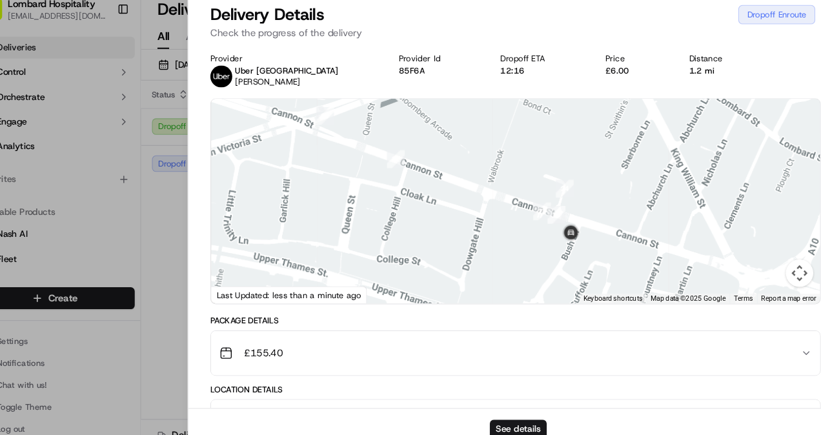
drag, startPoint x: 476, startPoint y: 223, endPoint x: 526, endPoint y: 289, distance: 82.0
click at [526, 289] on div at bounding box center [513, 201] width 573 height 192
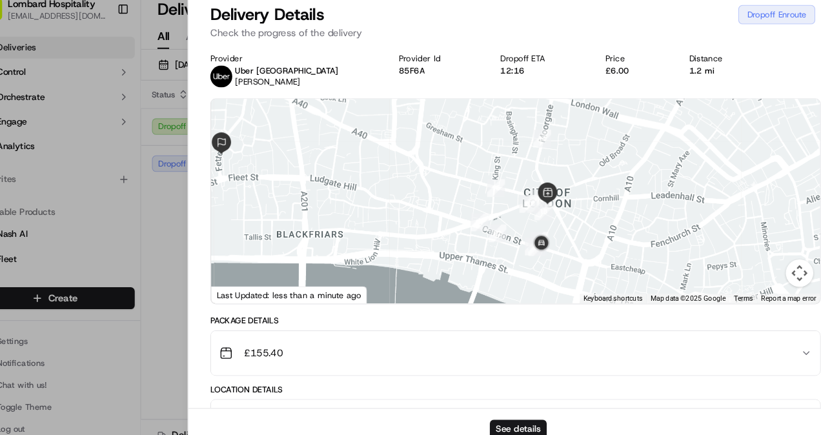
drag, startPoint x: 490, startPoint y: 236, endPoint x: 509, endPoint y: 234, distance: 19.4
click at [509, 234] on div at bounding box center [513, 201] width 573 height 192
click at [538, 239] on img at bounding box center [537, 240] width 21 height 21
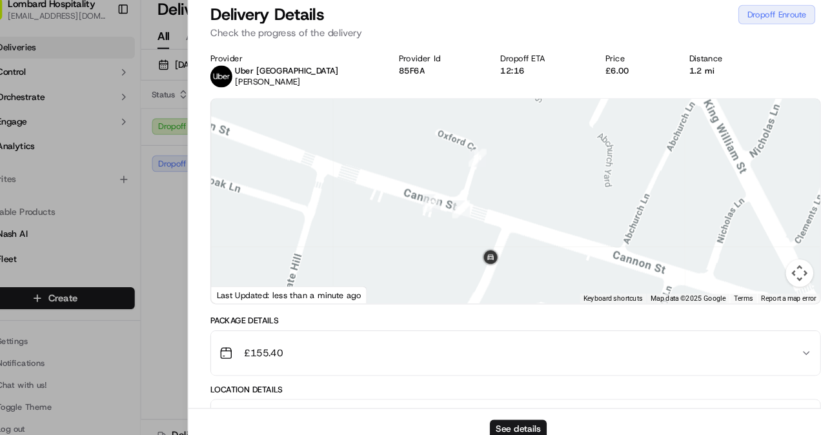
drag, startPoint x: 538, startPoint y: 270, endPoint x: 553, endPoint y: 196, distance: 75.8
click at [553, 196] on div at bounding box center [513, 201] width 573 height 192
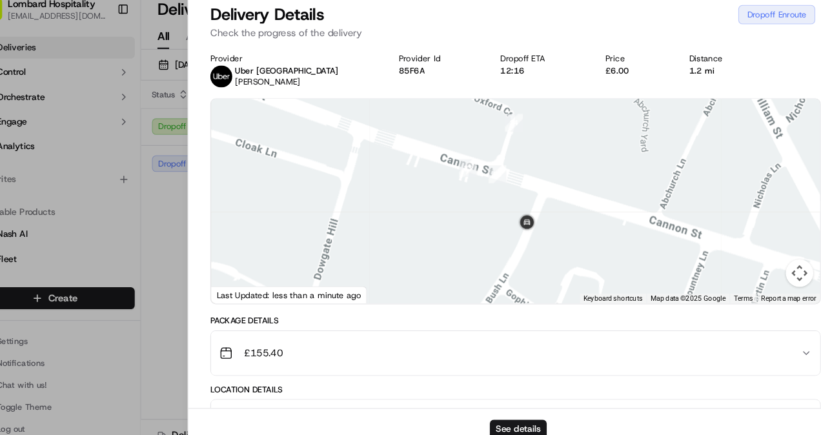
drag, startPoint x: 483, startPoint y: 240, endPoint x: 526, endPoint y: 194, distance: 63.0
click at [526, 194] on div at bounding box center [513, 201] width 573 height 192
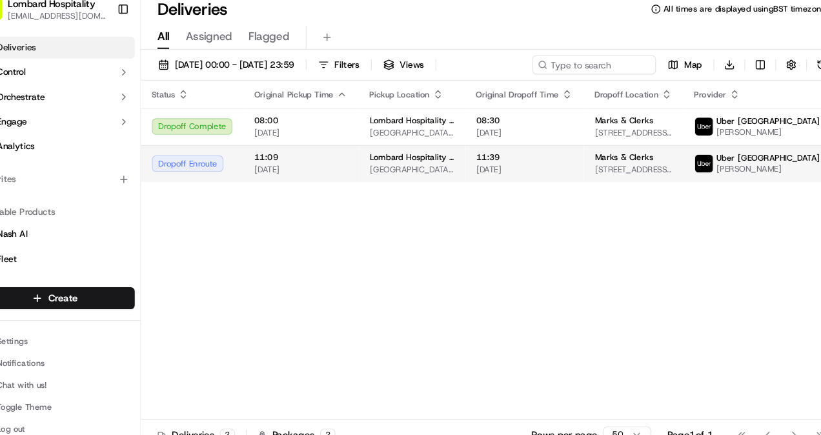
click at [507, 164] on span "11:39" at bounding box center [521, 160] width 91 height 10
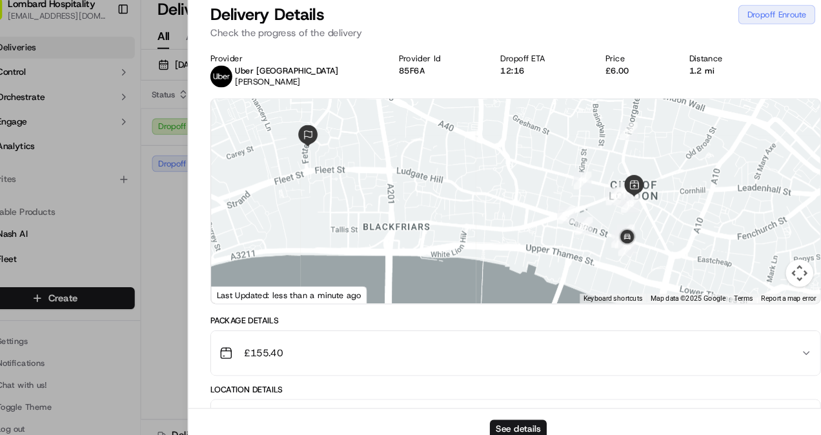
drag, startPoint x: 609, startPoint y: 258, endPoint x: 532, endPoint y: 213, distance: 88.8
click at [532, 213] on div at bounding box center [513, 201] width 573 height 192
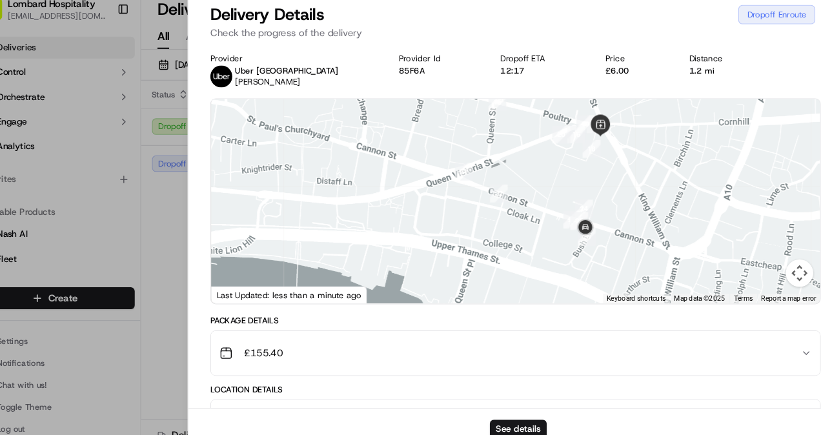
drag, startPoint x: 547, startPoint y: 252, endPoint x: 501, endPoint y: 237, distance: 48.4
click at [501, 237] on div at bounding box center [513, 201] width 573 height 192
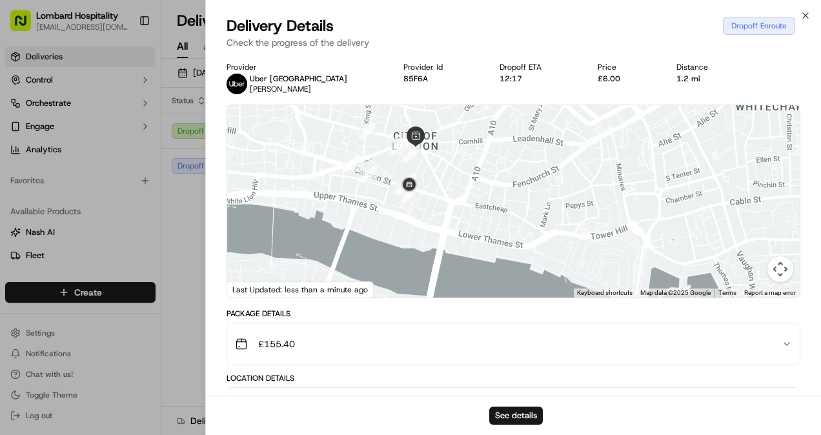
drag, startPoint x: 369, startPoint y: 199, endPoint x: 436, endPoint y: 227, distance: 71.8
click at [436, 227] on div at bounding box center [513, 201] width 573 height 192
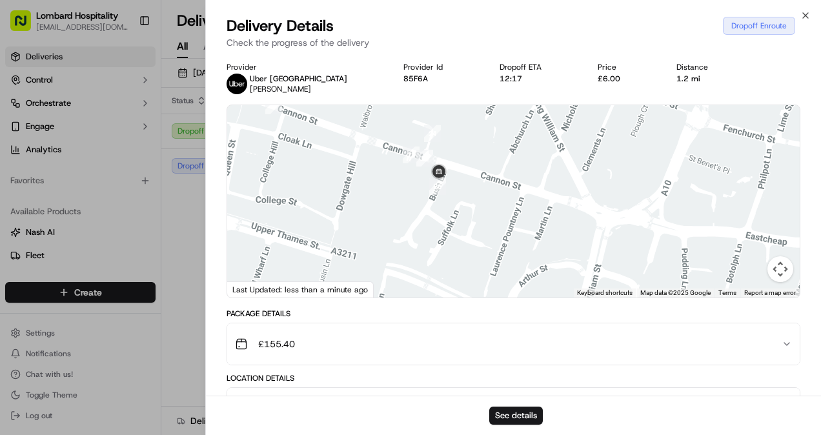
drag, startPoint x: 439, startPoint y: 218, endPoint x: 391, endPoint y: 205, distance: 49.9
click at [391, 205] on div at bounding box center [513, 201] width 573 height 192
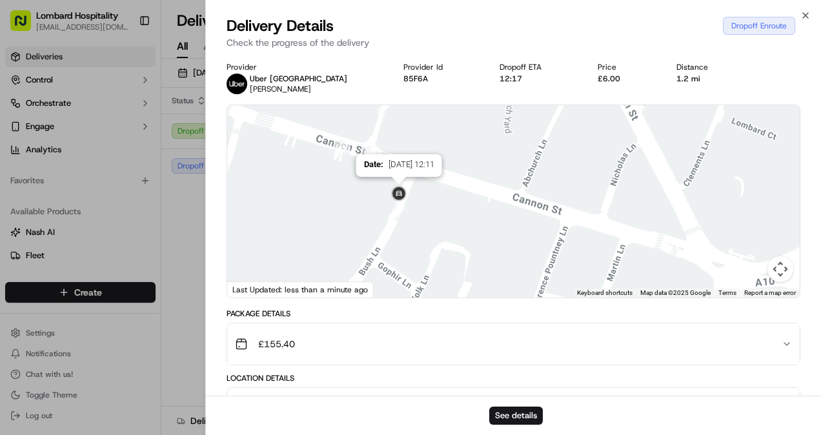
click at [400, 192] on img at bounding box center [399, 194] width 21 height 21
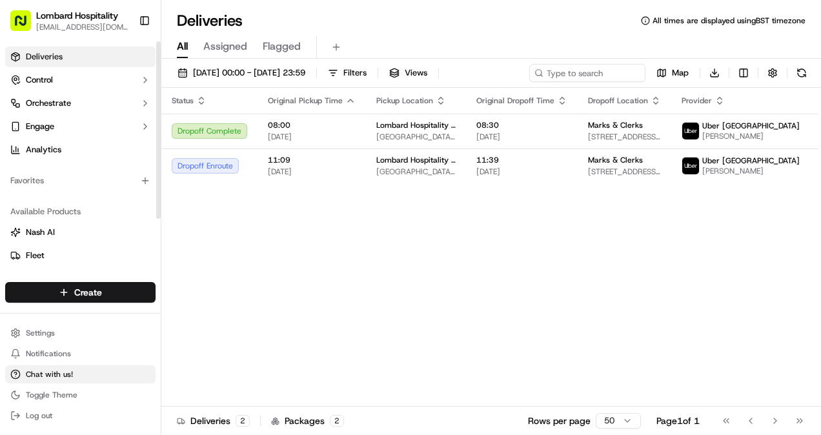
click at [41, 373] on span "Chat with us!" at bounding box center [49, 374] width 47 height 10
click at [60, 376] on span "Chat with us!" at bounding box center [49, 374] width 47 height 10
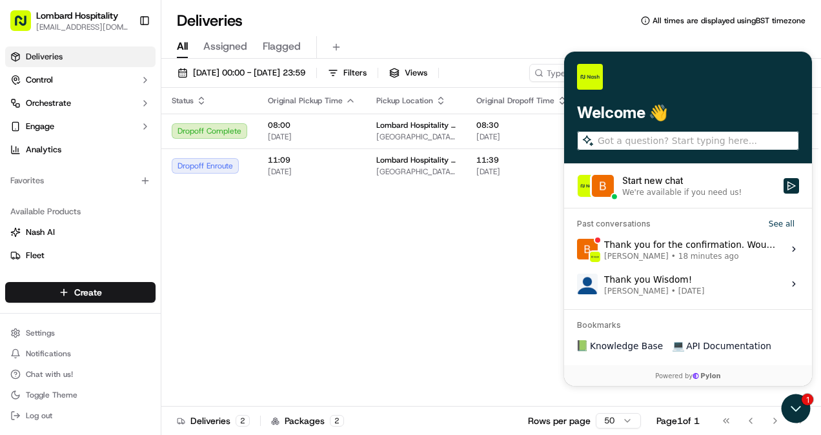
click at [679, 253] on span "18 minutes ago" at bounding box center [709, 256] width 61 height 10
click at [577, 250] on button "View issue" at bounding box center [577, 249] width 1 height 1
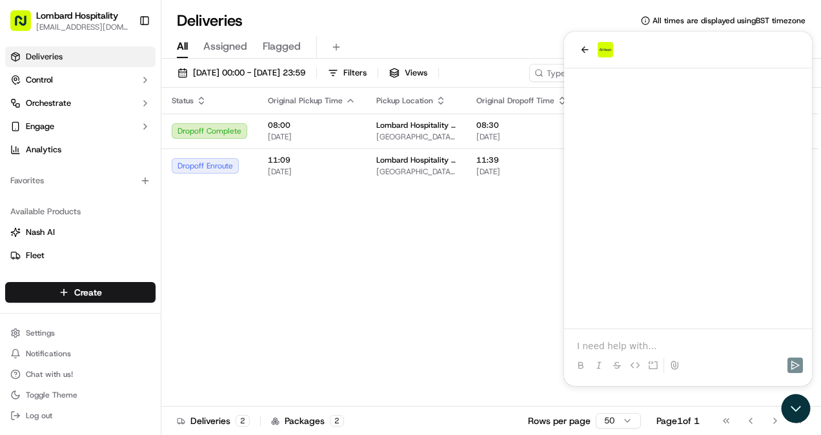
scroll to position [1090, 0]
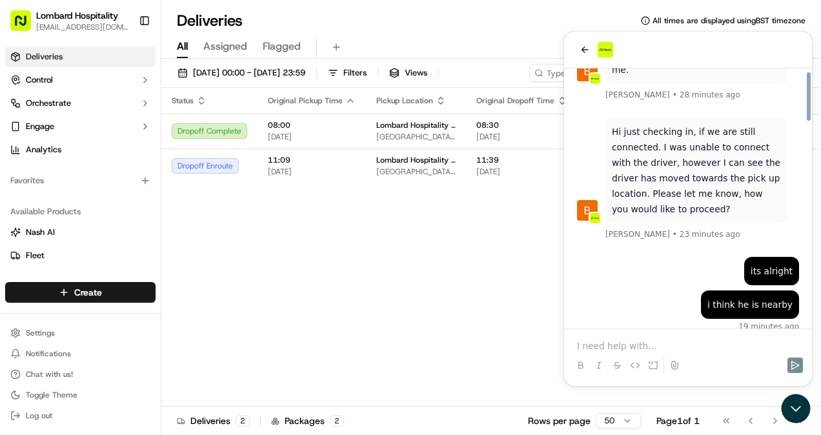
click at [637, 355] on div at bounding box center [688, 365] width 238 height 26
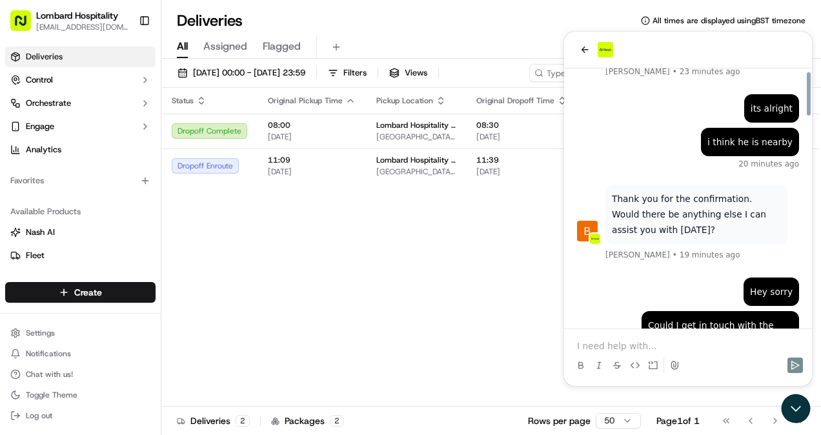
scroll to position [1229, 0]
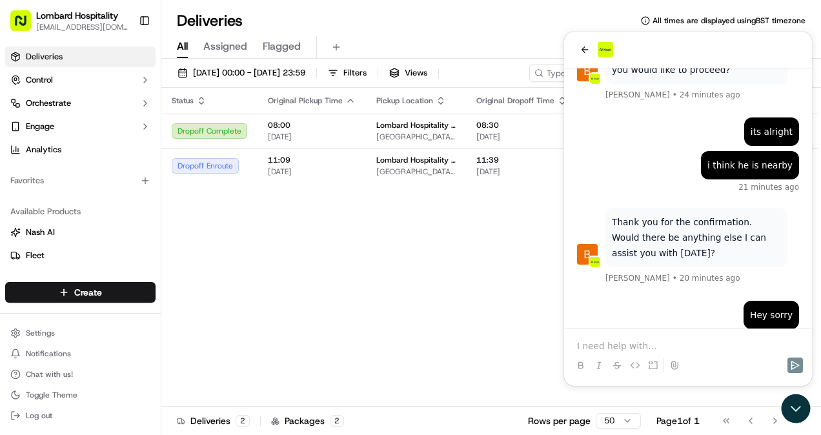
click at [657, 341] on p at bounding box center [688, 346] width 222 height 13
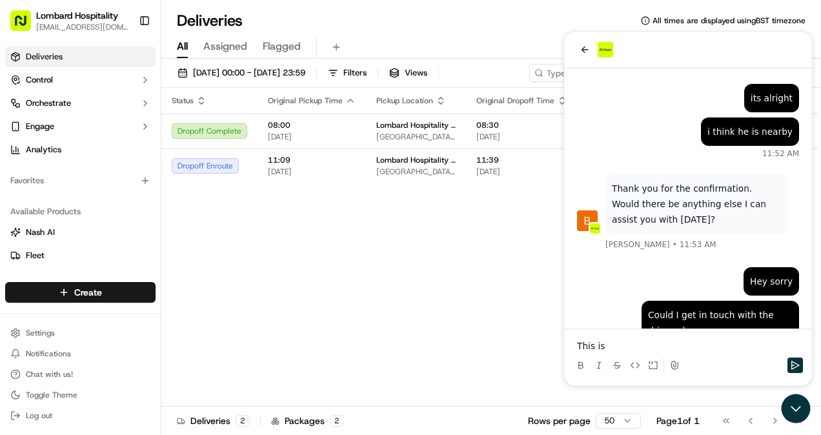
scroll to position [1405, 0]
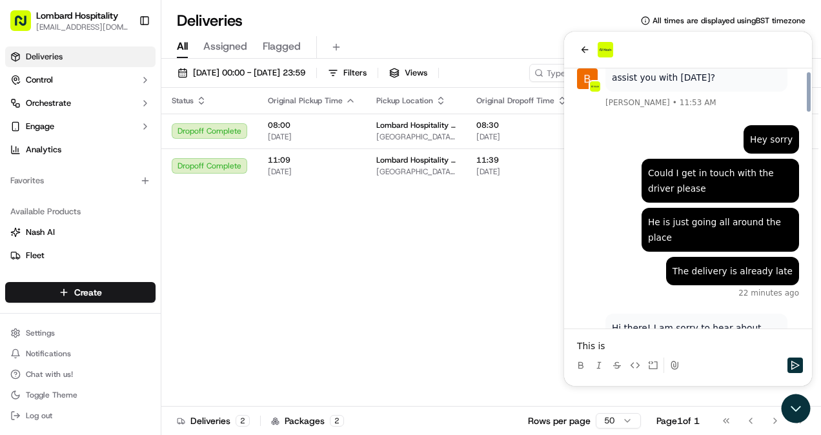
click at [423, 247] on div "Status Original Pickup Time Pickup Location Original Dropoff Time Dropoff Locat…" at bounding box center [509, 247] width 697 height 319
click at [418, 177] on span "[GEOGRAPHIC_DATA], [STREET_ADDRESS]" at bounding box center [415, 172] width 79 height 10
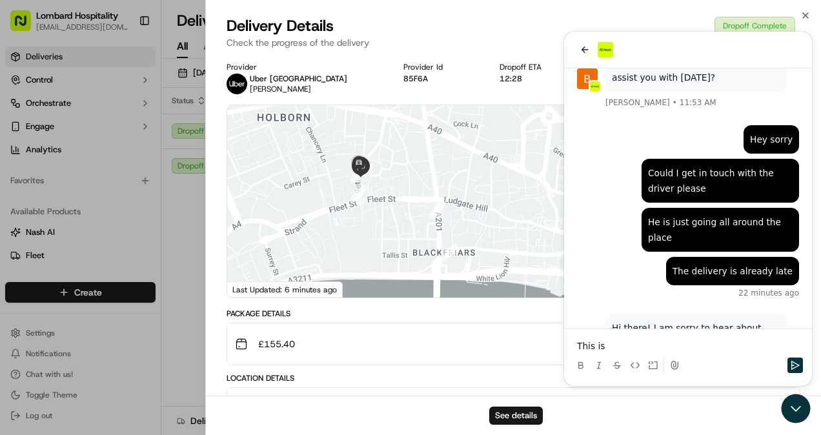
click at [584, 56] on div "Provider Uber UK MUZAMMIL AKBER M. Provider Id 85F6A Dropoff ETA 12:28 Price £6…" at bounding box center [513, 440] width 615 height 773
click at [584, 51] on div "Delivery Details Dropoff Complete Check the progress of the delivery" at bounding box center [513, 34] width 615 height 39
click at [791, 391] on button "Lombard Hospitality - Catering Yasiru Doluwegedara Underground Station Shop, 1 …" at bounding box center [513, 408] width 573 height 41
click at [799, 396] on div "See details" at bounding box center [513, 415] width 615 height 39
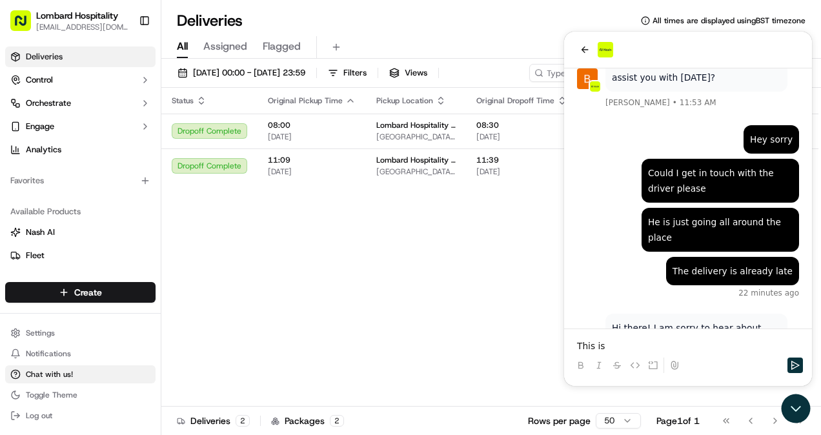
click at [89, 373] on button "Chat with us!" at bounding box center [80, 374] width 150 height 18
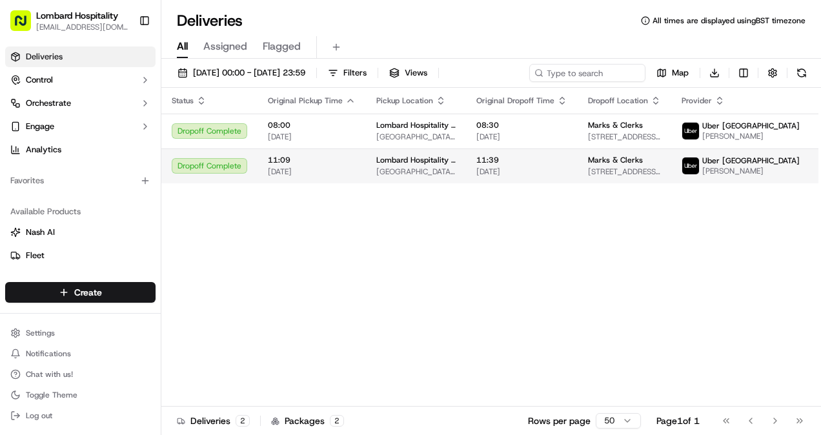
click at [624, 159] on span "Marks & Clerks" at bounding box center [615, 160] width 55 height 10
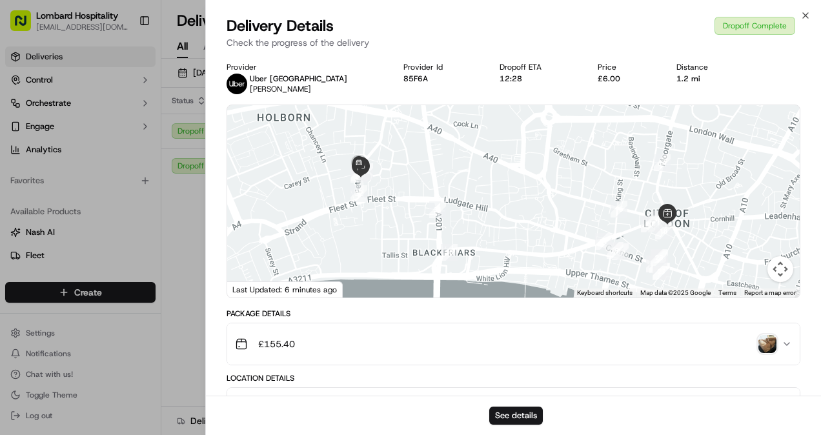
click at [769, 345] on img "button" at bounding box center [768, 344] width 18 height 18
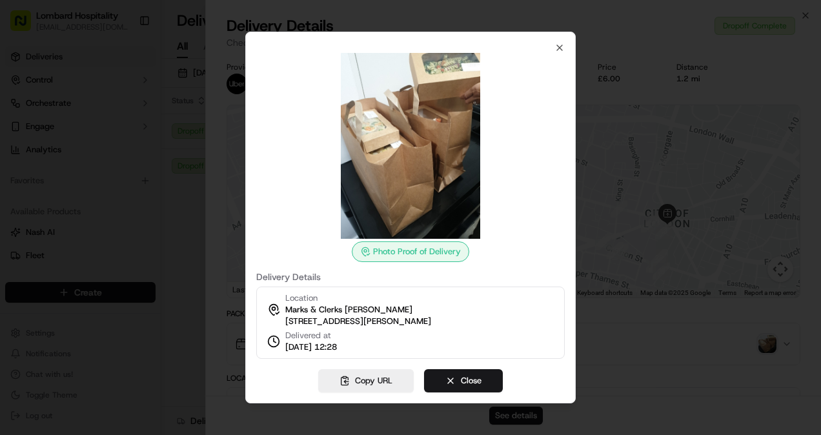
click at [218, 130] on div at bounding box center [410, 217] width 821 height 435
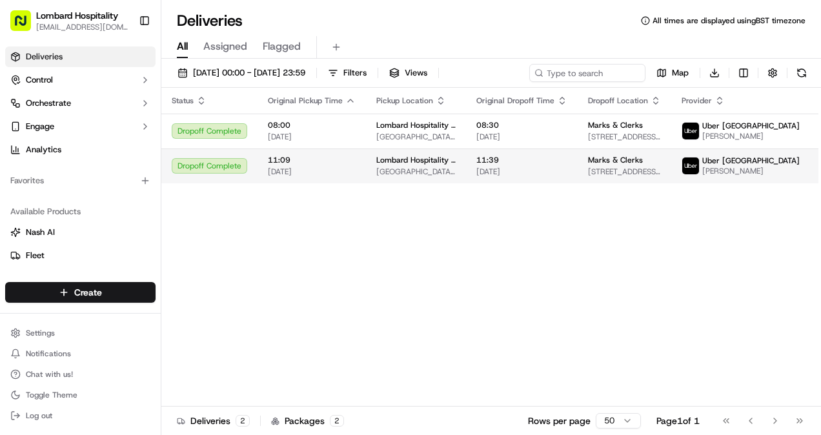
click at [305, 175] on span "[DATE]" at bounding box center [312, 172] width 88 height 10
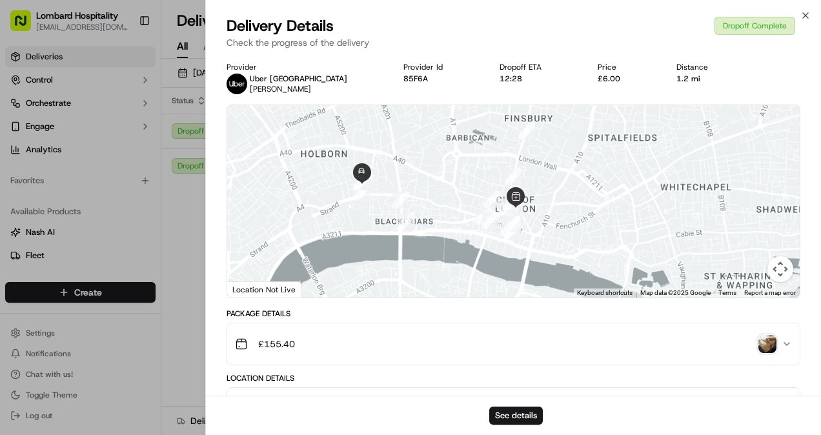
click at [767, 342] on img "button" at bounding box center [768, 344] width 18 height 18
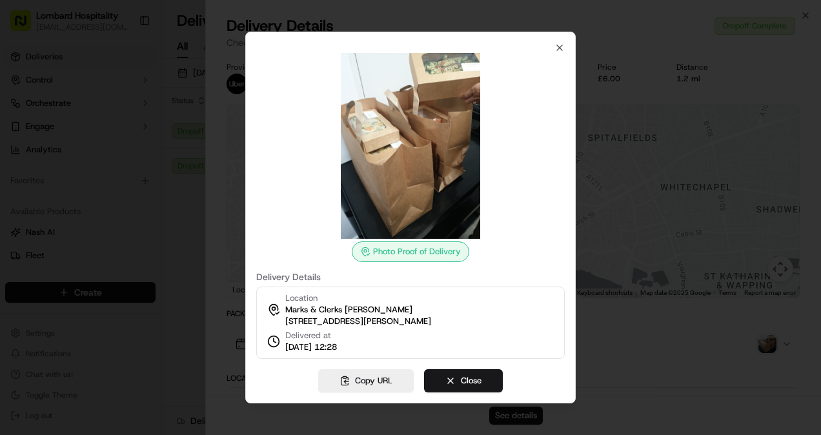
click at [207, 201] on div at bounding box center [410, 217] width 821 height 435
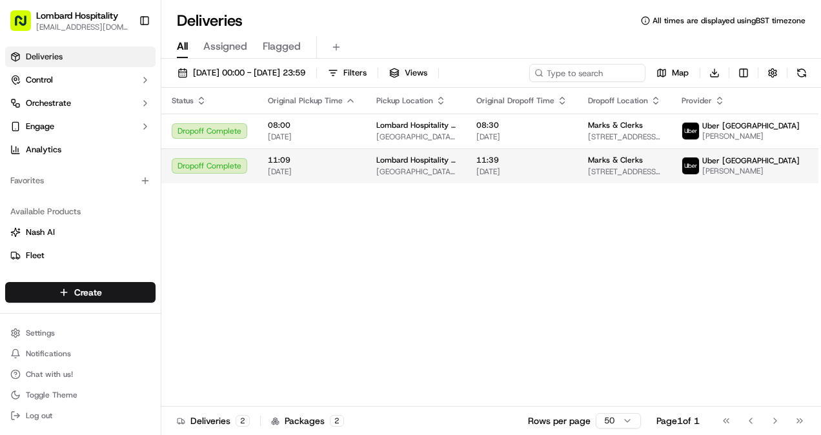
click at [332, 164] on span "11:09" at bounding box center [312, 160] width 88 height 10
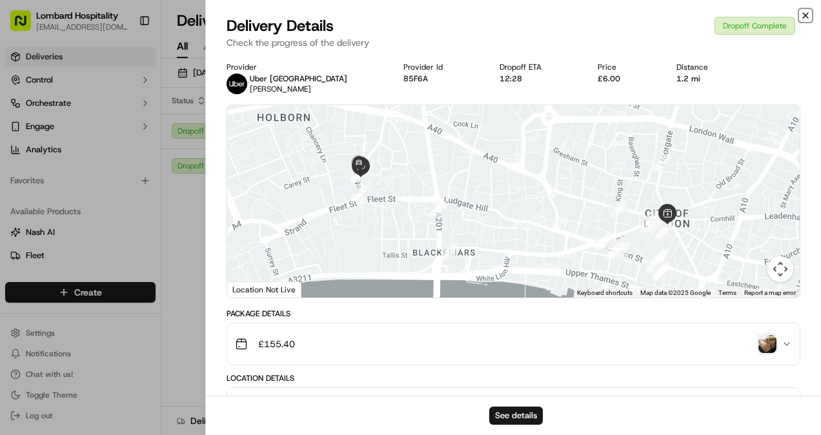
click at [806, 15] on icon "button" at bounding box center [805, 15] width 5 height 5
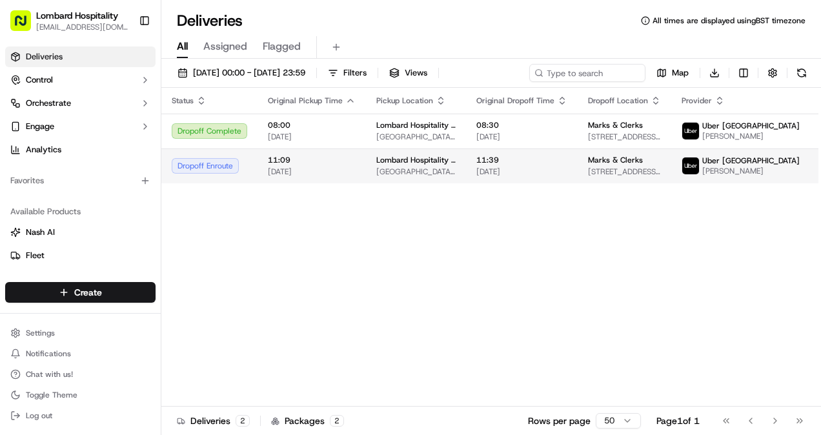
click at [376, 163] on span "Lombard Hospitality - Catering" at bounding box center [415, 160] width 79 height 10
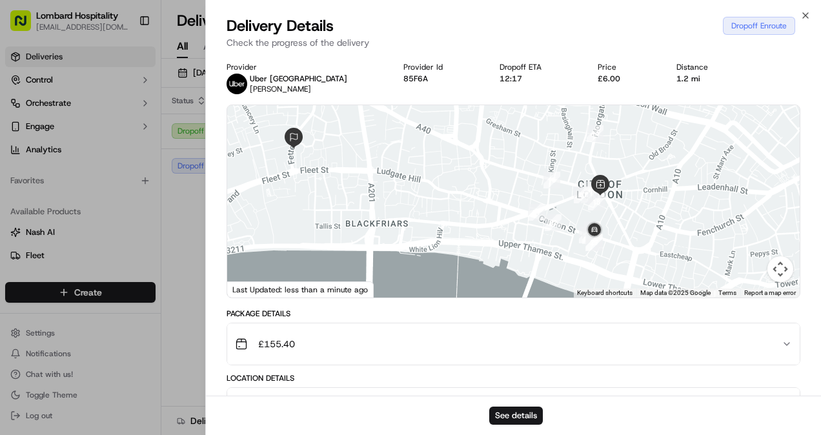
drag, startPoint x: 633, startPoint y: 272, endPoint x: 536, endPoint y: 238, distance: 103.3
click at [536, 238] on div at bounding box center [513, 201] width 573 height 192
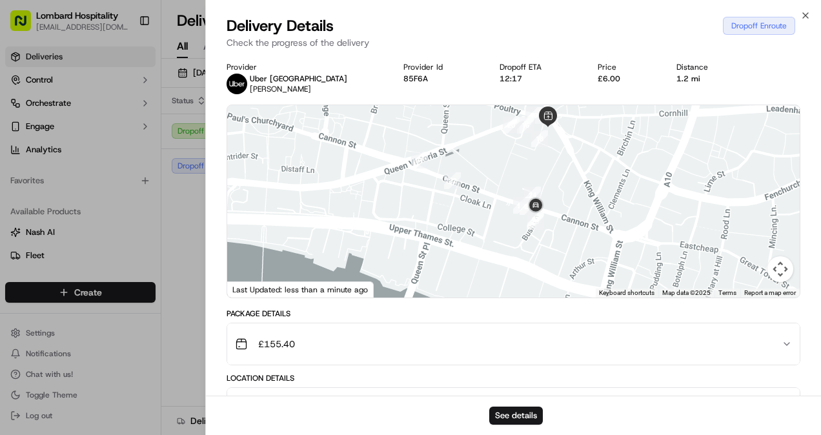
drag, startPoint x: 596, startPoint y: 241, endPoint x: 556, endPoint y: 197, distance: 59.5
click at [556, 197] on div at bounding box center [513, 201] width 573 height 192
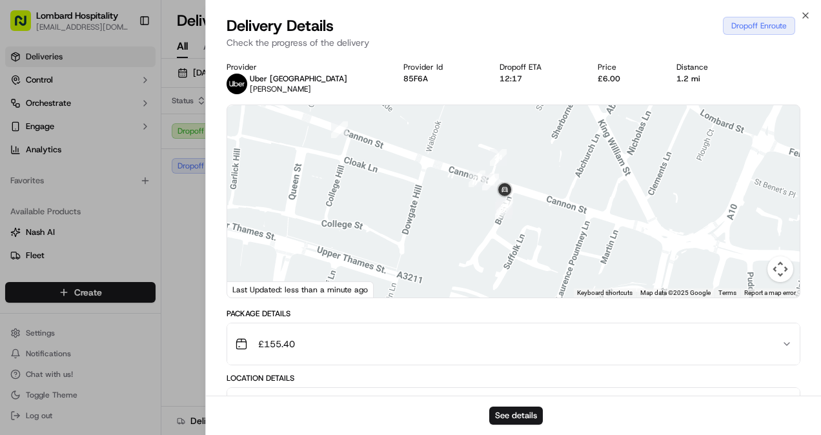
drag, startPoint x: 528, startPoint y: 197, endPoint x: 478, endPoint y: 204, distance: 50.9
click at [478, 204] on div "To navigate, press the arrow keys." at bounding box center [513, 201] width 573 height 192
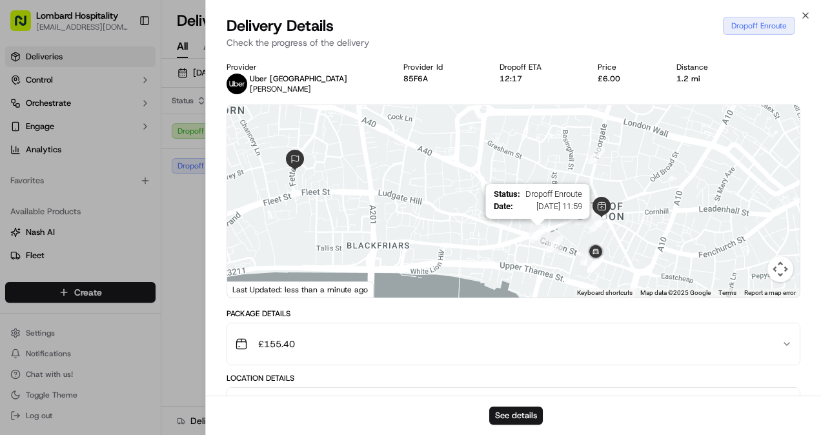
drag, startPoint x: 421, startPoint y: 167, endPoint x: 529, endPoint y: 239, distance: 129.5
click at [529, 239] on div "Status : Dropoff Enroute Date : [DATE] 11:59" at bounding box center [513, 201] width 573 height 192
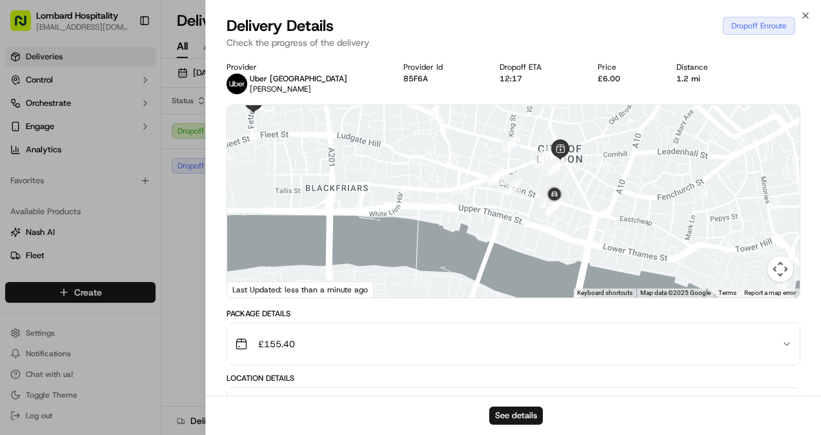
drag, startPoint x: 585, startPoint y: 242, endPoint x: 538, endPoint y: 180, distance: 77.5
click at [538, 180] on div "To navigate, press the arrow keys." at bounding box center [513, 201] width 573 height 192
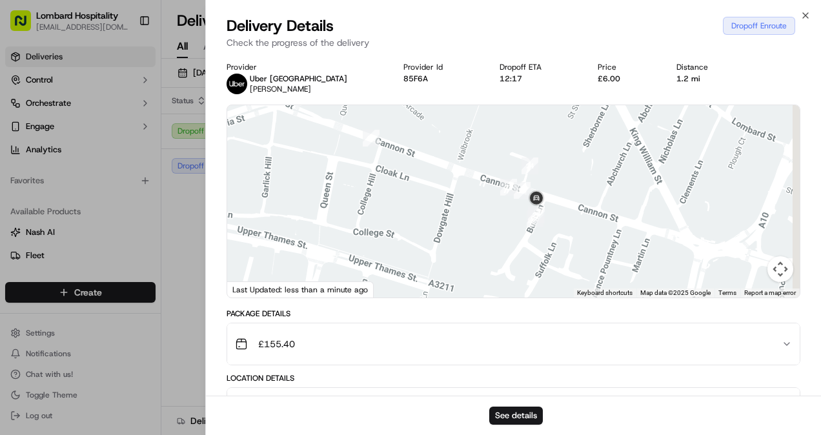
drag, startPoint x: 579, startPoint y: 209, endPoint x: 551, endPoint y: 183, distance: 37.5
click at [551, 183] on div at bounding box center [513, 201] width 573 height 192
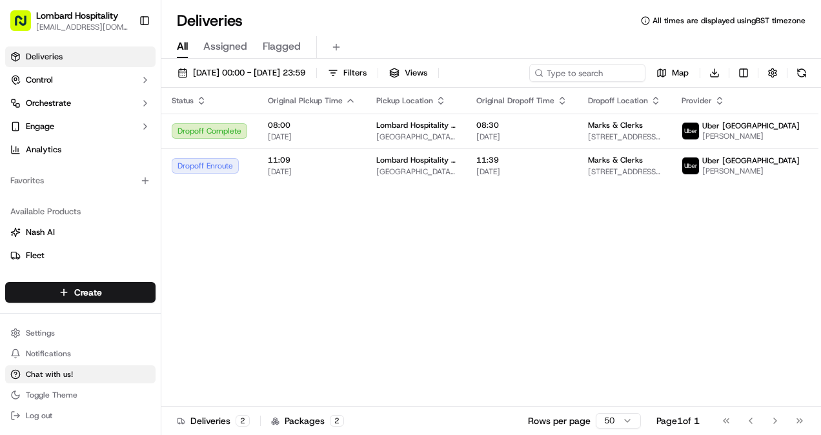
click at [55, 377] on span "Chat with us!" at bounding box center [49, 374] width 47 height 10
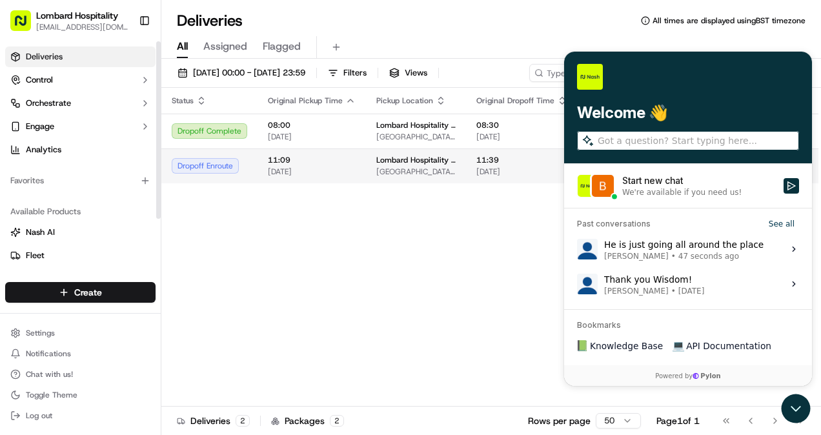
click at [278, 161] on span "11:09" at bounding box center [312, 160] width 88 height 10
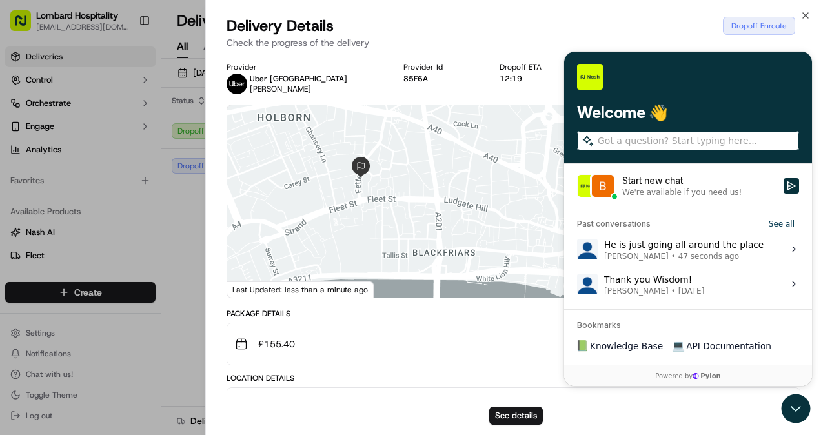
click at [799, 413] on div "See details" at bounding box center [513, 415] width 615 height 39
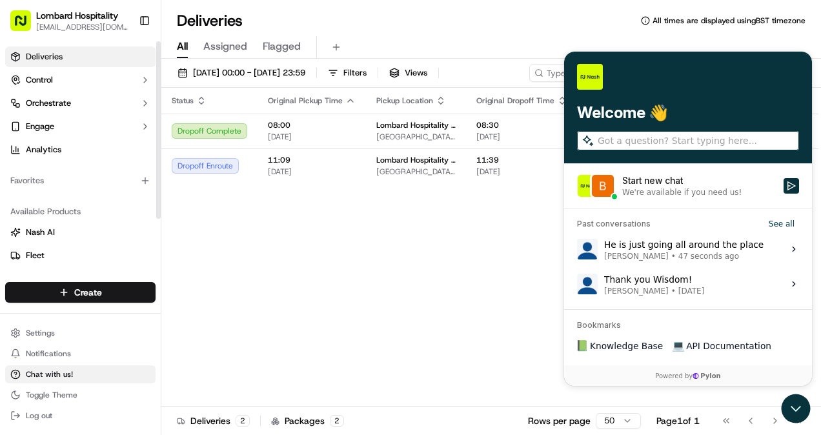
click at [74, 369] on button "Chat with us!" at bounding box center [80, 374] width 150 height 18
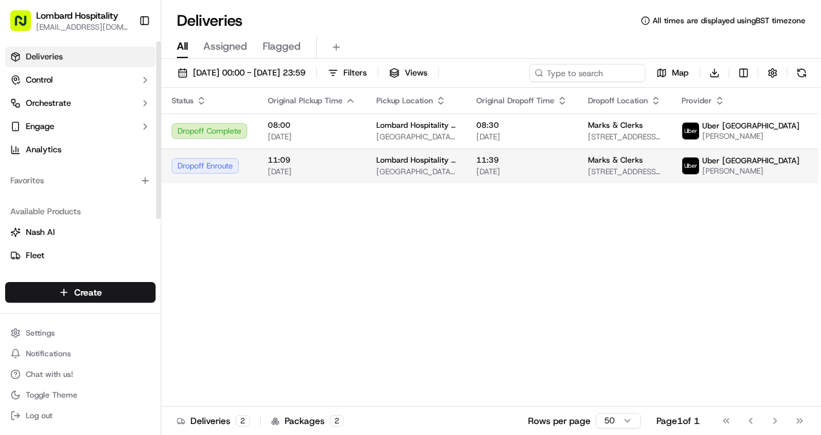
click at [219, 159] on td "Dropoff Enroute" at bounding box center [209, 165] width 96 height 35
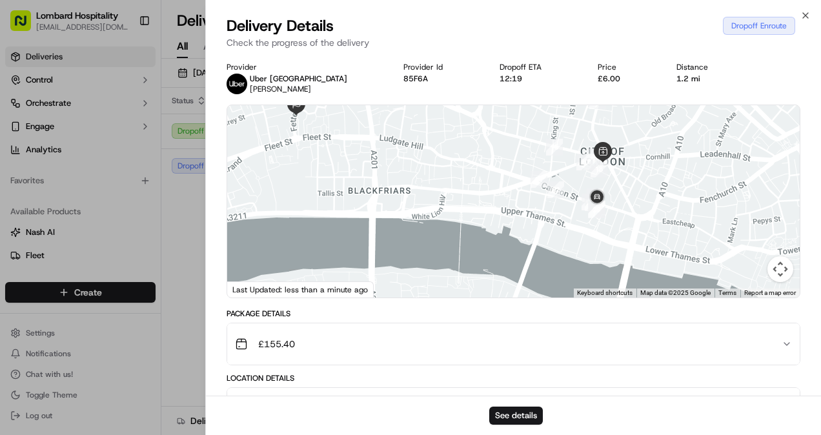
drag, startPoint x: 624, startPoint y: 228, endPoint x: 562, endPoint y: 167, distance: 86.7
click at [562, 167] on div at bounding box center [513, 201] width 573 height 192
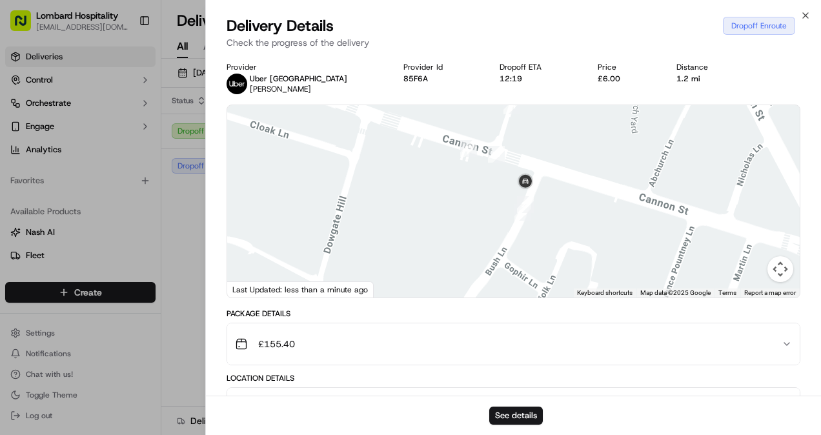
drag, startPoint x: 537, startPoint y: 221, endPoint x: 442, endPoint y: 201, distance: 96.9
click at [442, 201] on div at bounding box center [513, 201] width 573 height 192
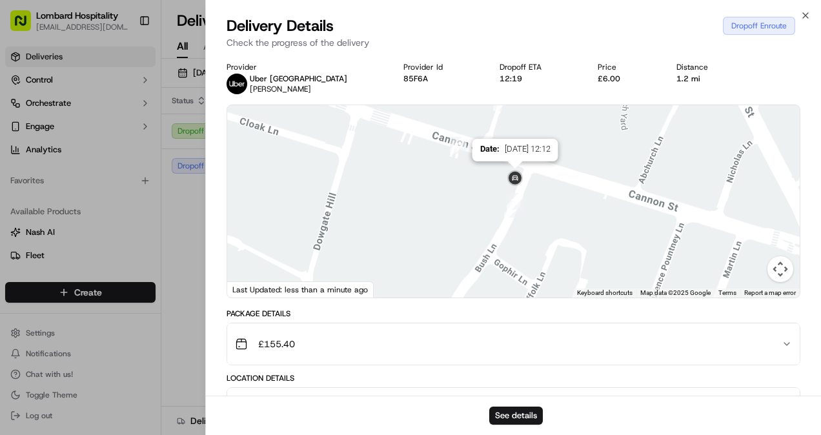
click at [516, 179] on img at bounding box center [515, 178] width 21 height 21
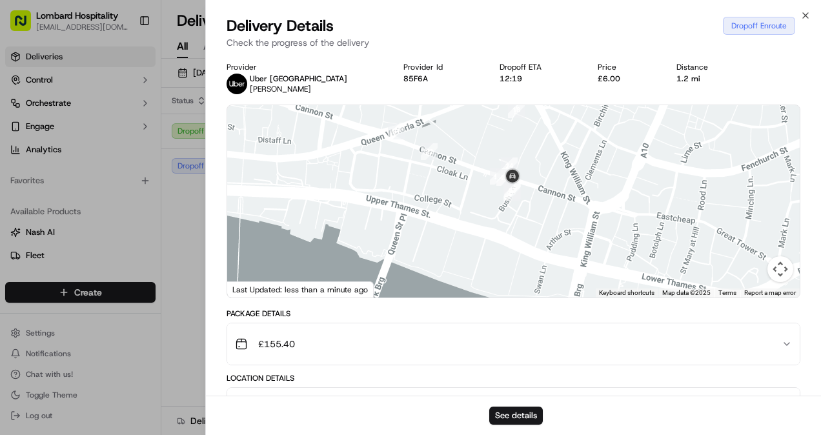
drag, startPoint x: 557, startPoint y: 147, endPoint x: 544, endPoint y: 165, distance: 22.6
click at [544, 165] on div at bounding box center [513, 201] width 573 height 192
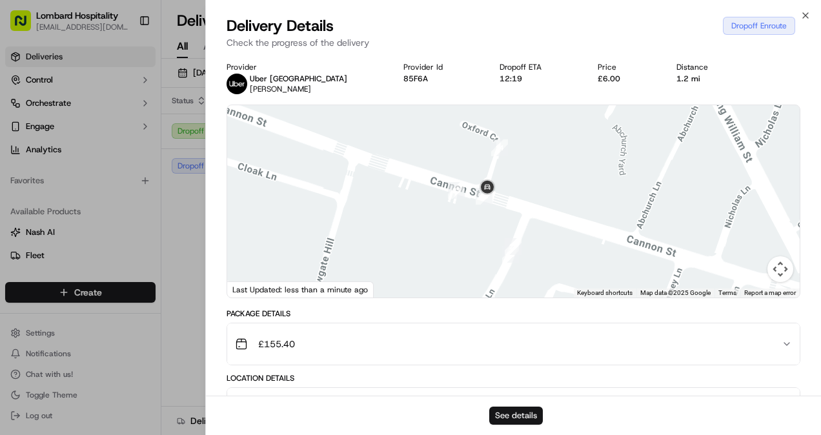
click at [511, 421] on button "See details" at bounding box center [516, 416] width 54 height 18
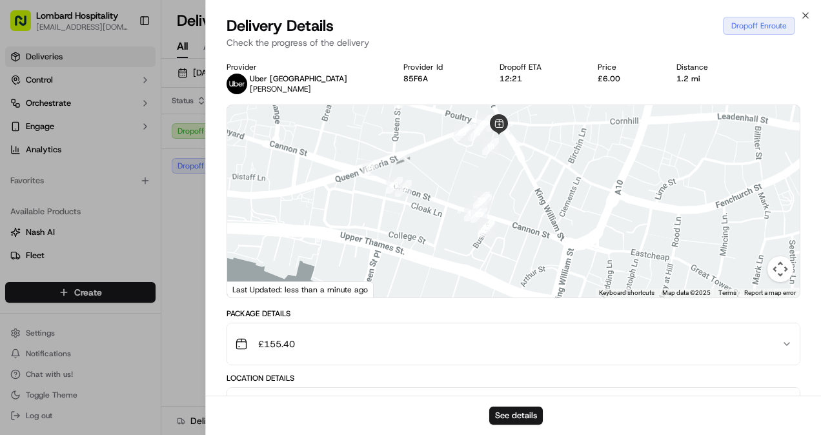
drag, startPoint x: 411, startPoint y: 179, endPoint x: 520, endPoint y: 216, distance: 114.9
click at [520, 216] on div at bounding box center [513, 201] width 573 height 192
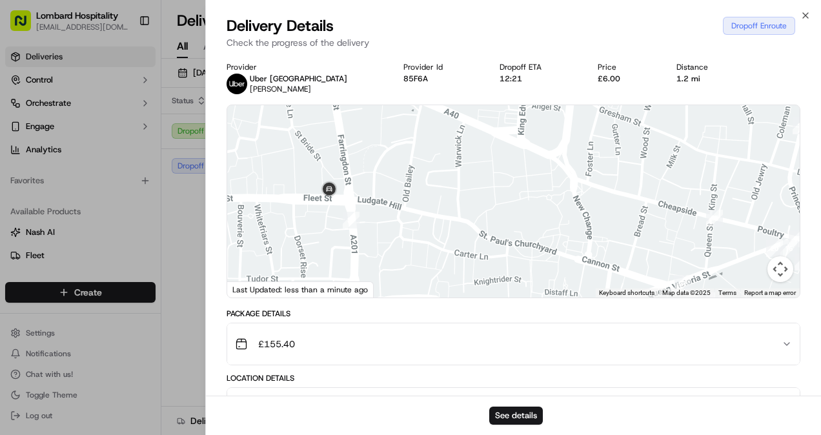
drag, startPoint x: 449, startPoint y: 185, endPoint x: 558, endPoint y: 214, distance: 112.9
click at [558, 214] on div at bounding box center [513, 201] width 573 height 192
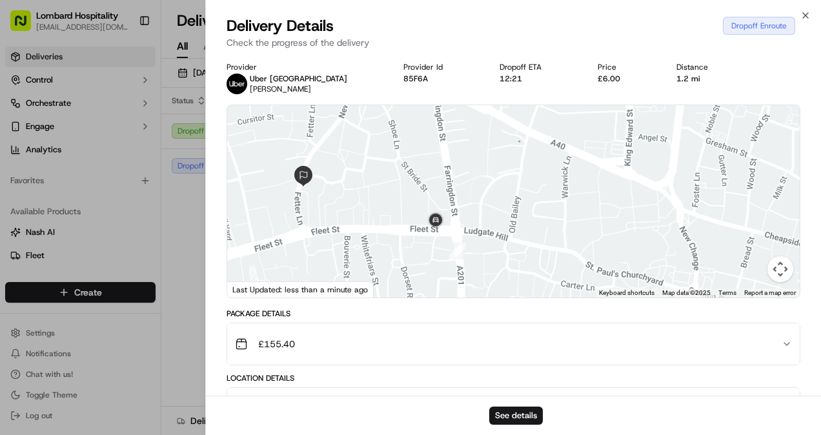
drag, startPoint x: 469, startPoint y: 222, endPoint x: 526, endPoint y: 217, distance: 57.0
click at [526, 217] on div at bounding box center [513, 201] width 573 height 192
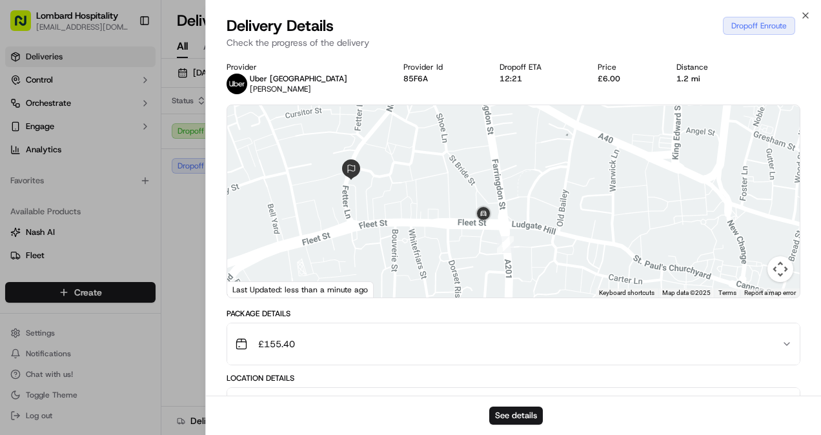
drag, startPoint x: 483, startPoint y: 246, endPoint x: 438, endPoint y: 187, distance: 74.6
click at [438, 187] on div at bounding box center [513, 201] width 573 height 192
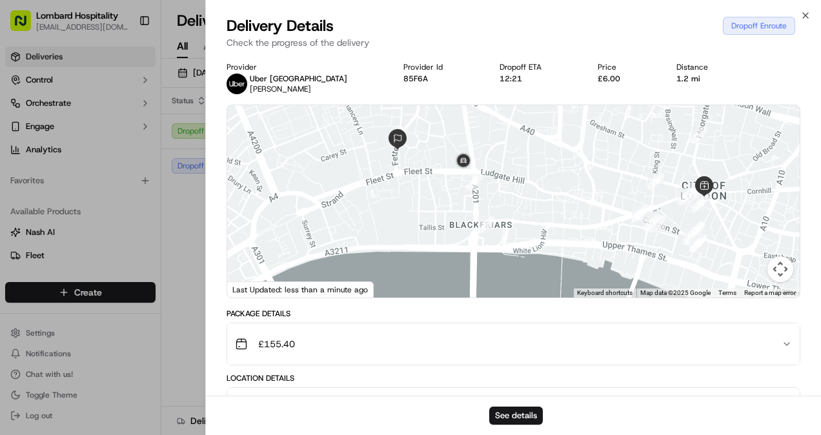
drag, startPoint x: 453, startPoint y: 191, endPoint x: 475, endPoint y: 205, distance: 25.6
click at [475, 205] on div at bounding box center [513, 201] width 573 height 192
drag, startPoint x: 614, startPoint y: 200, endPoint x: 576, endPoint y: 176, distance: 45.3
click at [576, 176] on div at bounding box center [513, 201] width 573 height 192
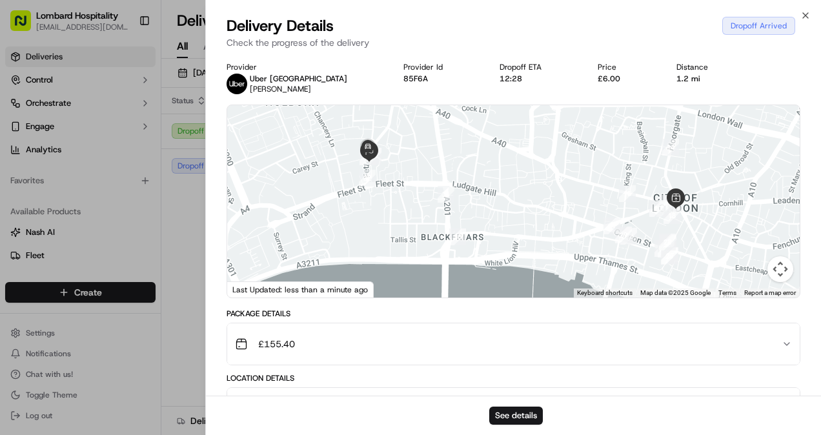
drag, startPoint x: 407, startPoint y: 132, endPoint x: 408, endPoint y: 176, distance: 43.9
click at [408, 176] on div at bounding box center [513, 201] width 573 height 192
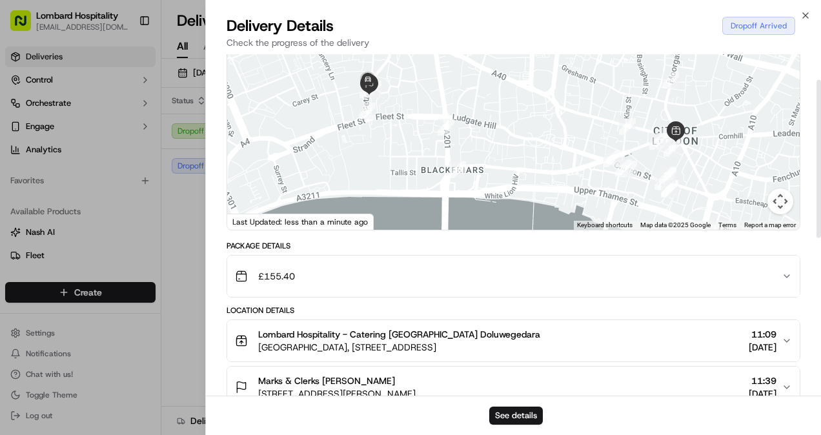
scroll to position [55, 0]
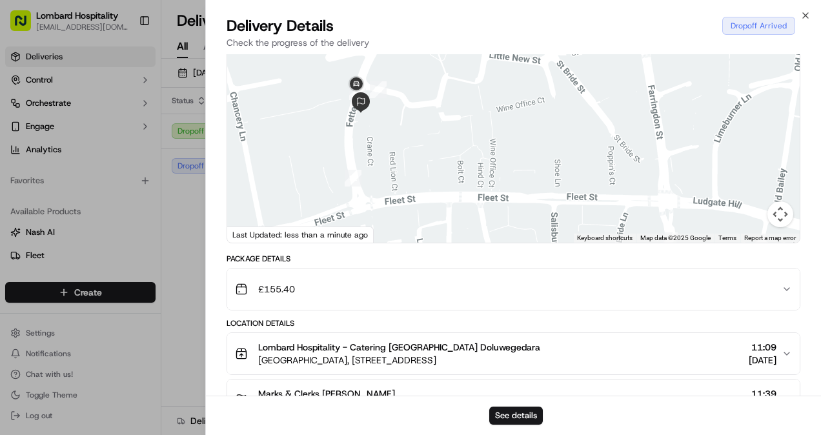
drag, startPoint x: 374, startPoint y: 103, endPoint x: 384, endPoint y: 128, distance: 27.2
click at [384, 128] on div at bounding box center [513, 146] width 573 height 192
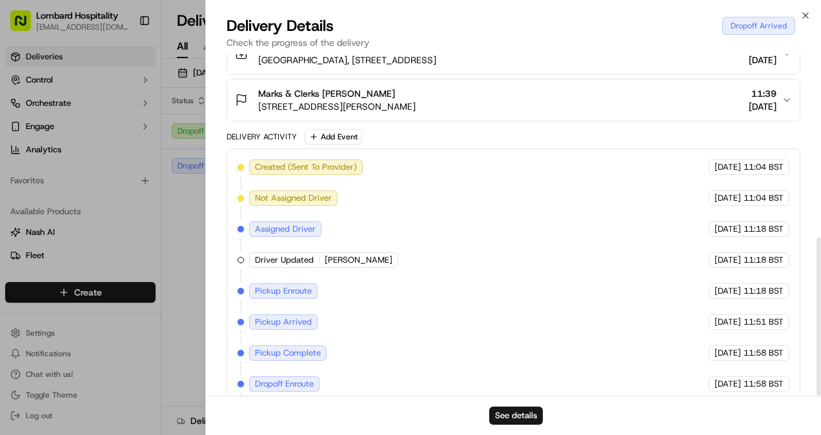
scroll to position [395, 0]
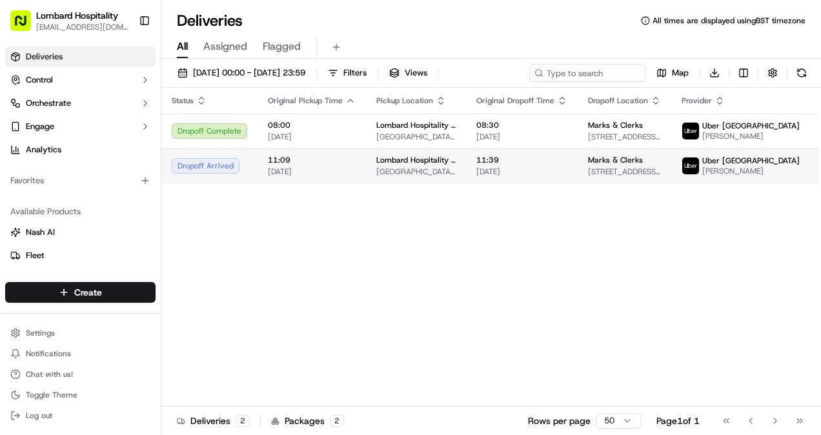
click at [744, 166] on span "[PERSON_NAME]" at bounding box center [750, 171] width 97 height 10
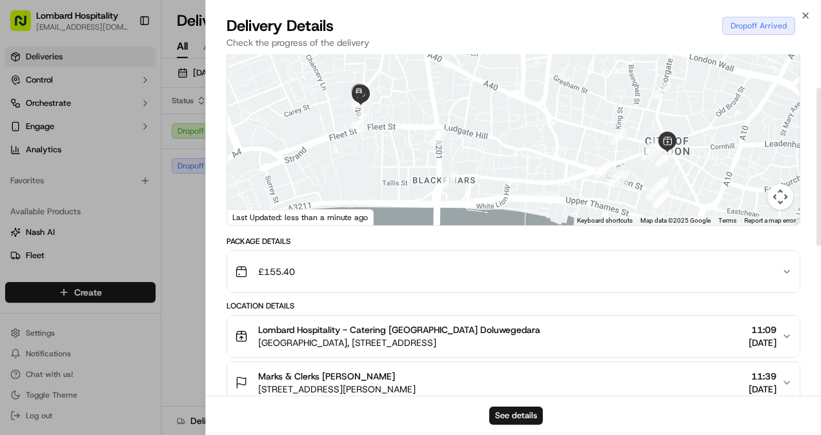
scroll to position [73, 0]
click at [788, 267] on icon "button" at bounding box center [787, 271] width 10 height 10
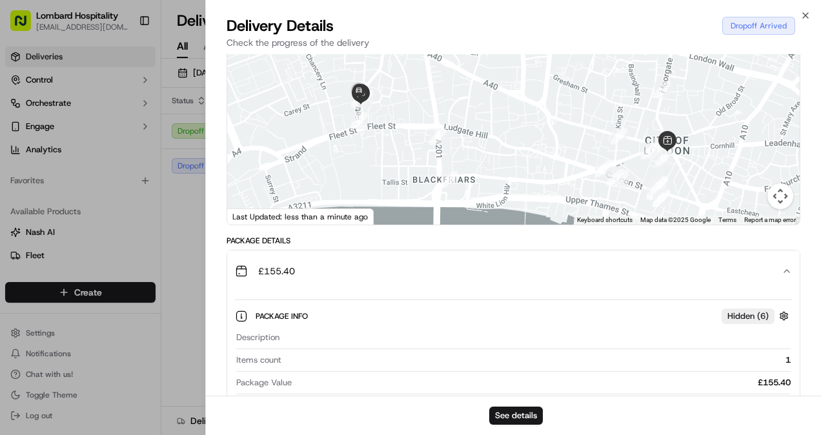
click at [788, 267] on icon "button" at bounding box center [787, 271] width 10 height 10
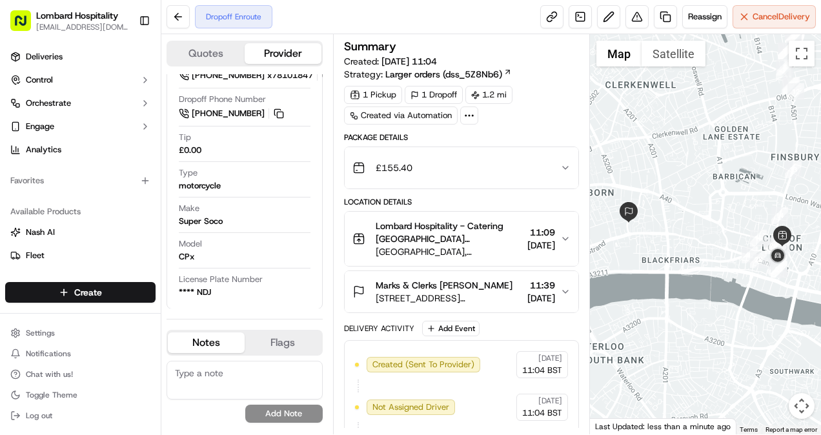
scroll to position [29, 0]
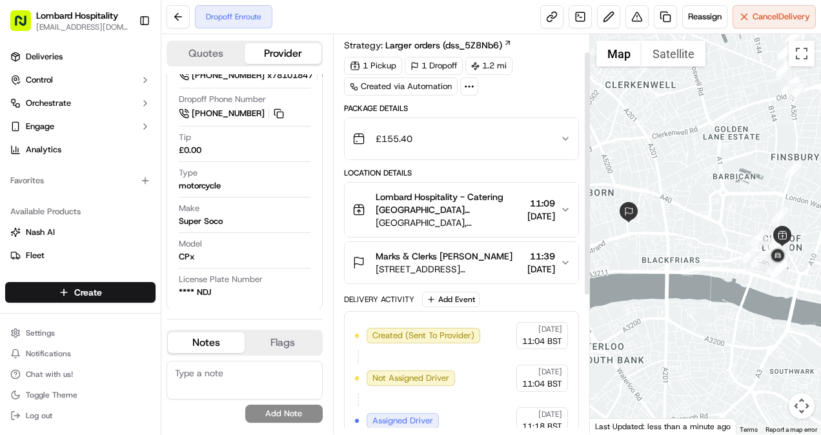
click at [453, 154] on button "£155.40" at bounding box center [462, 138] width 234 height 41
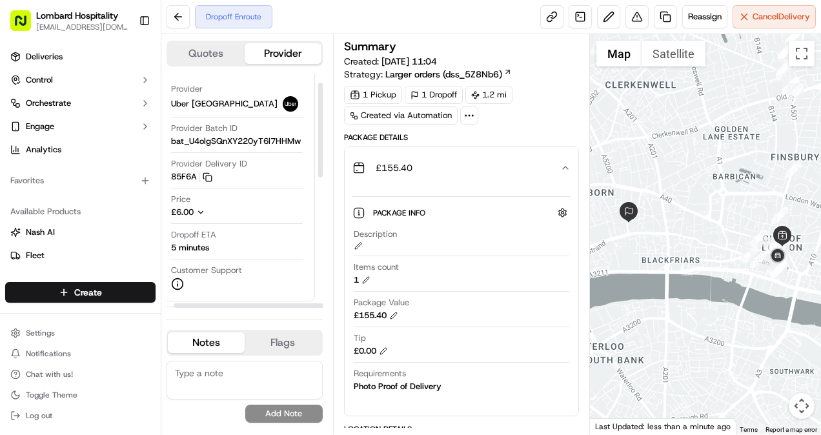
scroll to position [19, 8]
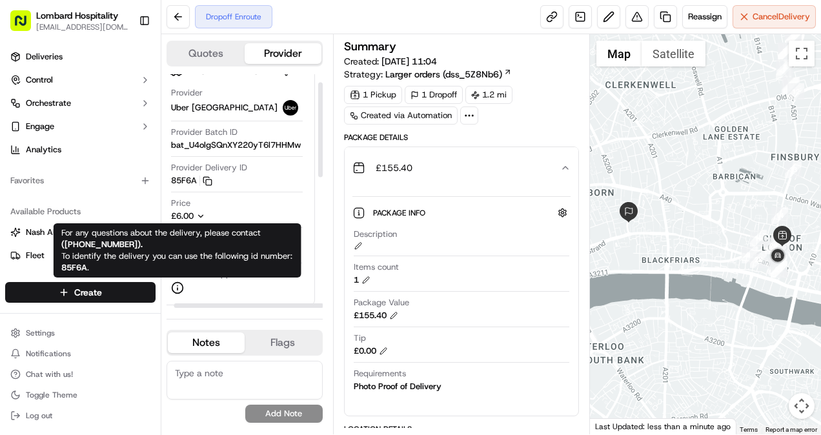
click at [178, 286] on icon at bounding box center [177, 287] width 13 height 13
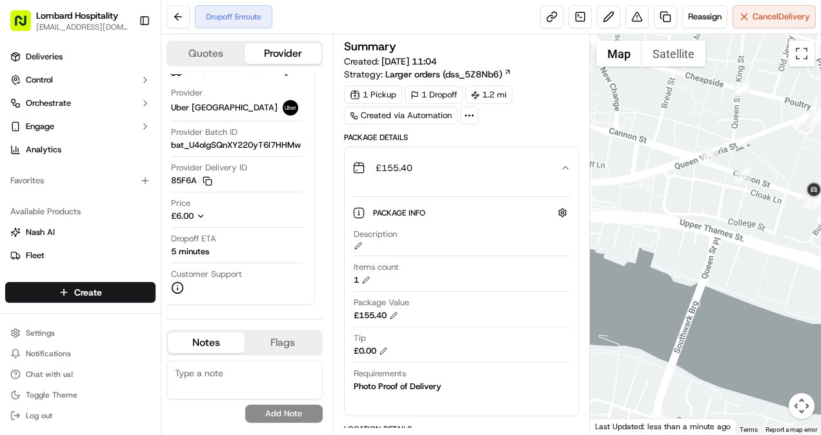
drag, startPoint x: 779, startPoint y: 262, endPoint x: 691, endPoint y: 238, distance: 91.8
click at [691, 238] on div at bounding box center [705, 234] width 231 height 400
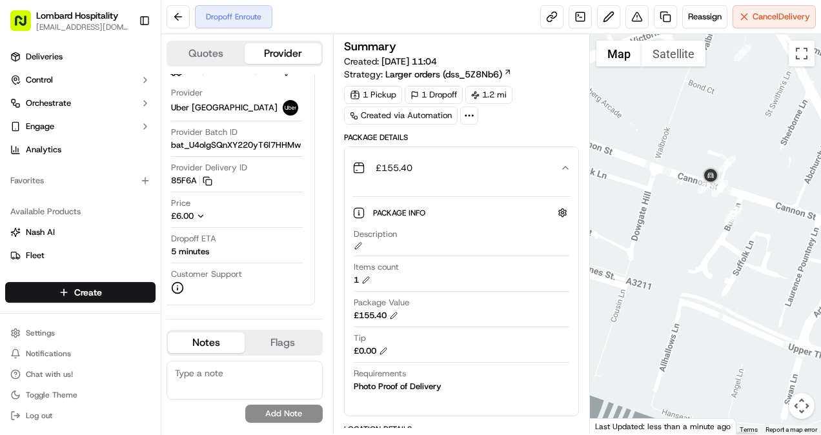
drag, startPoint x: 669, startPoint y: 148, endPoint x: 680, endPoint y: 174, distance: 28.1
click at [680, 174] on div at bounding box center [705, 234] width 231 height 400
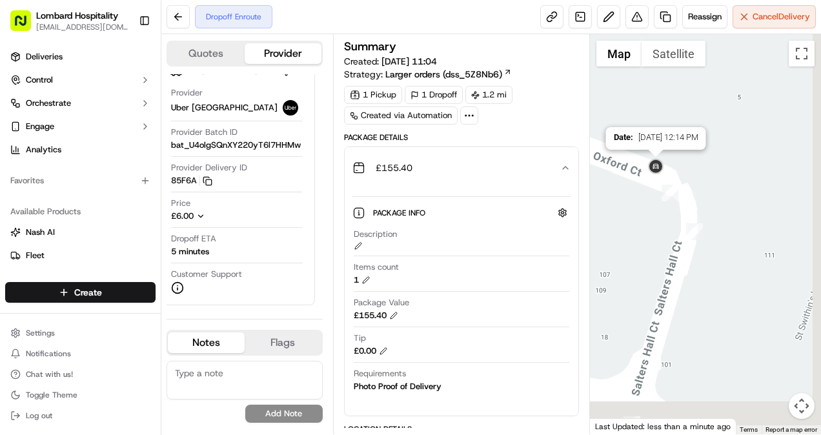
drag, startPoint x: 677, startPoint y: 229, endPoint x: 651, endPoint y: 143, distance: 89.5
click at [651, 157] on img at bounding box center [656, 167] width 21 height 21
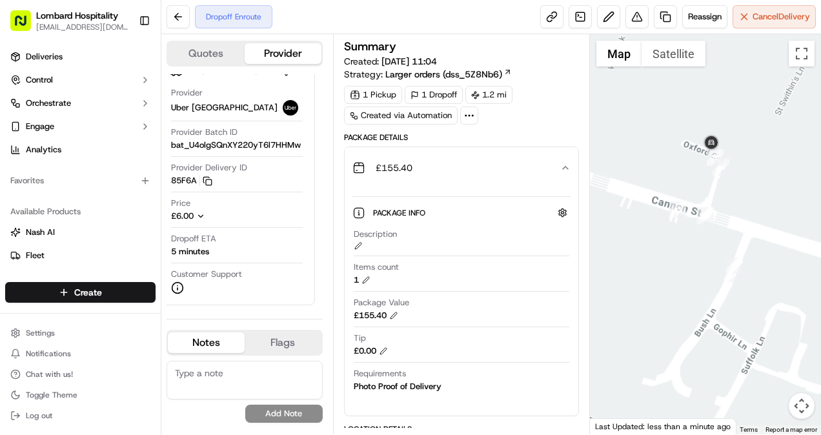
drag, startPoint x: 677, startPoint y: 165, endPoint x: 727, endPoint y: 178, distance: 51.8
click at [727, 178] on div at bounding box center [705, 234] width 231 height 400
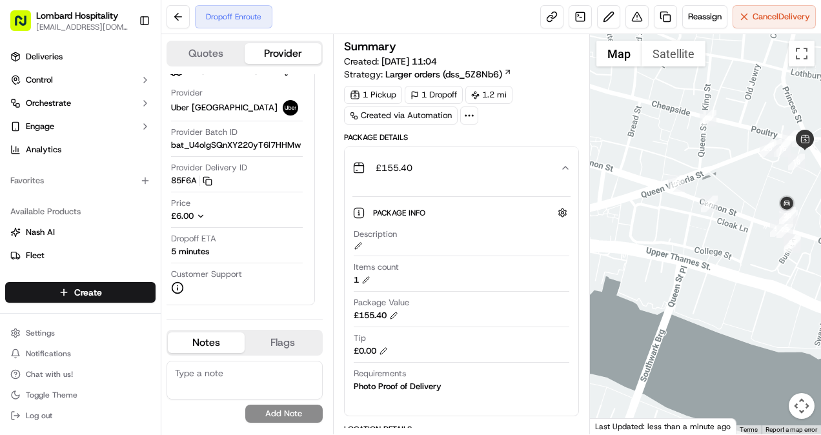
drag, startPoint x: 675, startPoint y: 202, endPoint x: 768, endPoint y: 233, distance: 97.4
click at [768, 233] on div at bounding box center [705, 234] width 231 height 400
drag, startPoint x: 717, startPoint y: 235, endPoint x: 611, endPoint y: 216, distance: 107.5
click at [611, 216] on div at bounding box center [705, 234] width 231 height 400
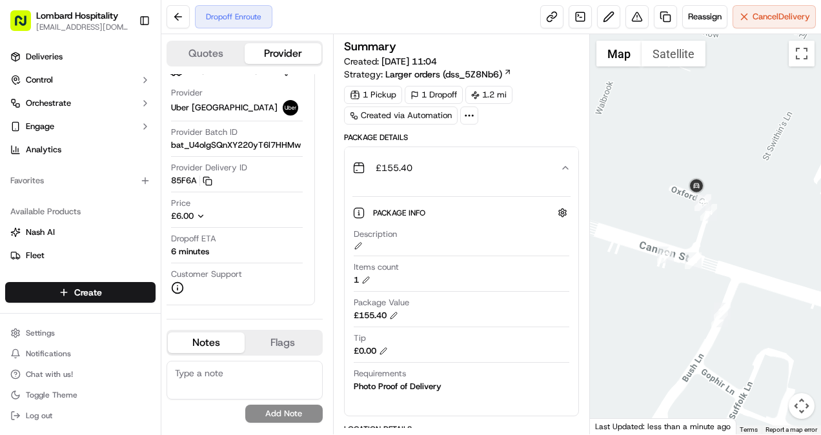
drag, startPoint x: 670, startPoint y: 200, endPoint x: 656, endPoint y: 187, distance: 19.2
click at [656, 187] on div at bounding box center [705, 234] width 231 height 400
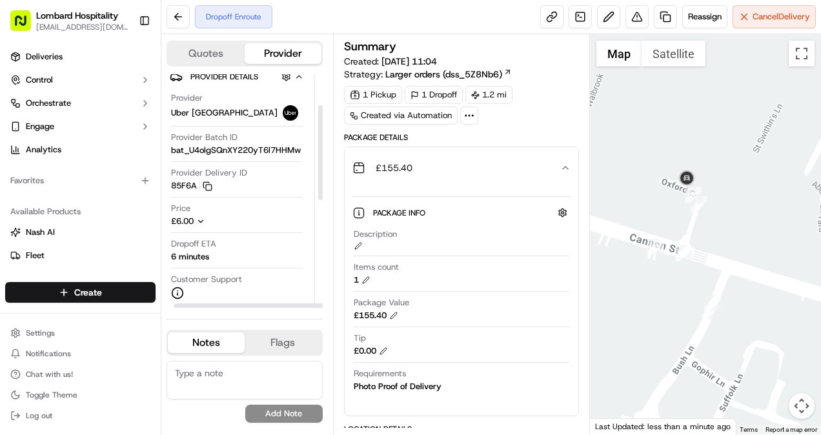
scroll to position [0, 8]
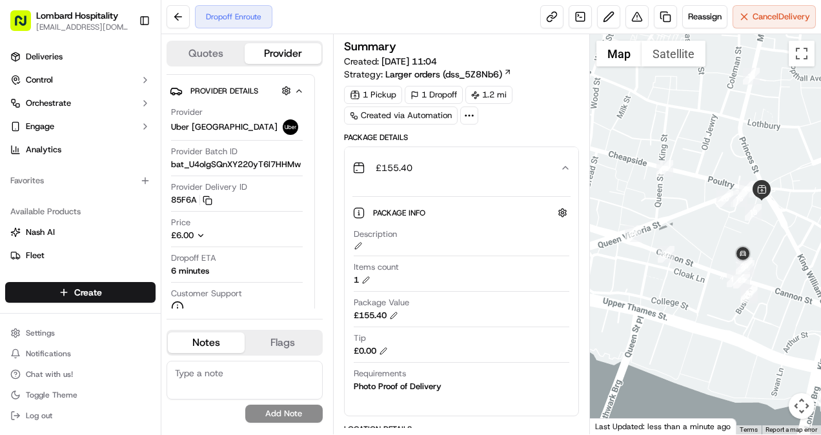
drag, startPoint x: 646, startPoint y: 278, endPoint x: 740, endPoint y: 292, distance: 95.3
click at [740, 292] on div at bounding box center [705, 234] width 231 height 400
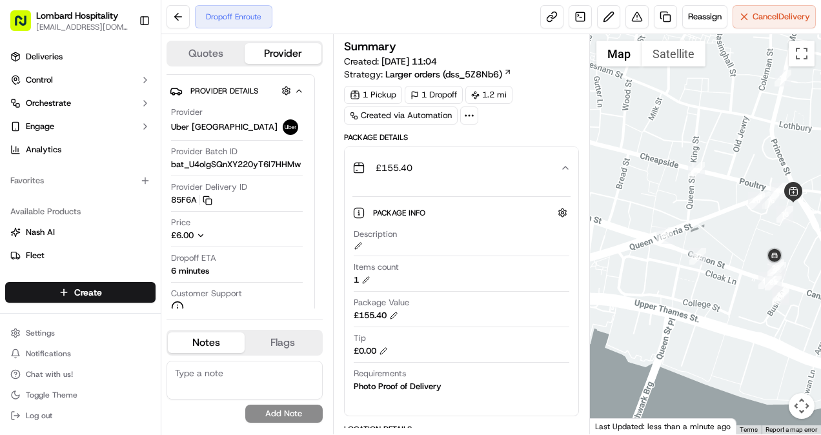
click at [813, 283] on div at bounding box center [705, 234] width 231 height 400
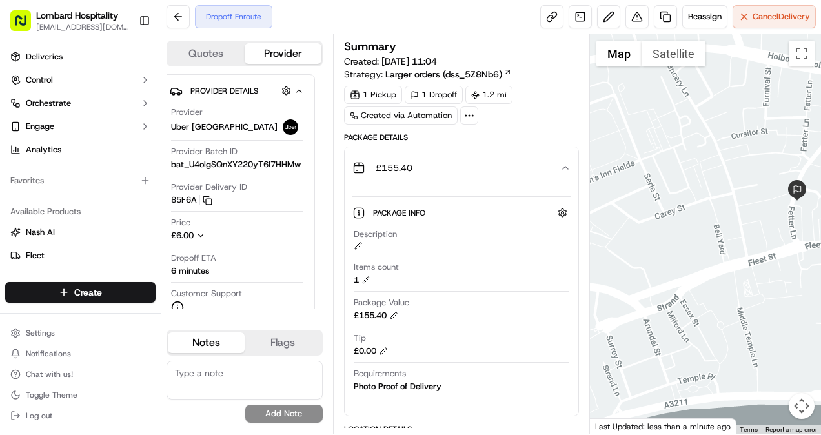
drag, startPoint x: 789, startPoint y: 261, endPoint x: 680, endPoint y: 248, distance: 109.9
click at [680, 248] on div at bounding box center [705, 234] width 231 height 400
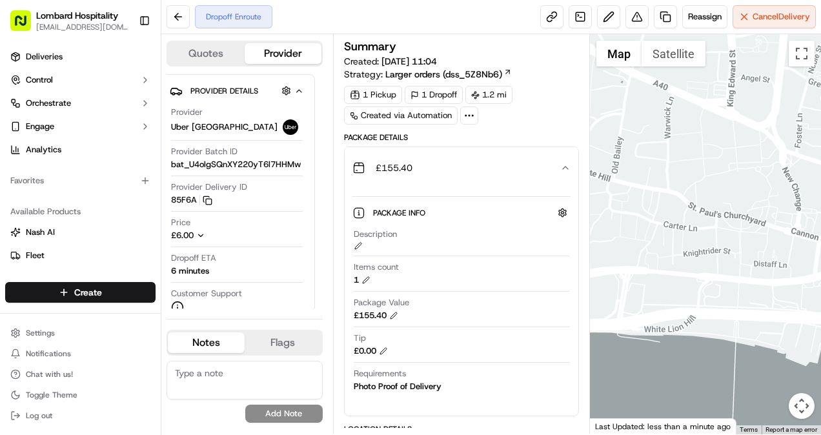
drag, startPoint x: 706, startPoint y: 258, endPoint x: 609, endPoint y: 243, distance: 98.6
click at [609, 243] on div at bounding box center [705, 234] width 231 height 400
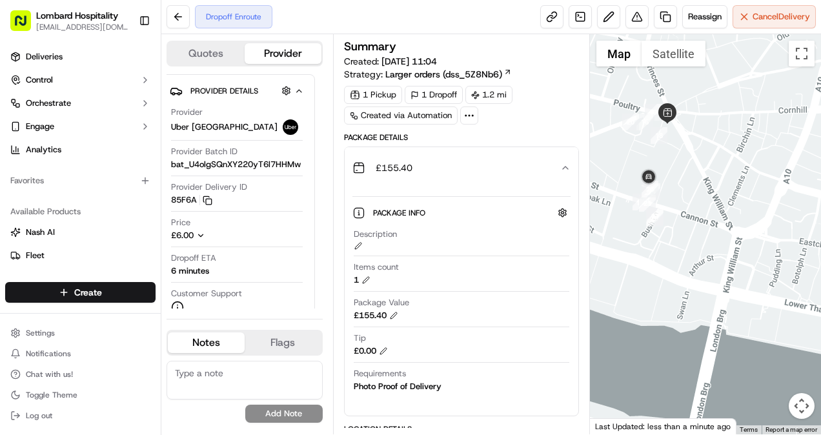
drag, startPoint x: 647, startPoint y: 237, endPoint x: 709, endPoint y: 244, distance: 62.4
click at [709, 244] on div at bounding box center [705, 234] width 231 height 400
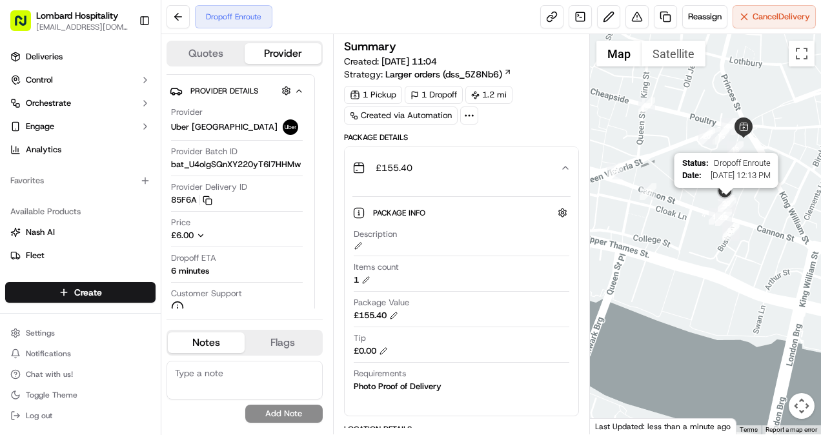
click at [730, 204] on img "28" at bounding box center [726, 203] width 17 height 17
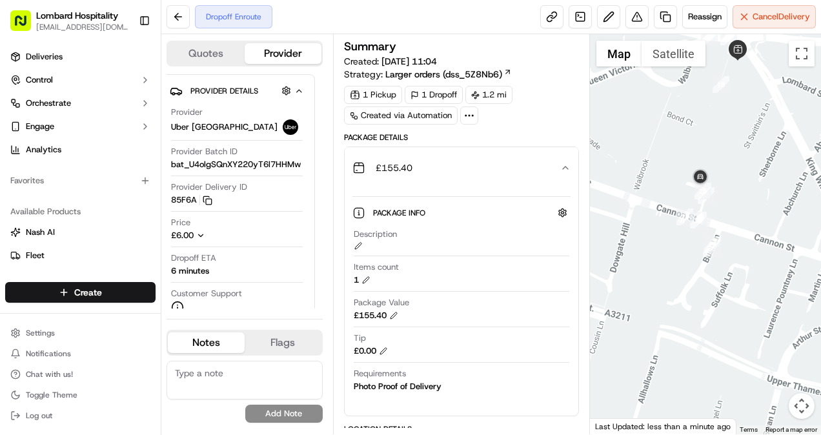
drag, startPoint x: 722, startPoint y: 215, endPoint x: 663, endPoint y: 189, distance: 65.0
click at [663, 189] on div at bounding box center [705, 234] width 231 height 400
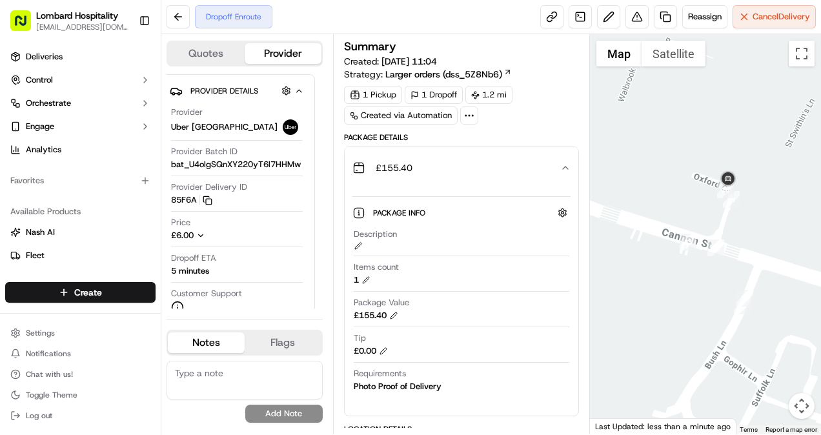
drag, startPoint x: 657, startPoint y: 247, endPoint x: 699, endPoint y: 202, distance: 61.6
click at [699, 202] on div at bounding box center [705, 234] width 231 height 400
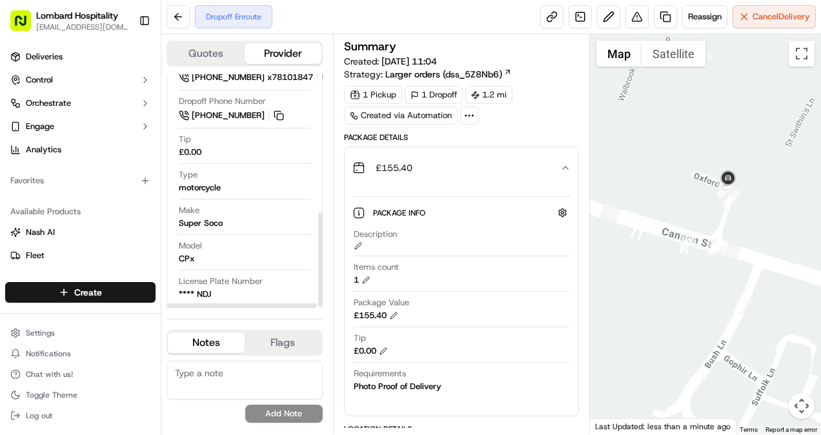
scroll to position [0, 0]
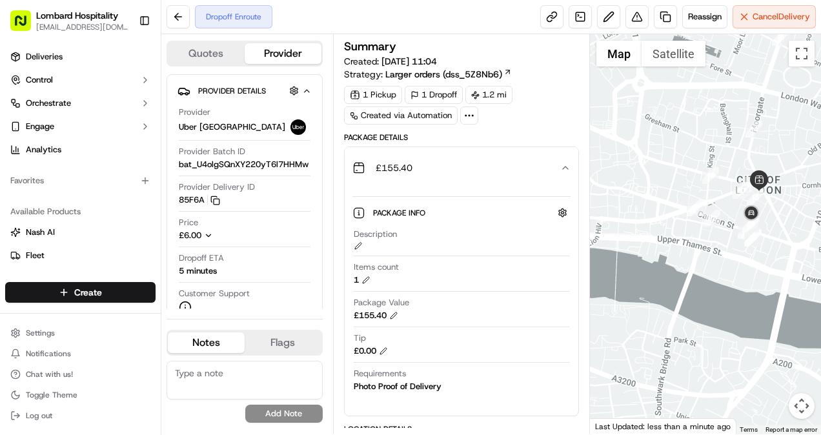
drag, startPoint x: 717, startPoint y: 285, endPoint x: 694, endPoint y: 255, distance: 37.3
click at [694, 255] on div at bounding box center [705, 234] width 231 height 400
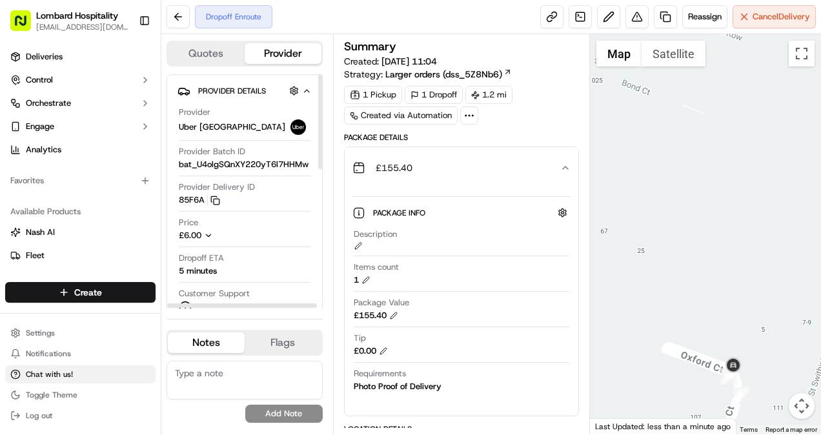
click at [36, 377] on span "Chat with us!" at bounding box center [49, 374] width 47 height 10
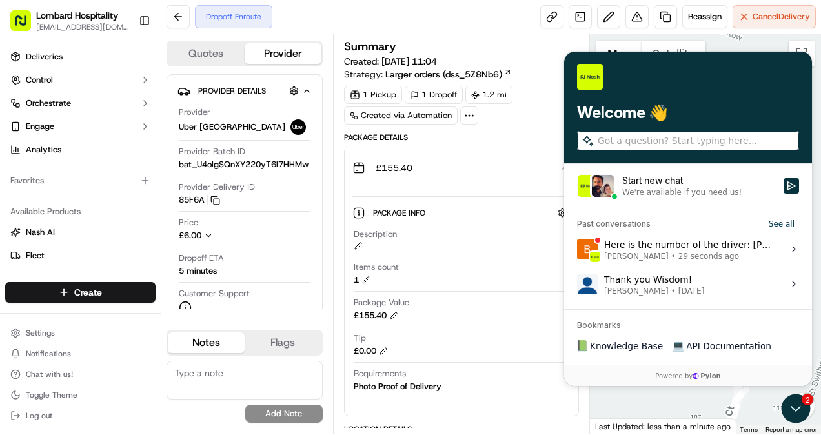
click at [692, 252] on span "29 seconds ago" at bounding box center [709, 256] width 61 height 10
click at [577, 250] on button "View issue" at bounding box center [577, 249] width 1 height 1
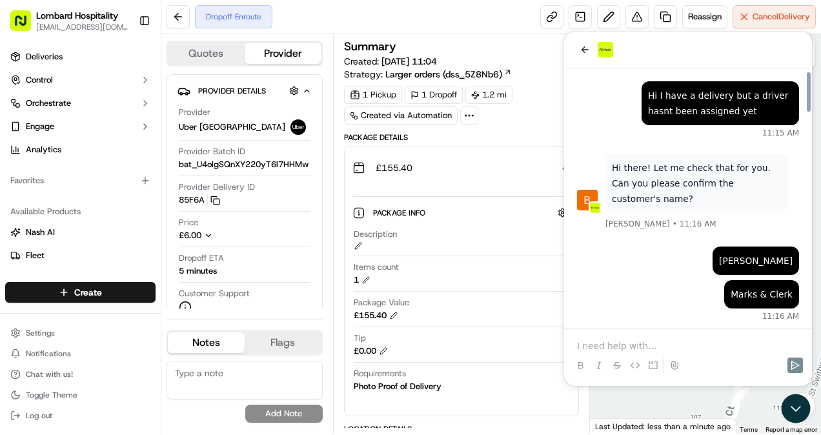
scroll to position [1405, 0]
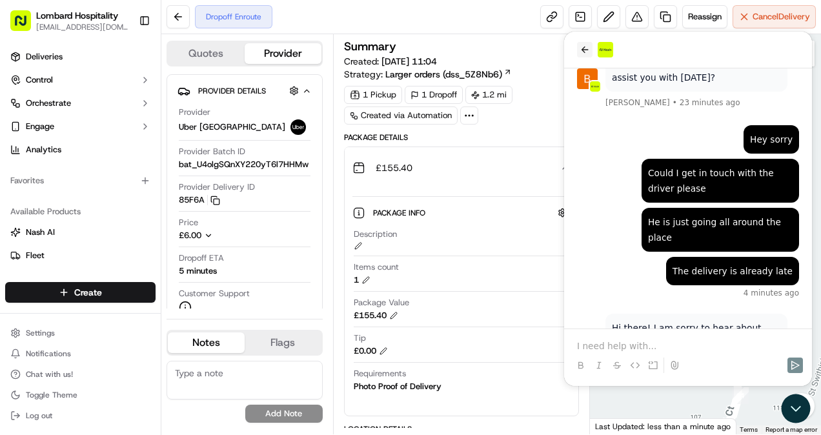
click at [584, 49] on icon "back" at bounding box center [585, 49] width 7 height 6
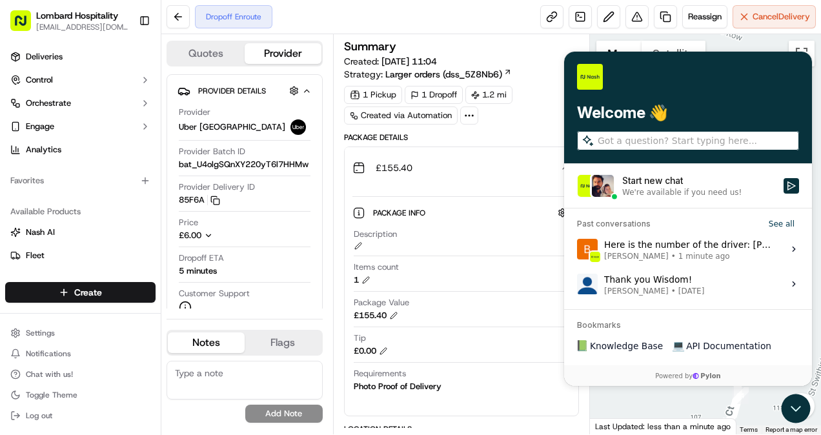
click at [520, 172] on div "£155.40" at bounding box center [456, 168] width 209 height 26
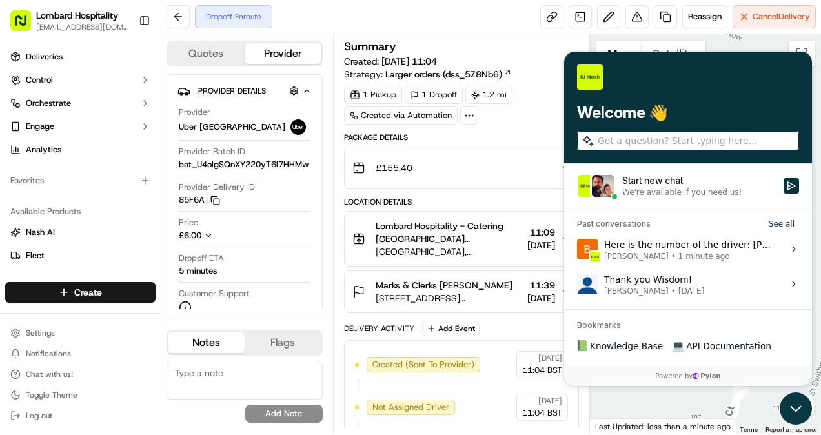
click at [795, 405] on icon "Open customer support" at bounding box center [796, 409] width 32 height 32
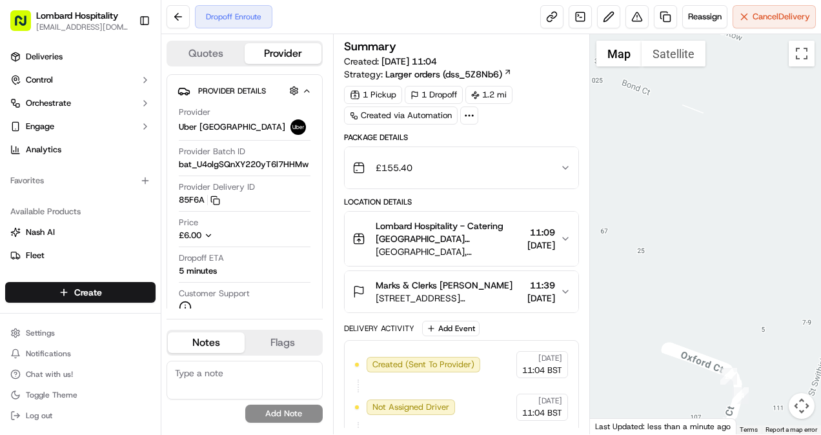
drag, startPoint x: 722, startPoint y: 333, endPoint x: 683, endPoint y: 296, distance: 54.3
click at [683, 296] on div at bounding box center [705, 234] width 231 height 400
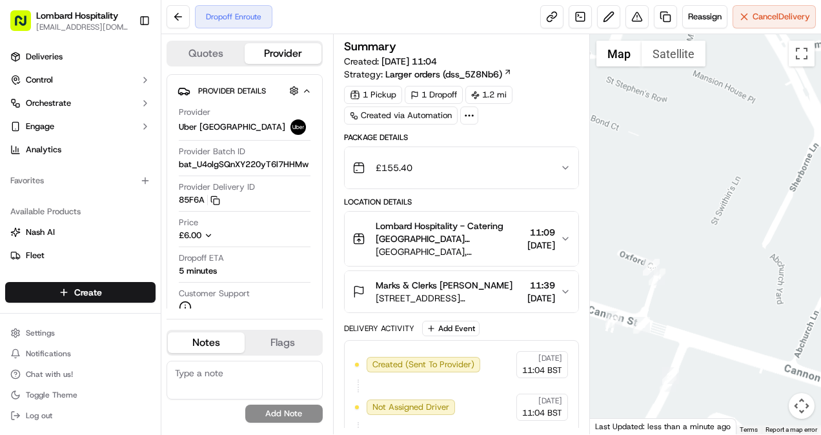
drag, startPoint x: 662, startPoint y: 313, endPoint x: 716, endPoint y: 298, distance: 55.6
click at [716, 298] on div at bounding box center [705, 234] width 231 height 400
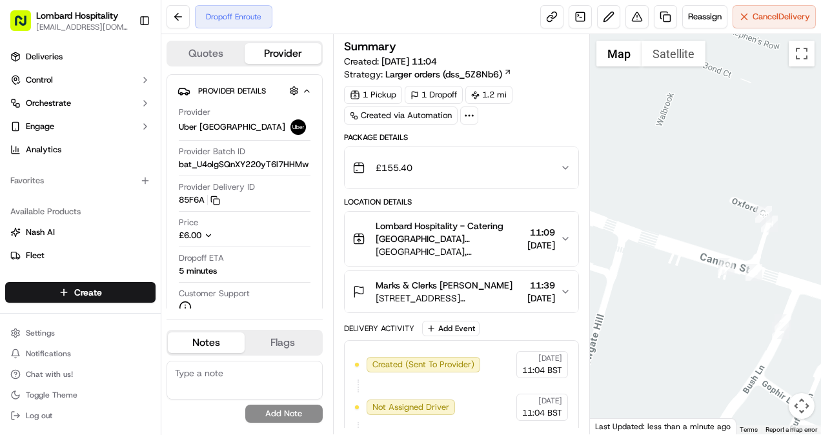
drag, startPoint x: 701, startPoint y: 293, endPoint x: 766, endPoint y: 252, distance: 76.6
click at [766, 252] on div at bounding box center [705, 234] width 231 height 400
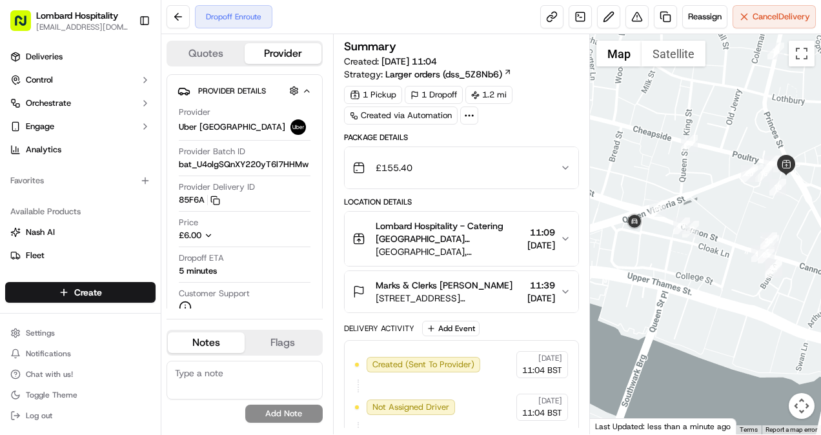
drag, startPoint x: 724, startPoint y: 254, endPoint x: 794, endPoint y: 270, distance: 72.2
click at [794, 270] on div at bounding box center [705, 234] width 231 height 400
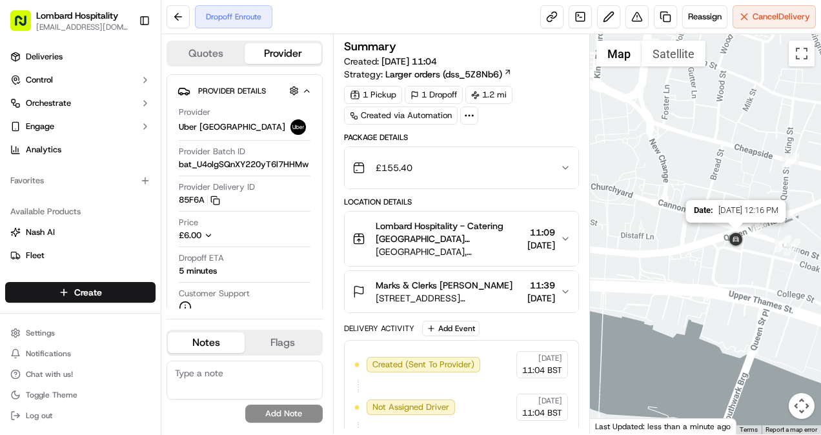
drag, startPoint x: 699, startPoint y: 234, endPoint x: 746, endPoint y: 237, distance: 47.8
click at [746, 237] on img at bounding box center [736, 240] width 21 height 21
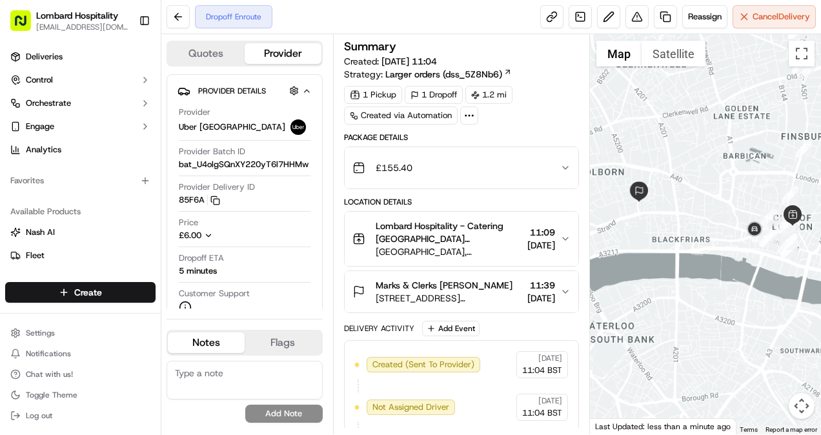
drag, startPoint x: 733, startPoint y: 237, endPoint x: 722, endPoint y: 234, distance: 11.4
click at [722, 234] on div at bounding box center [705, 234] width 231 height 400
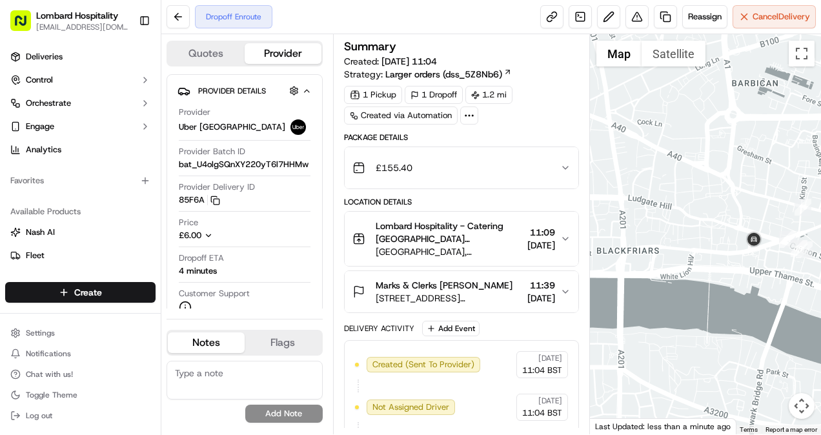
drag, startPoint x: 716, startPoint y: 227, endPoint x: 791, endPoint y: 234, distance: 75.9
click at [791, 234] on div at bounding box center [705, 234] width 231 height 400
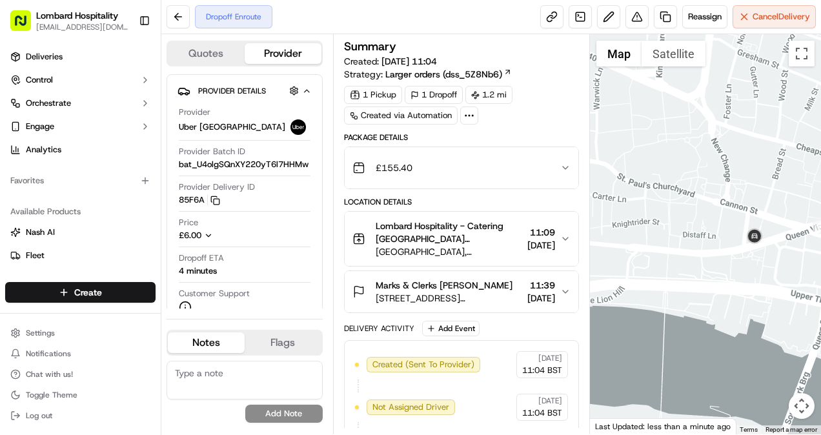
drag, startPoint x: 760, startPoint y: 279, endPoint x: 715, endPoint y: 258, distance: 49.1
click at [715, 258] on div at bounding box center [705, 234] width 231 height 400
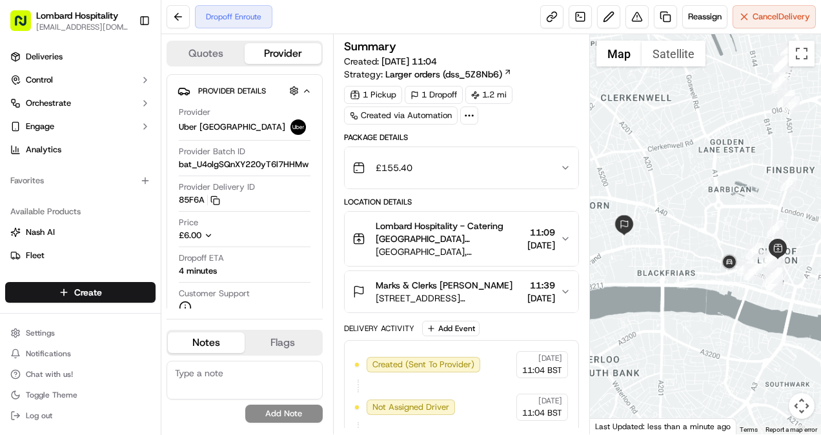
drag, startPoint x: 702, startPoint y: 274, endPoint x: 719, endPoint y: 278, distance: 17.1
click at [719, 278] on div at bounding box center [705, 234] width 231 height 400
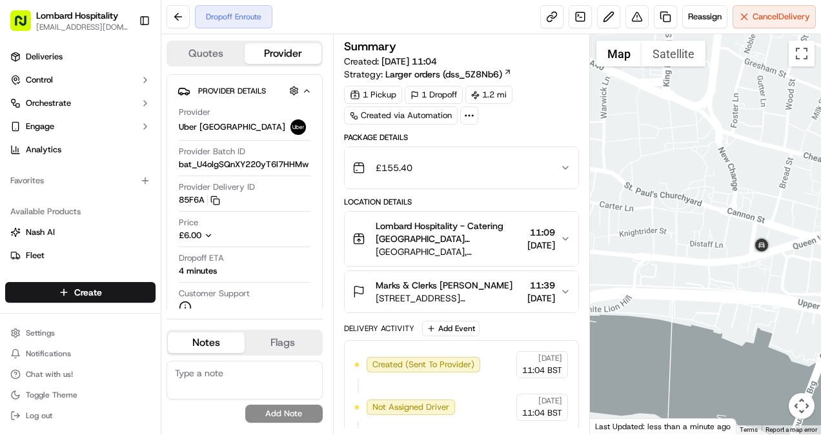
drag, startPoint x: 753, startPoint y: 266, endPoint x: 700, endPoint y: 258, distance: 53.5
click at [700, 258] on div at bounding box center [705, 234] width 231 height 400
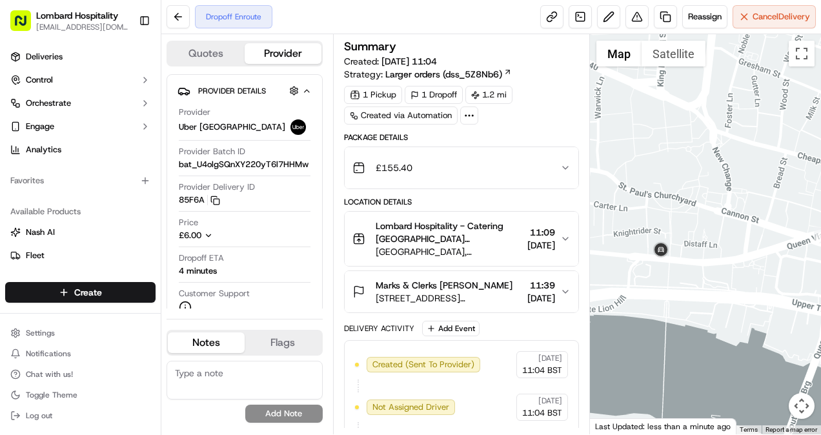
drag, startPoint x: 671, startPoint y: 235, endPoint x: 737, endPoint y: 230, distance: 66.1
click at [737, 230] on div at bounding box center [705, 234] width 231 height 400
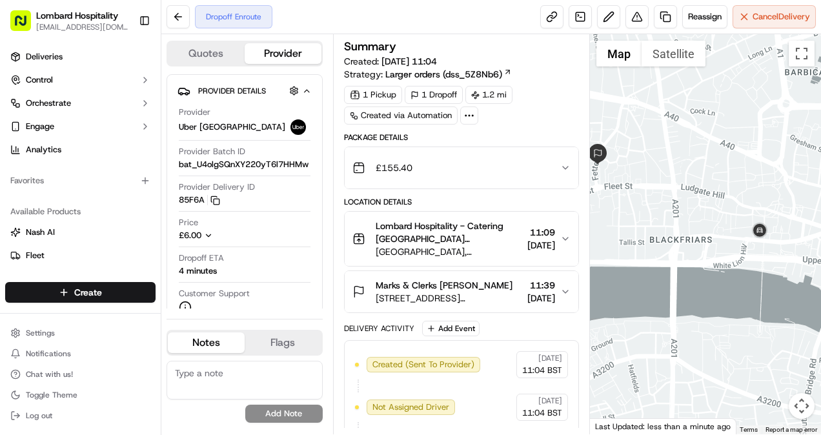
drag, startPoint x: 737, startPoint y: 251, endPoint x: 772, endPoint y: 249, distance: 35.6
click at [772, 249] on div at bounding box center [705, 234] width 231 height 400
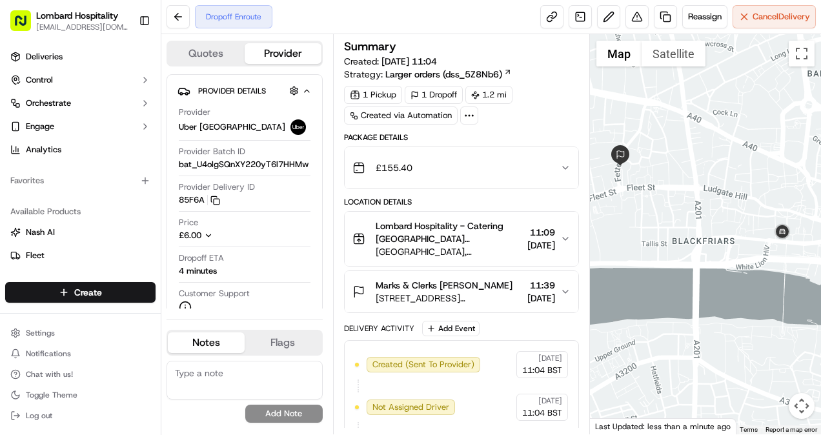
drag, startPoint x: 771, startPoint y: 248, endPoint x: 800, endPoint y: 249, distance: 28.4
click at [800, 249] on div at bounding box center [705, 234] width 231 height 400
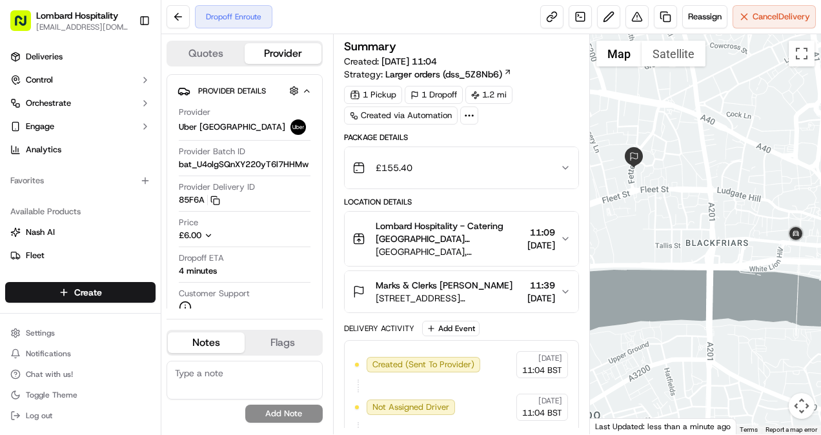
drag, startPoint x: 758, startPoint y: 236, endPoint x: 777, endPoint y: 239, distance: 18.9
click at [777, 239] on div at bounding box center [705, 234] width 231 height 400
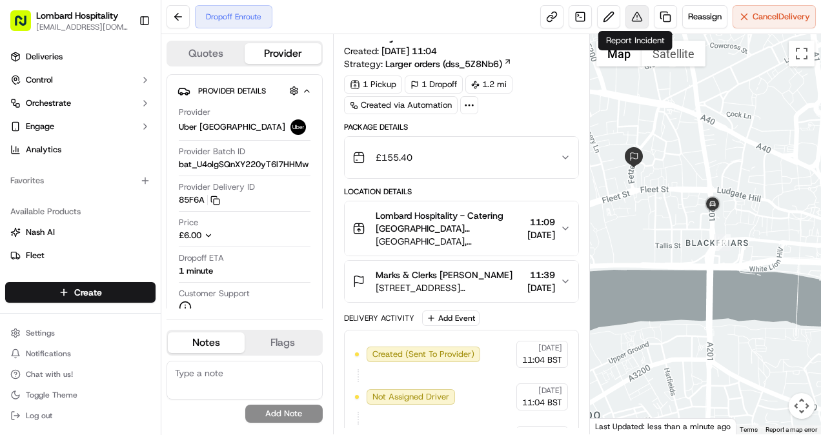
click at [635, 17] on button at bounding box center [637, 16] width 23 height 23
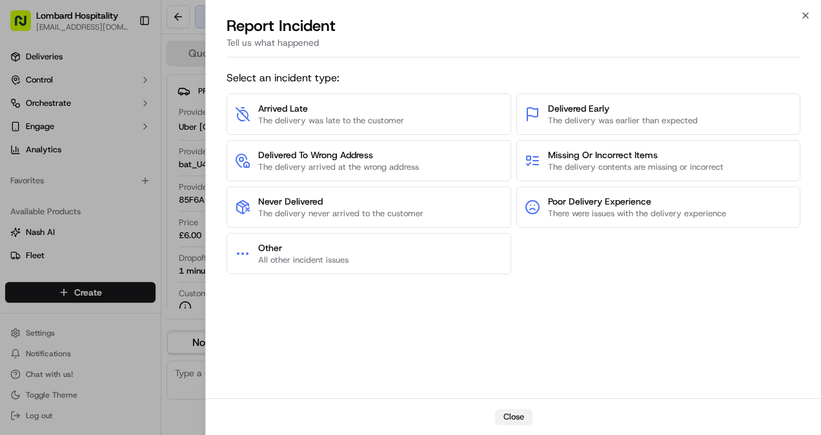
click at [509, 417] on button "Close" at bounding box center [513, 416] width 37 height 15
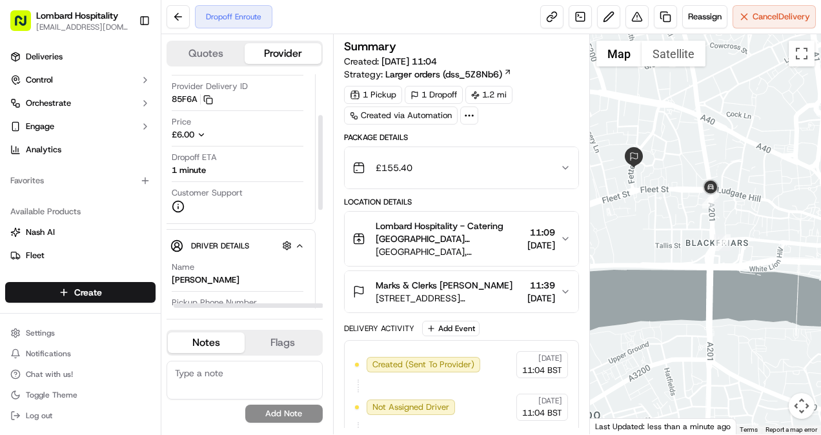
scroll to position [0, 7]
